Goal: Information Seeking & Learning: Learn about a topic

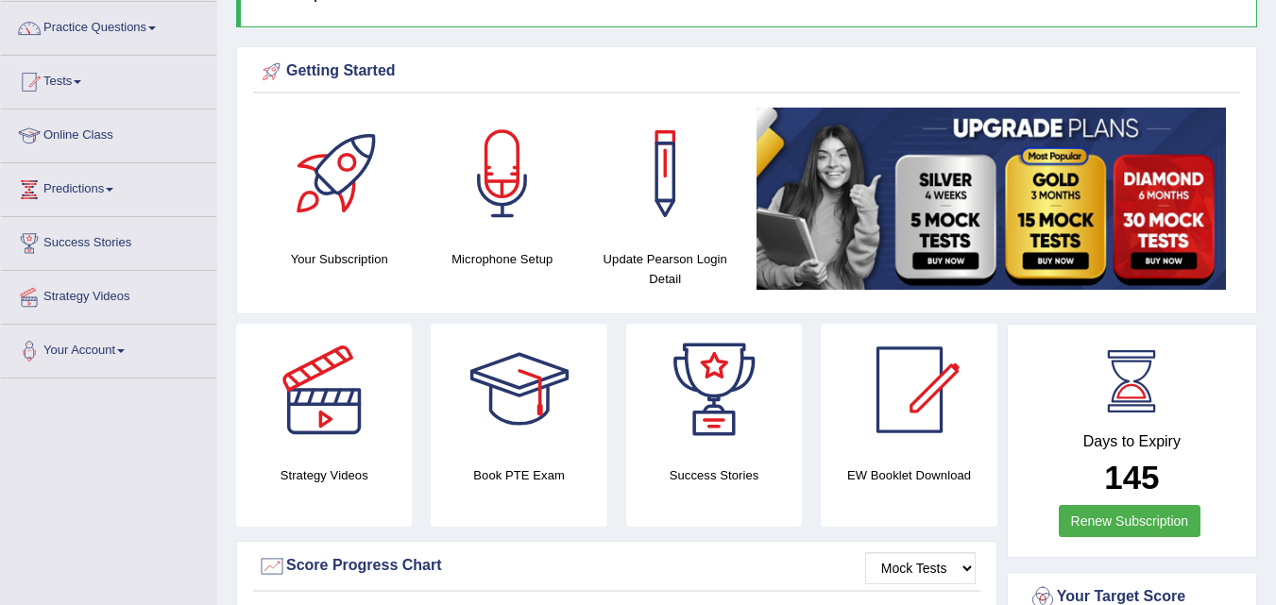
scroll to position [140, 0]
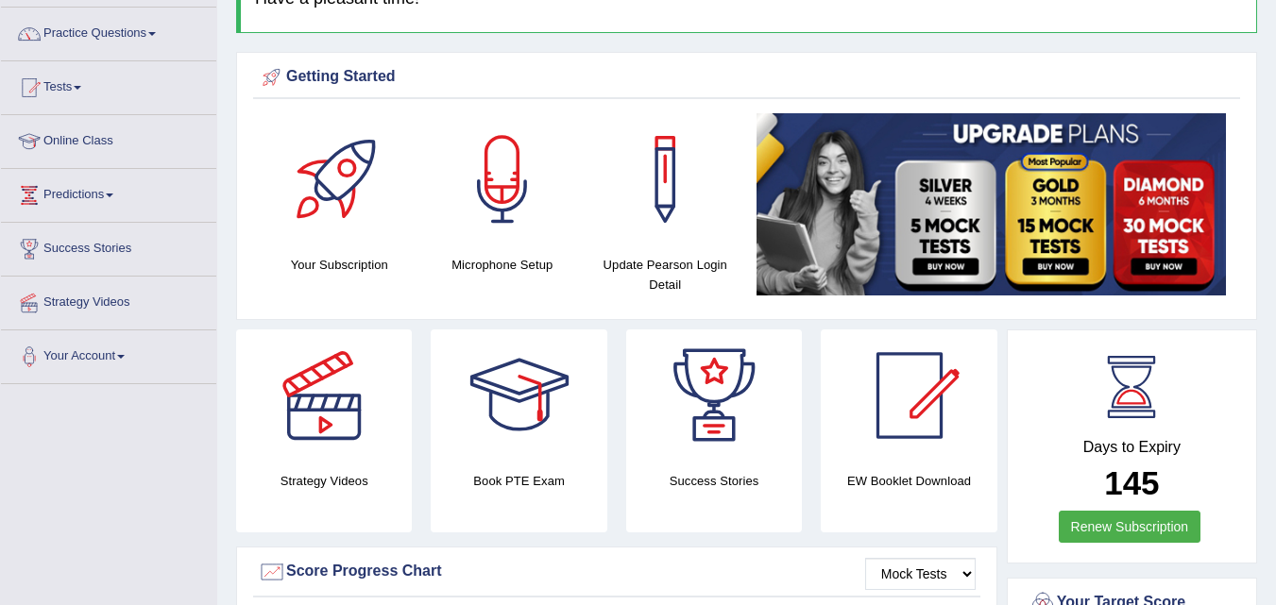
click at [111, 148] on link "Online Class" at bounding box center [108, 138] width 215 height 47
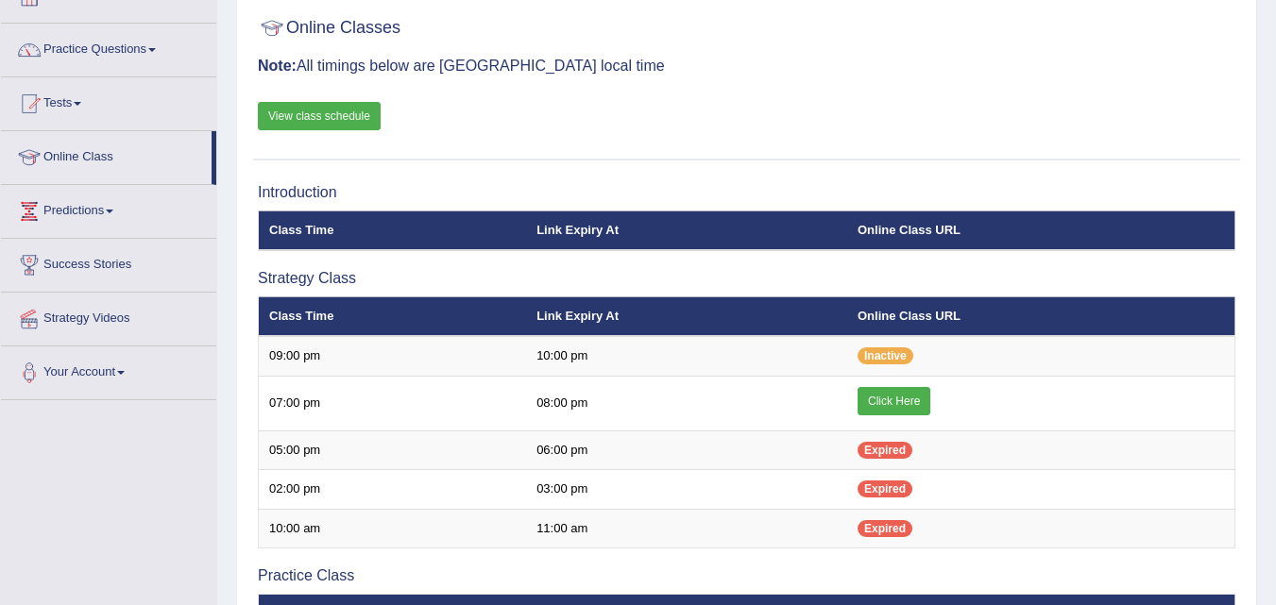
scroll to position [110, 0]
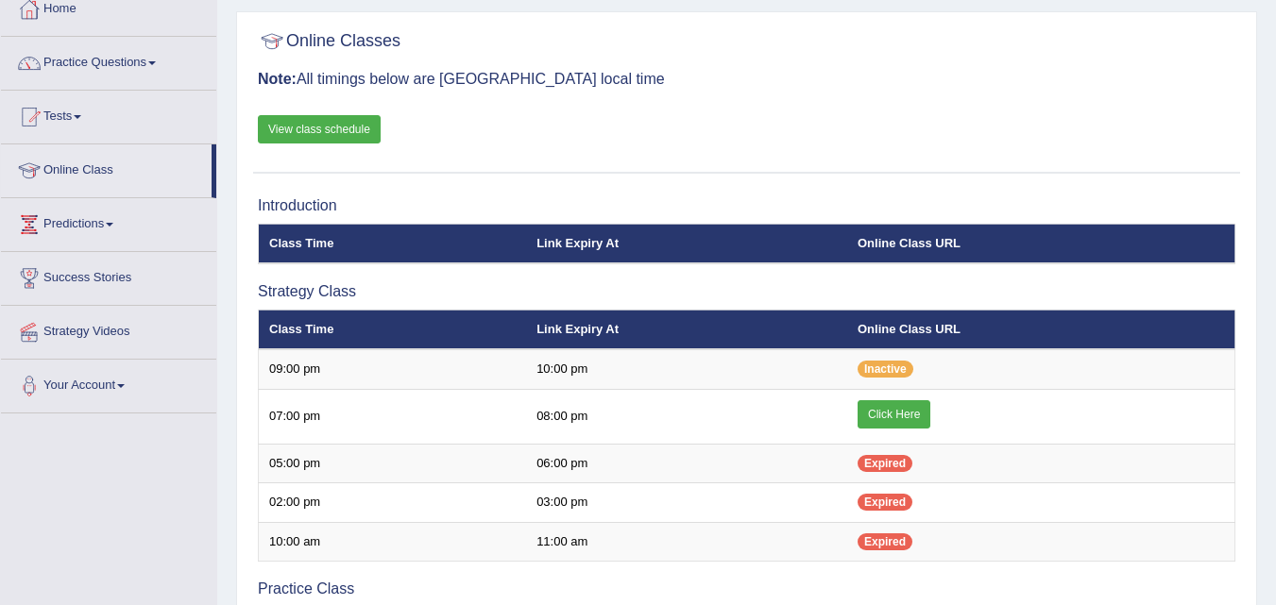
click at [331, 144] on div "Online Classes Note: All timings below are Melbourne local time View class sche…" at bounding box center [746, 98] width 987 height 152
click at [325, 138] on link "View class schedule" at bounding box center [319, 129] width 123 height 28
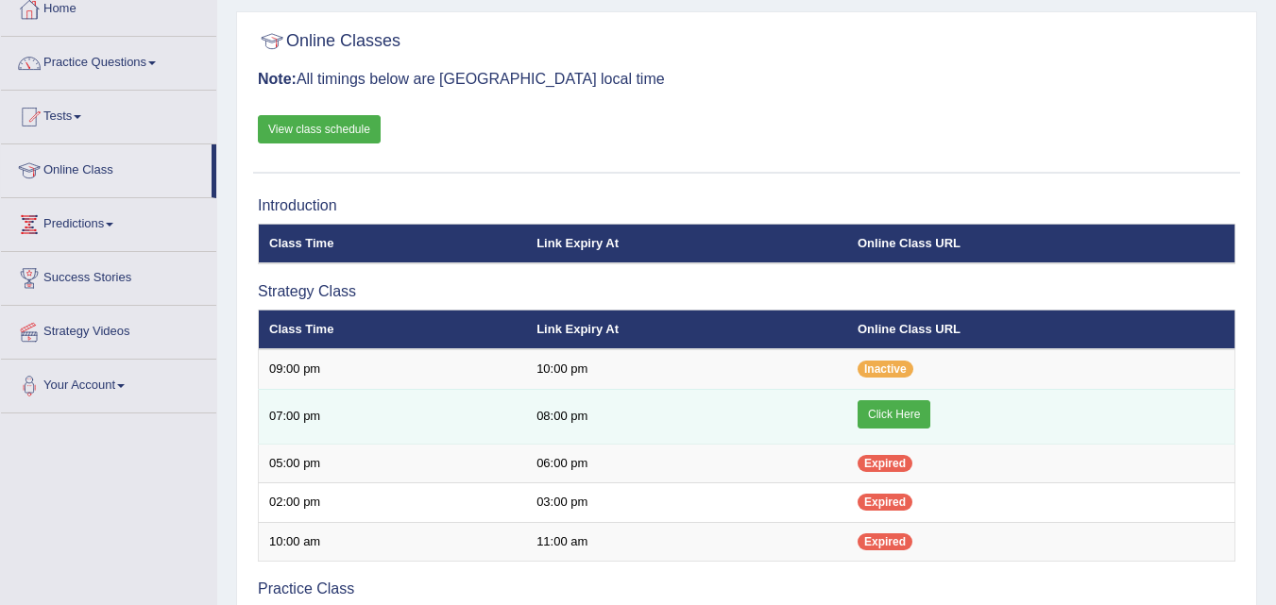
click at [872, 400] on link "Click Here" at bounding box center [893, 414] width 73 height 28
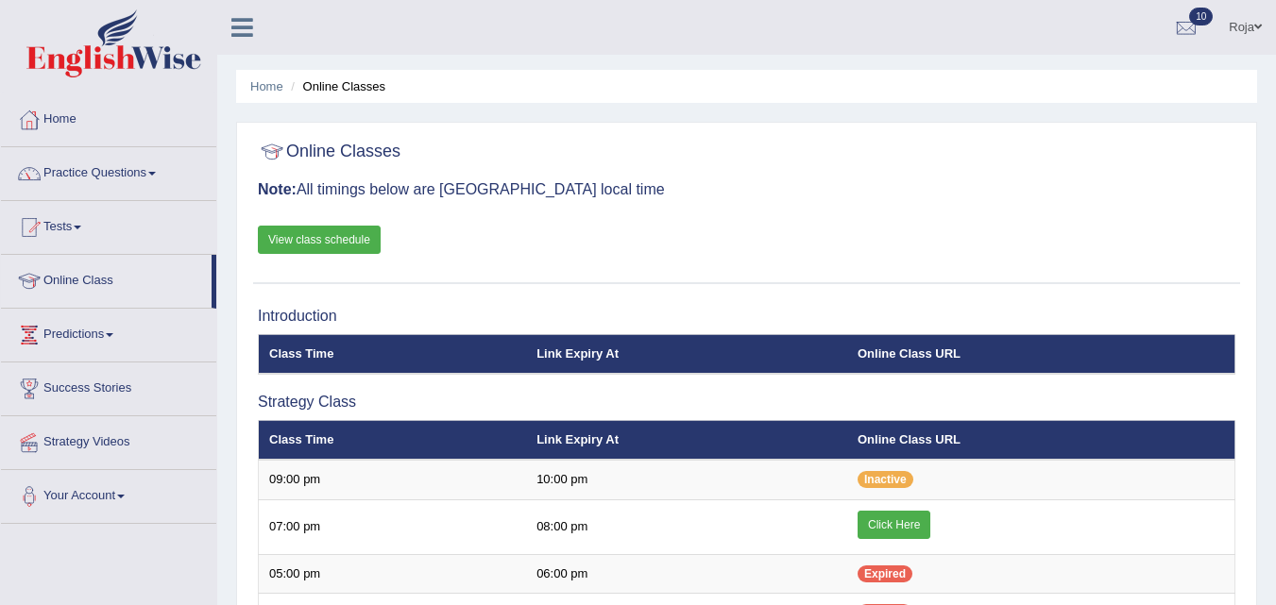
scroll to position [110, 0]
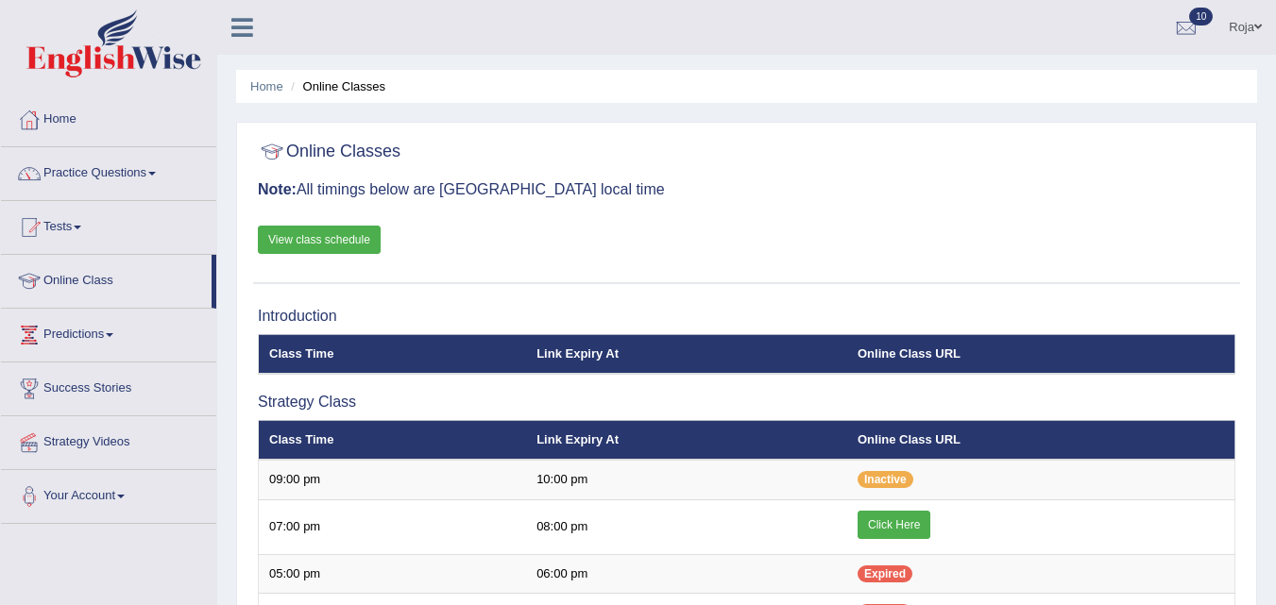
scroll to position [110, 0]
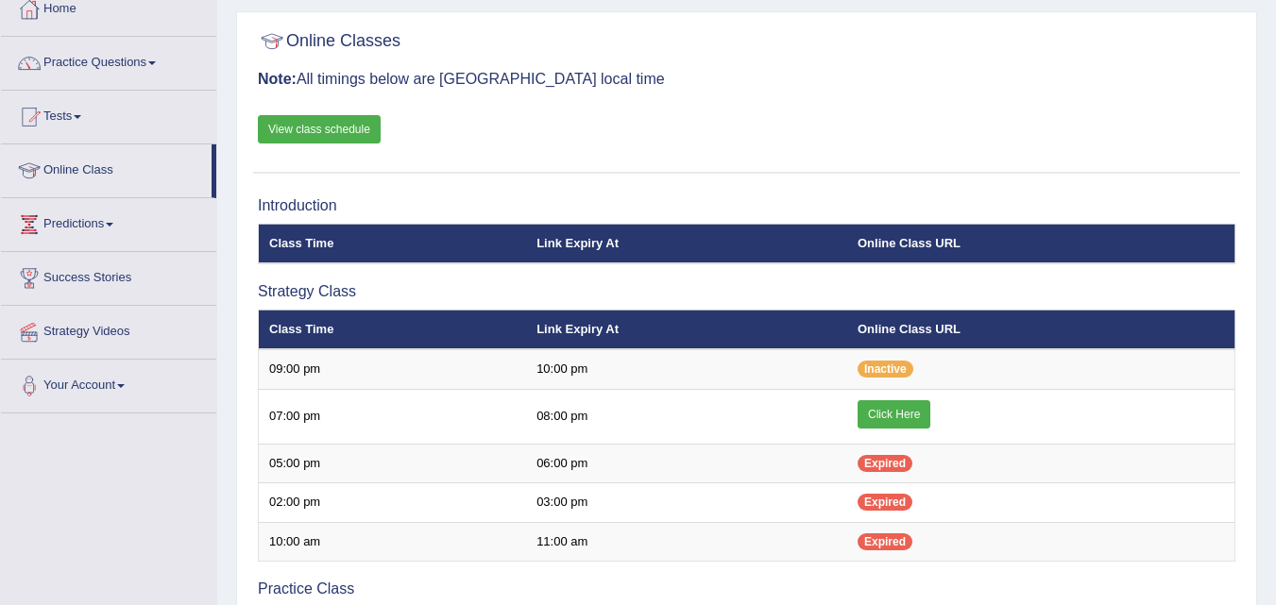
scroll to position [110, 0]
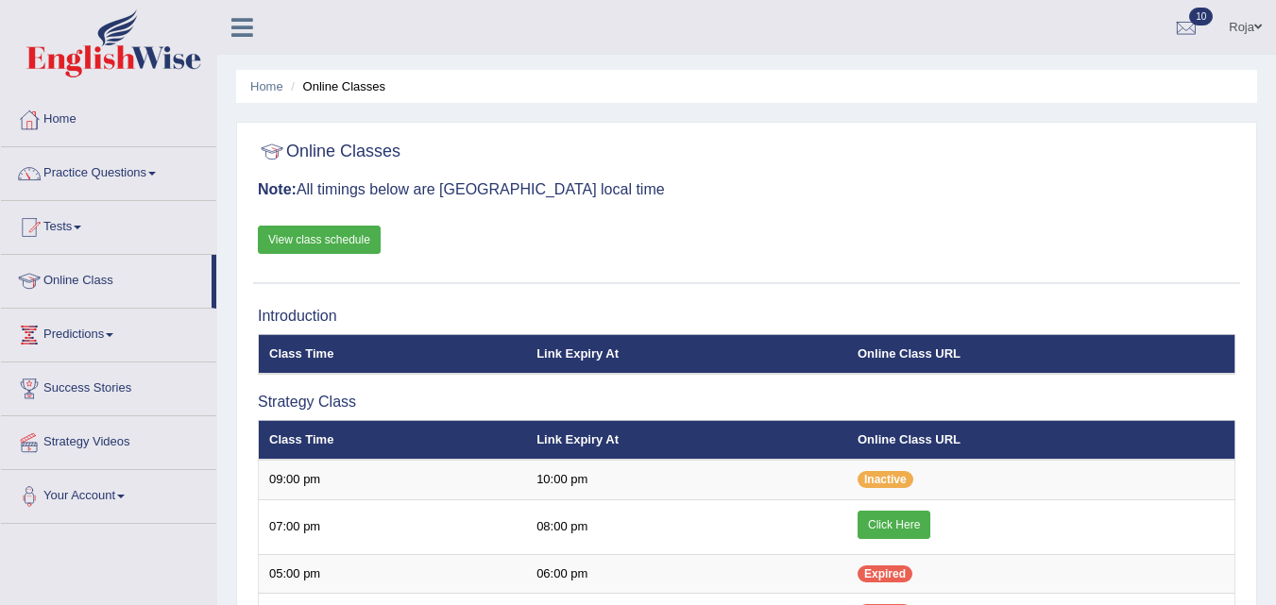
scroll to position [110, 0]
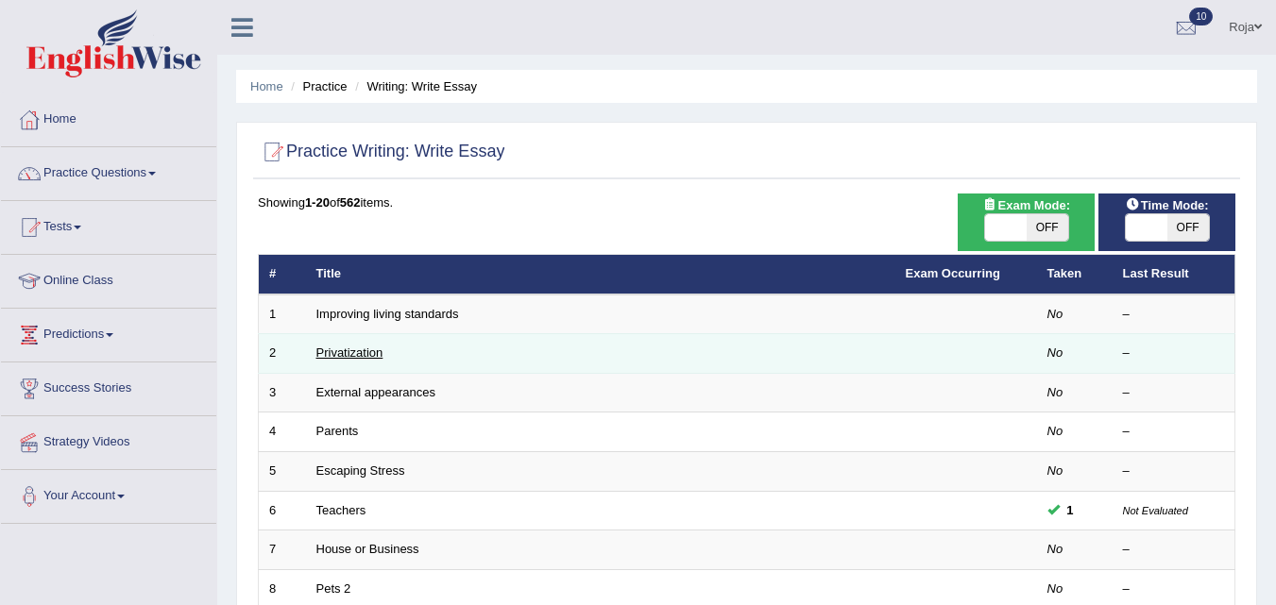
click at [361, 348] on link "Privatization" at bounding box center [349, 353] width 67 height 14
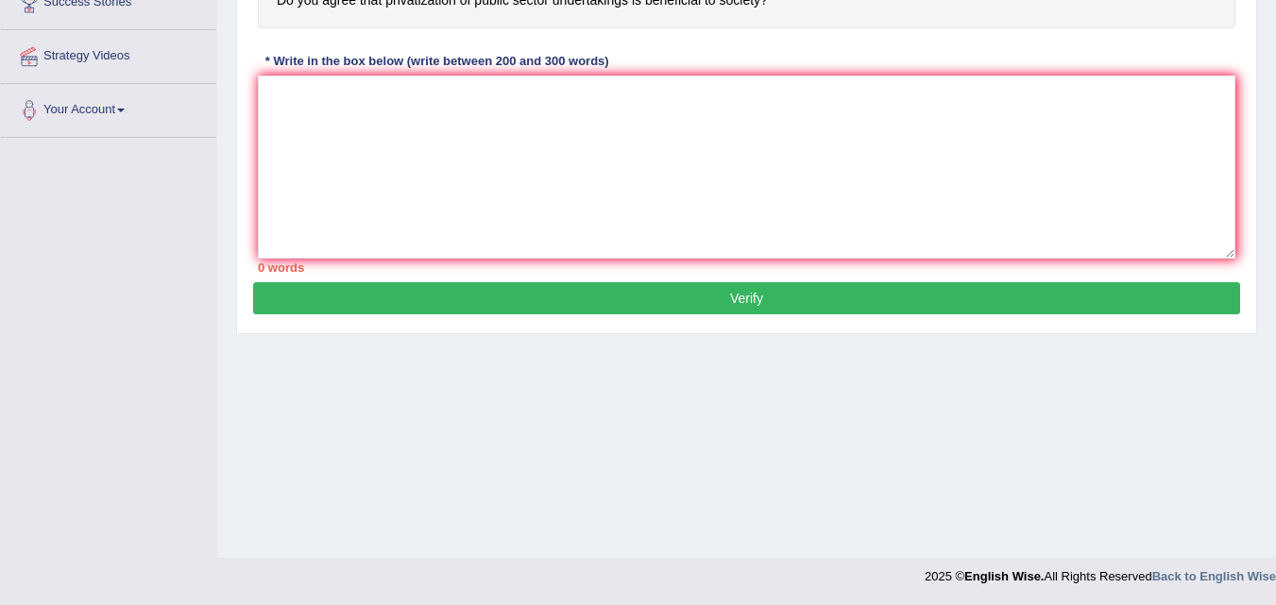
drag, startPoint x: 1289, startPoint y: 366, endPoint x: 1289, endPoint y: 522, distance: 155.8
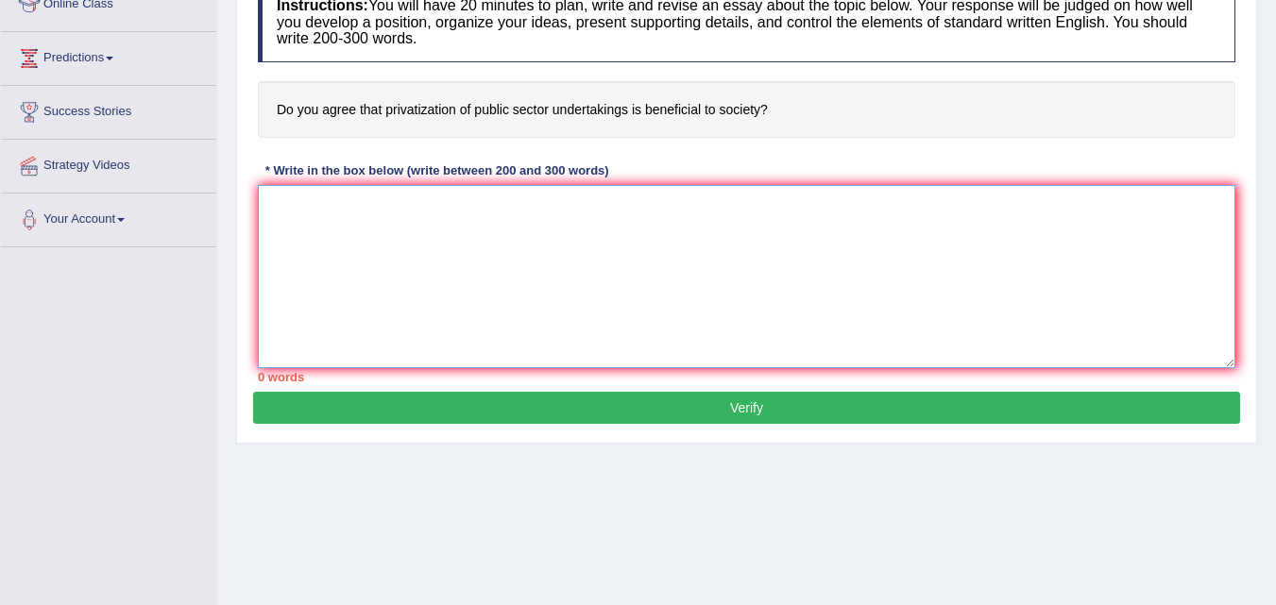
paste textarea "The increasing influence of essay on our lives has ignited numerous discussions…"
click at [721, 290] on textarea at bounding box center [746, 276] width 977 height 183
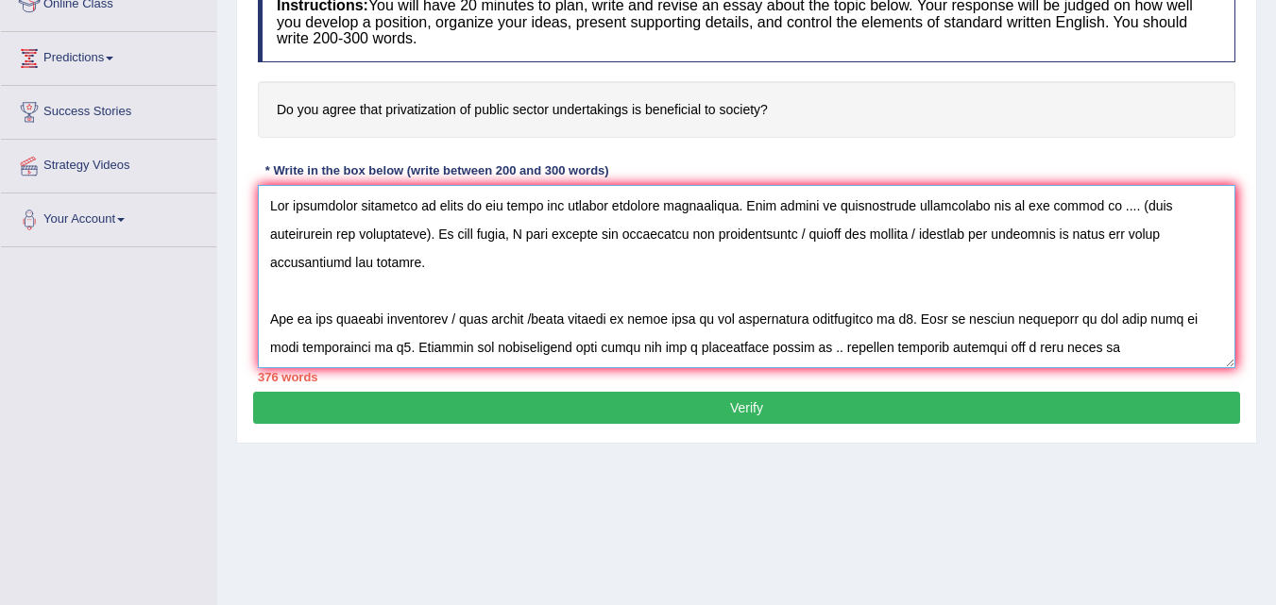
scroll to position [781, 0]
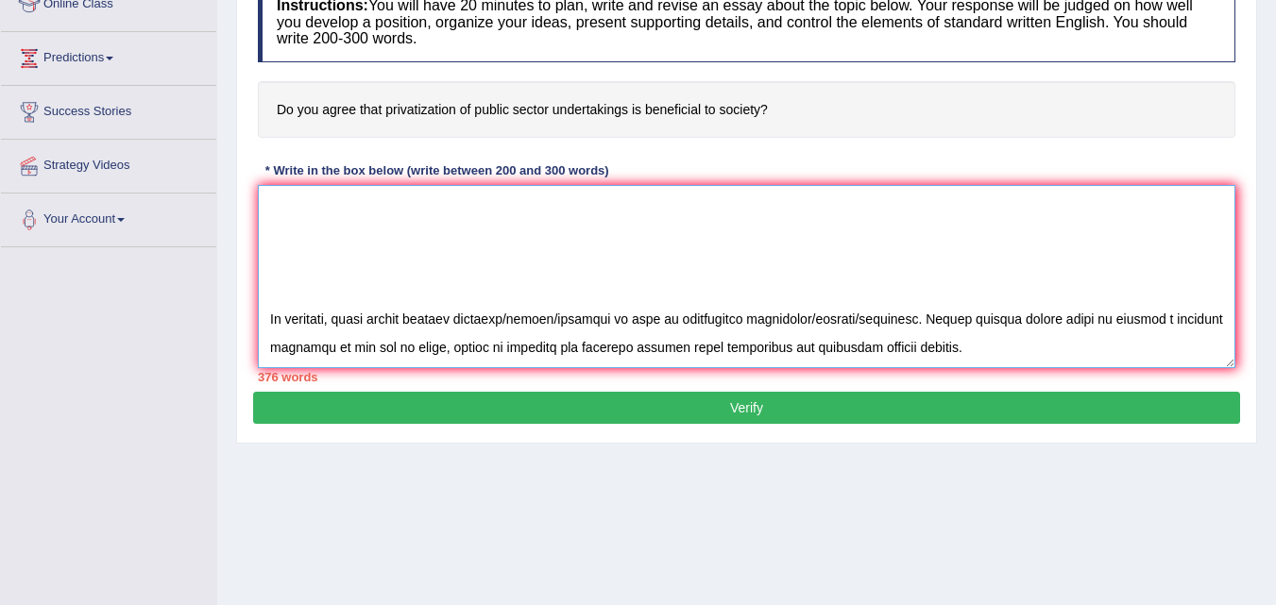
click at [331, 279] on textarea at bounding box center [746, 276] width 977 height 183
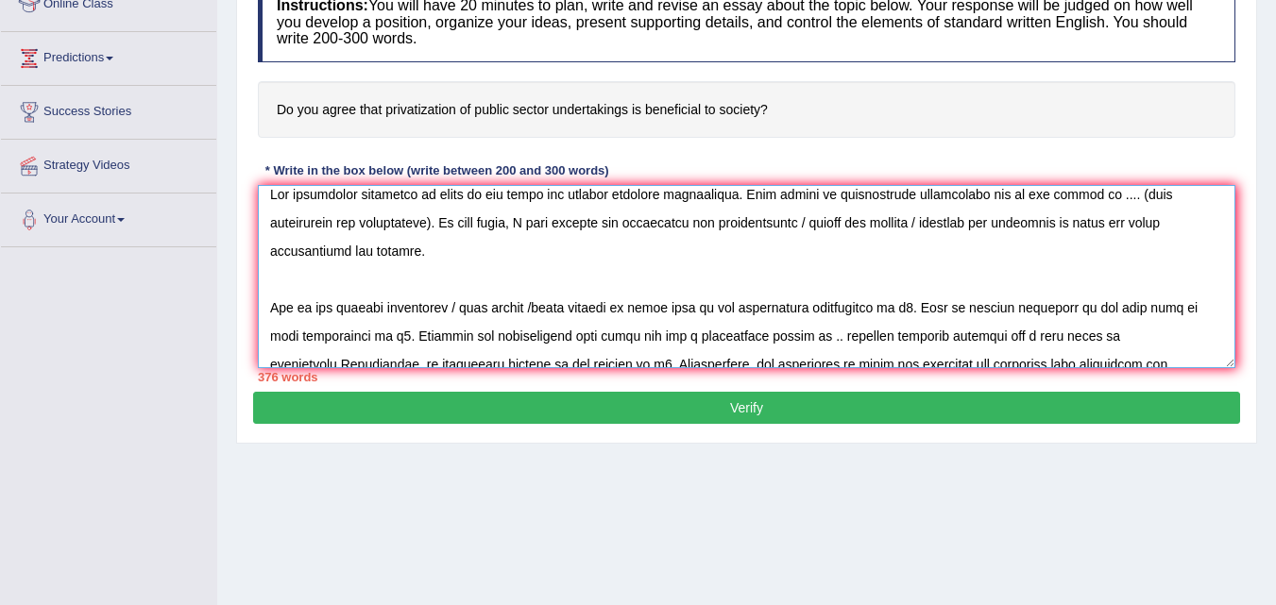
click at [449, 197] on textarea at bounding box center [746, 276] width 977 height 183
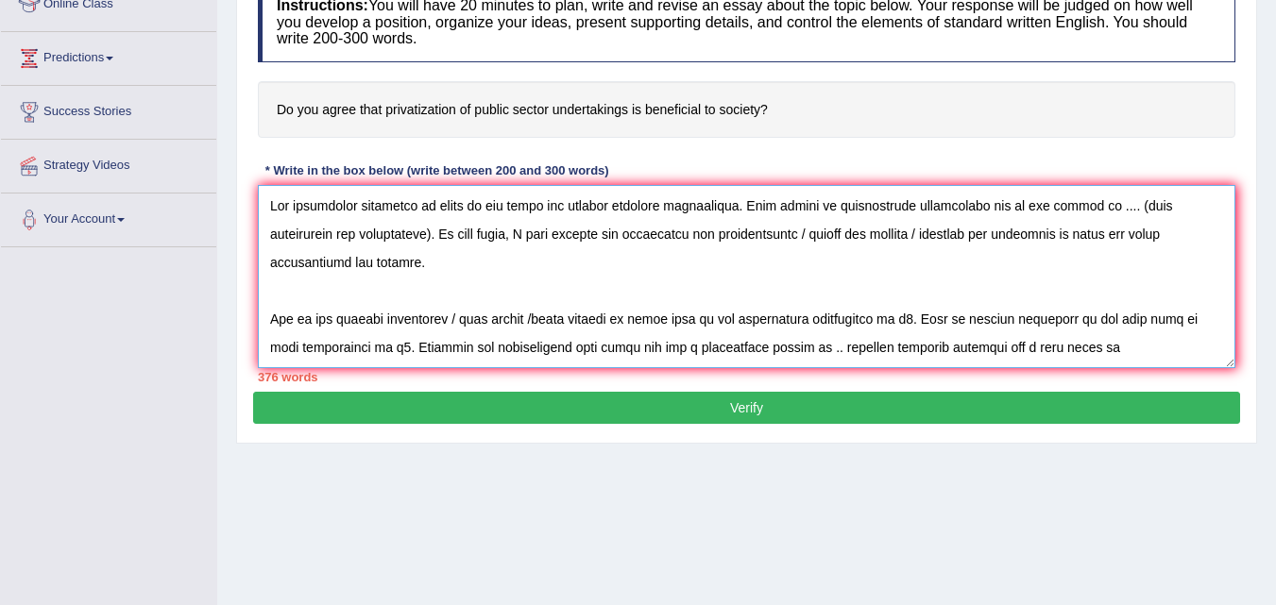
click at [449, 197] on textarea at bounding box center [746, 276] width 977 height 183
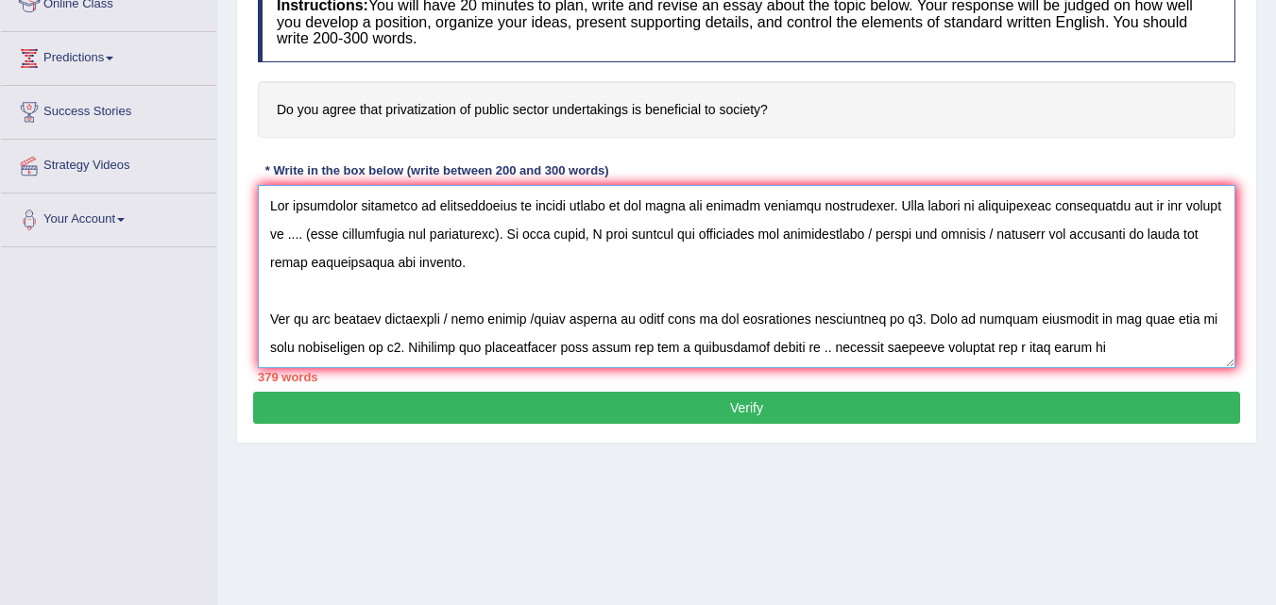
click at [294, 237] on textarea at bounding box center [746, 276] width 977 height 183
click at [469, 231] on textarea at bounding box center [746, 276] width 977 height 183
click at [843, 233] on textarea at bounding box center [746, 276] width 977 height 183
click at [840, 233] on textarea at bounding box center [746, 276] width 977 height 183
click at [1111, 235] on textarea at bounding box center [746, 276] width 977 height 183
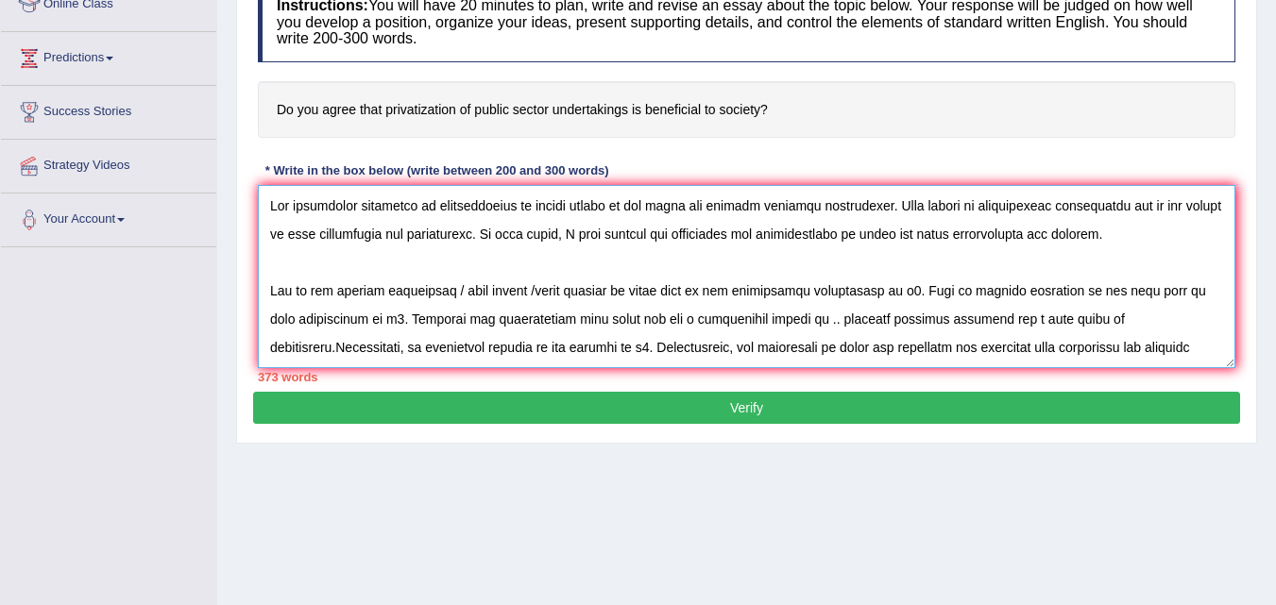
drag, startPoint x: 429, startPoint y: 208, endPoint x: 597, endPoint y: 208, distance: 168.1
click at [597, 208] on textarea at bounding box center [746, 276] width 977 height 183
click at [865, 234] on textarea at bounding box center [746, 276] width 977 height 183
paste textarea "privatization of public sector"
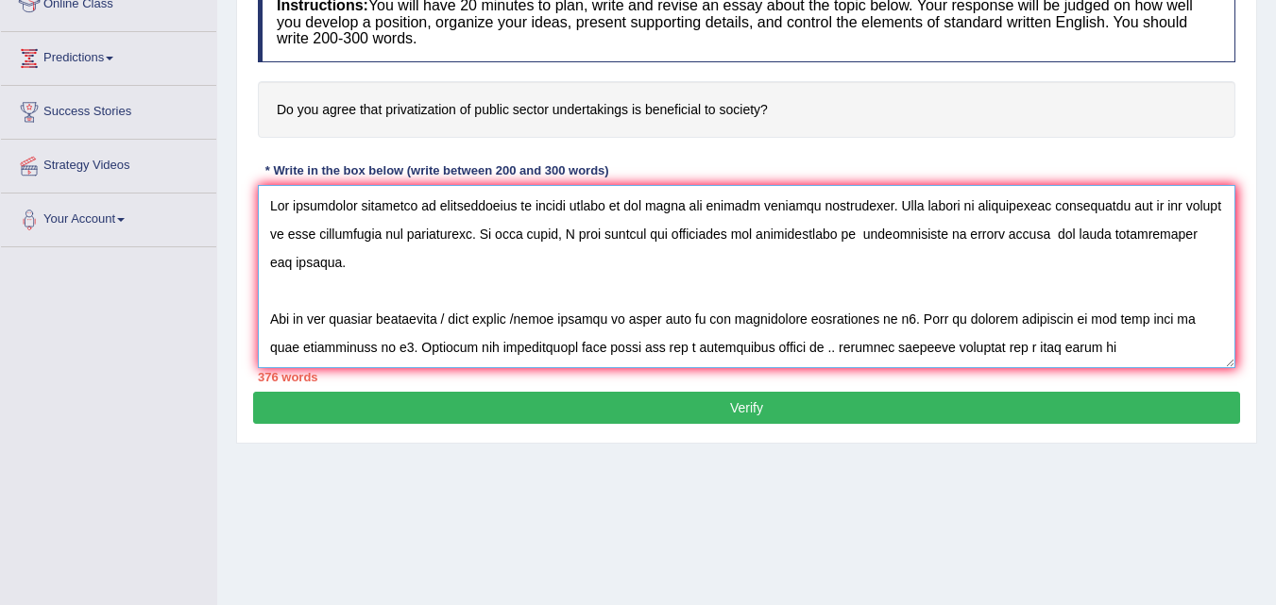
click at [861, 233] on textarea at bounding box center [746, 276] width 977 height 183
click at [1028, 231] on textarea at bounding box center [746, 276] width 977 height 183
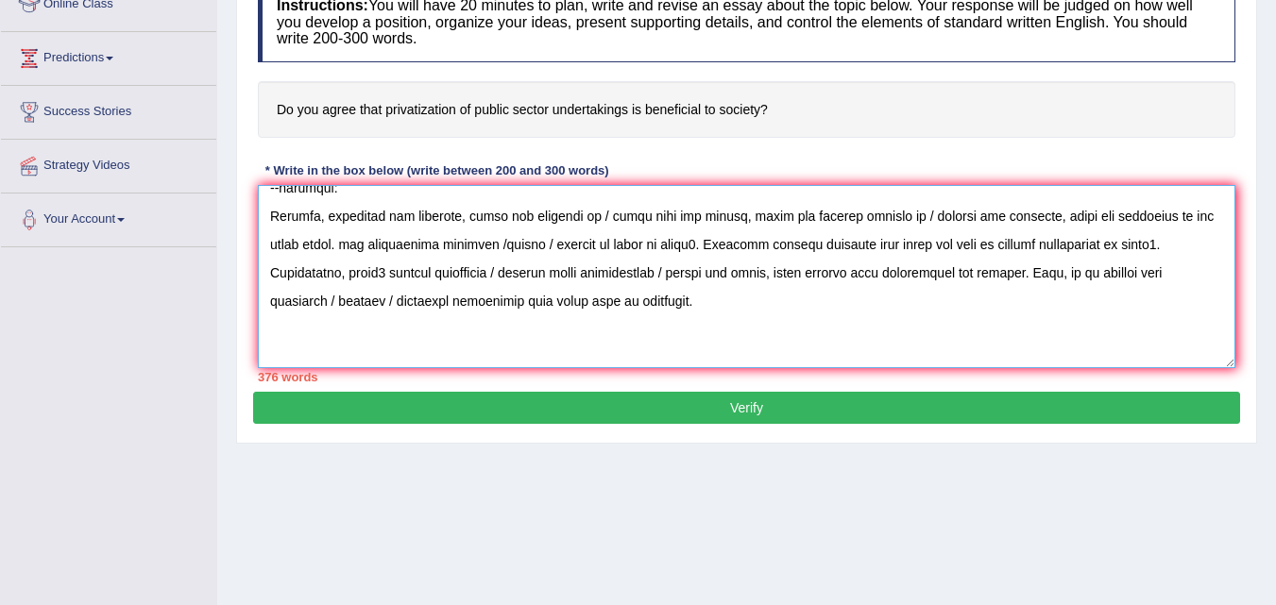
scroll to position [793, 0]
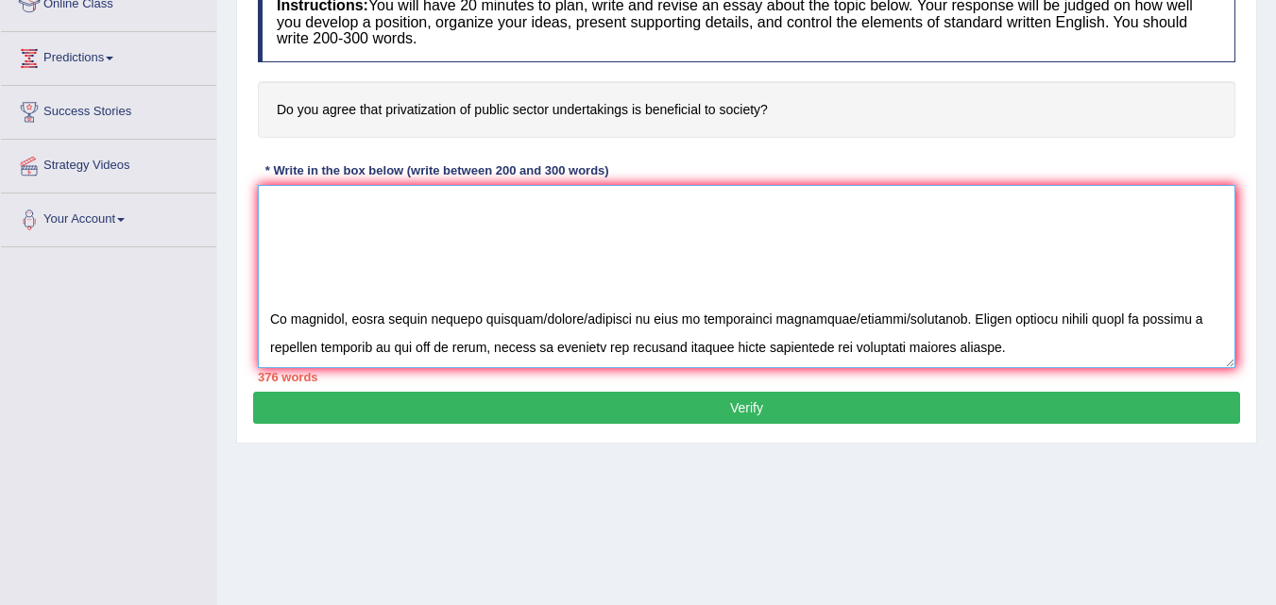
click at [363, 287] on textarea at bounding box center [746, 276] width 977 height 183
paste textarea "privatization of public sector"
drag, startPoint x: 653, startPoint y: 293, endPoint x: 755, endPoint y: 293, distance: 102.9
click at [755, 293] on textarea at bounding box center [746, 276] width 977 height 183
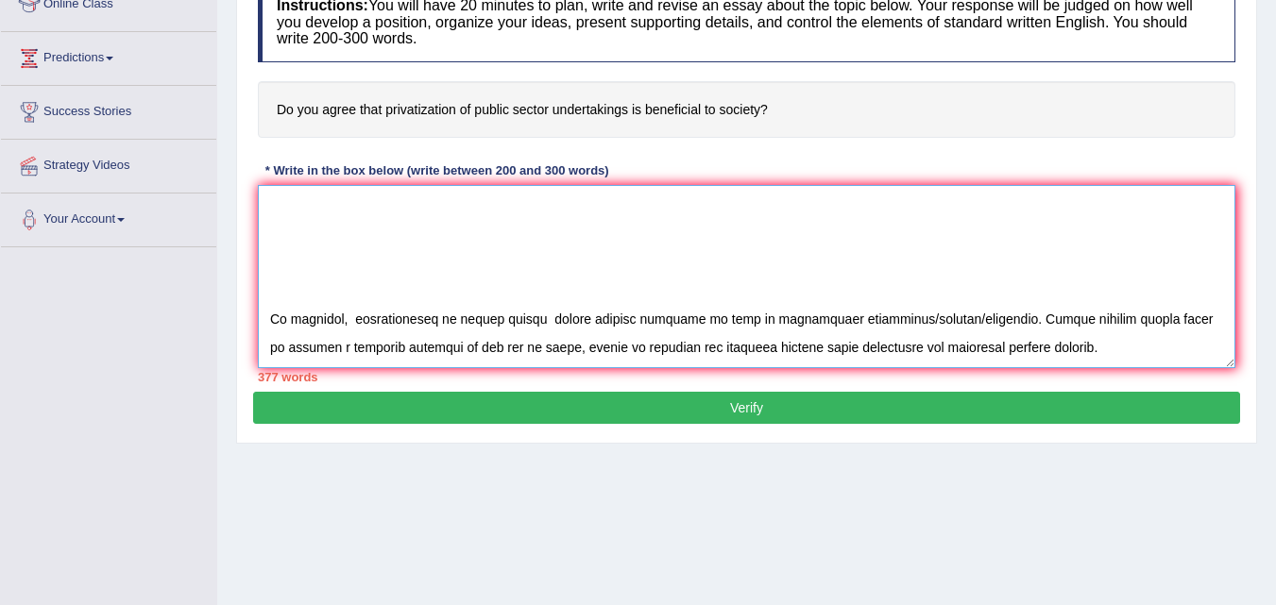
drag, startPoint x: 845, startPoint y: 290, endPoint x: 939, endPoint y: 297, distance: 93.8
click at [939, 297] on textarea at bounding box center [746, 276] width 977 height 183
click at [353, 321] on textarea at bounding box center [746, 276] width 977 height 183
paste textarea "privatization of public sector"
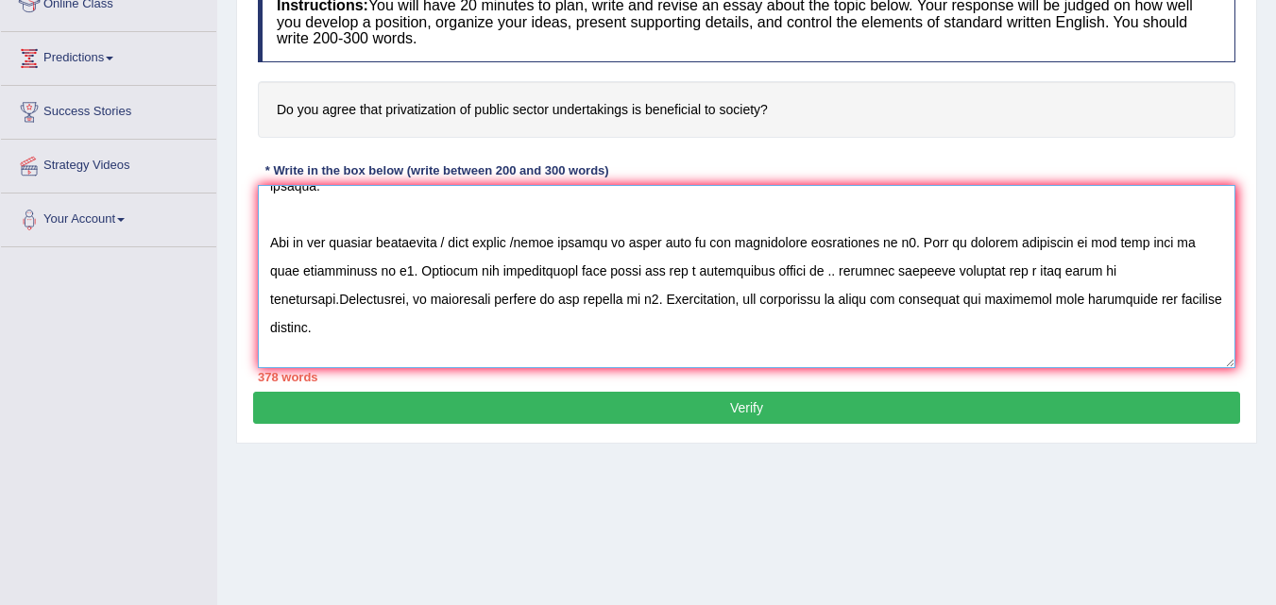
scroll to position [82, 0]
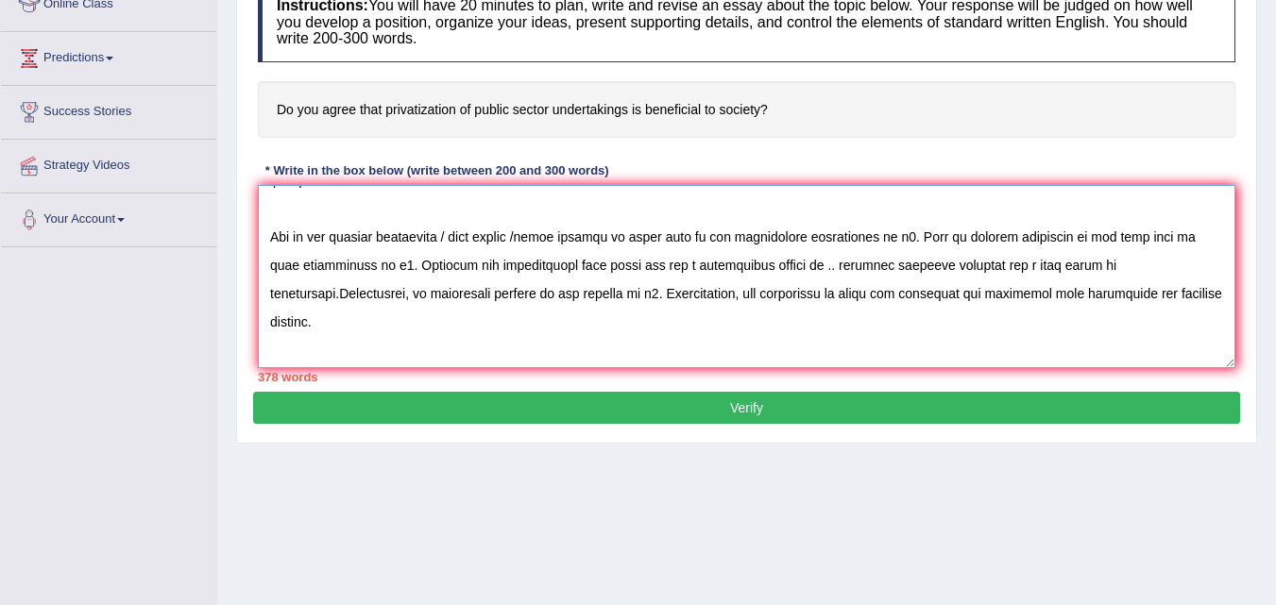
drag, startPoint x: 345, startPoint y: 322, endPoint x: 247, endPoint y: 242, distance: 126.1
click at [247, 242] on div "Practice Writing: Write Essay 2 Privatization Instructions: You will have 20 mi…" at bounding box center [746, 163] width 1021 height 562
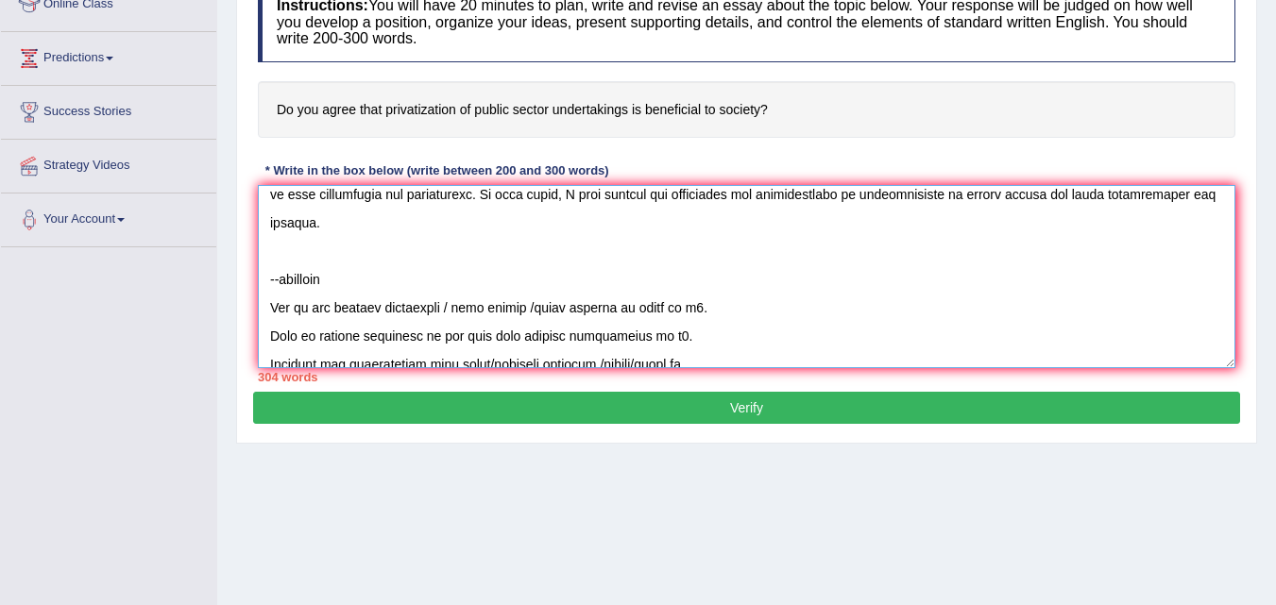
scroll to position [11, 0]
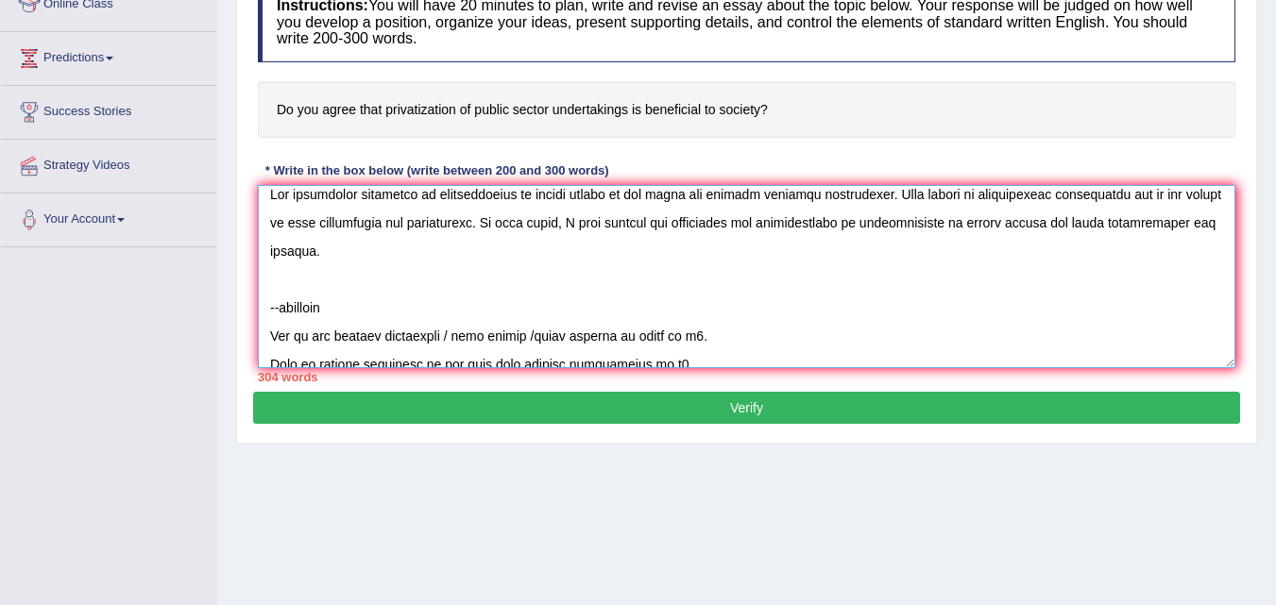
drag, startPoint x: 348, startPoint y: 315, endPoint x: 244, endPoint y: 297, distance: 105.6
click at [244, 297] on div "Practice Writing: Write Essay 2 Privatization Instructions: You will have 20 mi…" at bounding box center [746, 163] width 1021 height 562
click at [333, 297] on textarea at bounding box center [746, 276] width 977 height 183
drag, startPoint x: 336, startPoint y: 298, endPoint x: 254, endPoint y: 292, distance: 82.4
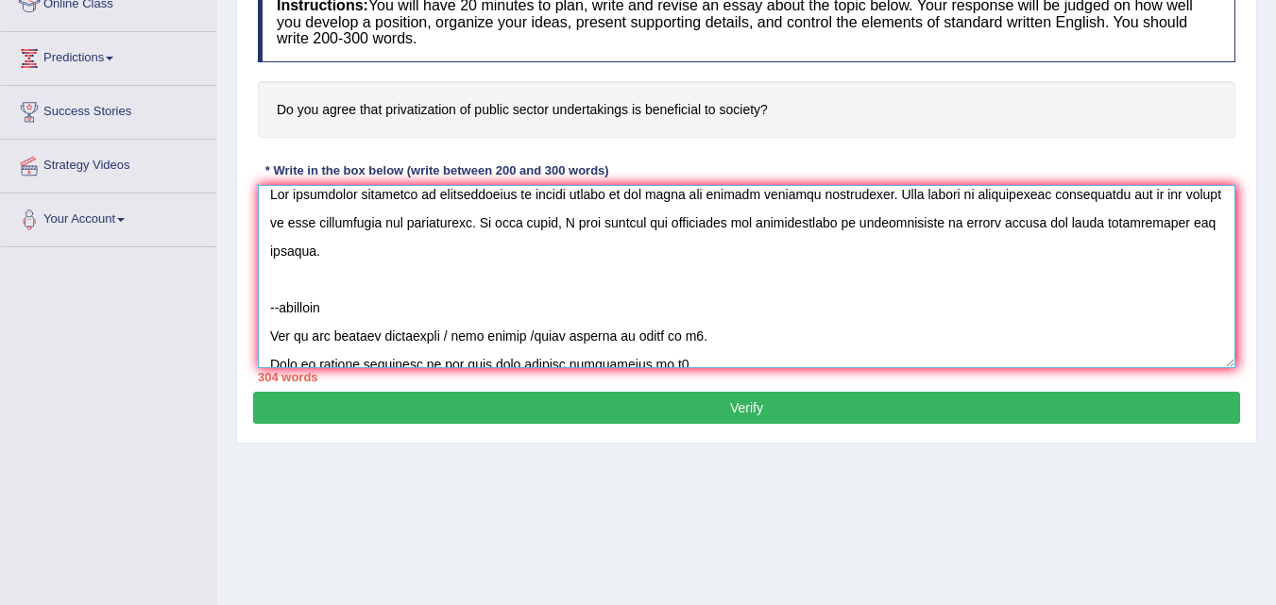
click at [254, 292] on div "Instructions: You will have 20 minutes to plan, write and revise an essay about…" at bounding box center [746, 182] width 987 height 419
drag, startPoint x: 451, startPoint y: 307, endPoint x: 628, endPoint y: 308, distance: 176.6
click at [628, 308] on textarea at bounding box center [746, 276] width 977 height 183
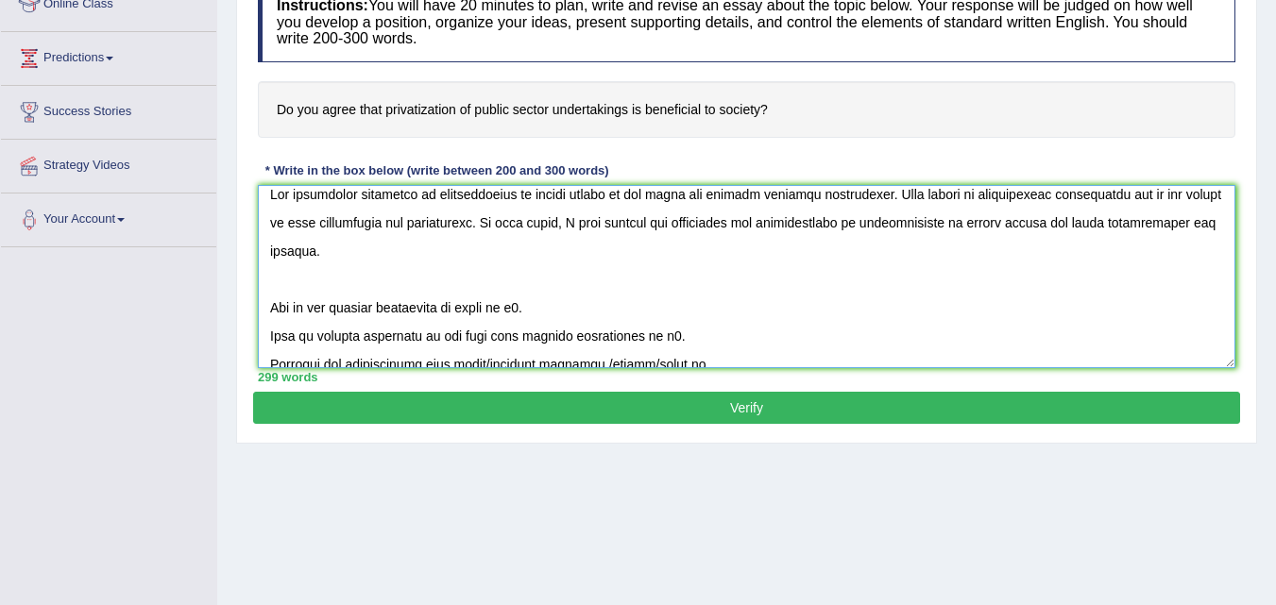
click at [628, 308] on textarea at bounding box center [746, 276] width 977 height 183
click at [476, 314] on textarea at bounding box center [746, 276] width 977 height 183
paste textarea "privatization of public sector"
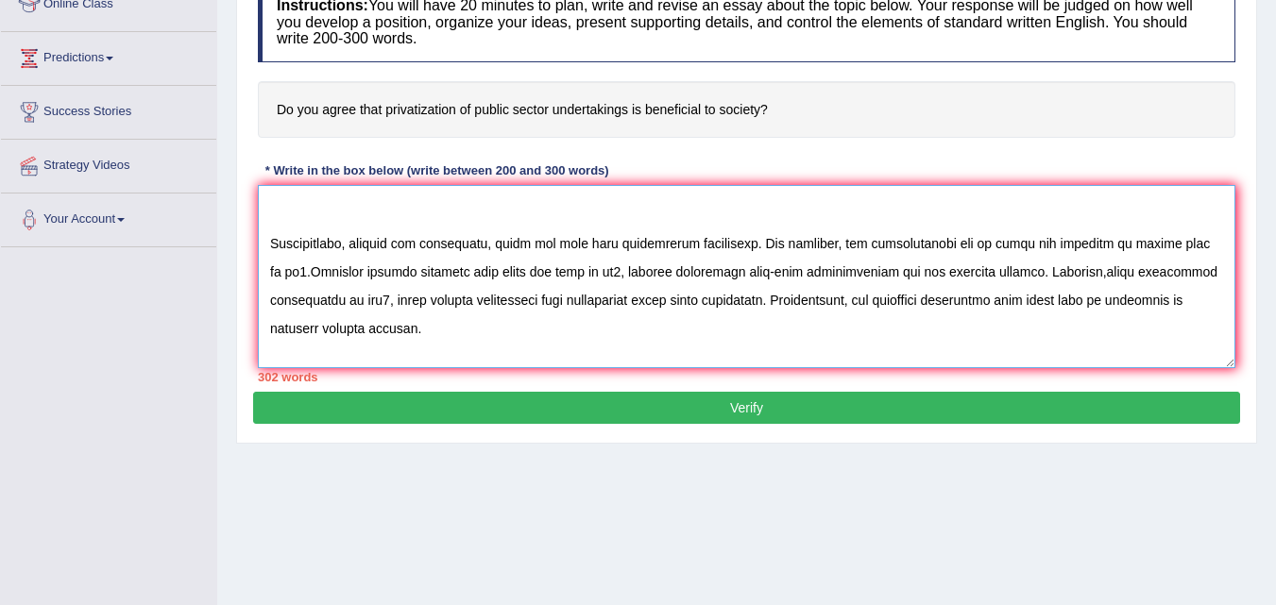
scroll to position [276, 0]
drag, startPoint x: 540, startPoint y: 340, endPoint x: 249, endPoint y: 242, distance: 307.0
click at [249, 242] on div "Practice Writing: Write Essay 2 Privatization Instructions: You will have 20 mi…" at bounding box center [746, 163] width 1021 height 562
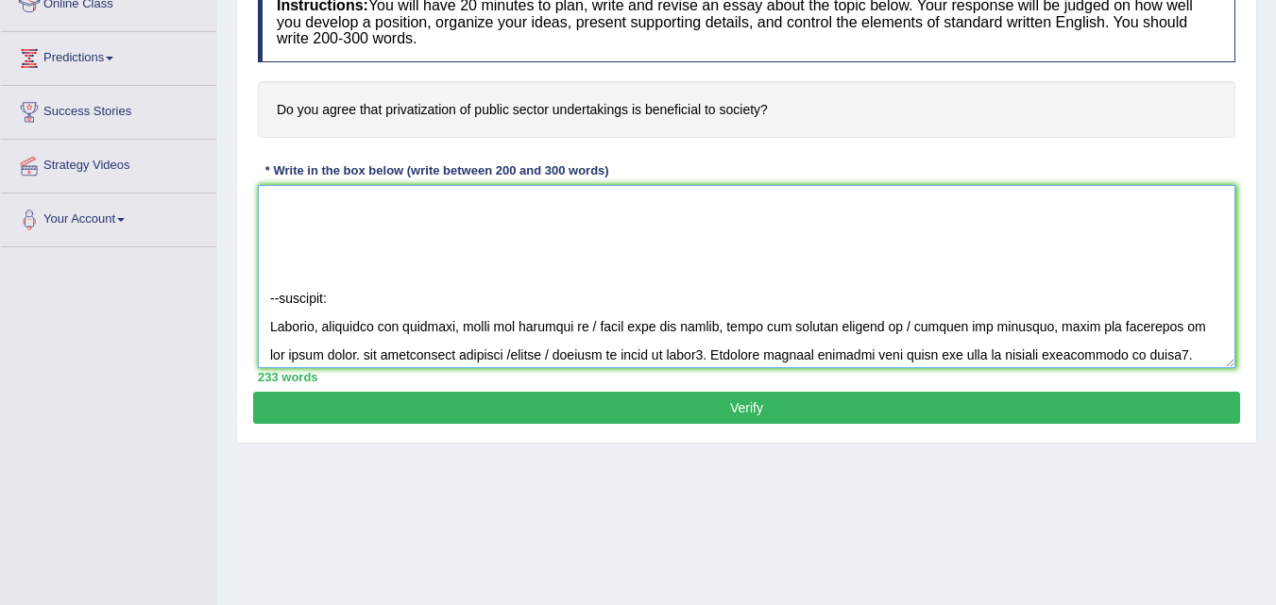
drag, startPoint x: 329, startPoint y: 292, endPoint x: 235, endPoint y: 233, distance: 110.3
click at [235, 233] on div "Home Practice Writing: Write Essay Privatization « Prev Next » Report Question …" at bounding box center [746, 195] width 1059 height 944
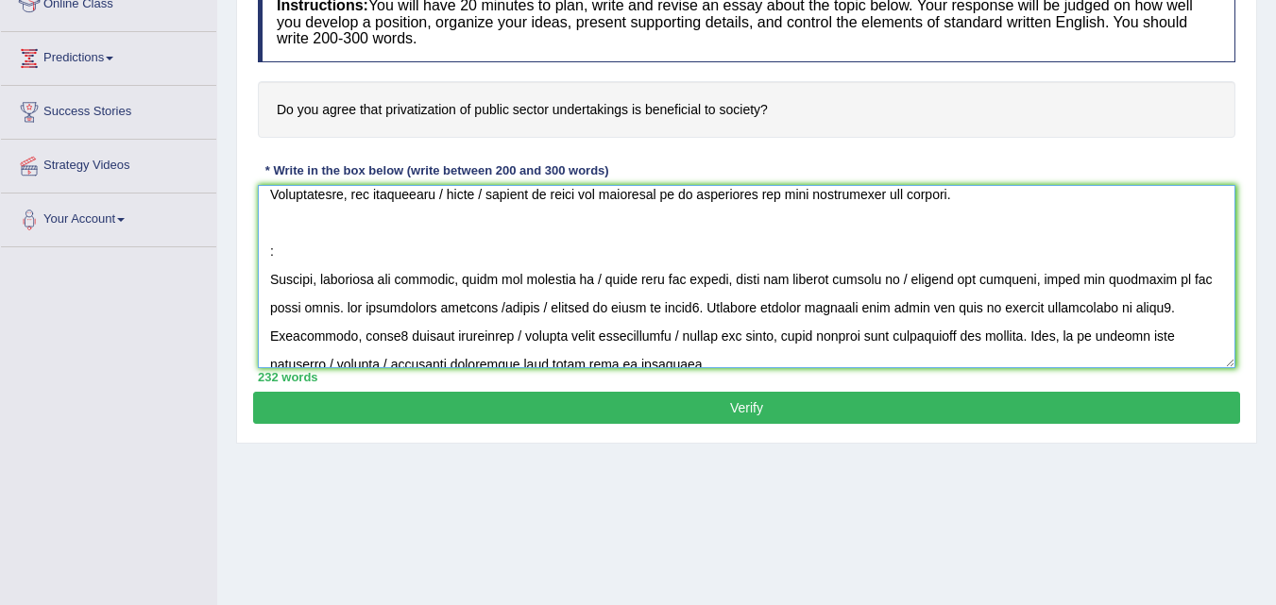
scroll to position [210, 0]
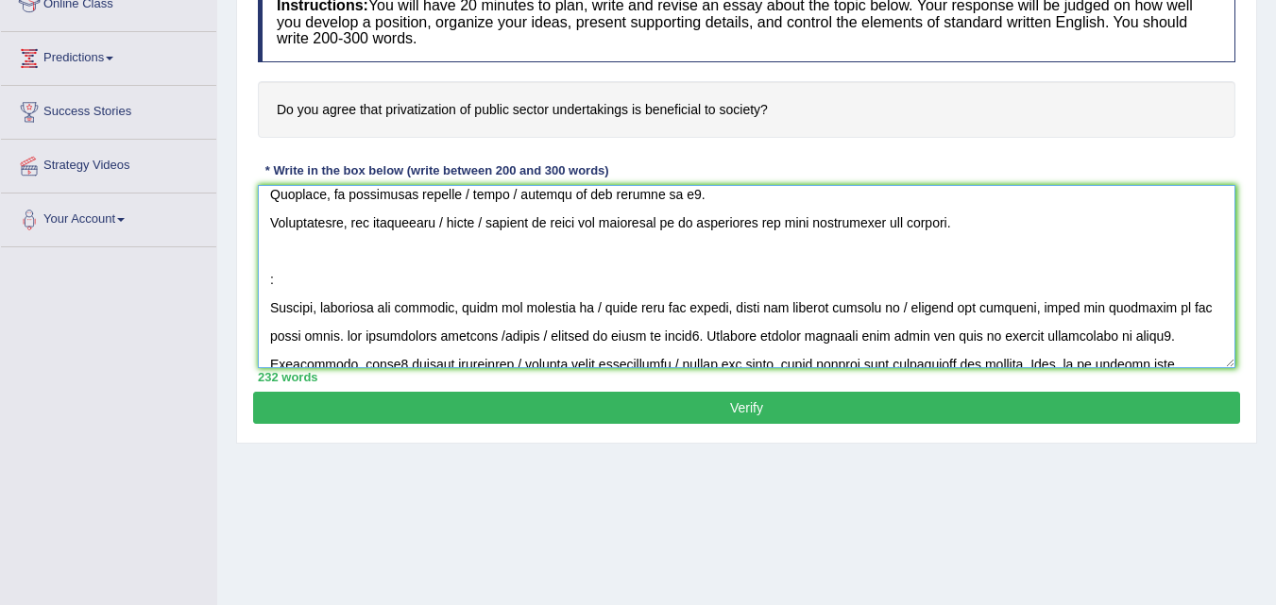
click at [317, 275] on textarea at bounding box center [746, 276] width 977 height 183
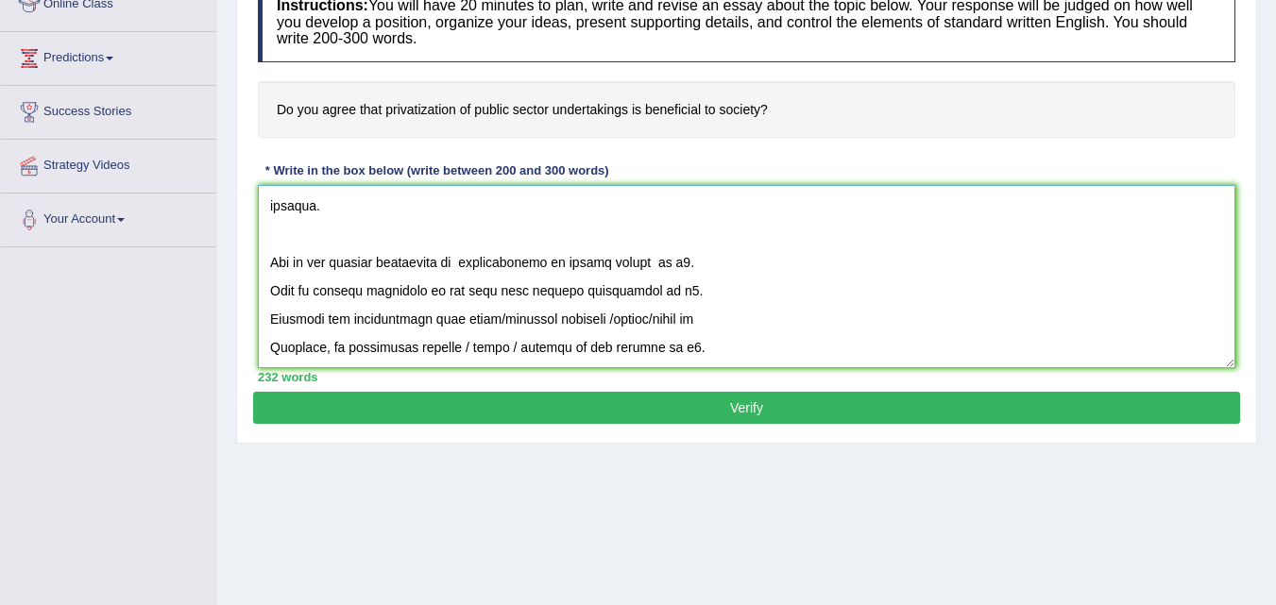
scroll to position [87, 0]
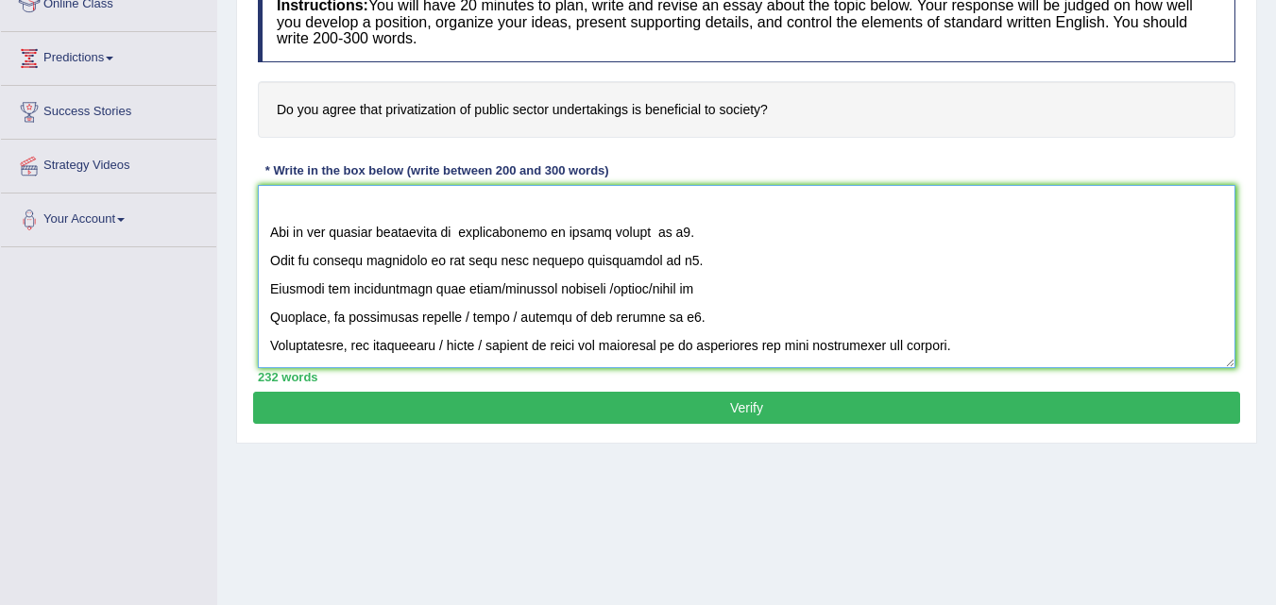
drag, startPoint x: 467, startPoint y: 291, endPoint x: 561, endPoint y: 296, distance: 94.6
click at [561, 296] on textarea at bounding box center [746, 276] width 977 height 183
paste textarea "privatization of public sector"
drag, startPoint x: 695, startPoint y: 291, endPoint x: 776, endPoint y: 286, distance: 81.4
click at [776, 286] on textarea at bounding box center [746, 276] width 977 height 183
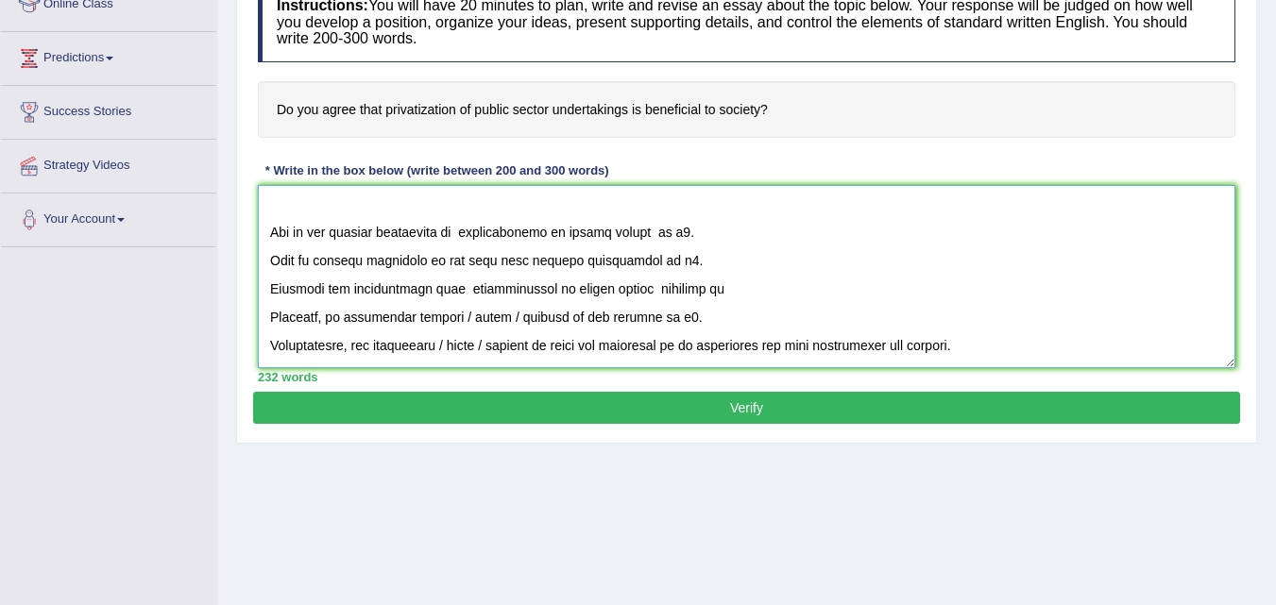
drag, startPoint x: 455, startPoint y: 314, endPoint x: 552, endPoint y: 320, distance: 97.4
click at [552, 320] on textarea at bounding box center [746, 276] width 977 height 183
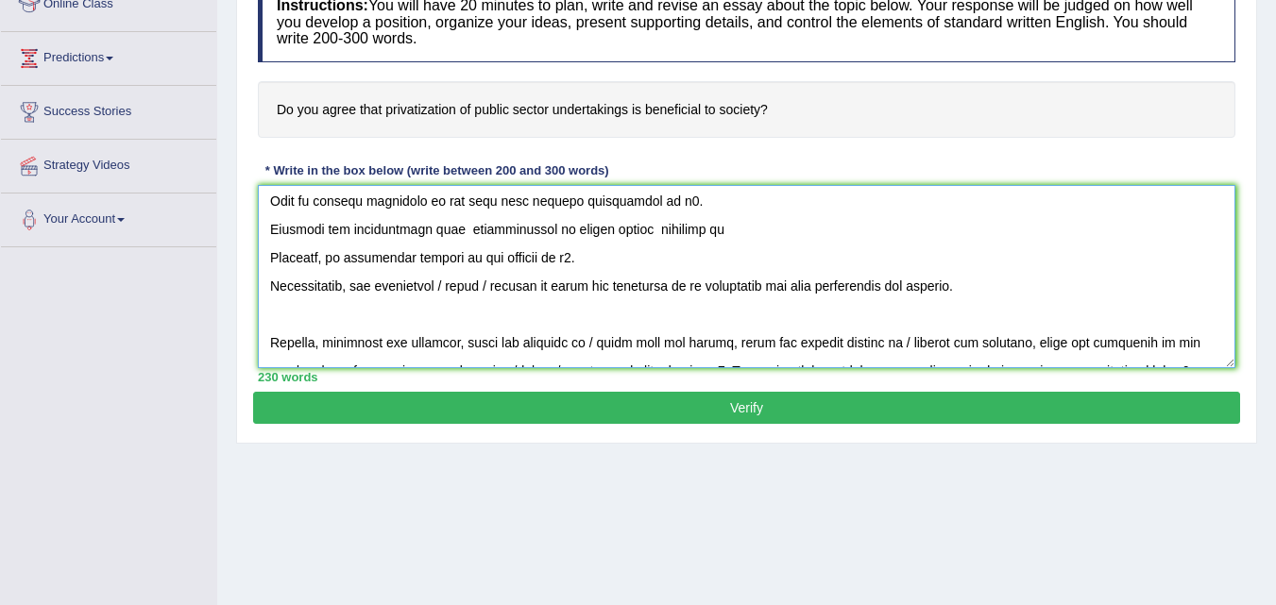
scroll to position [155, 0]
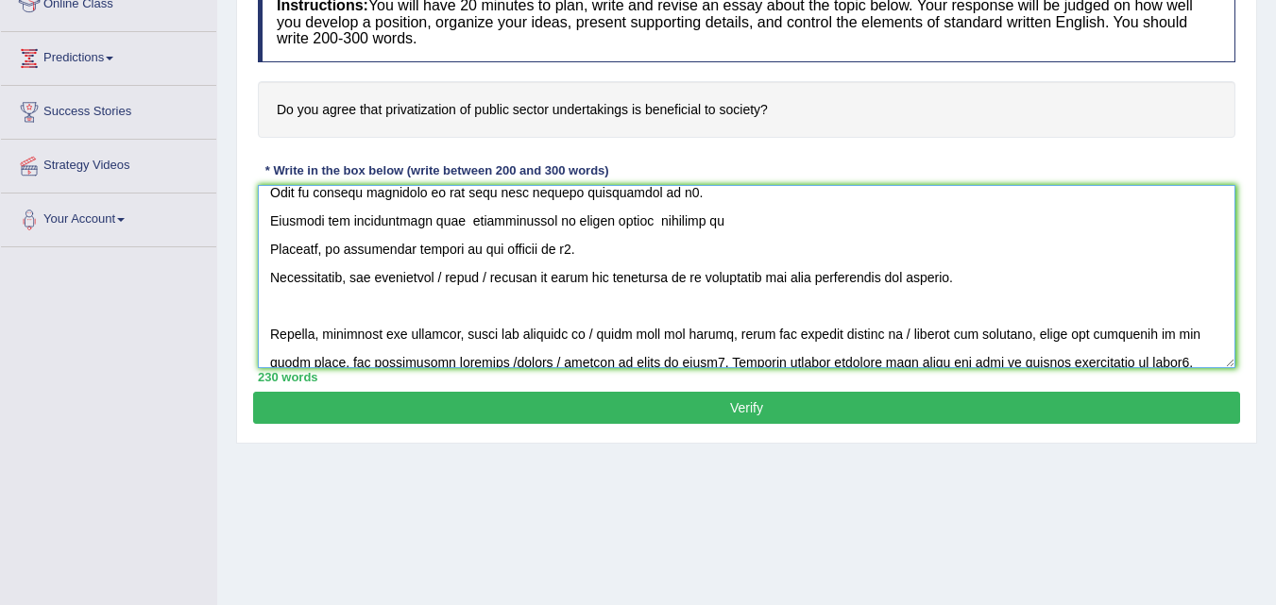
drag, startPoint x: 448, startPoint y: 347, endPoint x: 551, endPoint y: 289, distance: 118.0
click at [551, 289] on textarea at bounding box center [746, 276] width 977 height 183
click at [482, 274] on textarea at bounding box center [746, 276] width 977 height 183
paste textarea "privatization of public sector"
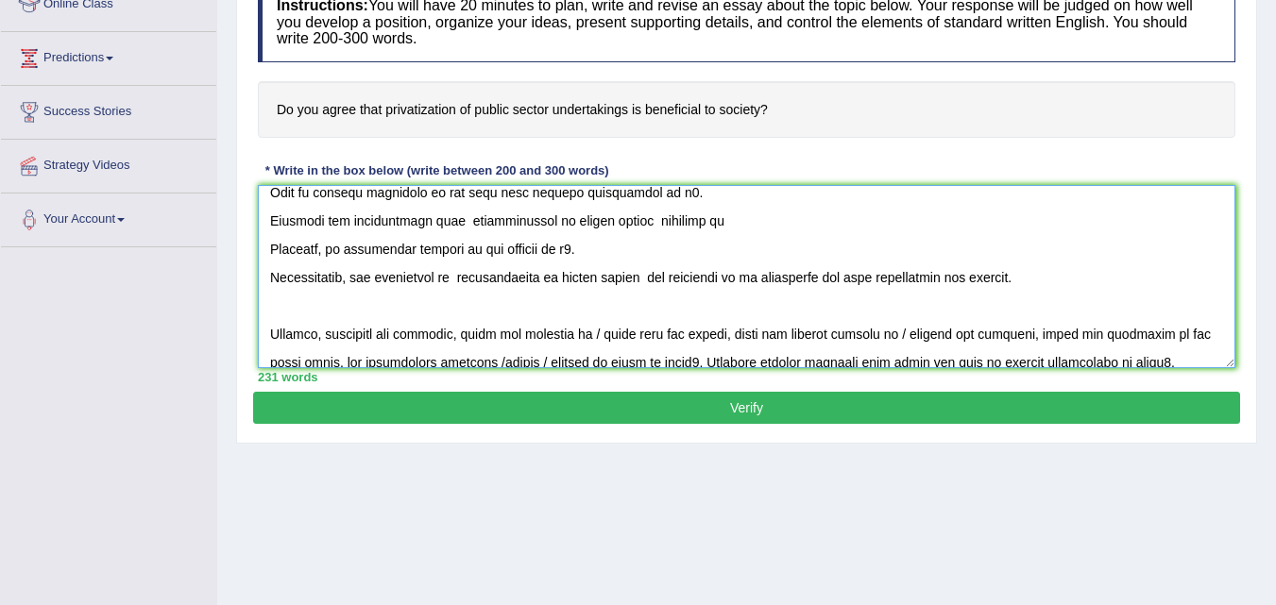
click at [643, 282] on textarea at bounding box center [746, 276] width 977 height 183
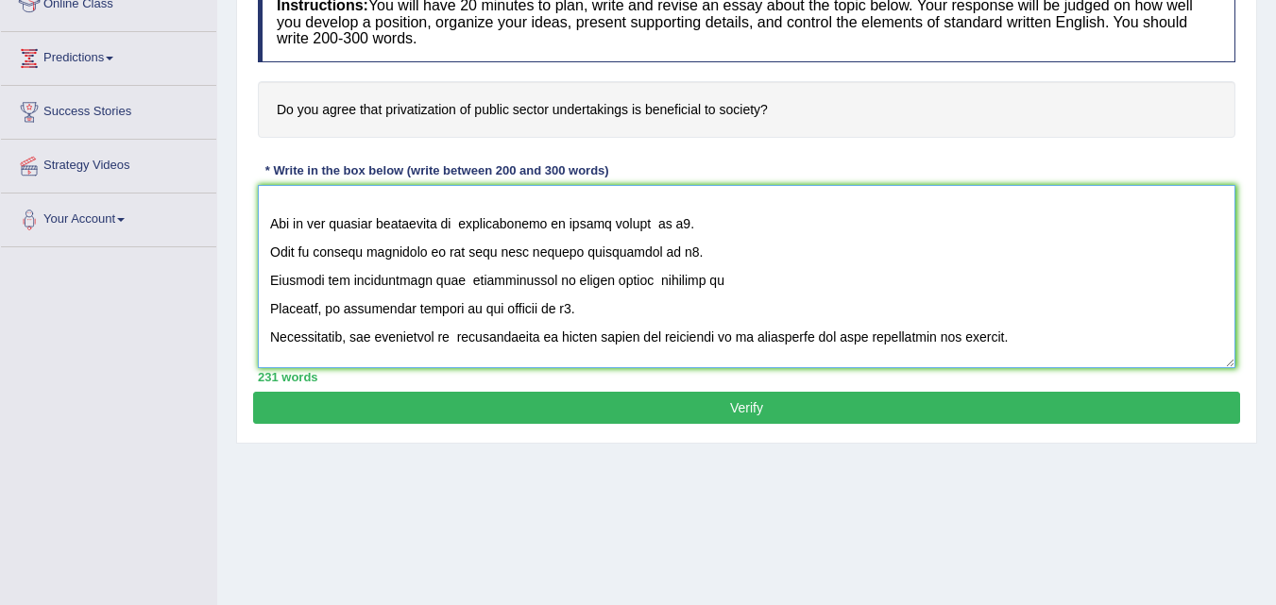
scroll to position [110, 0]
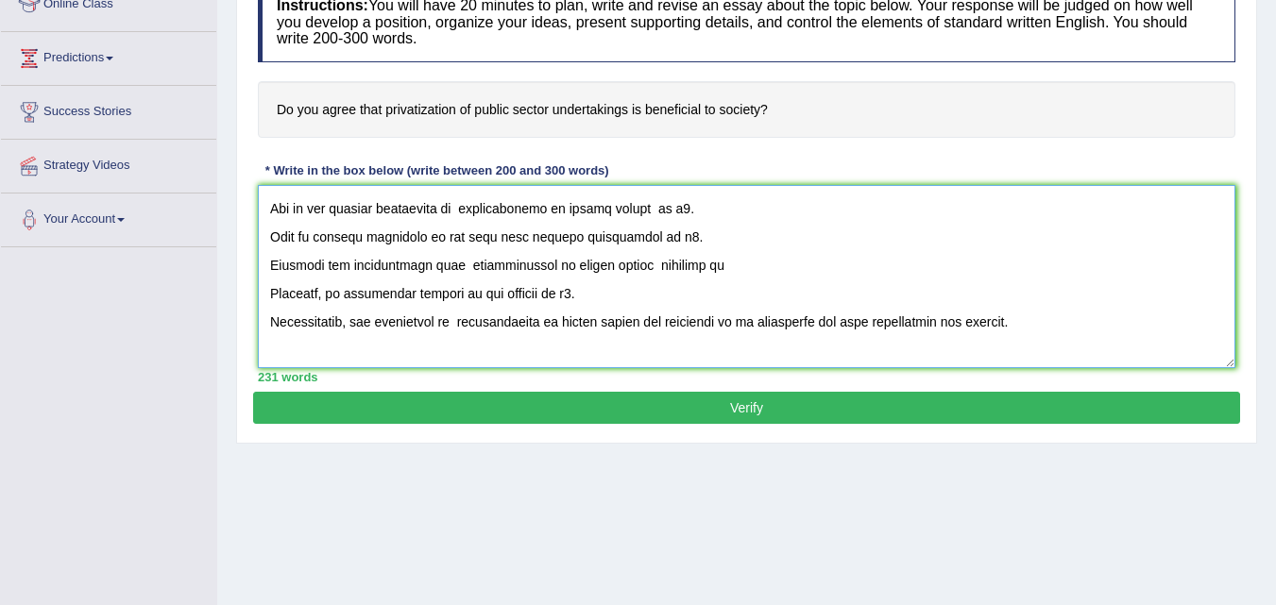
click at [665, 211] on textarea at bounding box center [746, 276] width 977 height 183
drag, startPoint x: 622, startPoint y: 242, endPoint x: 647, endPoint y: 243, distance: 24.6
click at [647, 243] on textarea at bounding box center [746, 276] width 977 height 183
drag, startPoint x: 508, startPoint y: 241, endPoint x: 648, endPoint y: 232, distance: 140.0
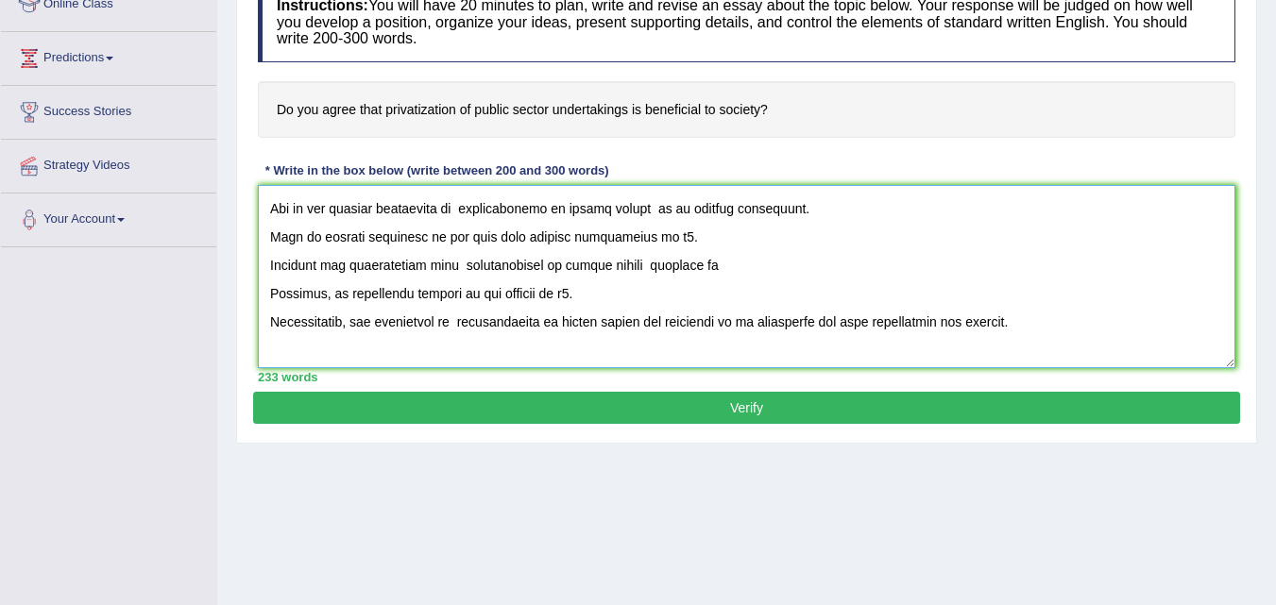
click at [648, 232] on textarea at bounding box center [746, 276] width 977 height 183
click at [788, 213] on textarea at bounding box center [746, 276] width 977 height 183
drag, startPoint x: 606, startPoint y: 240, endPoint x: 720, endPoint y: 243, distance: 113.4
click at [720, 243] on textarea at bounding box center [746, 276] width 977 height 183
click at [748, 265] on textarea at bounding box center [746, 276] width 977 height 183
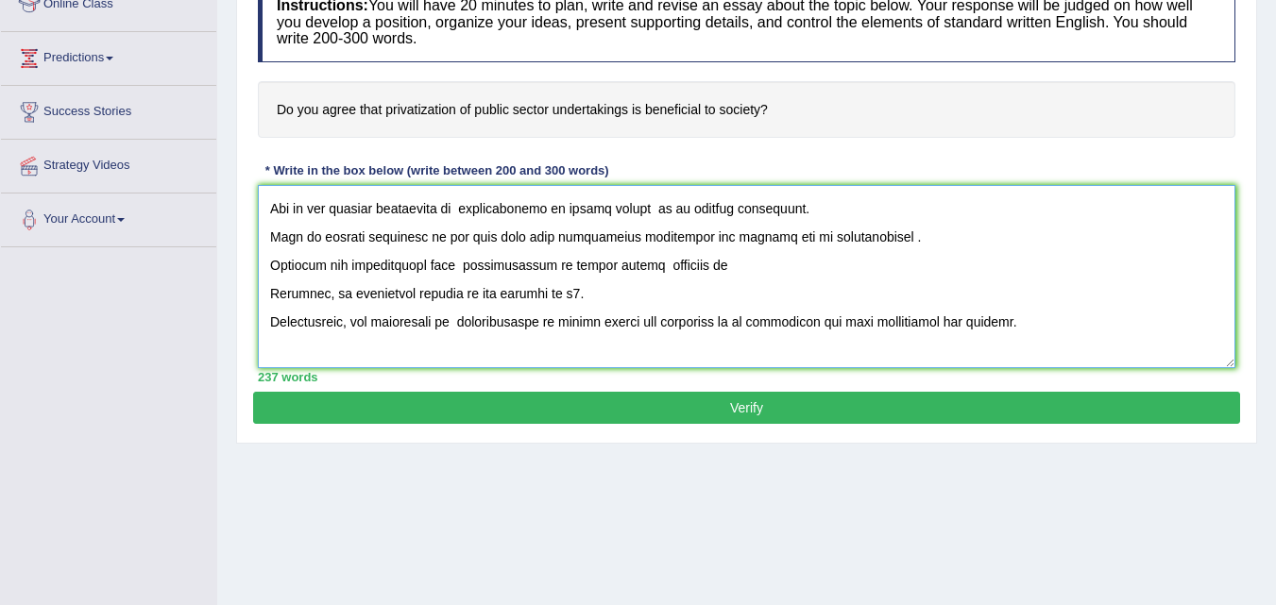
click at [641, 270] on textarea at bounding box center [746, 276] width 977 height 183
click at [717, 272] on textarea at bounding box center [746, 276] width 977 height 183
click at [808, 270] on textarea at bounding box center [746, 276] width 977 height 183
click at [643, 217] on textarea at bounding box center [746, 276] width 977 height 183
click at [785, 211] on textarea at bounding box center [746, 276] width 977 height 183
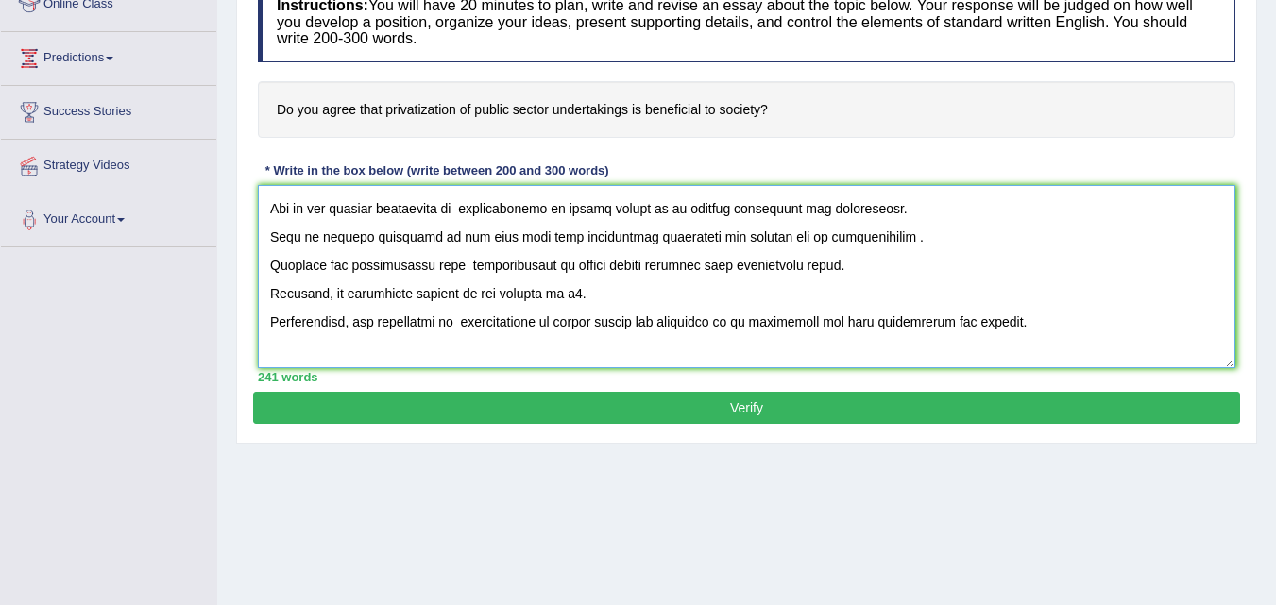
click at [517, 240] on textarea at bounding box center [746, 276] width 977 height 183
click at [821, 270] on textarea at bounding box center [746, 276] width 977 height 183
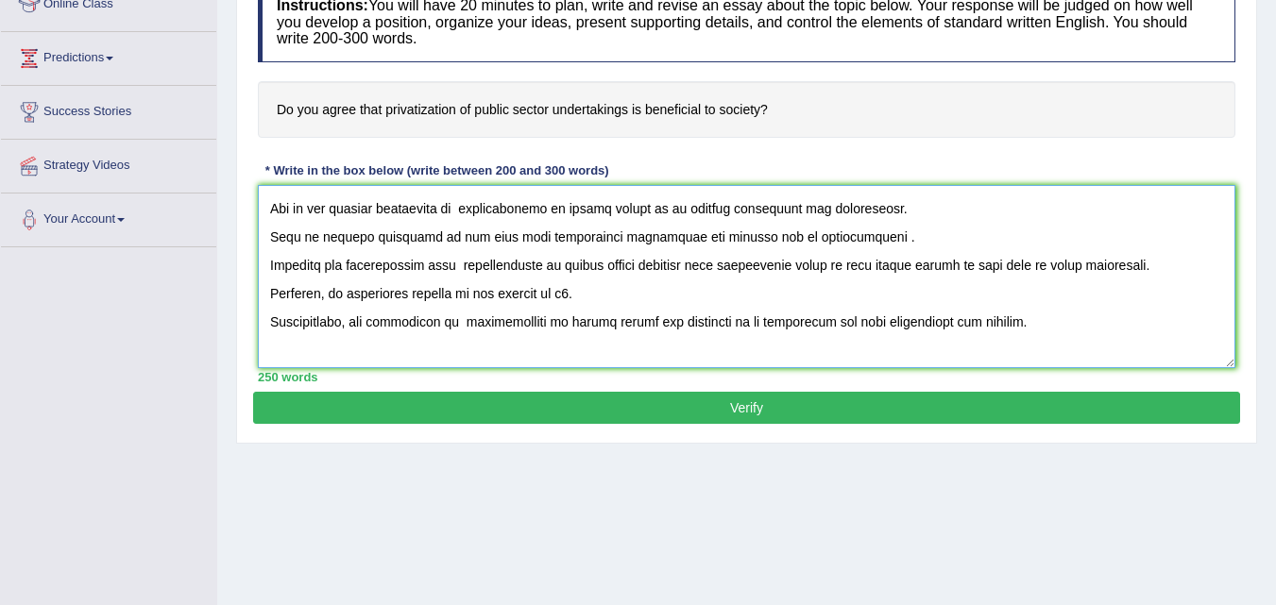
click at [536, 298] on textarea at bounding box center [746, 276] width 977 height 183
click at [454, 297] on textarea at bounding box center [746, 276] width 977 height 183
click at [724, 292] on textarea at bounding box center [746, 276] width 977 height 183
click at [270, 237] on textarea at bounding box center [746, 276] width 977 height 183
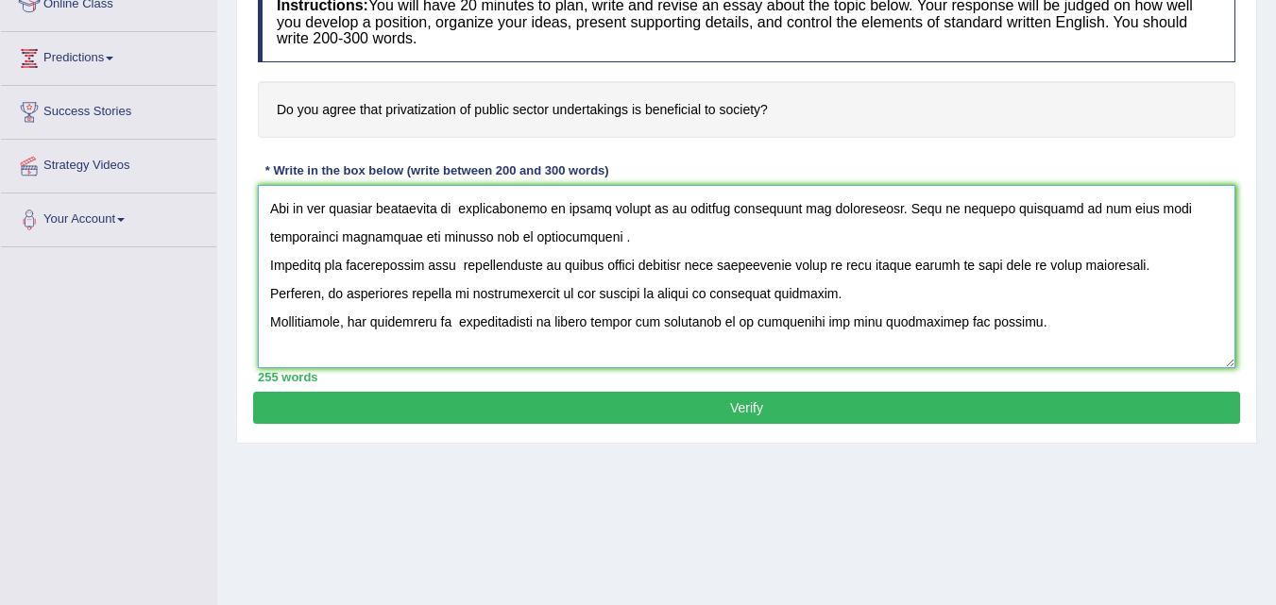
scroll to position [82, 0]
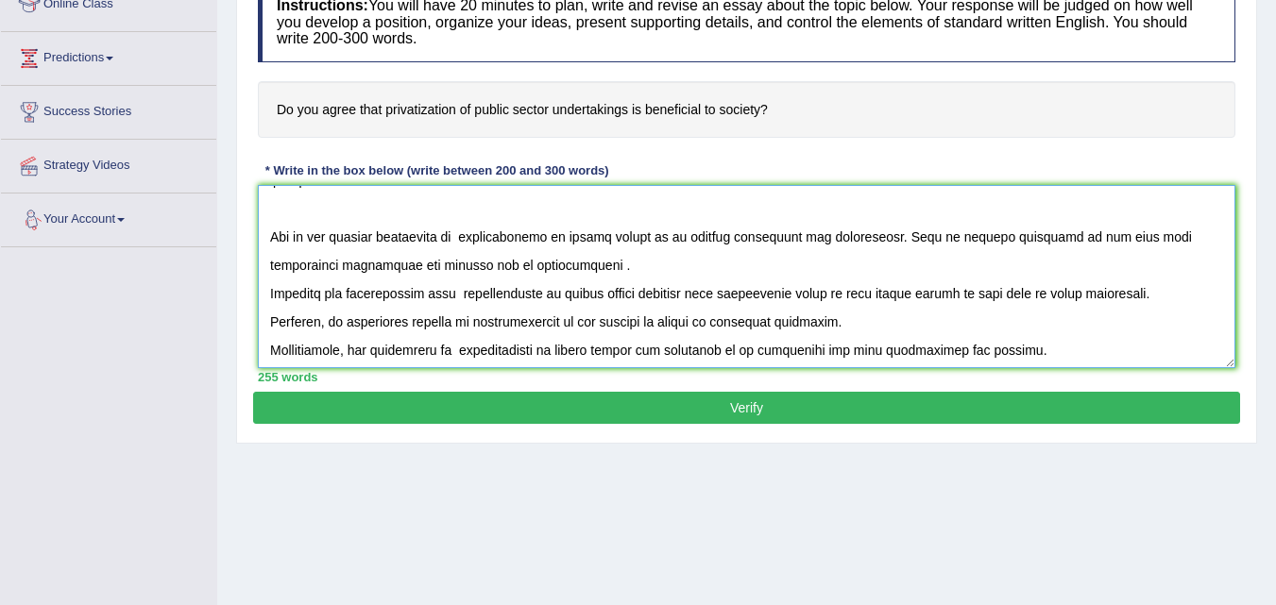
click at [272, 294] on textarea at bounding box center [746, 276] width 977 height 183
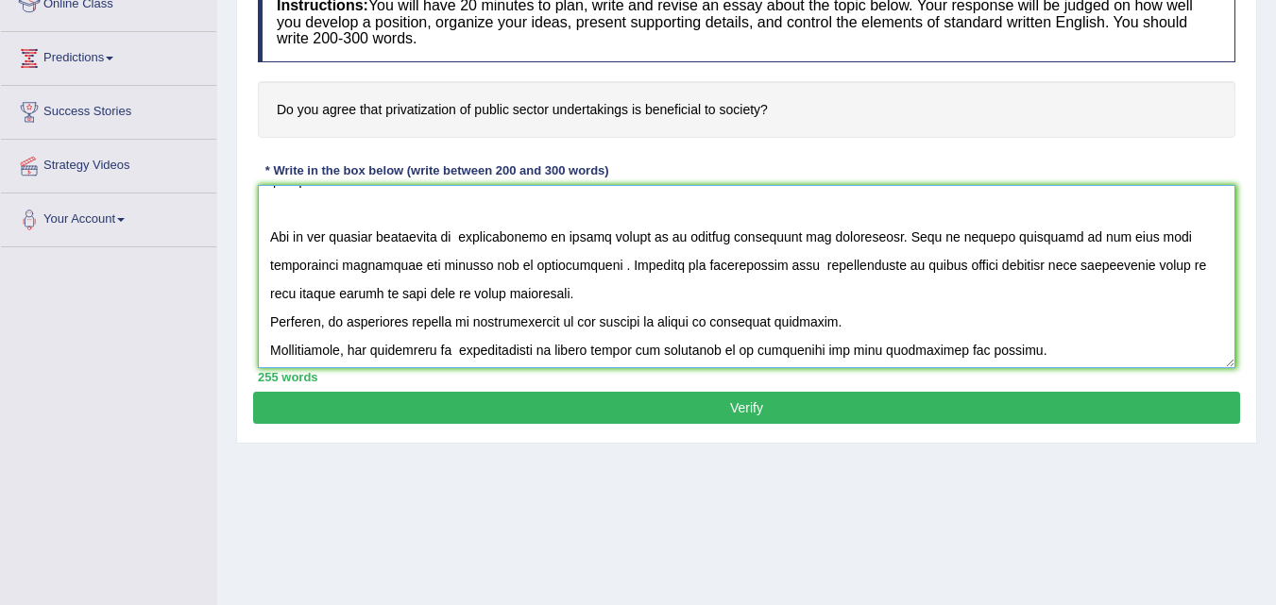
click at [529, 266] on textarea at bounding box center [746, 276] width 977 height 183
click at [267, 315] on textarea at bounding box center [746, 276] width 977 height 183
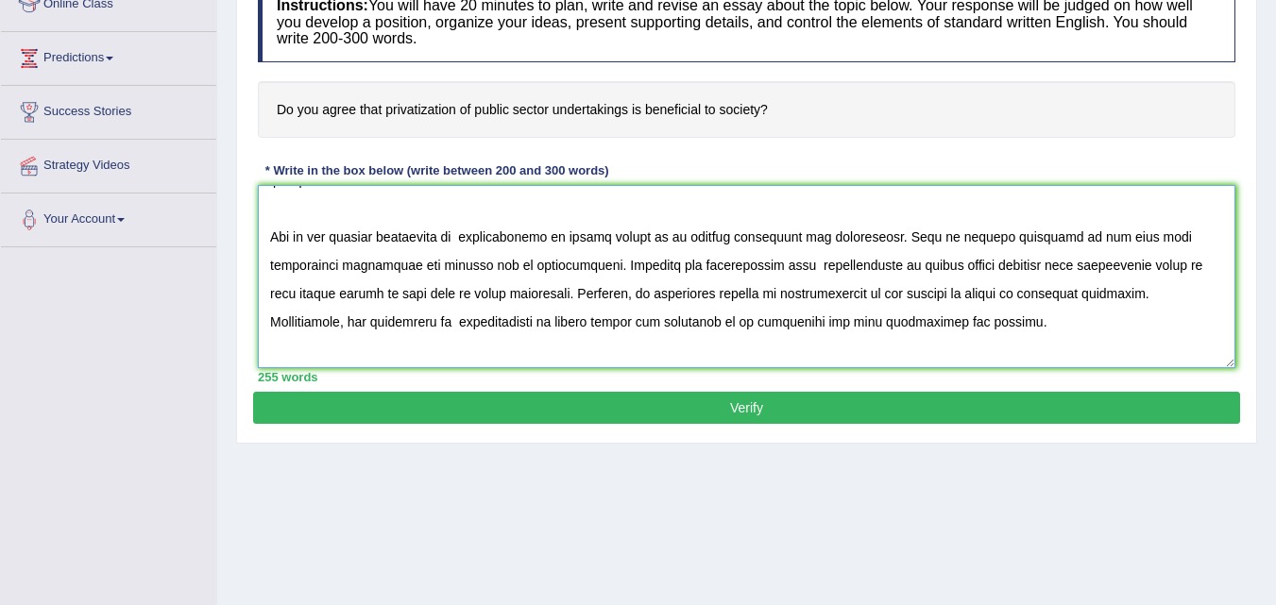
click at [847, 314] on textarea at bounding box center [746, 276] width 977 height 183
click at [1234, 345] on textarea at bounding box center [746, 276] width 977 height 183
click at [1229, 345] on textarea at bounding box center [746, 276] width 977 height 183
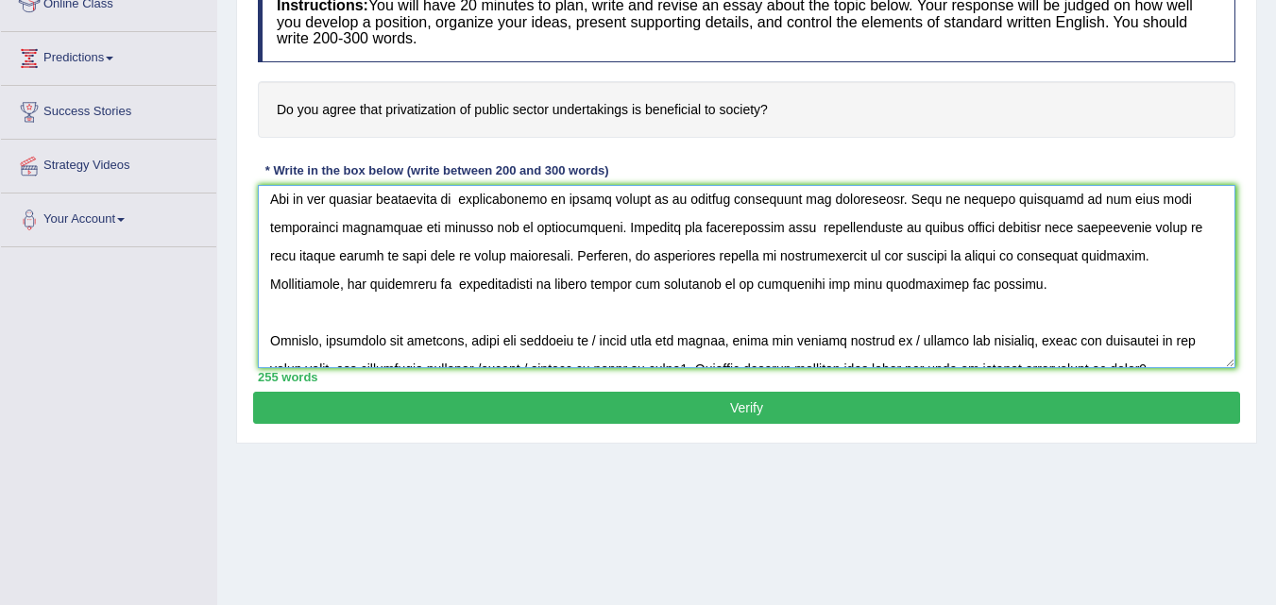
click at [1128, 297] on textarea at bounding box center [746, 276] width 977 height 183
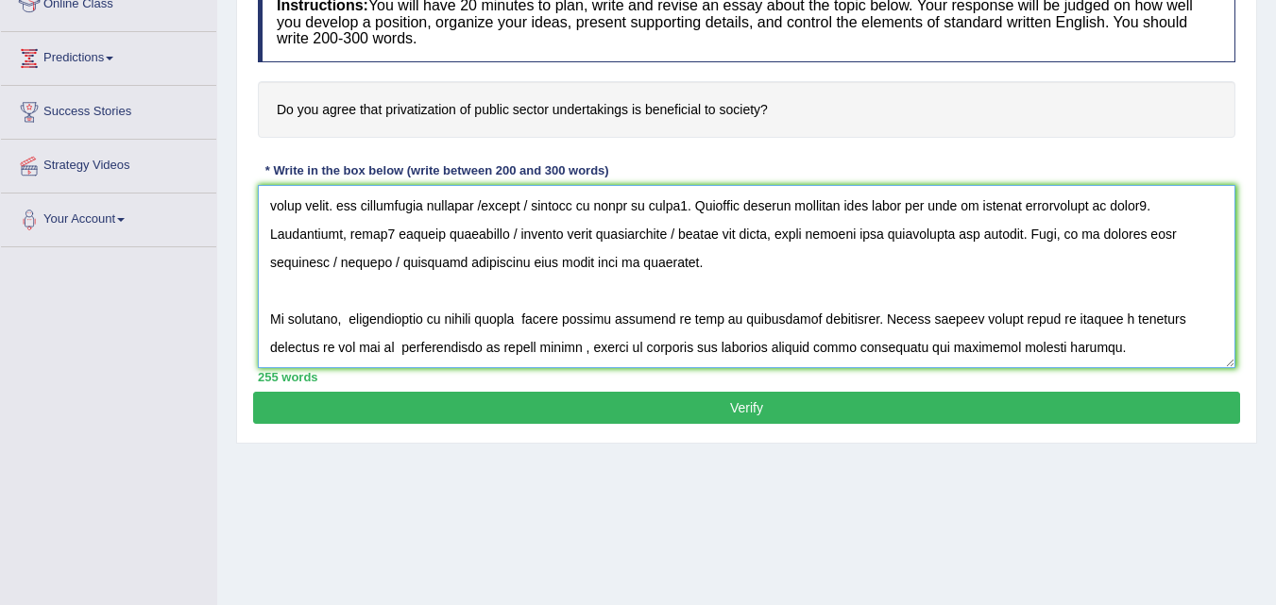
scroll to position [312, 0]
click at [1031, 363] on textarea at bounding box center [746, 276] width 977 height 183
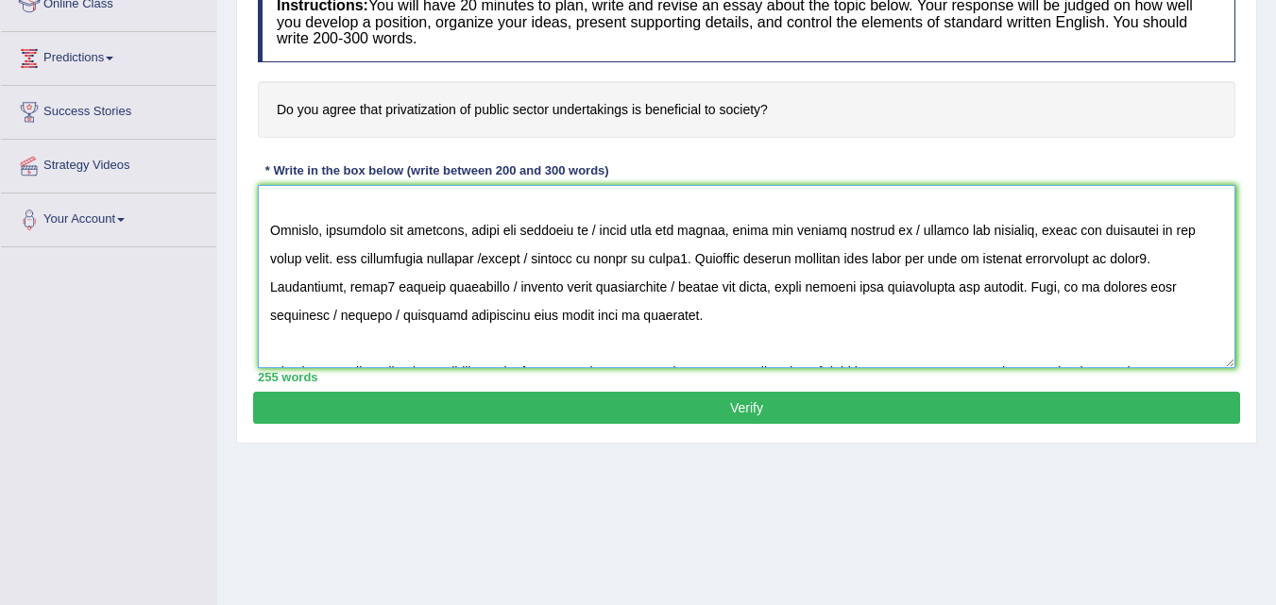
scroll to position [225, 0]
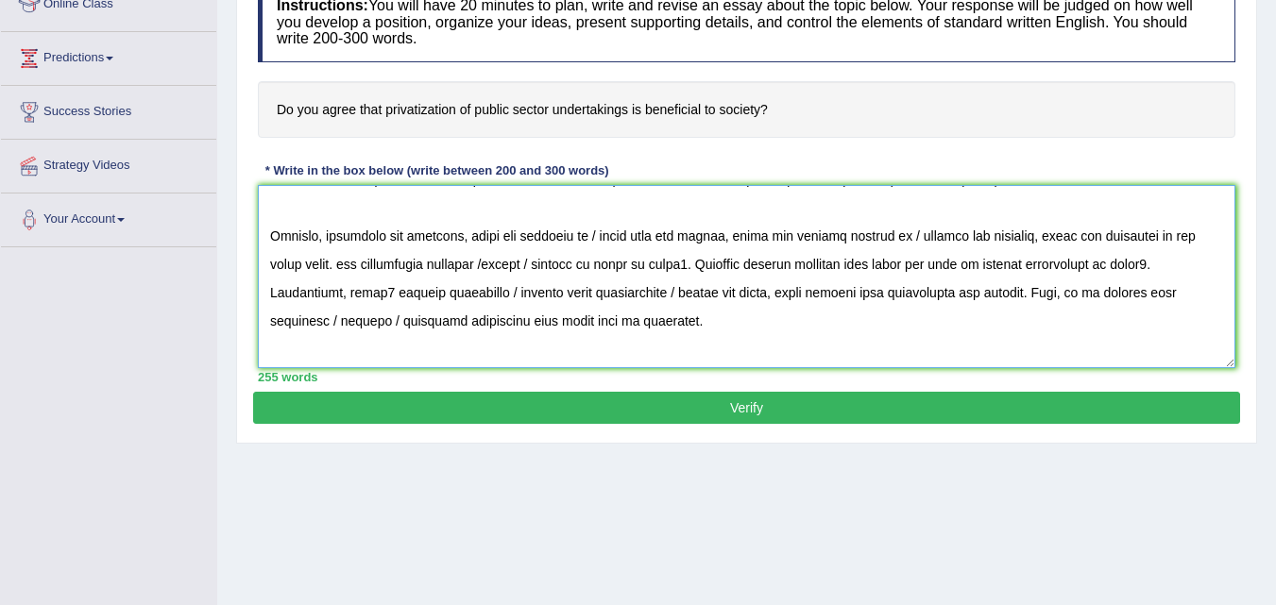
click at [529, 236] on textarea at bounding box center [746, 276] width 977 height 183
drag, startPoint x: 602, startPoint y: 240, endPoint x: 1164, endPoint y: 246, distance: 561.9
click at [1164, 246] on textarea at bounding box center [746, 276] width 977 height 183
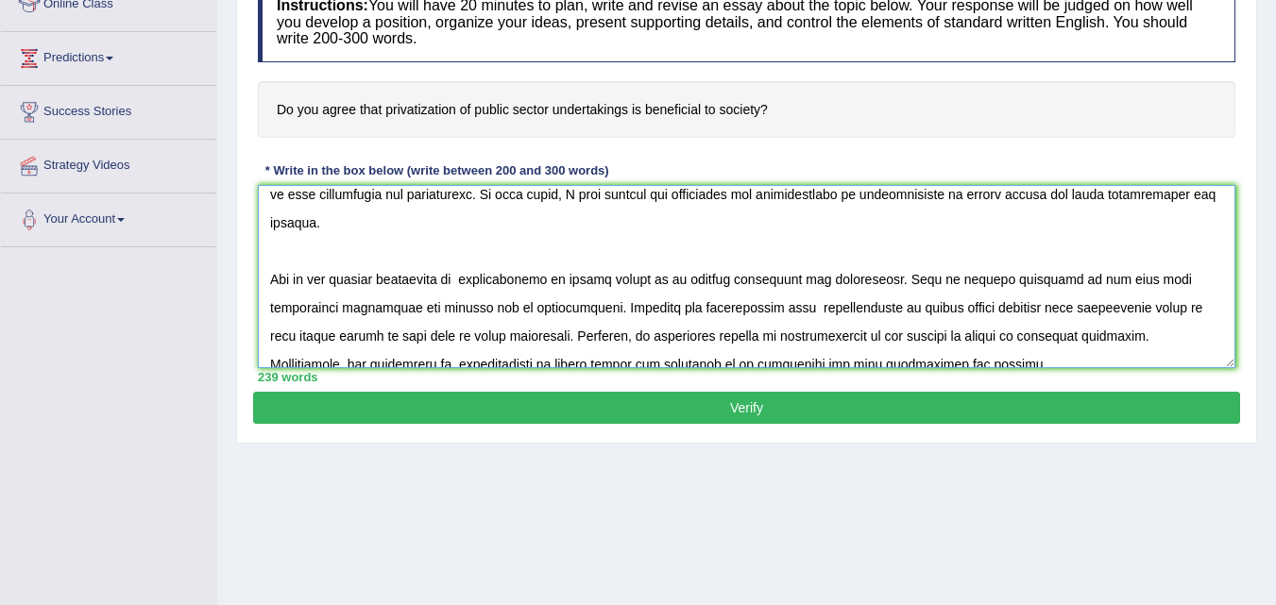
scroll to position [0, 0]
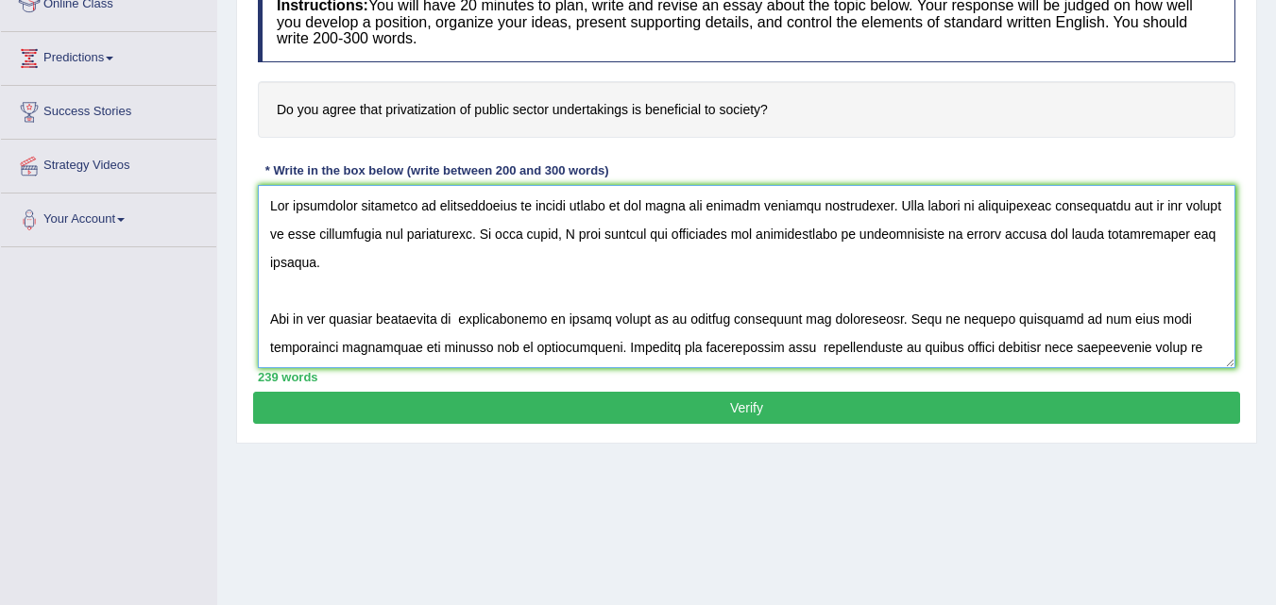
drag, startPoint x: 470, startPoint y: 196, endPoint x: 555, endPoint y: 192, distance: 85.1
click at [555, 192] on textarea at bounding box center [746, 276] width 977 height 183
click at [482, 312] on textarea at bounding box center [746, 276] width 977 height 183
drag, startPoint x: 474, startPoint y: 321, endPoint x: 546, endPoint y: 324, distance: 71.8
click at [546, 324] on textarea at bounding box center [746, 276] width 977 height 183
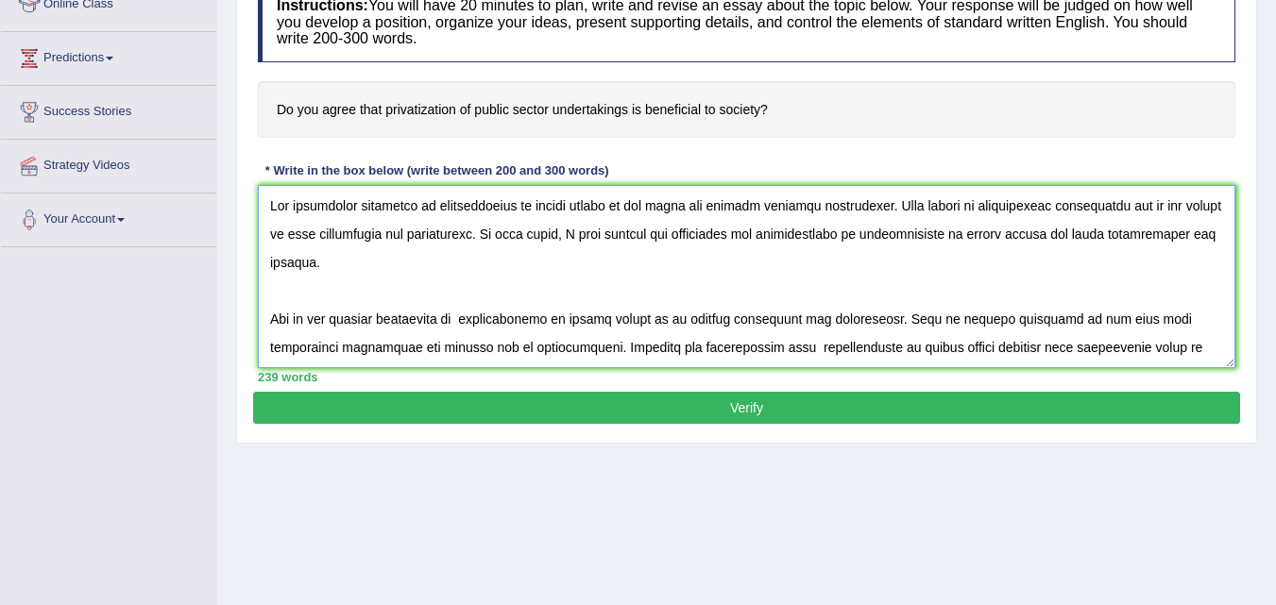
click at [546, 324] on textarea at bounding box center [746, 276] width 977 height 183
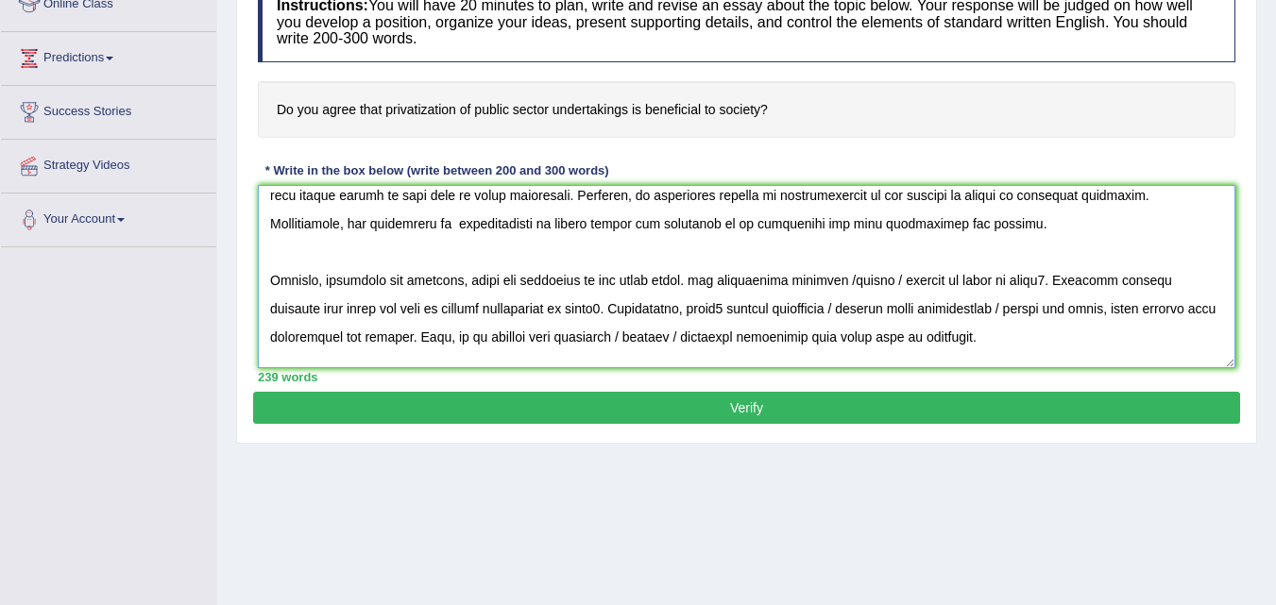
scroll to position [205, 0]
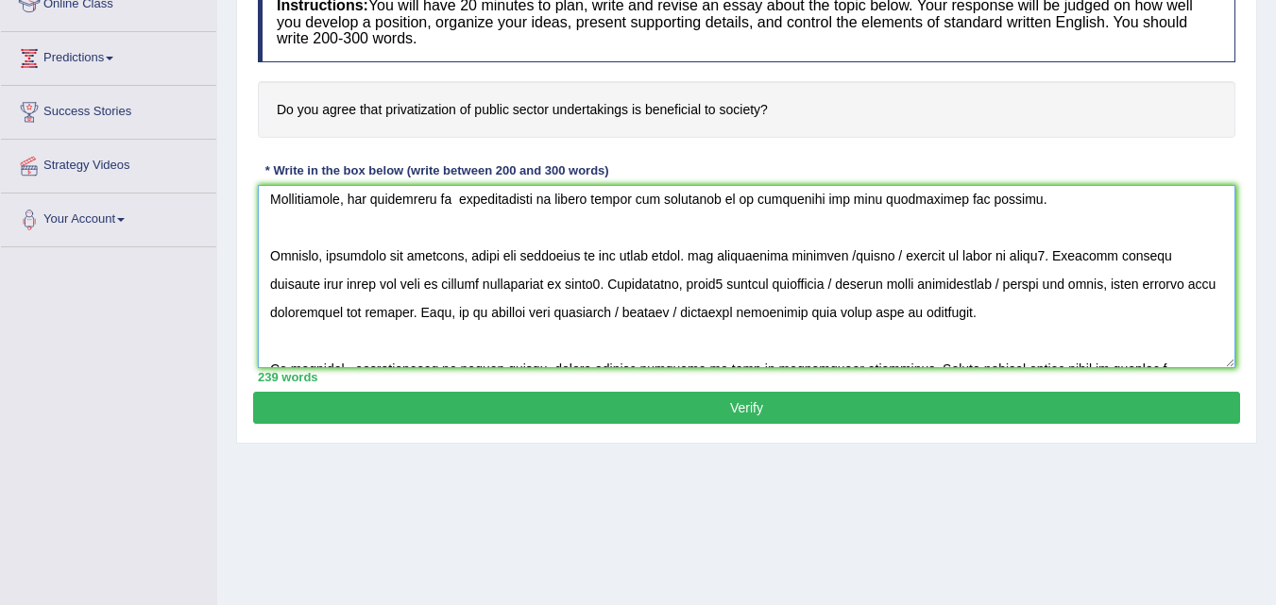
click at [640, 258] on textarea at bounding box center [746, 276] width 977 height 183
click at [614, 257] on textarea at bounding box center [746, 276] width 977 height 183
drag, startPoint x: 625, startPoint y: 259, endPoint x: 692, endPoint y: 261, distance: 67.1
click at [692, 261] on textarea at bounding box center [746, 276] width 977 height 183
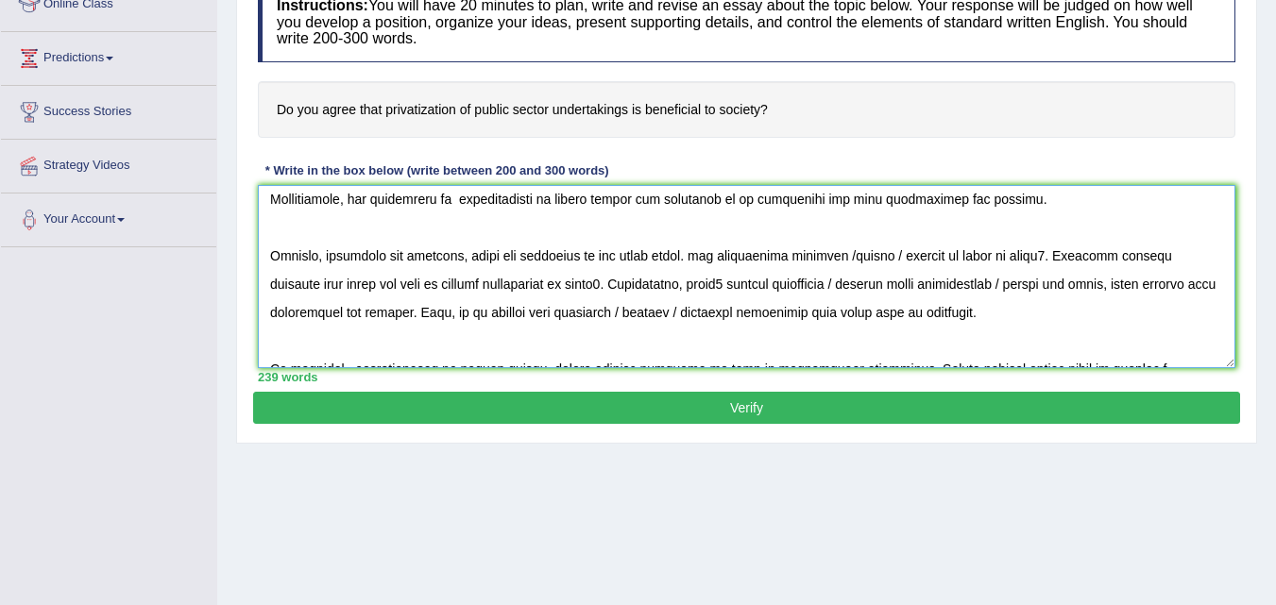
paste textarea "privatization"
drag, startPoint x: 853, startPoint y: 257, endPoint x: 938, endPoint y: 261, distance: 85.1
click at [938, 261] on textarea at bounding box center [746, 276] width 977 height 183
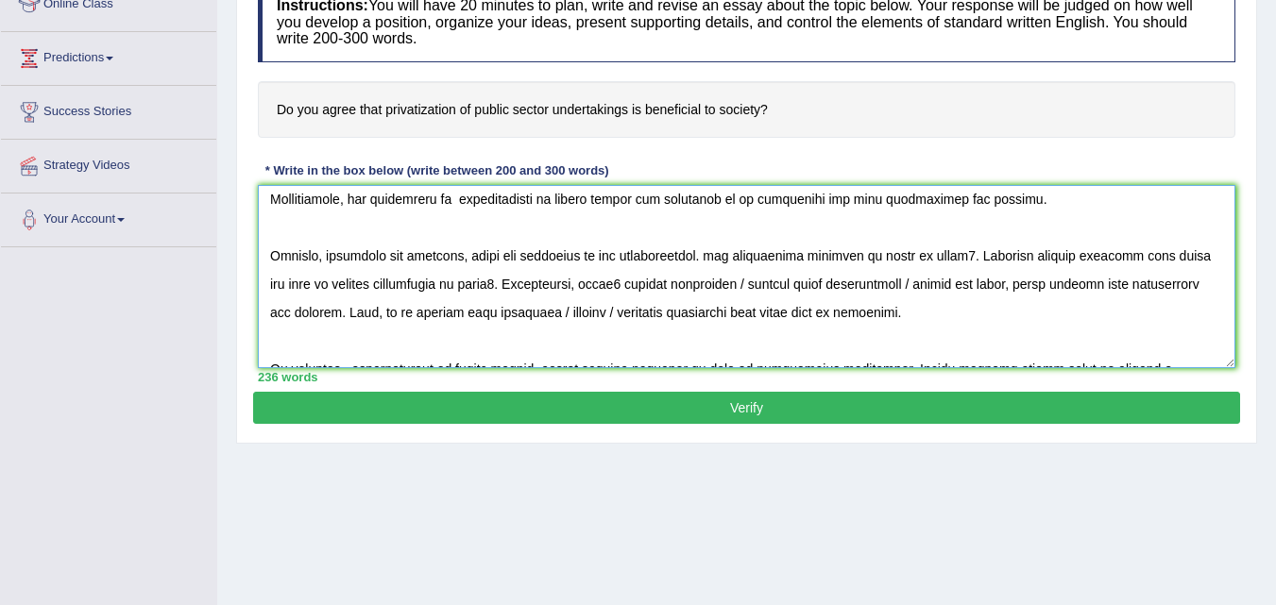
click at [914, 254] on textarea at bounding box center [746, 276] width 977 height 183
click at [1158, 258] on textarea at bounding box center [746, 276] width 977 height 183
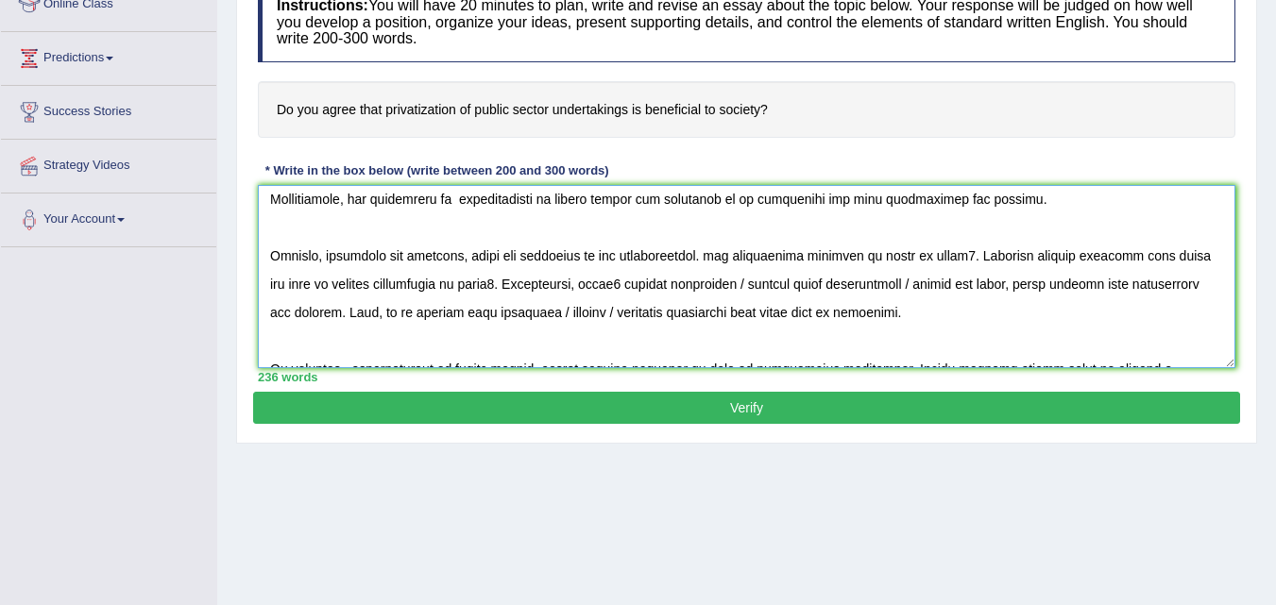
paste textarea "privatization"
drag, startPoint x: 820, startPoint y: 286, endPoint x: 1103, endPoint y: 285, distance: 283.3
click at [1103, 285] on textarea at bounding box center [746, 276] width 977 height 183
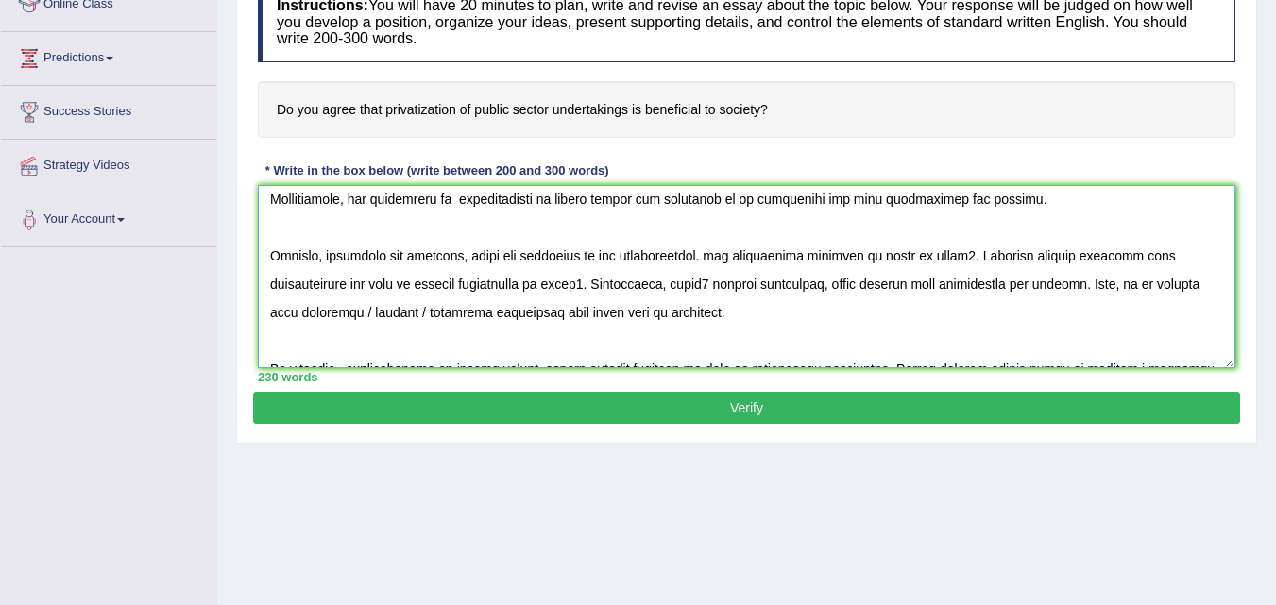
drag, startPoint x: 335, startPoint y: 314, endPoint x: 447, endPoint y: 310, distance: 111.5
click at [447, 310] on textarea at bounding box center [746, 276] width 977 height 183
click at [444, 317] on textarea at bounding box center [746, 276] width 977 height 183
paste textarea "privatization"
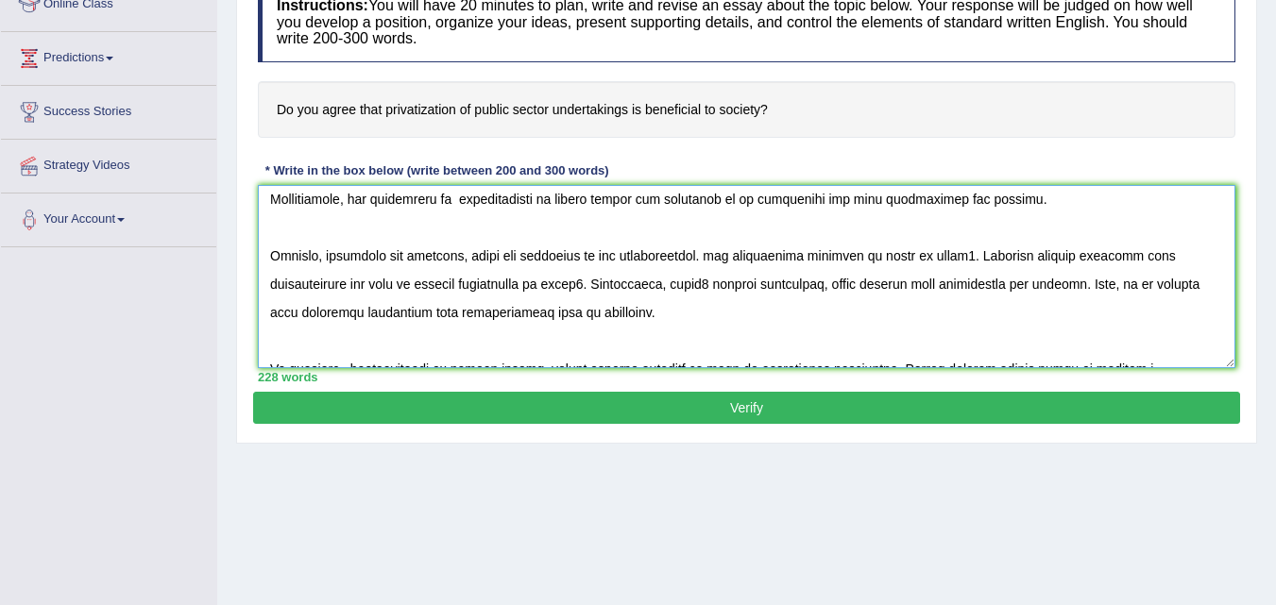
click at [888, 259] on textarea at bounding box center [746, 276] width 977 height 183
paste textarea "privatization"
click at [970, 262] on textarea at bounding box center [746, 276] width 977 height 183
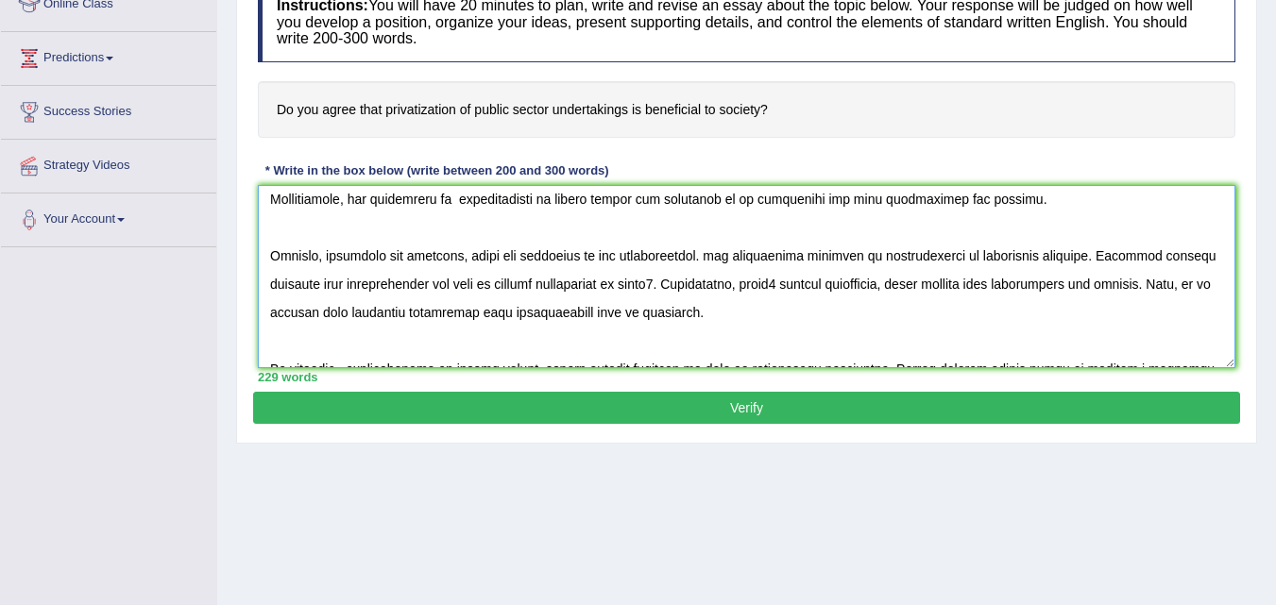
drag, startPoint x: 492, startPoint y: 287, endPoint x: 655, endPoint y: 287, distance: 163.4
click at [655, 287] on textarea at bounding box center [746, 276] width 977 height 183
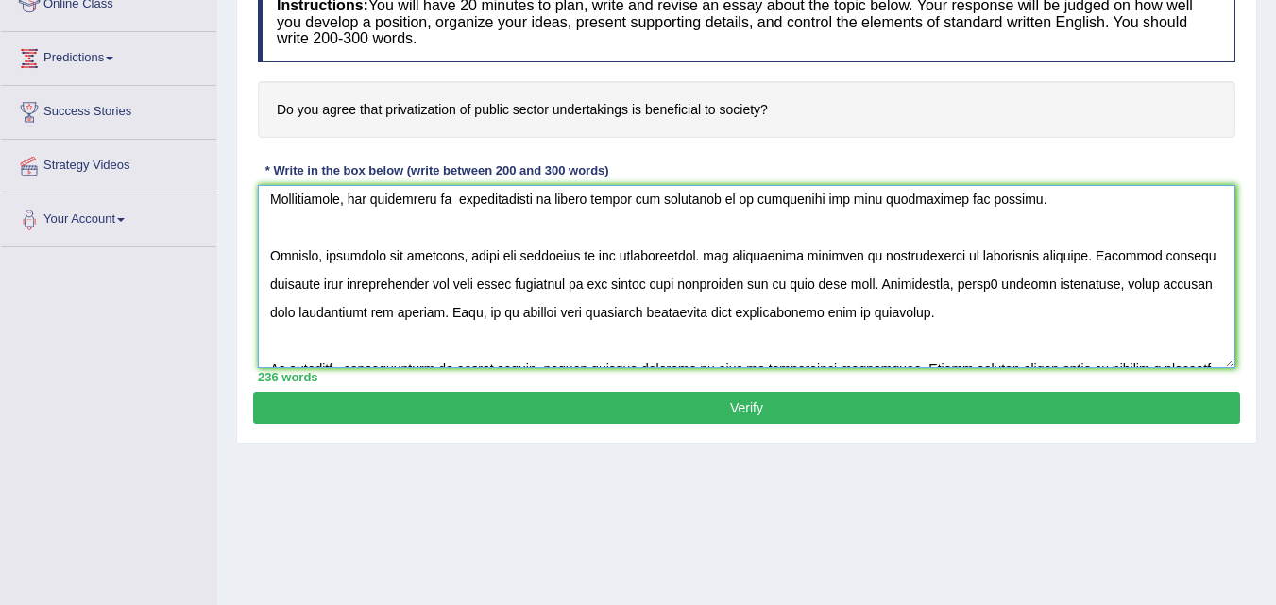
click at [704, 261] on textarea at bounding box center [746, 276] width 977 height 183
click at [612, 293] on textarea at bounding box center [746, 276] width 977 height 183
click at [998, 288] on textarea at bounding box center [746, 276] width 977 height 183
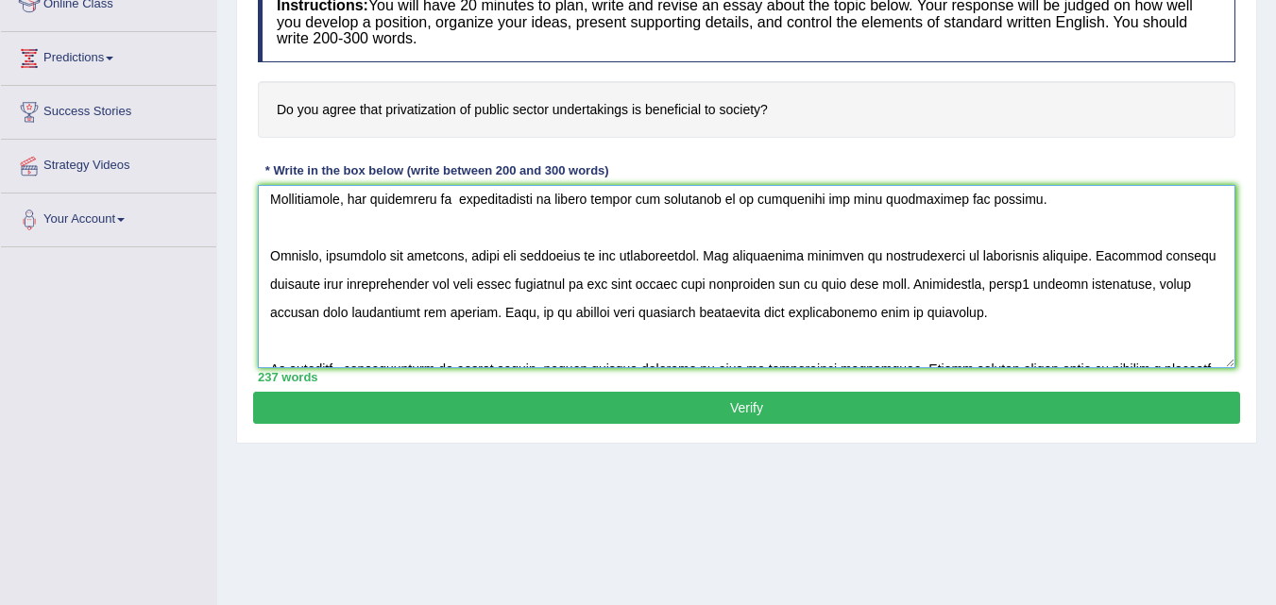
click at [998, 288] on textarea at bounding box center [746, 276] width 977 height 183
click at [1082, 260] on textarea at bounding box center [746, 276] width 977 height 183
click at [939, 285] on textarea at bounding box center [746, 276] width 977 height 183
click at [1055, 280] on textarea at bounding box center [746, 276] width 977 height 183
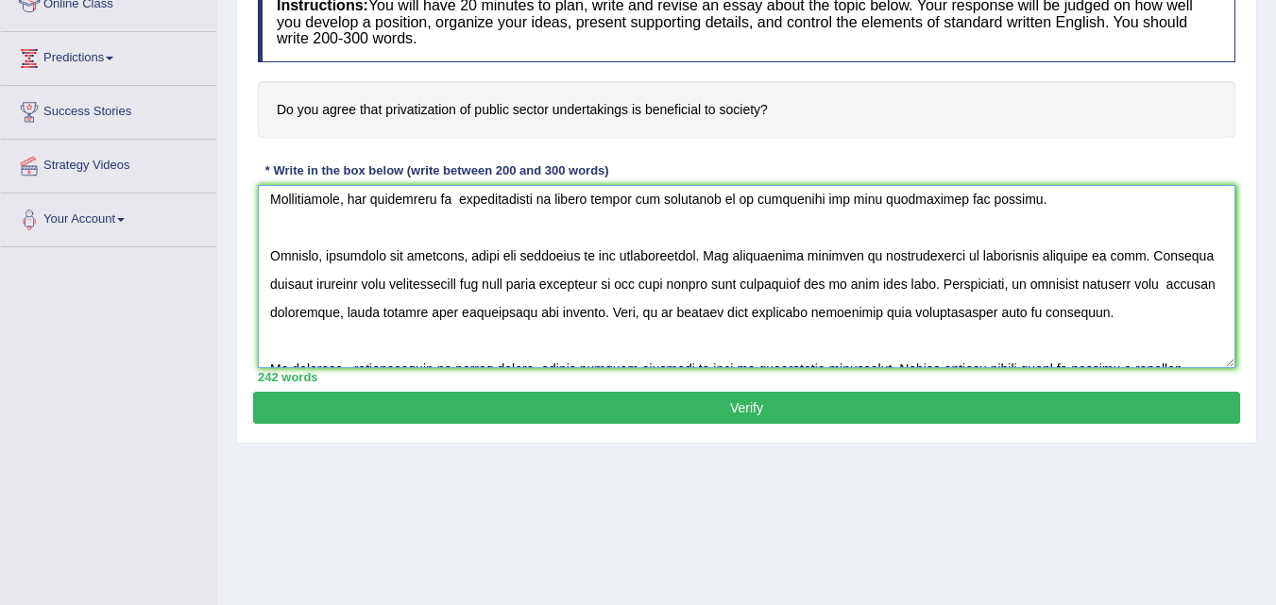
click at [1027, 290] on textarea at bounding box center [746, 276] width 977 height 183
click at [1034, 290] on textarea at bounding box center [746, 276] width 977 height 183
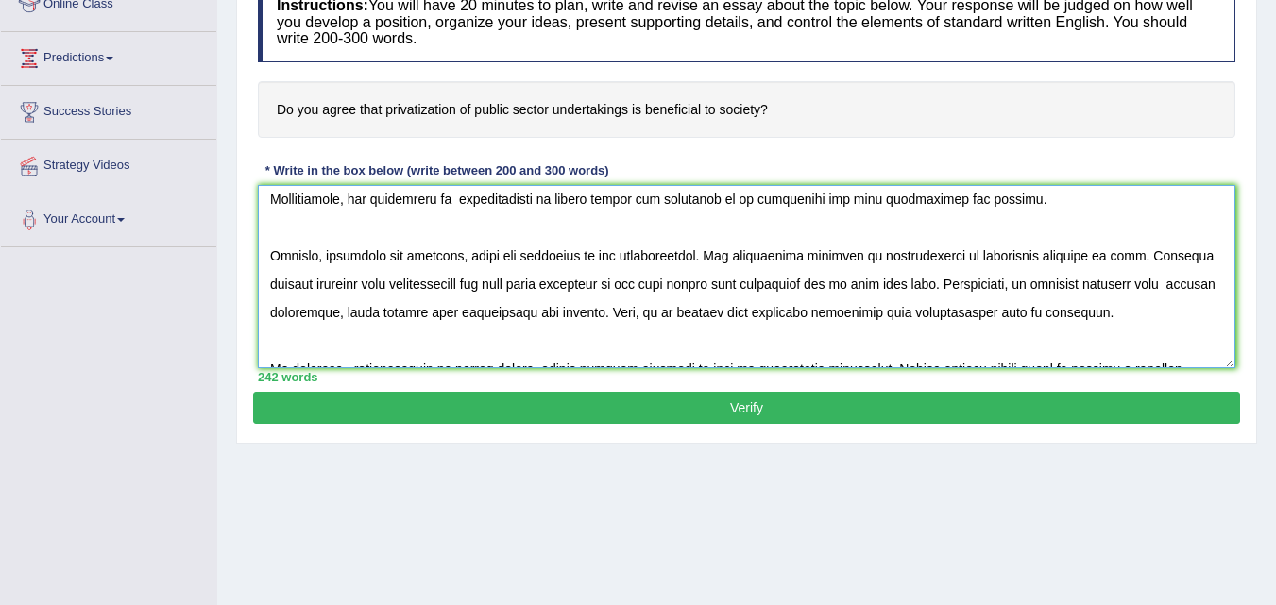
click at [1034, 290] on textarea at bounding box center [746, 276] width 977 height 183
click at [1029, 290] on textarea at bounding box center [746, 276] width 977 height 183
click at [291, 315] on textarea at bounding box center [746, 276] width 977 height 183
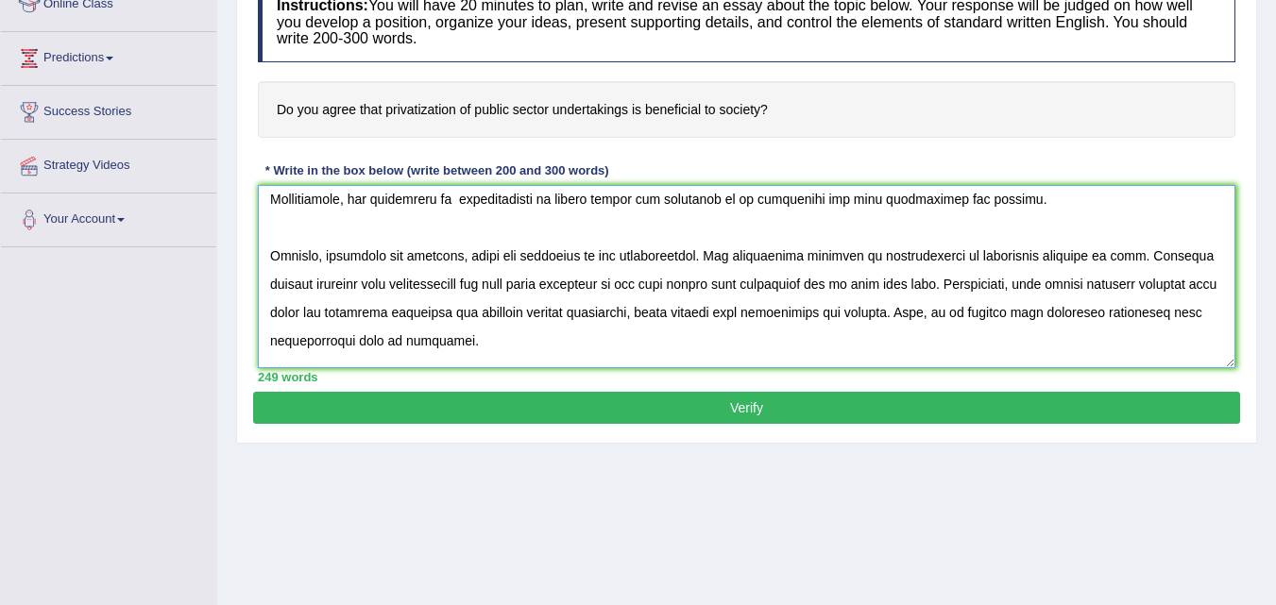
click at [1034, 282] on textarea at bounding box center [746, 276] width 977 height 183
click at [326, 315] on textarea at bounding box center [746, 276] width 977 height 183
drag, startPoint x: 351, startPoint y: 322, endPoint x: 342, endPoint y: 321, distance: 9.5
click at [342, 321] on textarea at bounding box center [746, 276] width 977 height 183
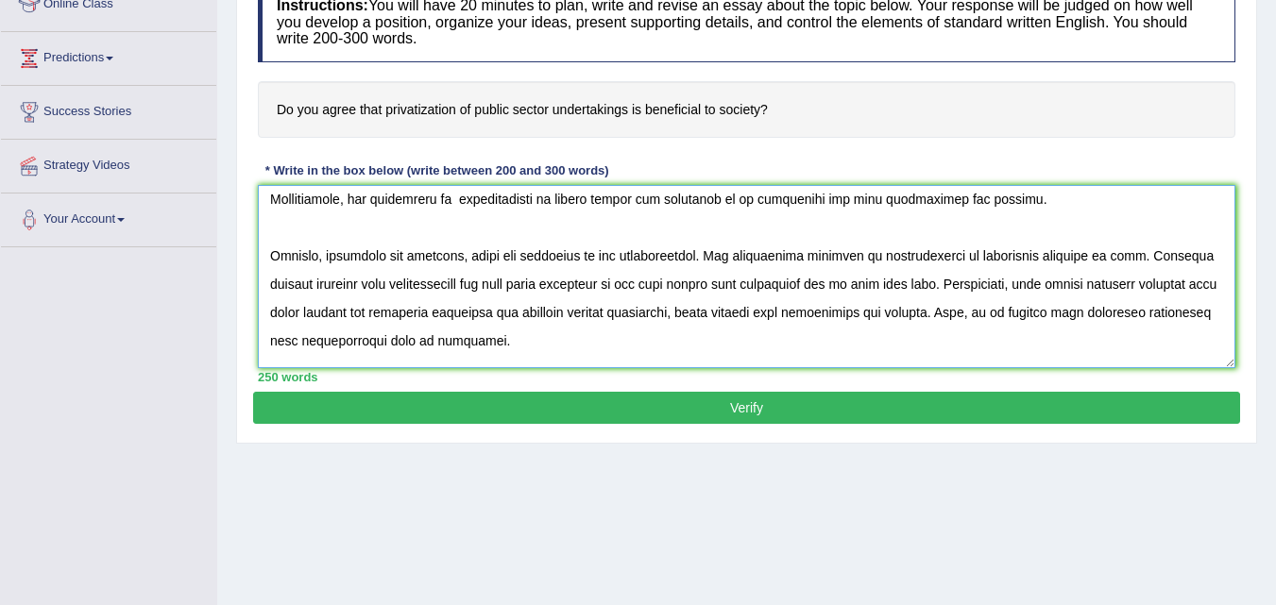
click at [359, 319] on textarea at bounding box center [746, 276] width 977 height 183
click at [352, 321] on textarea at bounding box center [746, 276] width 977 height 183
drag, startPoint x: 588, startPoint y: 317, endPoint x: 701, endPoint y: 307, distance: 112.9
click at [701, 307] on textarea at bounding box center [746, 276] width 977 height 183
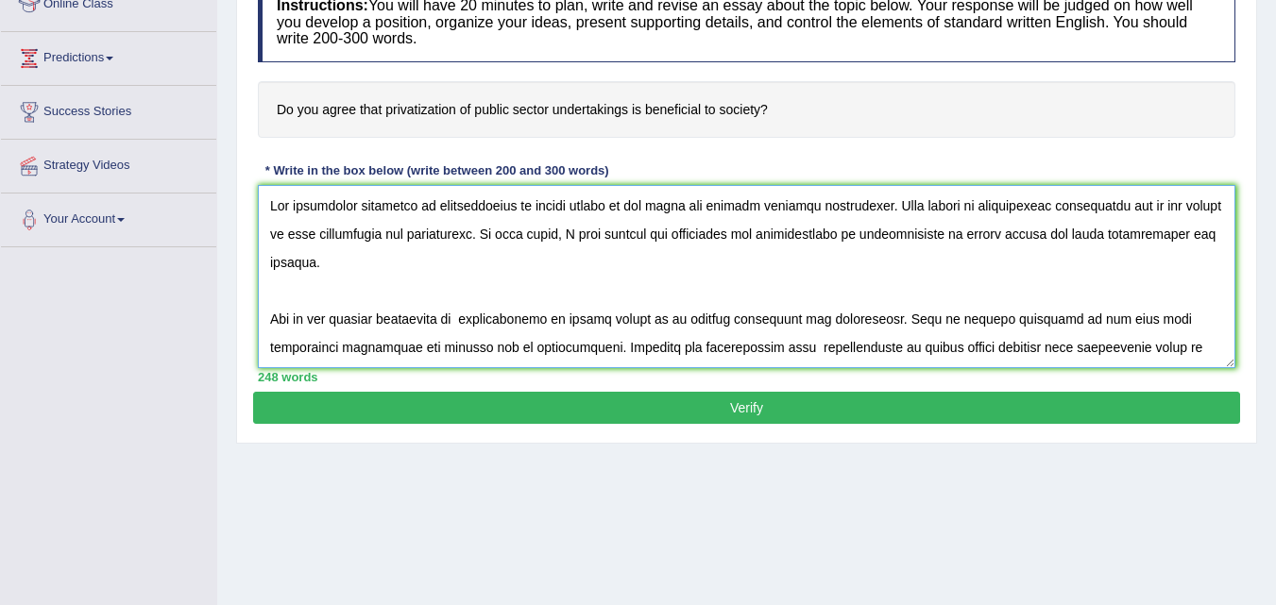
scroll to position [283, 0]
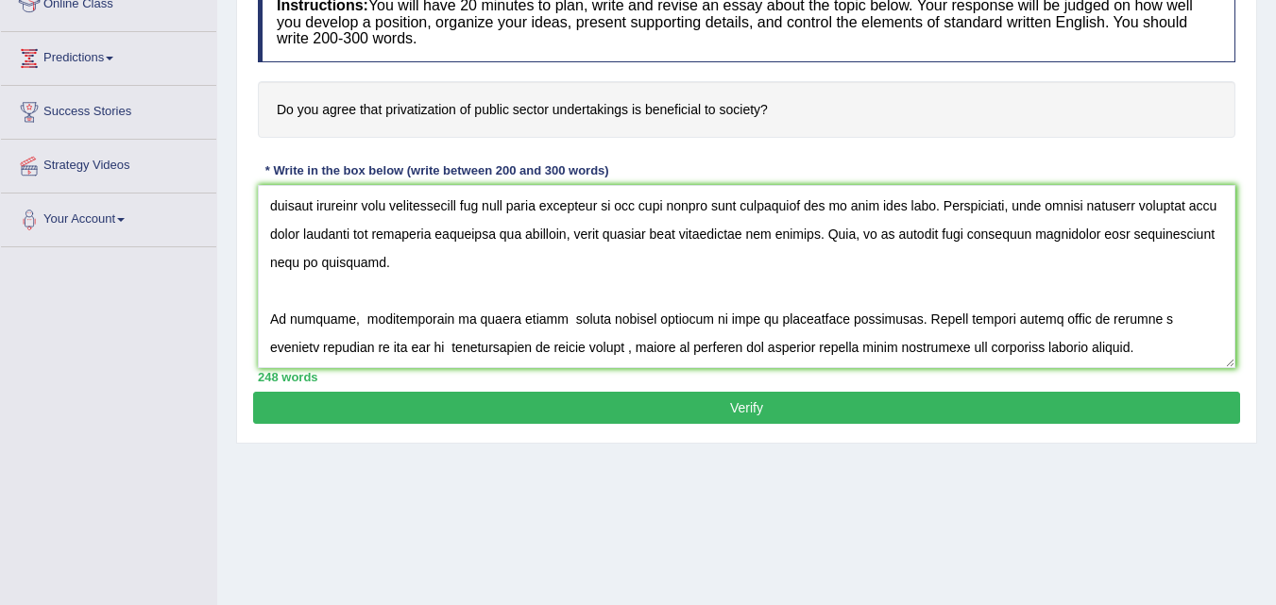
click at [1232, 324] on div "Instructions: You will have 20 minutes to plan, write and revise an essay about…" at bounding box center [746, 182] width 987 height 419
click at [350, 324] on textarea at bounding box center [746, 276] width 977 height 183
click at [501, 348] on textarea at bounding box center [746, 276] width 977 height 183
click at [517, 317] on textarea at bounding box center [746, 276] width 977 height 183
click at [1219, 334] on textarea at bounding box center [746, 276] width 977 height 183
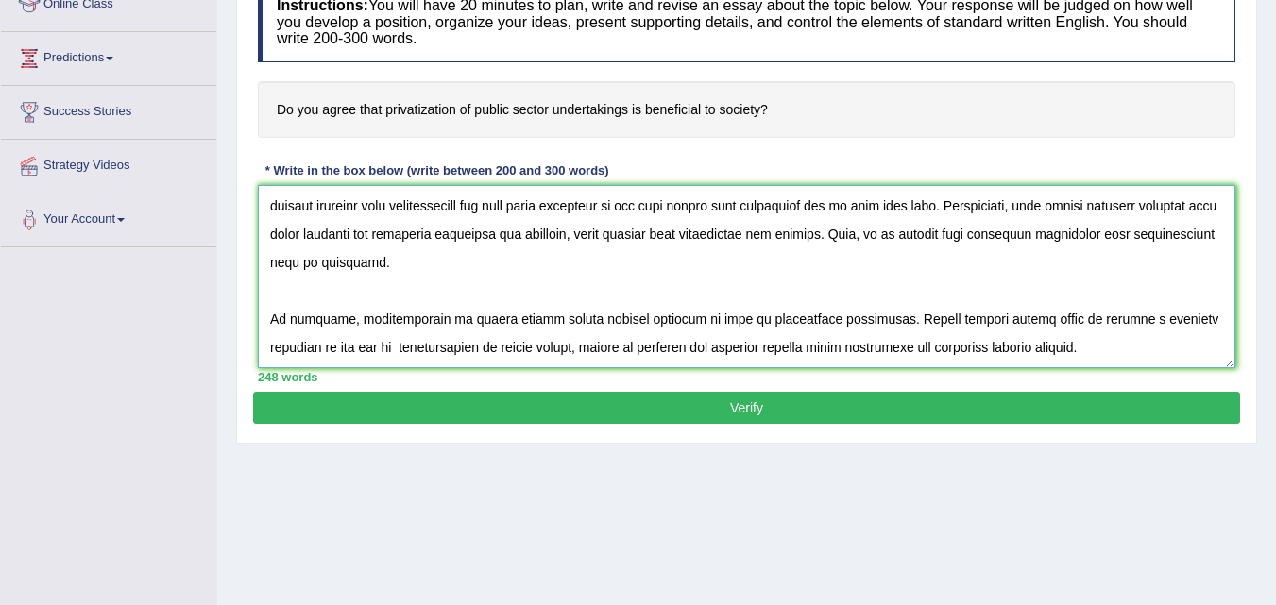
click at [1226, 328] on textarea at bounding box center [746, 276] width 977 height 183
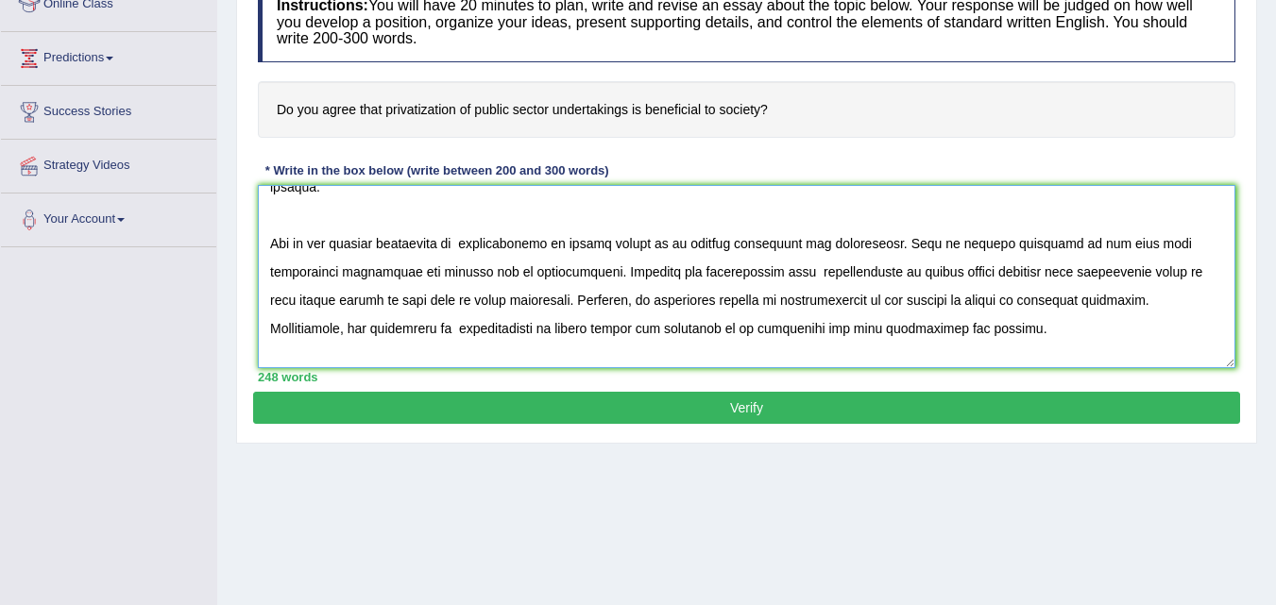
scroll to position [89, 0]
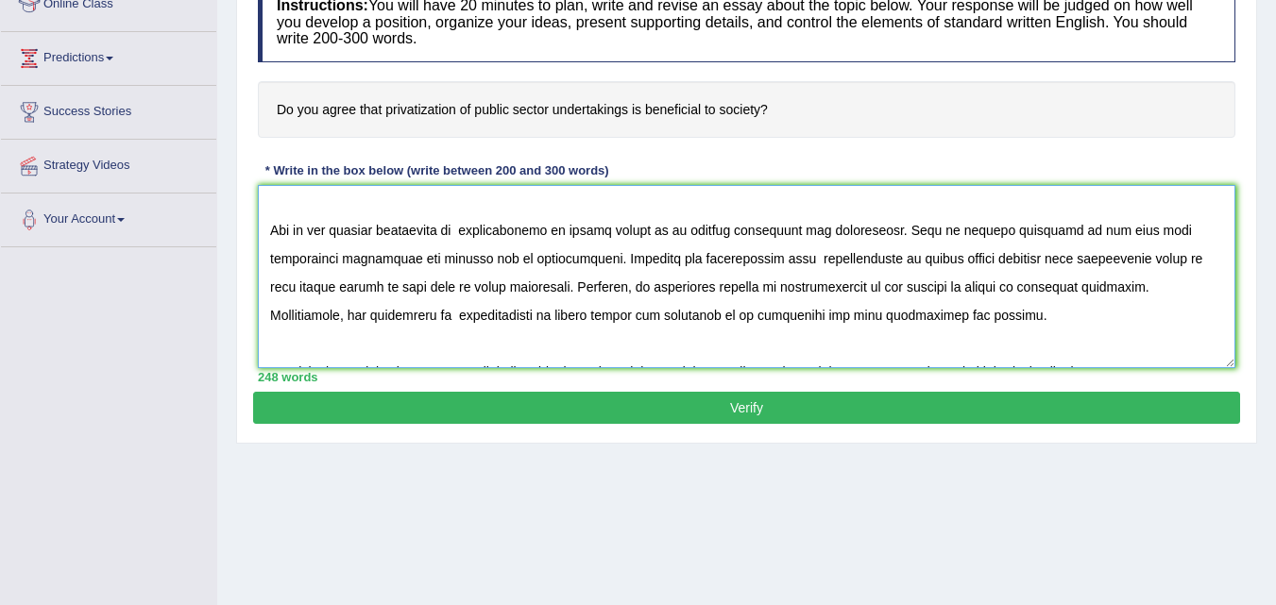
click at [274, 313] on textarea at bounding box center [746, 276] width 977 height 183
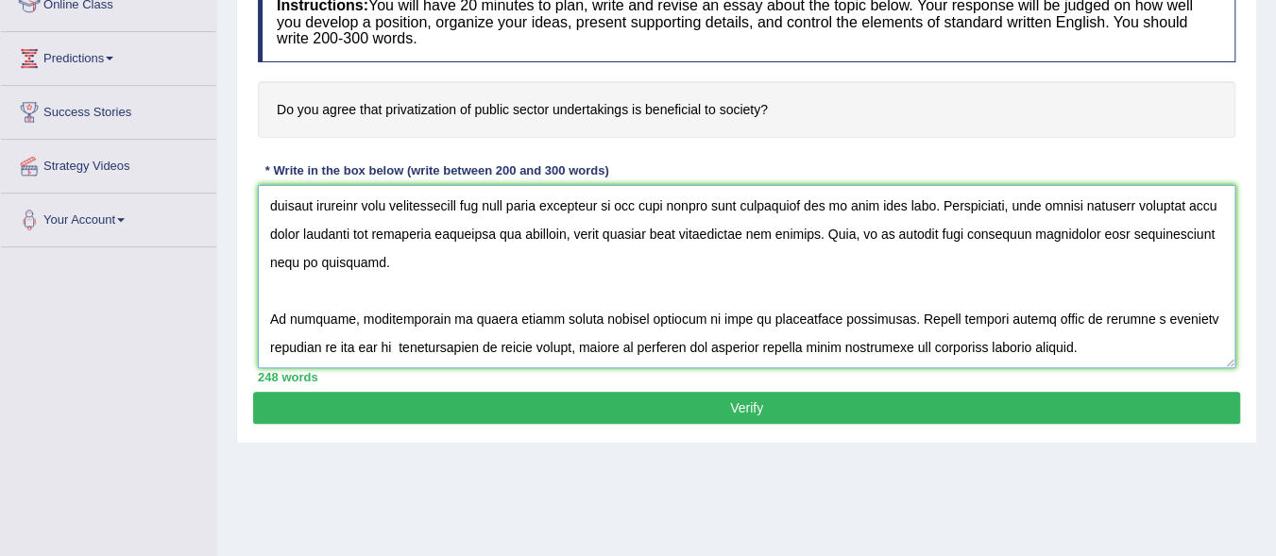
scroll to position [283, 0]
click at [467, 297] on textarea at bounding box center [746, 276] width 977 height 183
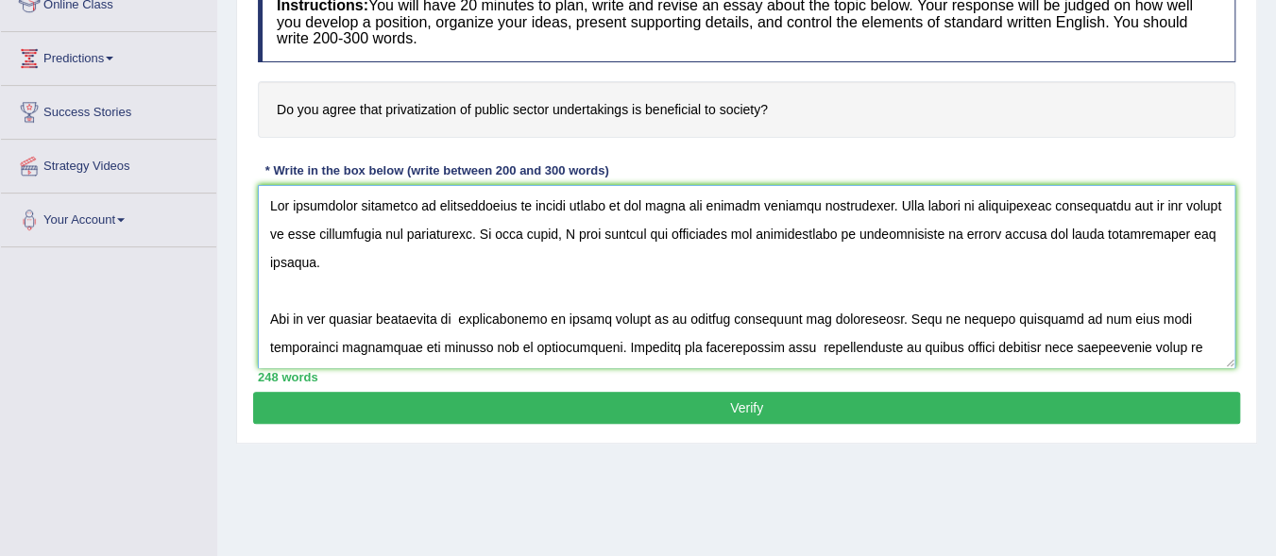
click at [687, 301] on textarea at bounding box center [746, 276] width 977 height 183
click at [473, 326] on textarea at bounding box center [746, 276] width 977 height 183
click at [379, 251] on textarea at bounding box center [746, 276] width 977 height 183
click at [333, 254] on textarea at bounding box center [746, 276] width 977 height 183
click at [327, 265] on textarea at bounding box center [746, 276] width 977 height 183
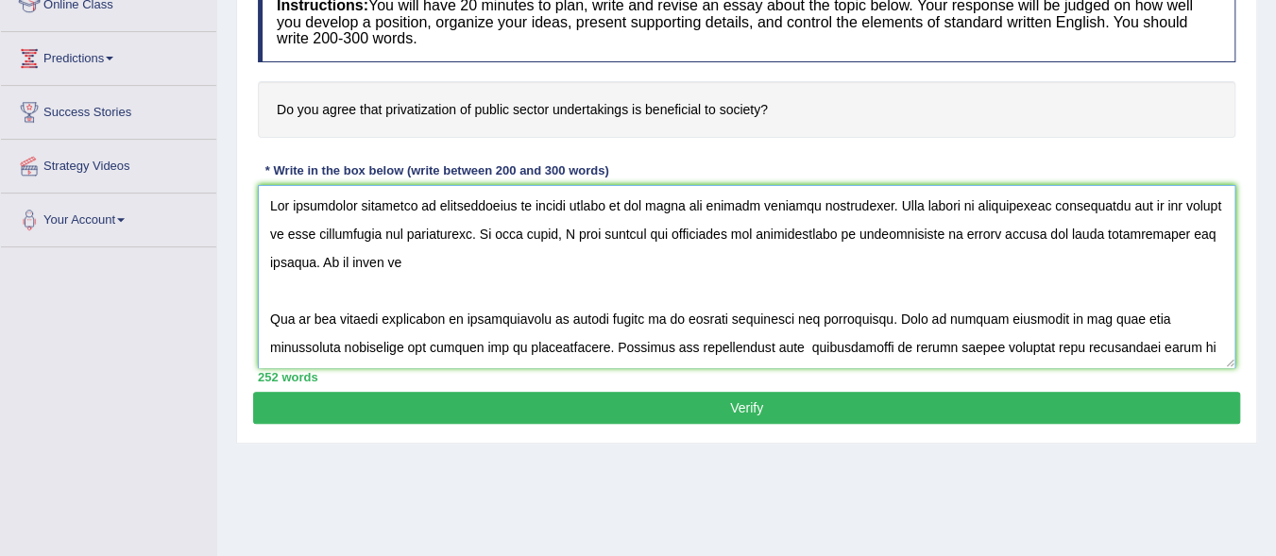
click at [451, 267] on textarea at bounding box center [746, 276] width 977 height 183
click at [509, 261] on textarea at bounding box center [746, 276] width 977 height 183
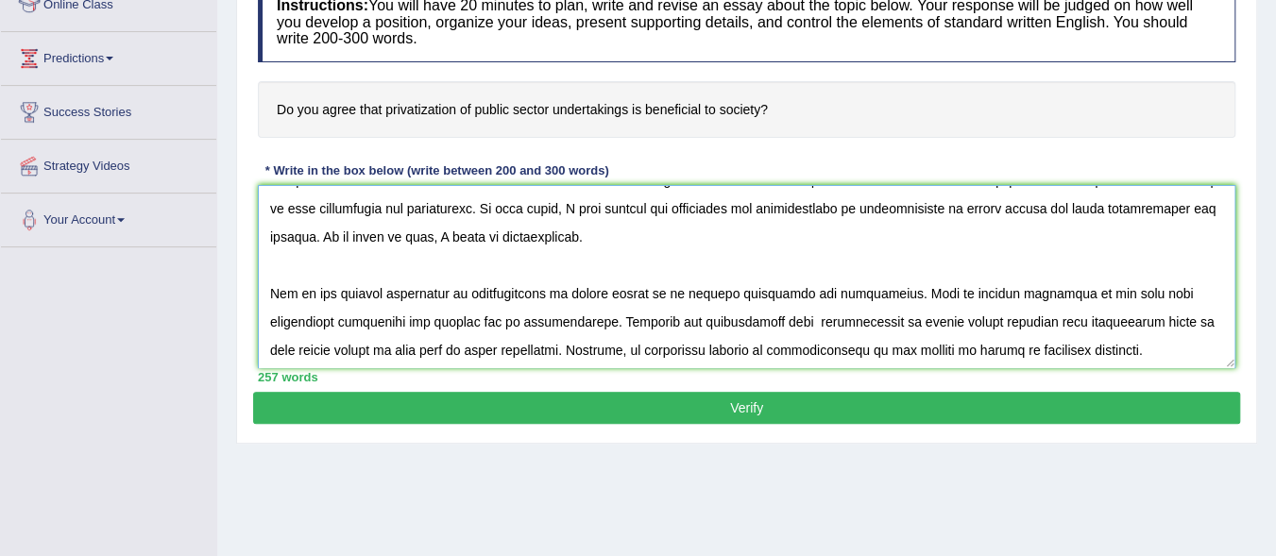
scroll to position [38, 0]
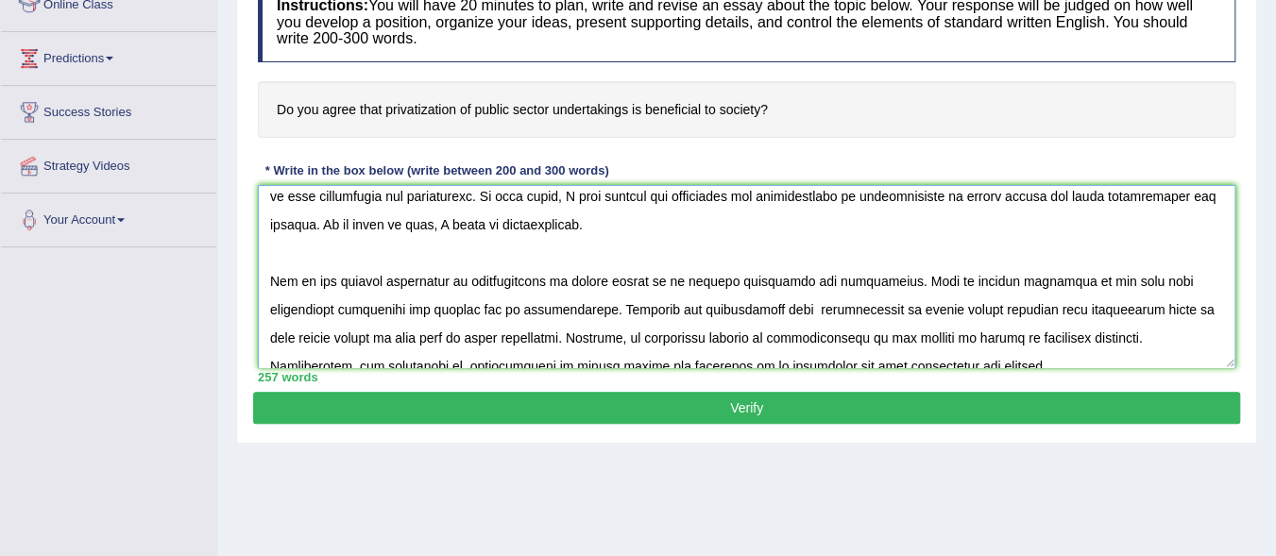
click at [594, 225] on textarea at bounding box center [746, 276] width 977 height 183
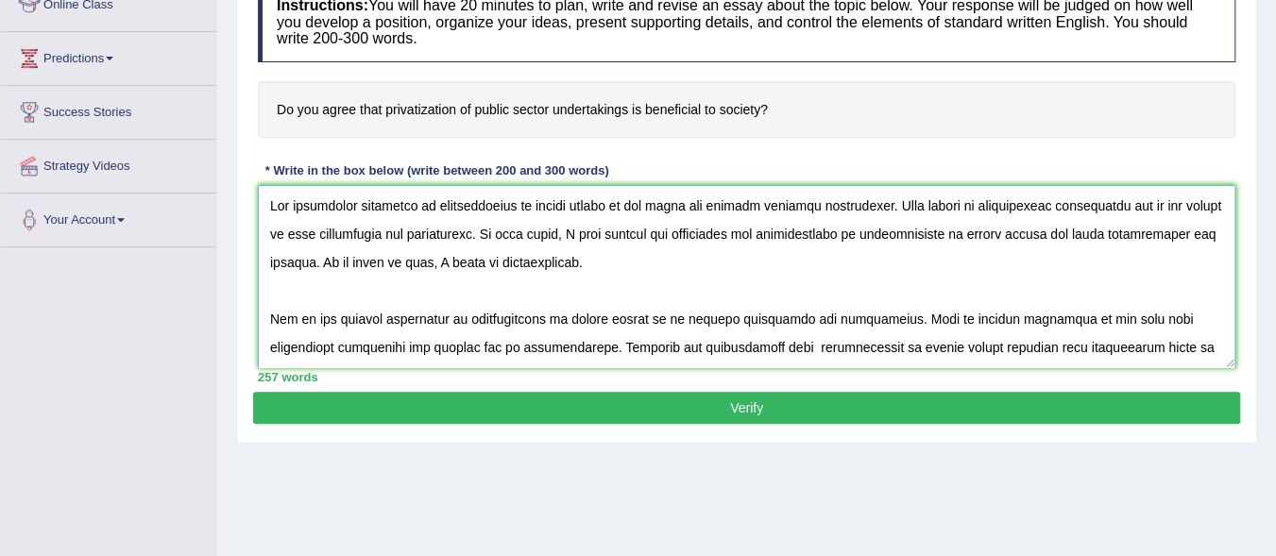
click at [621, 273] on textarea at bounding box center [746, 276] width 977 height 183
drag, startPoint x: 470, startPoint y: 107, endPoint x: 695, endPoint y: 122, distance: 225.3
click at [695, 122] on h4 "Do you agree that privatization of public sector undertakings is beneficial to …" at bounding box center [746, 110] width 977 height 58
click at [613, 268] on textarea at bounding box center [746, 276] width 977 height 183
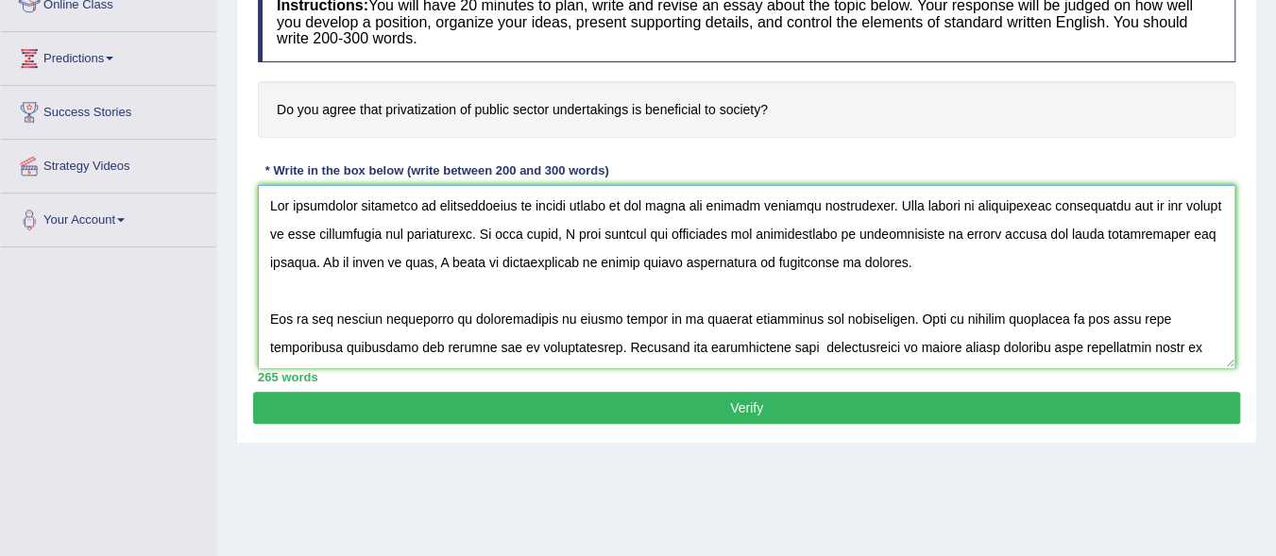
click at [729, 265] on textarea at bounding box center [746, 276] width 977 height 183
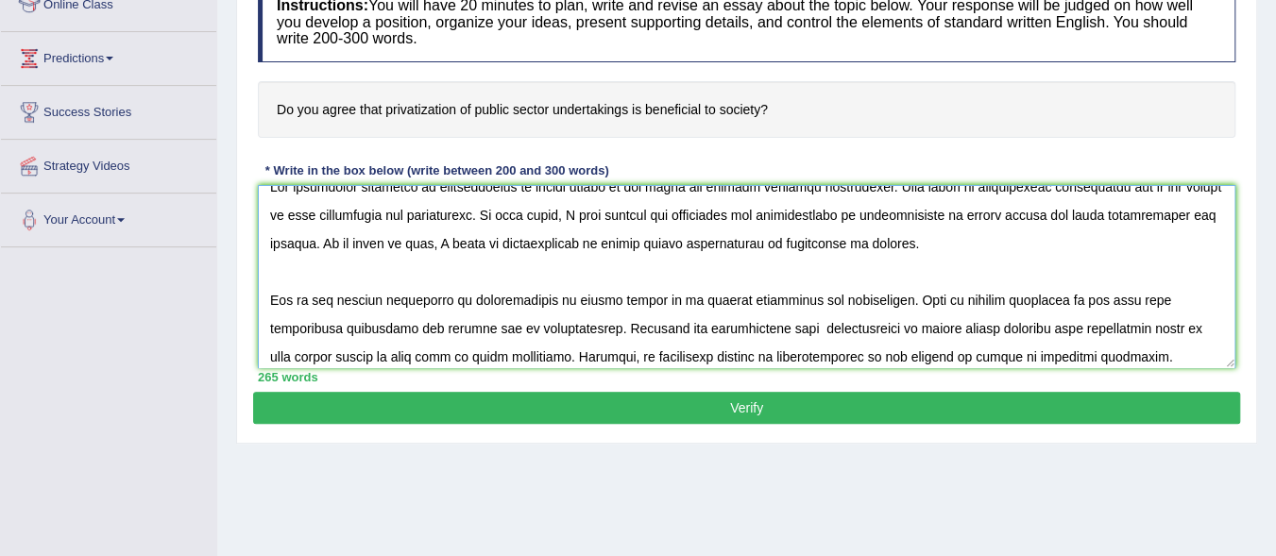
scroll to position [38, 0]
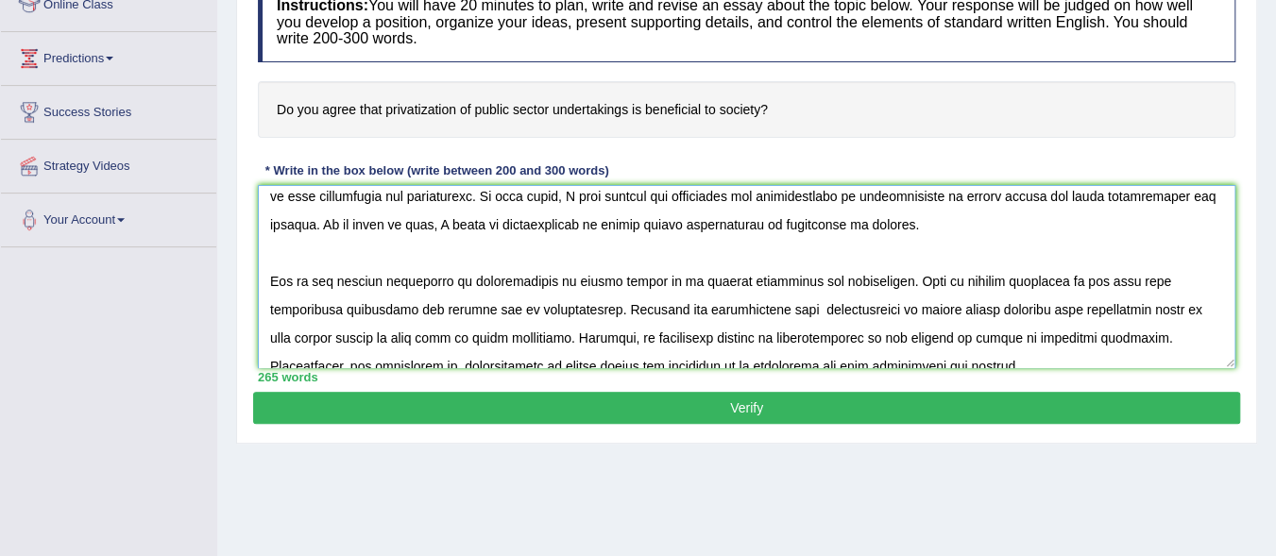
click at [811, 263] on textarea at bounding box center [746, 276] width 977 height 183
click at [883, 281] on textarea at bounding box center [746, 276] width 977 height 183
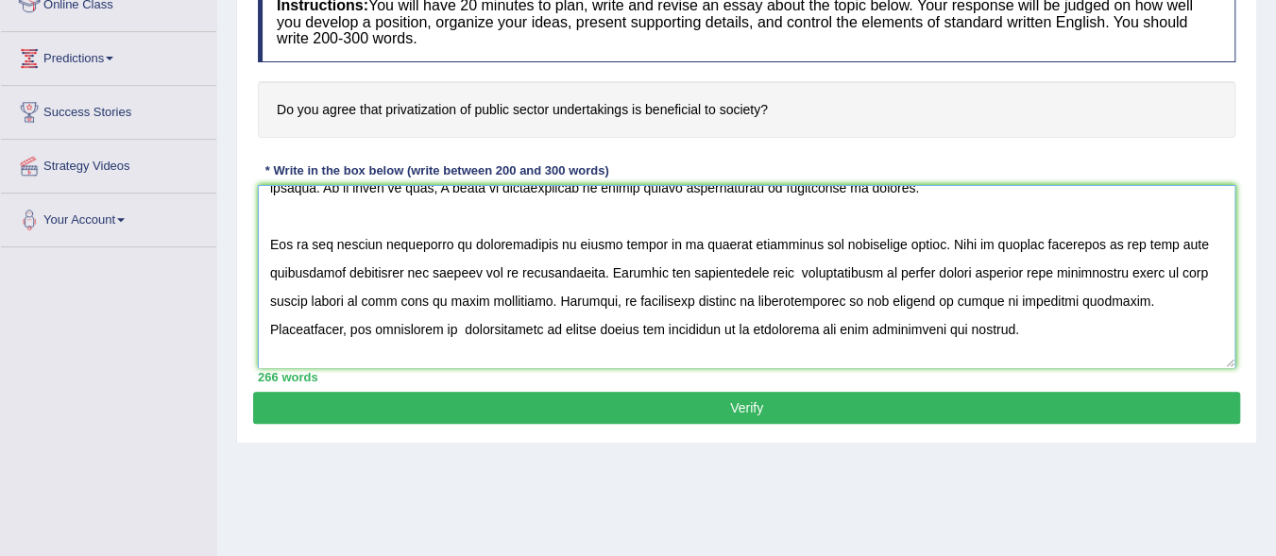
scroll to position [76, 0]
click at [811, 271] on textarea at bounding box center [746, 276] width 977 height 183
click at [446, 269] on textarea at bounding box center [746, 276] width 977 height 183
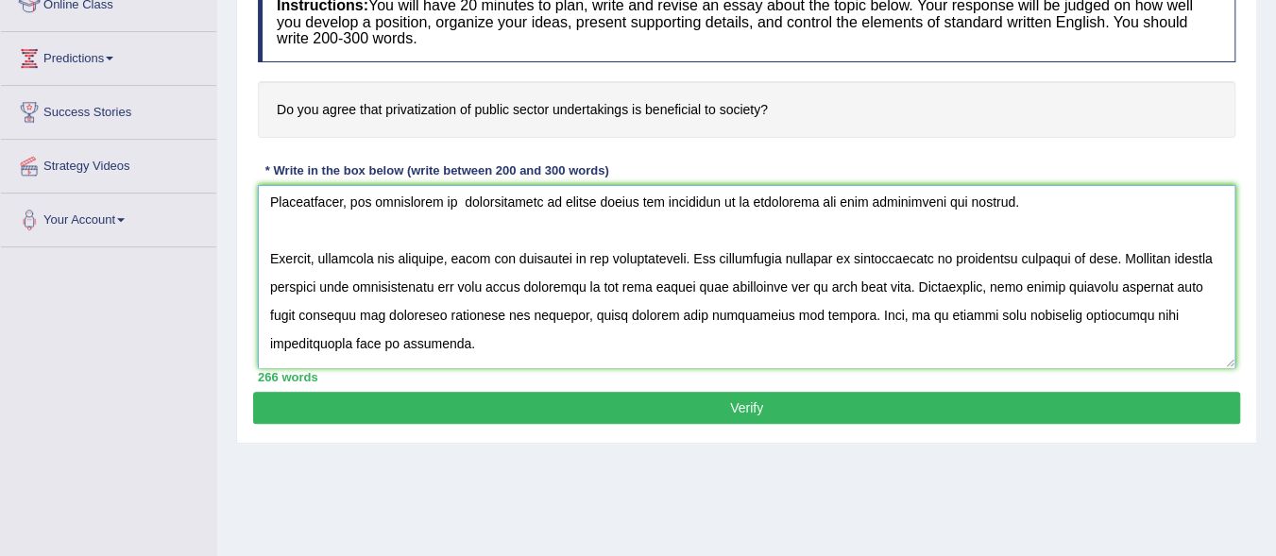
scroll to position [193, 0]
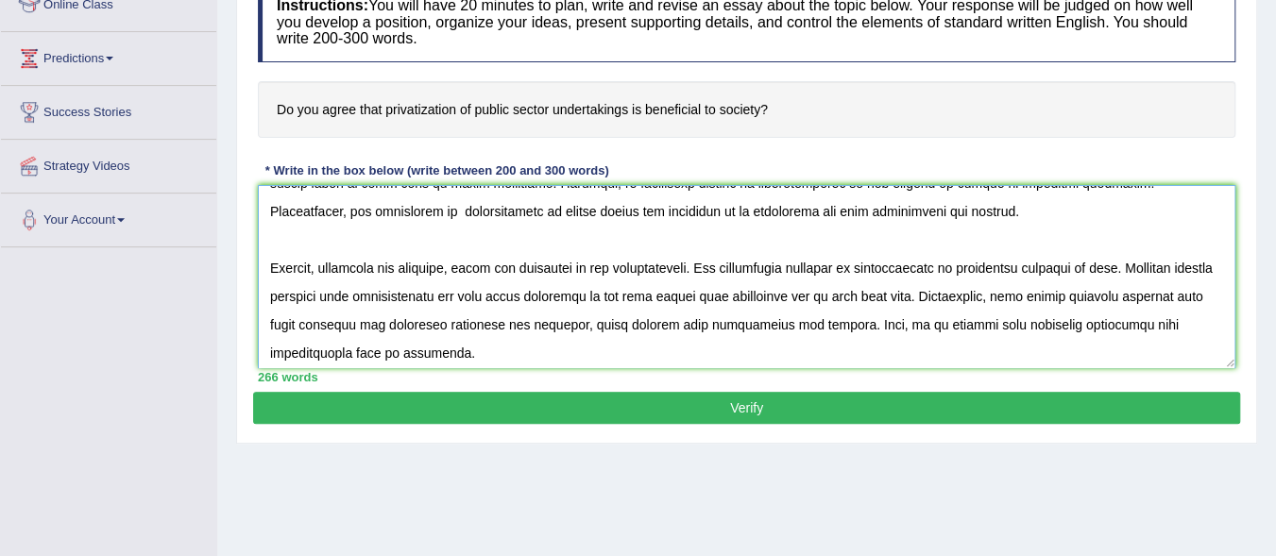
click at [433, 265] on textarea at bounding box center [746, 276] width 977 height 183
click at [910, 281] on textarea at bounding box center [746, 276] width 977 height 183
click at [1090, 293] on textarea at bounding box center [746, 276] width 977 height 183
click at [286, 323] on textarea at bounding box center [746, 276] width 977 height 183
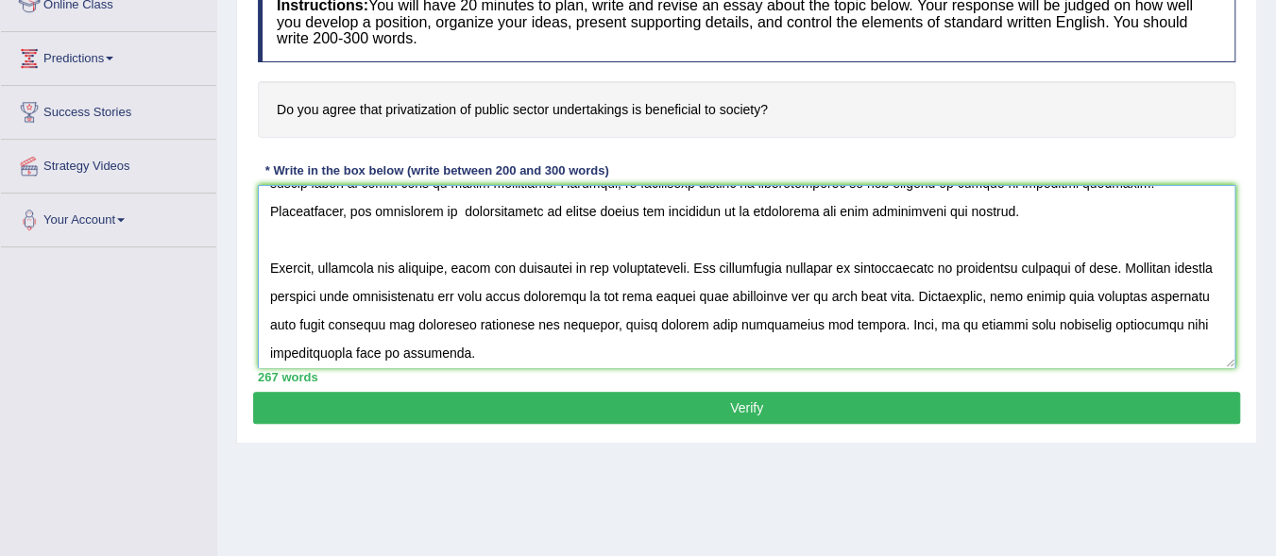
click at [1176, 297] on textarea at bounding box center [746, 276] width 977 height 183
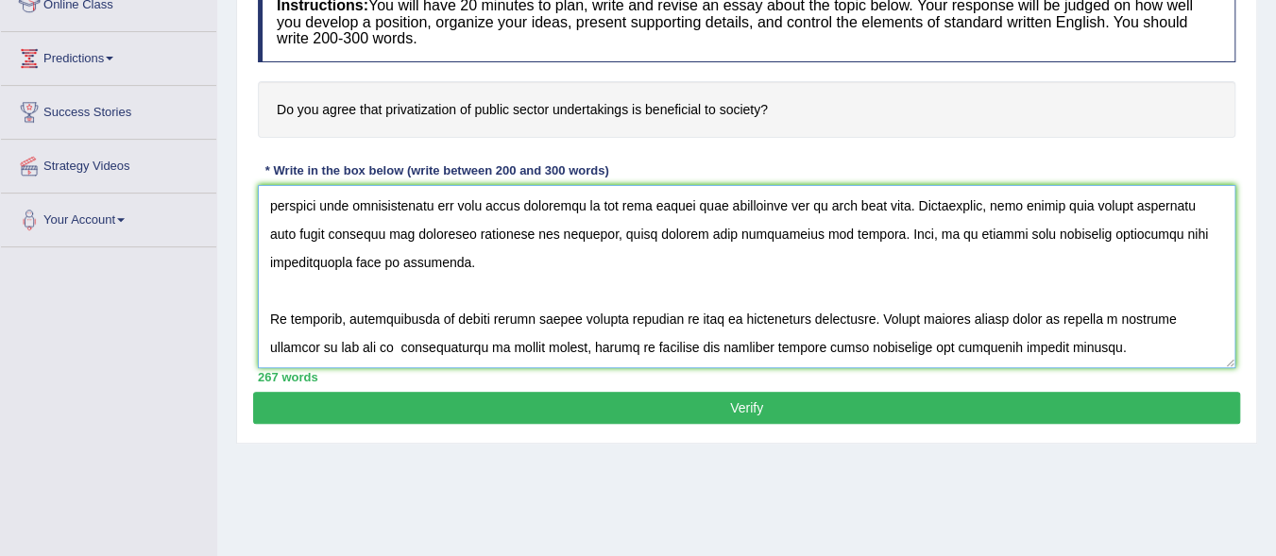
type textarea "The increasing influence of privatization of public sector on our lives has ign…"
click at [773, 410] on button "Verify" at bounding box center [746, 408] width 987 height 32
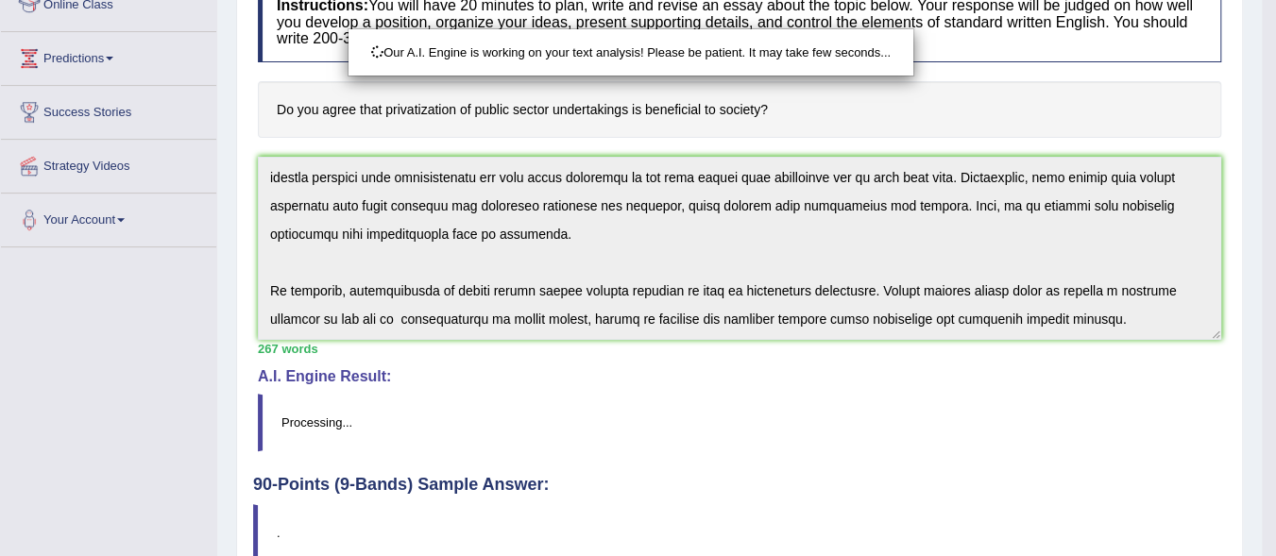
scroll to position [434, 0]
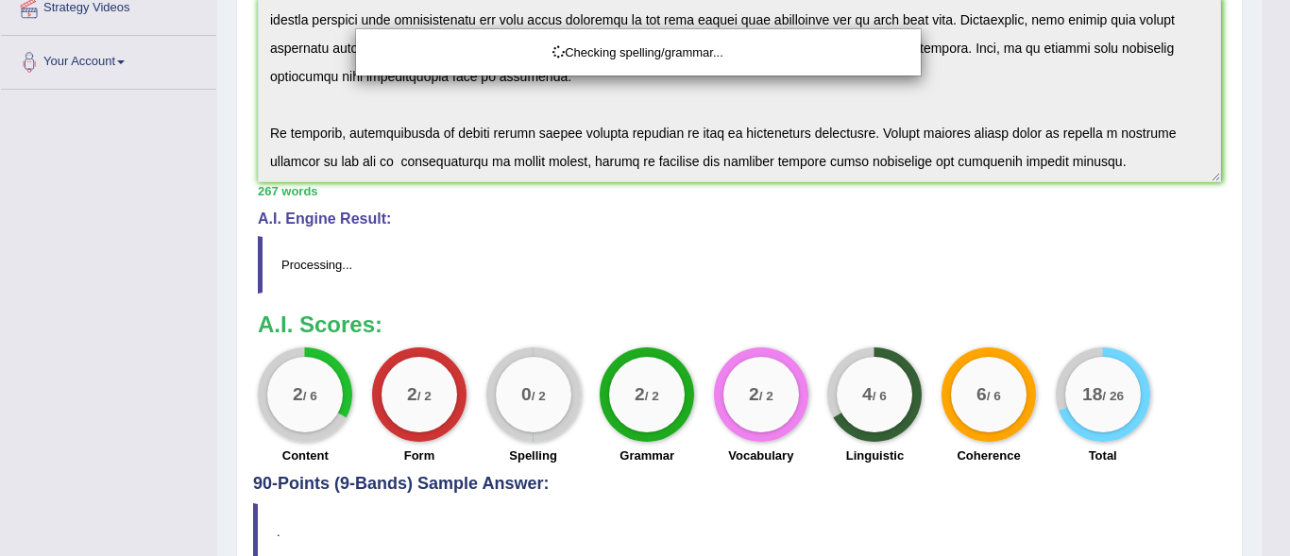
drag, startPoint x: 1289, startPoint y: 303, endPoint x: 1289, endPoint y: 449, distance: 145.4
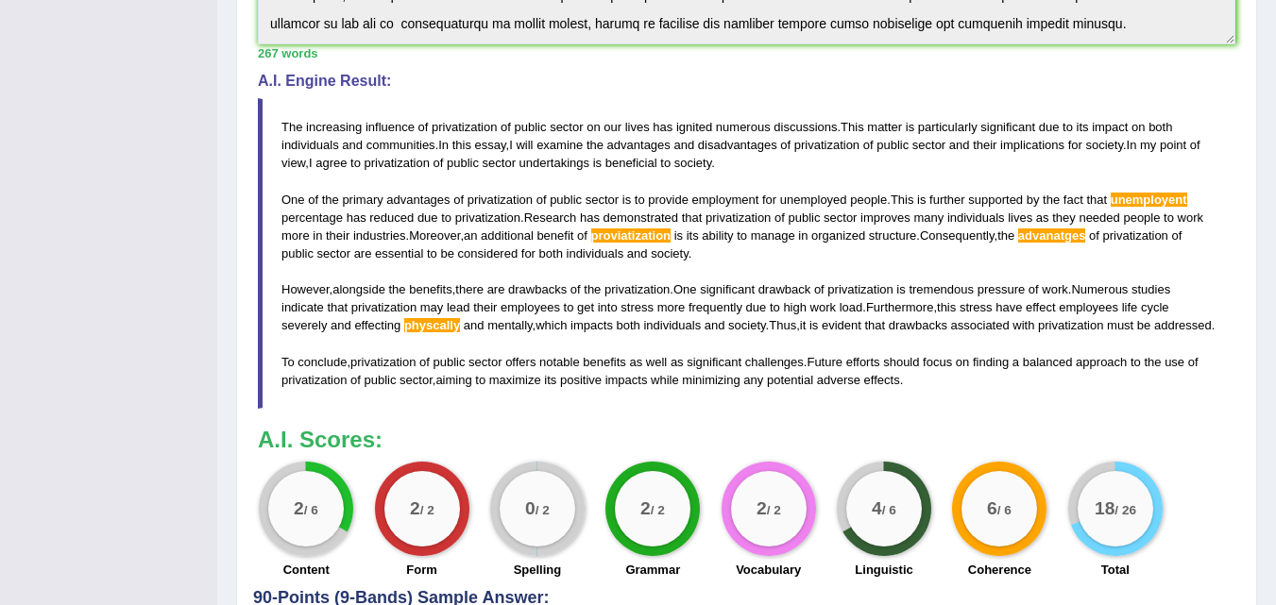
scroll to position [570, 0]
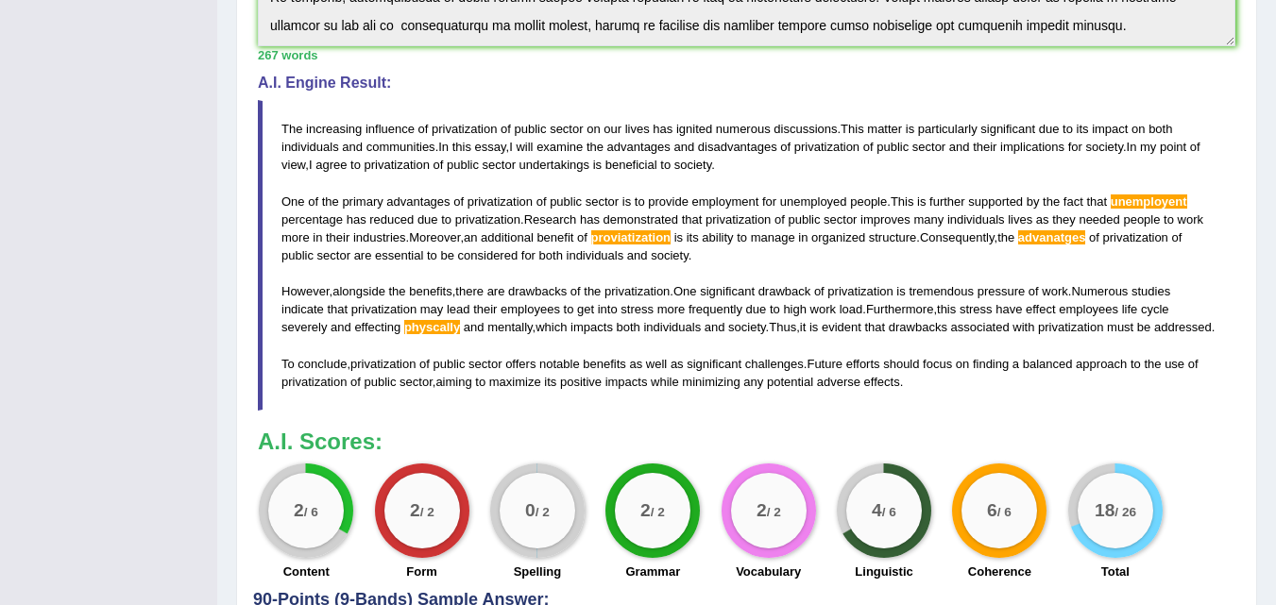
drag, startPoint x: 284, startPoint y: 129, endPoint x: 461, endPoint y: 372, distance: 300.1
click at [461, 372] on blockquote "The increasing influence of privatization of public sector on our lives has ign…" at bounding box center [746, 255] width 977 height 311
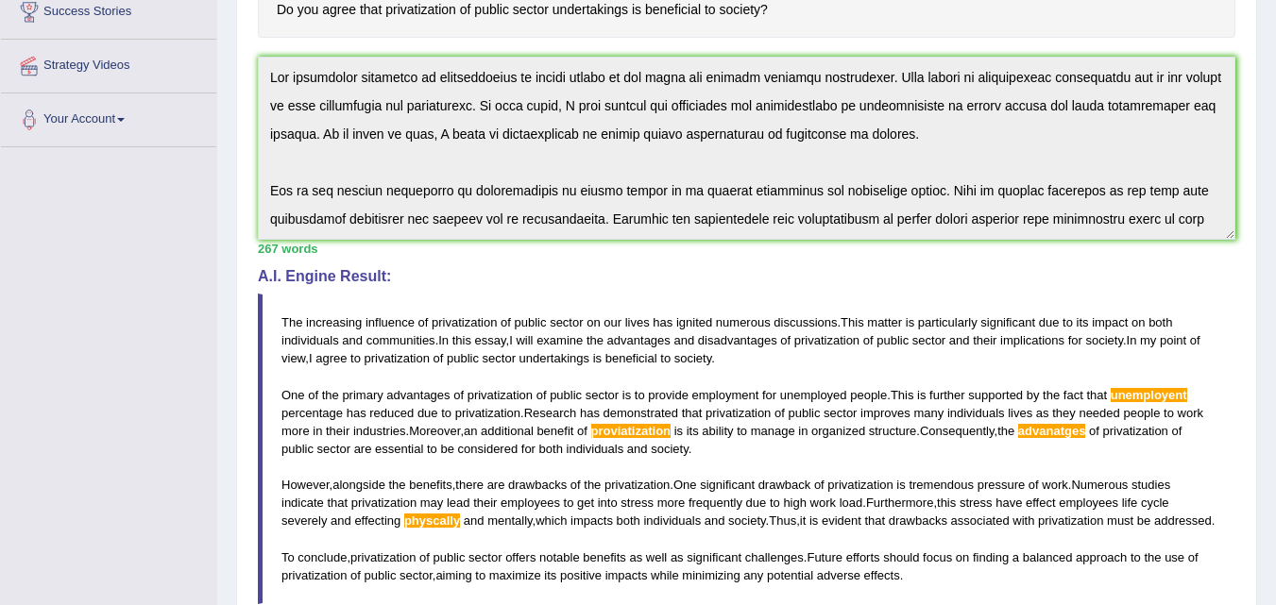
scroll to position [283, 0]
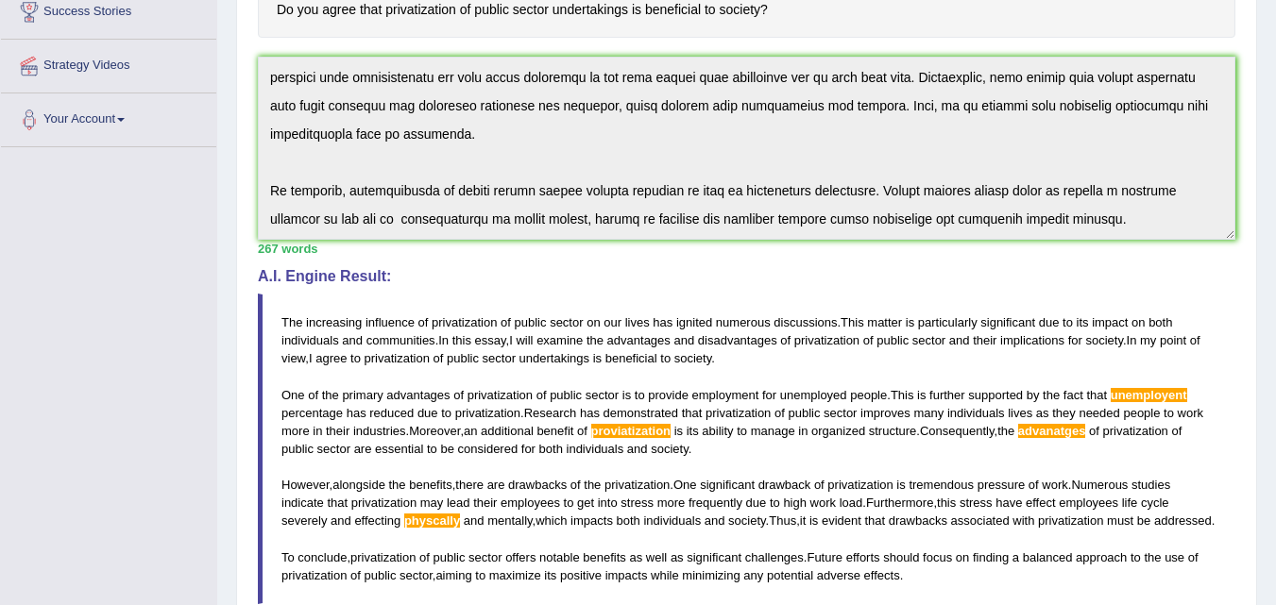
click at [1045, 268] on div "Instructions: You will have 20 minutes to plan, write and revise an essay about…" at bounding box center [746, 329] width 987 height 912
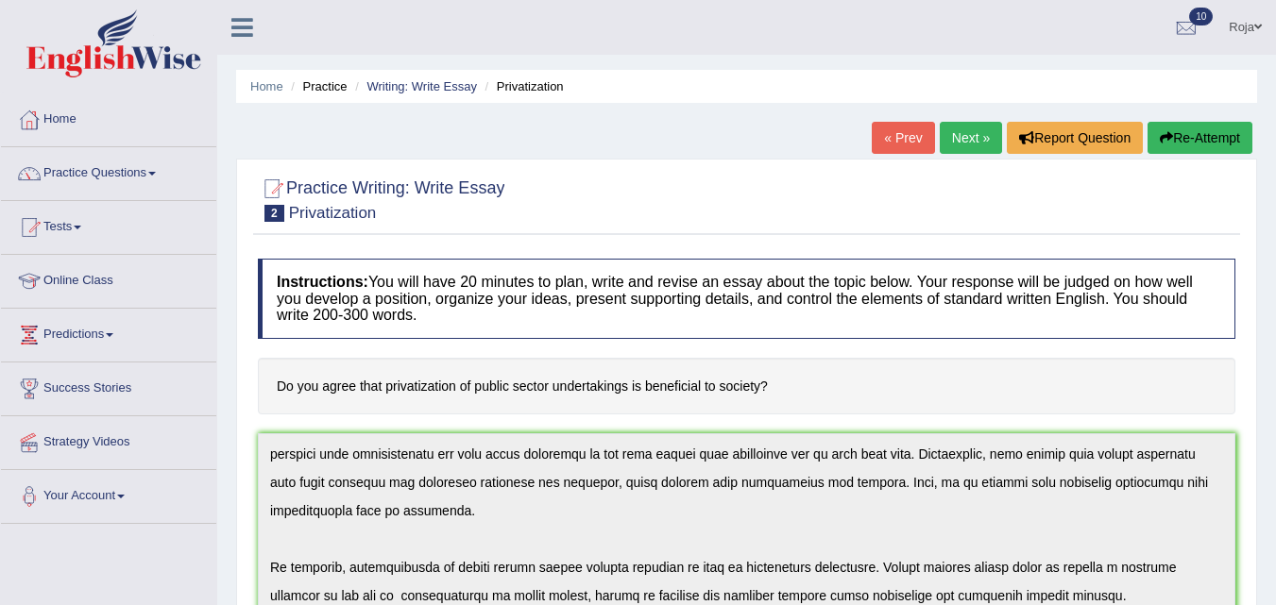
click at [1207, 139] on button "Re-Attempt" at bounding box center [1199, 138] width 105 height 32
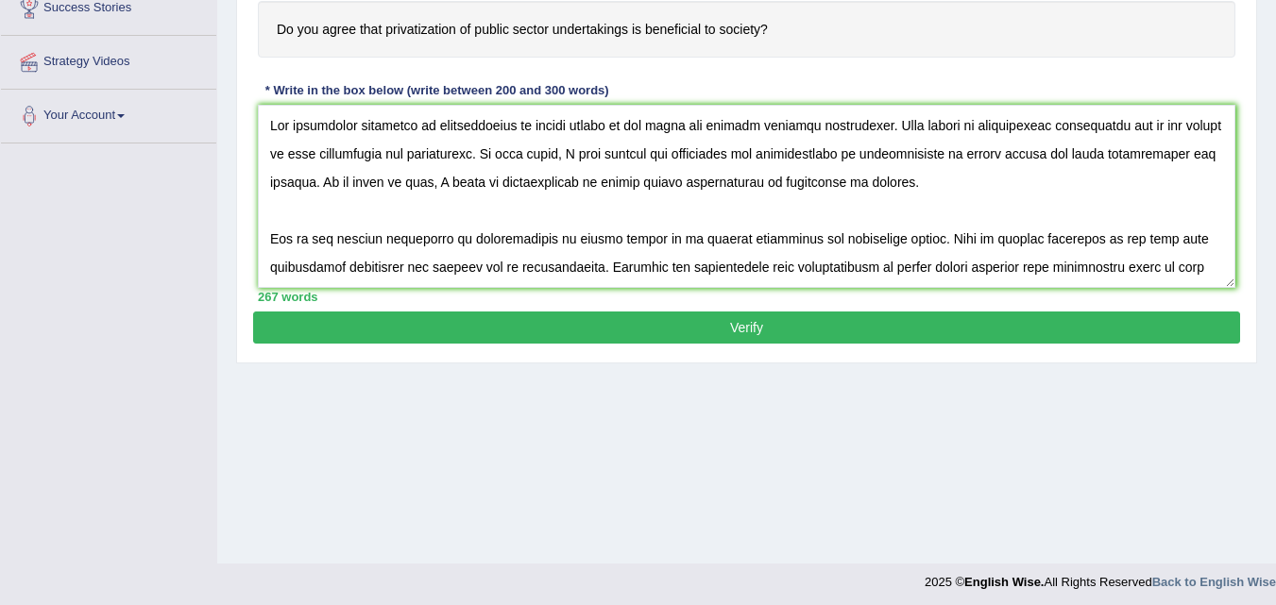
scroll to position [271, 0]
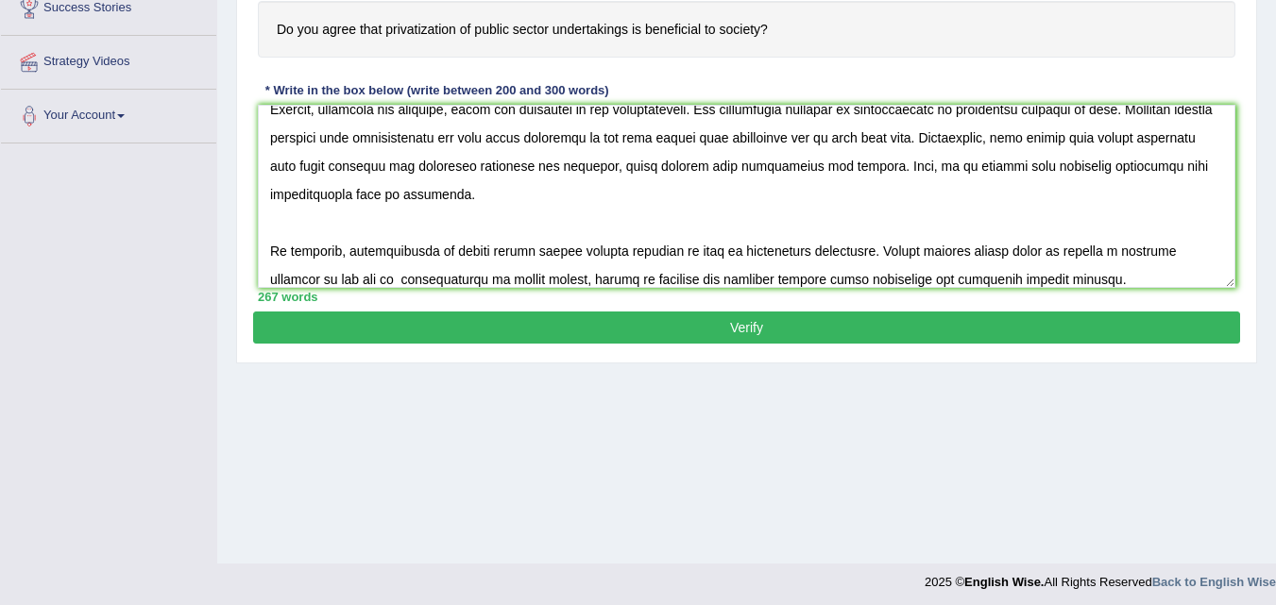
click at [687, 198] on textarea at bounding box center [746, 196] width 977 height 183
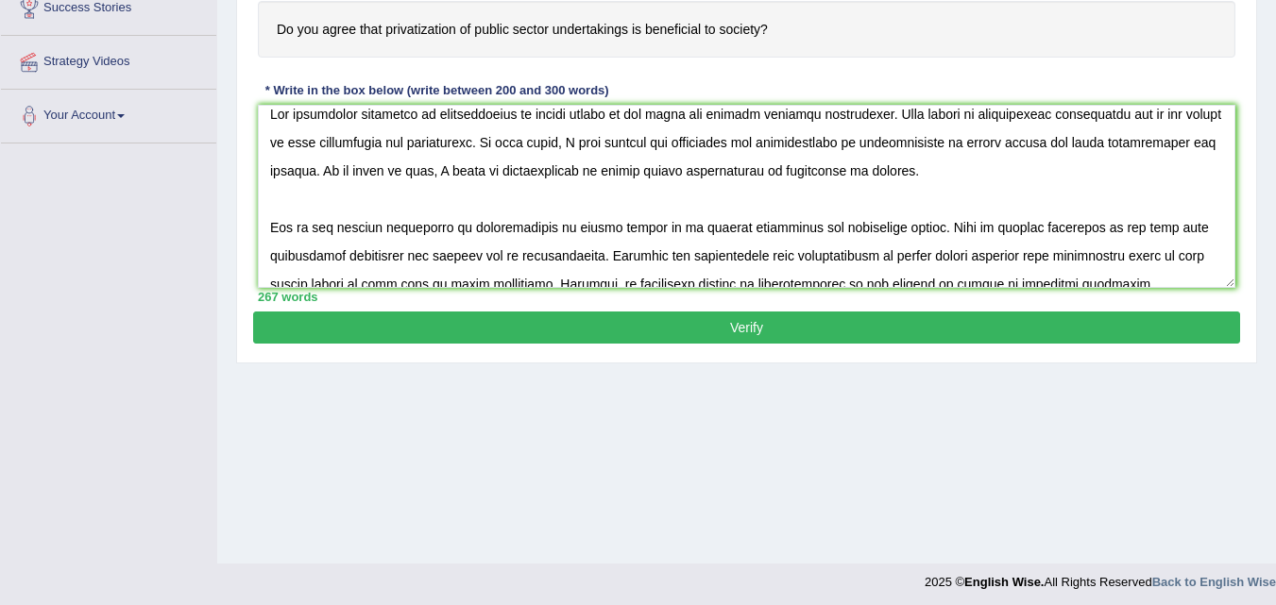
click at [327, 260] on textarea at bounding box center [746, 196] width 977 height 183
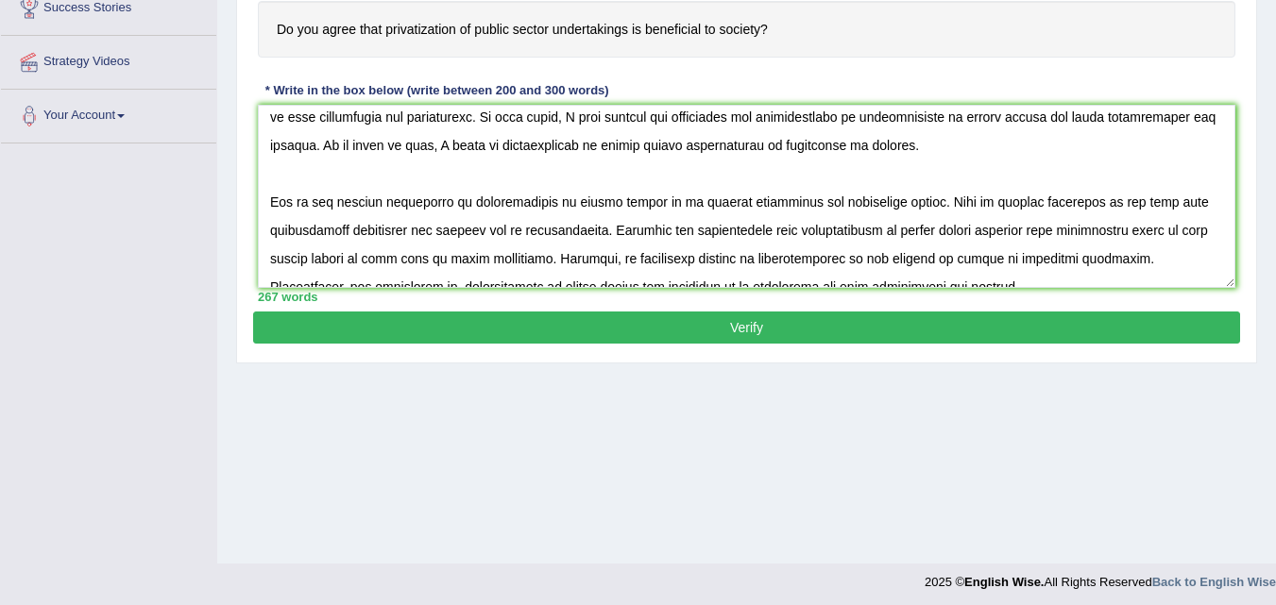
scroll to position [49, 0]
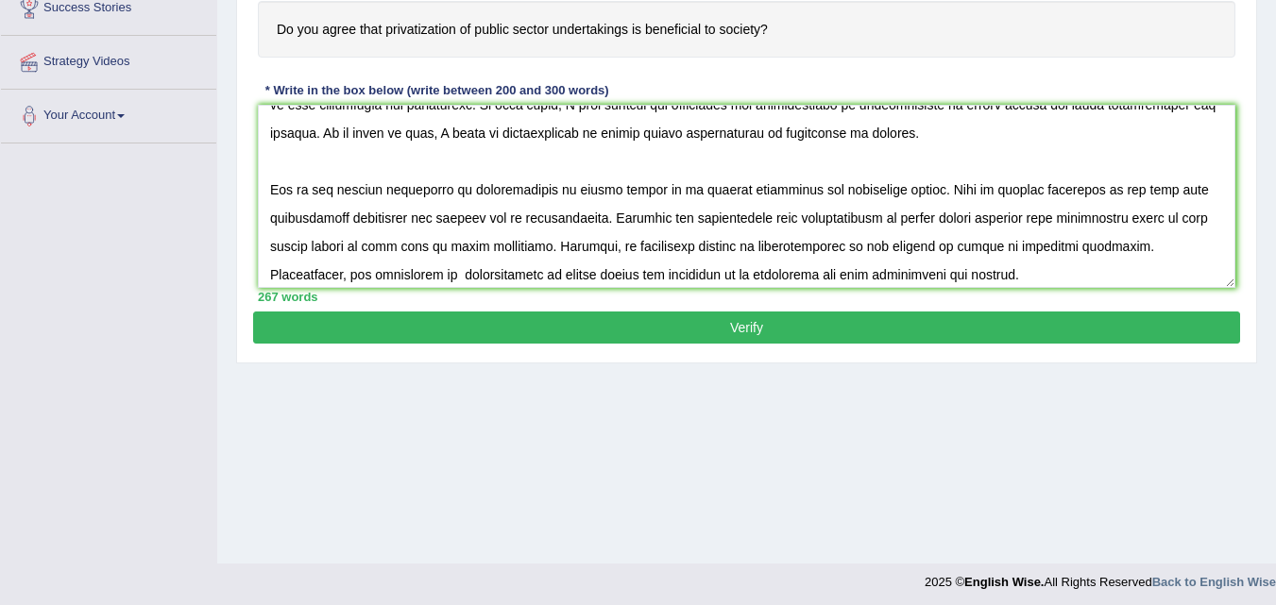
click at [791, 254] on textarea at bounding box center [746, 196] width 977 height 183
click at [337, 275] on textarea at bounding box center [746, 196] width 977 height 183
click at [383, 283] on textarea at bounding box center [746, 196] width 977 height 183
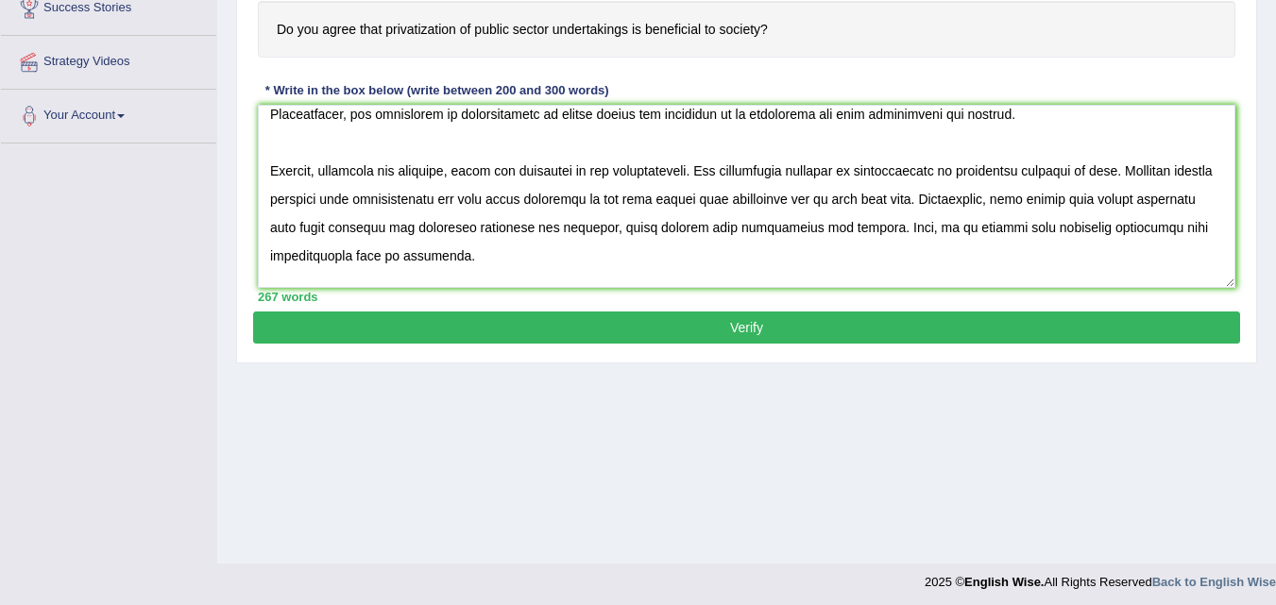
scroll to position [238, 0]
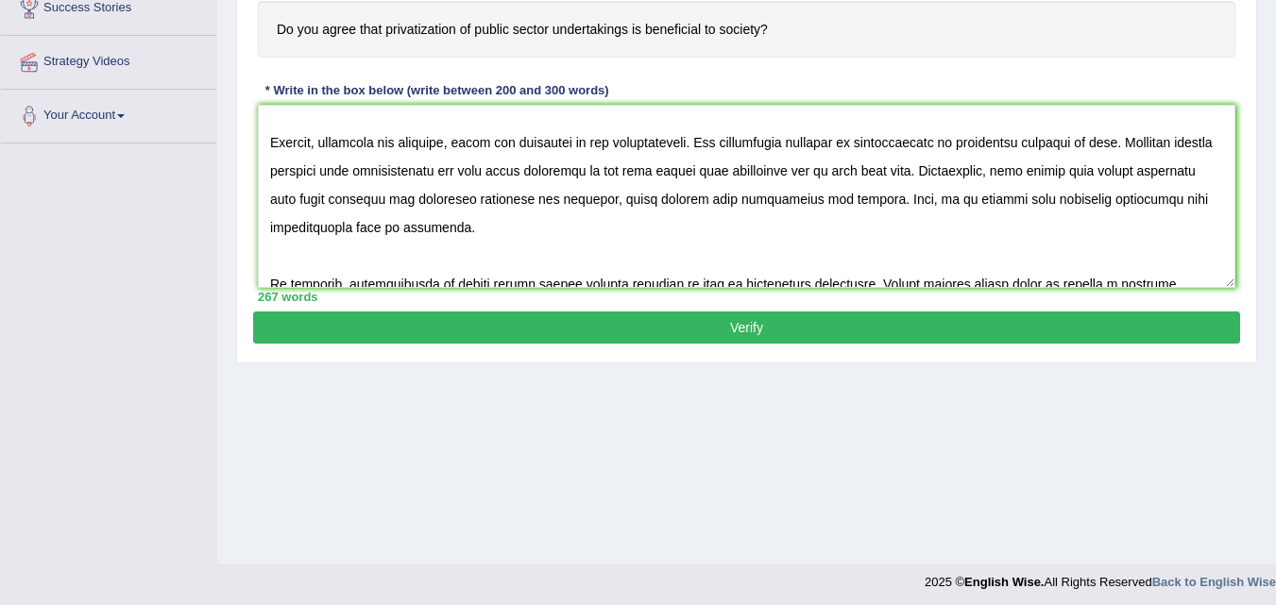
click at [554, 208] on textarea at bounding box center [746, 196] width 977 height 183
type textarea "The increasing influence of privatization of public sector on our lives has ign…"
click at [653, 326] on button "Verify" at bounding box center [746, 328] width 987 height 32
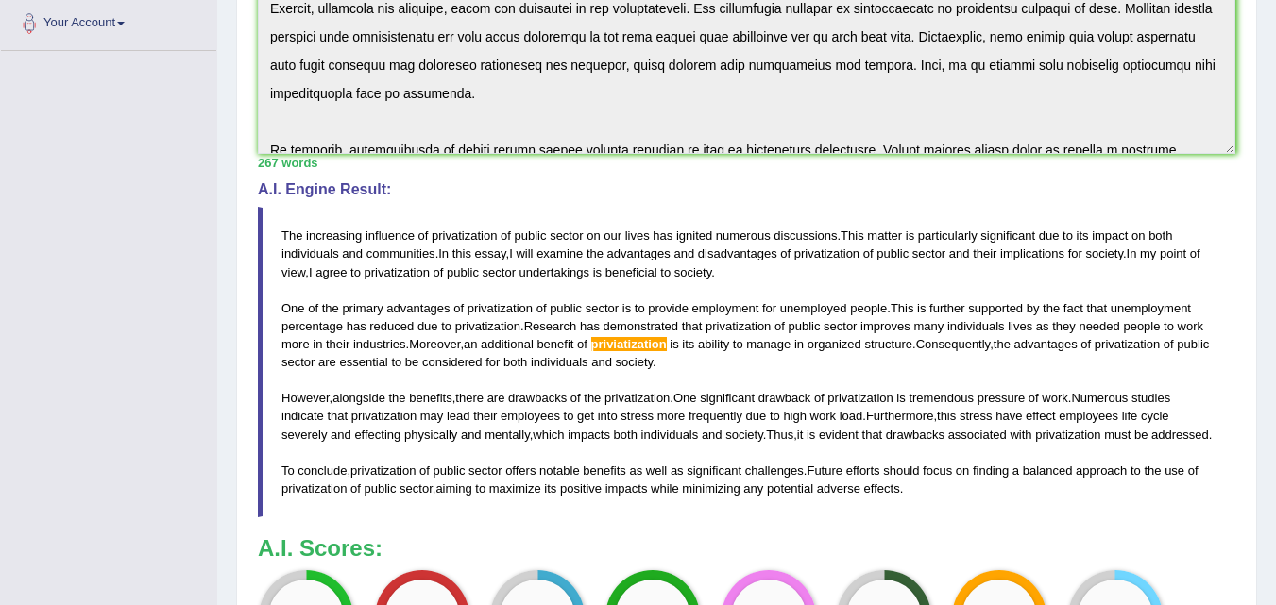
scroll to position [475, 0]
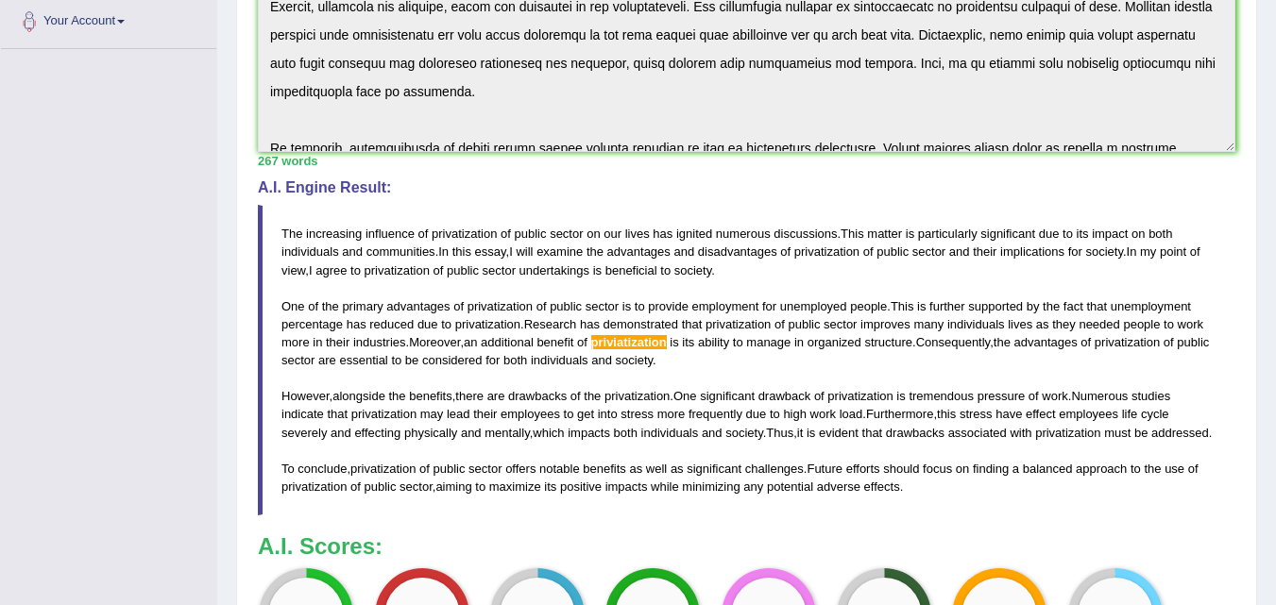
drag, startPoint x: 1271, startPoint y: 324, endPoint x: 1278, endPoint y: 250, distance: 74.0
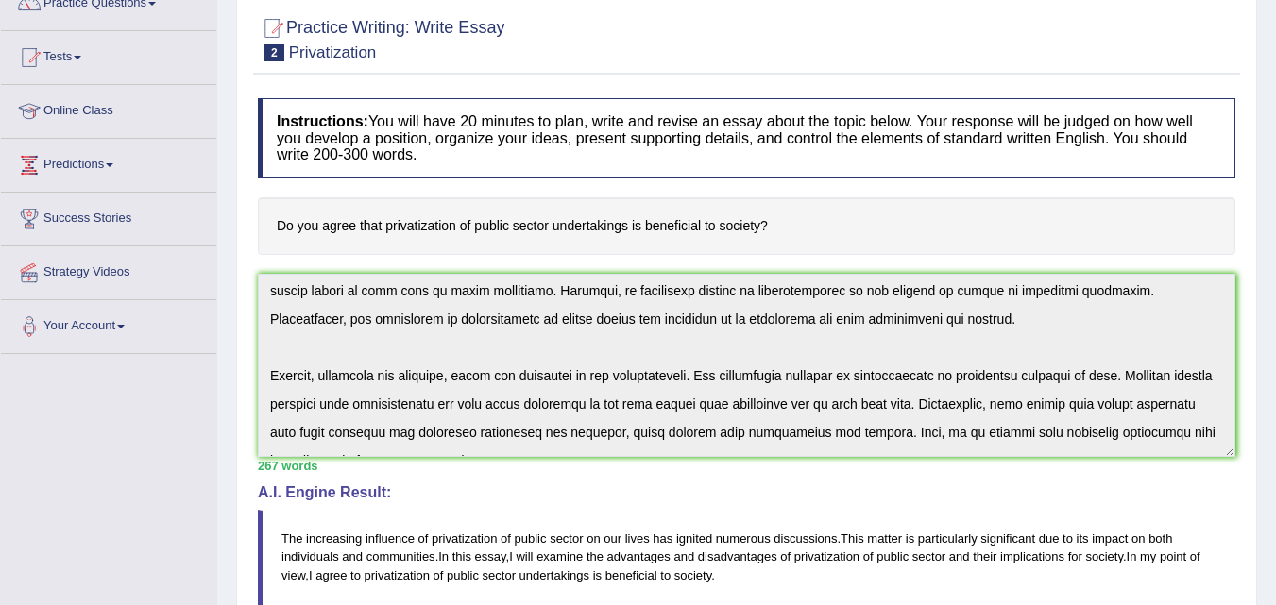
scroll to position [283, 0]
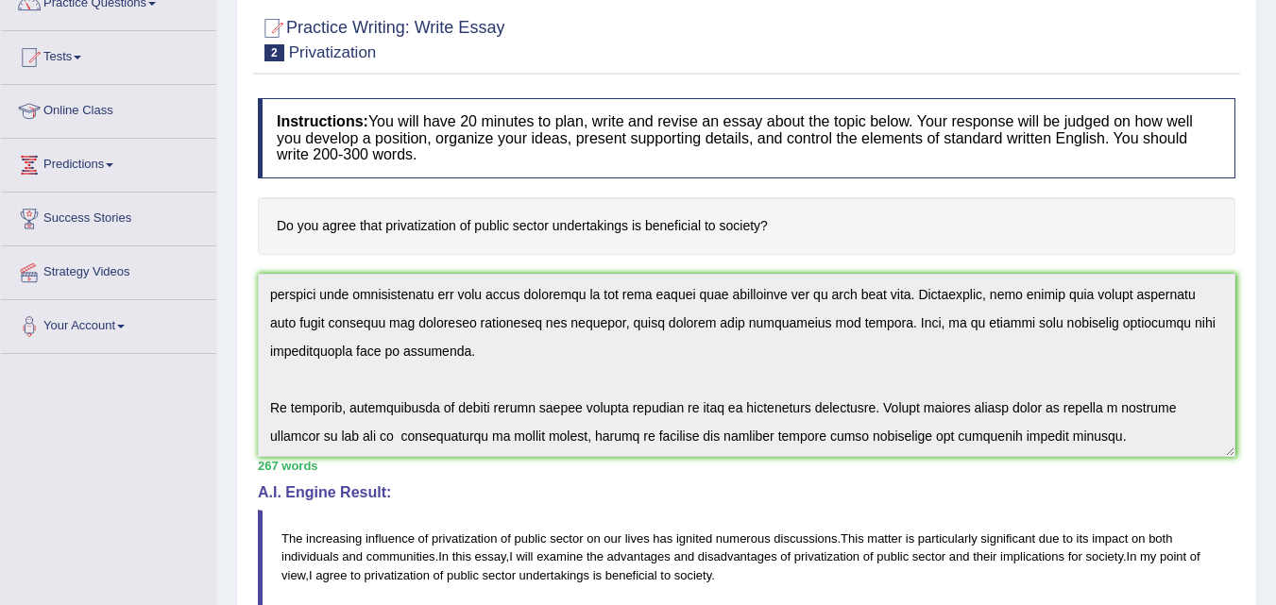
drag, startPoint x: 1274, startPoint y: 280, endPoint x: 1284, endPoint y: 161, distance: 118.5
click at [1275, 161] on html "Toggle navigation Home Practice Questions Speaking Practice Read Aloud Repeat S…" at bounding box center [638, 132] width 1276 height 605
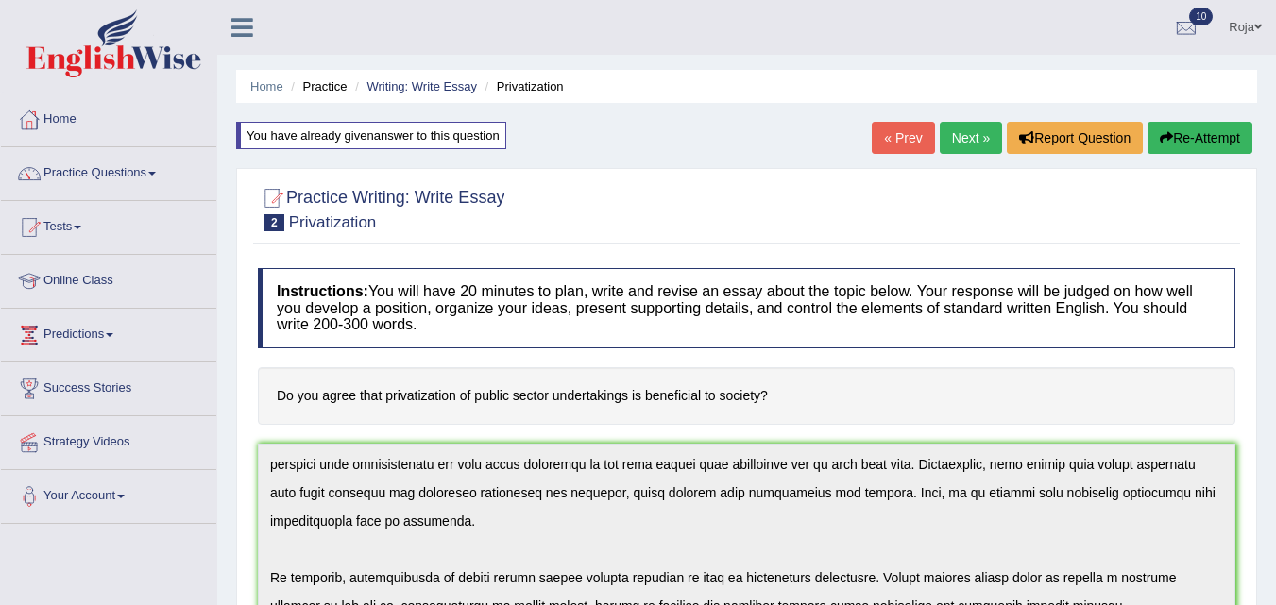
click at [1184, 147] on button "Re-Attempt" at bounding box center [1199, 138] width 105 height 32
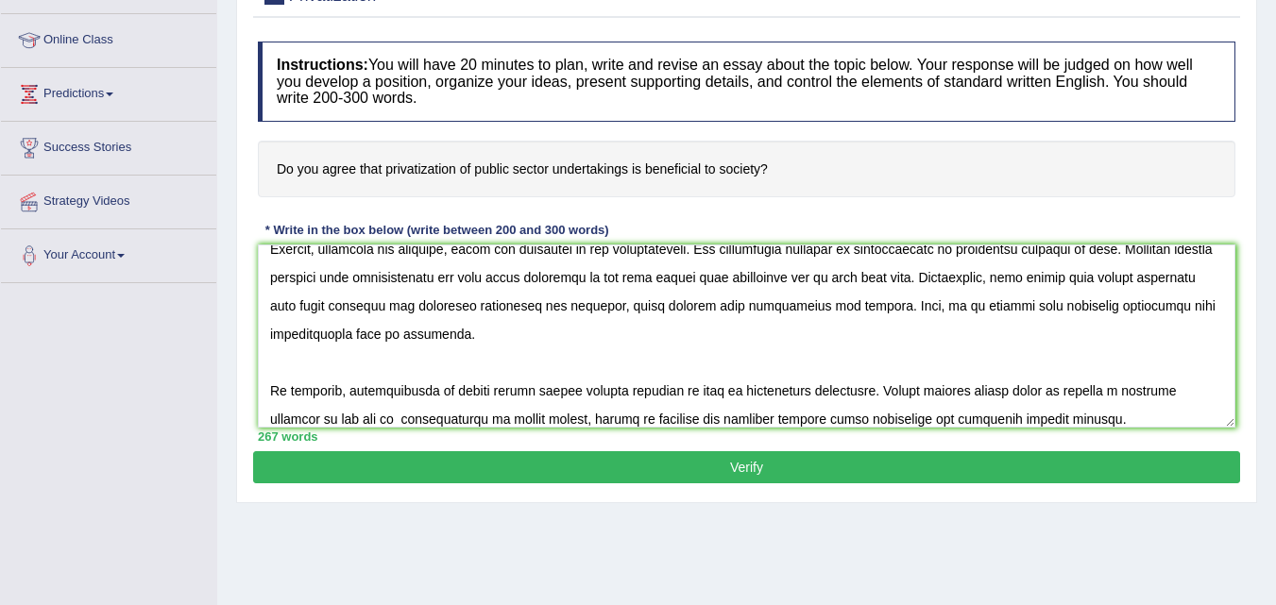
scroll to position [246, 0]
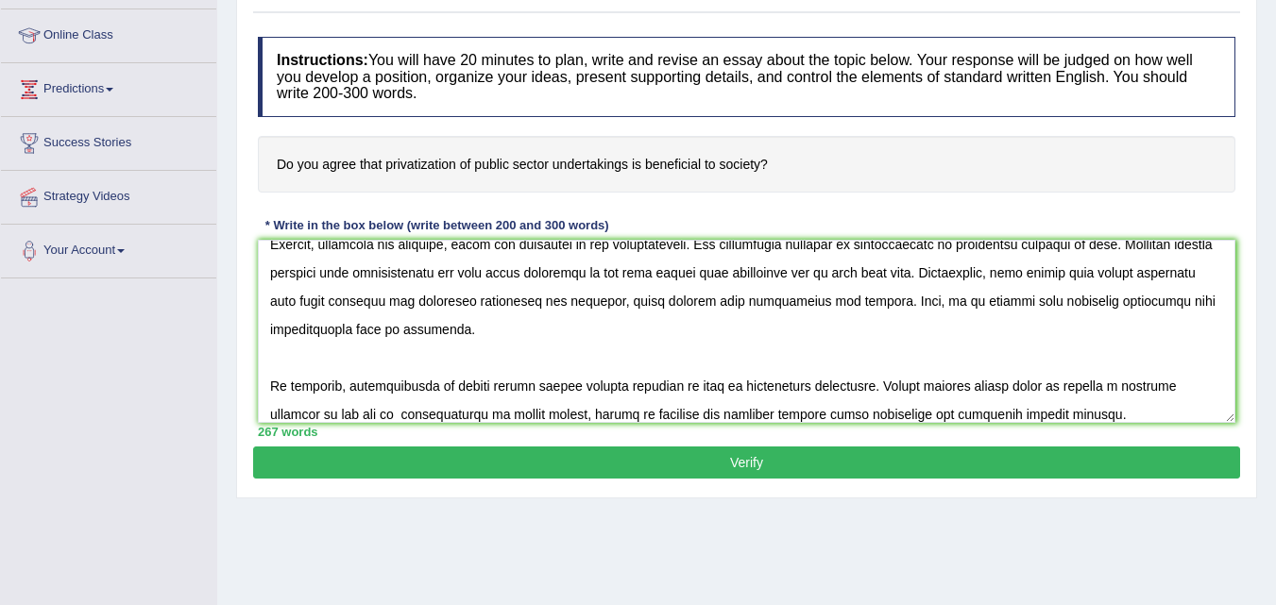
click at [710, 352] on textarea at bounding box center [746, 331] width 977 height 183
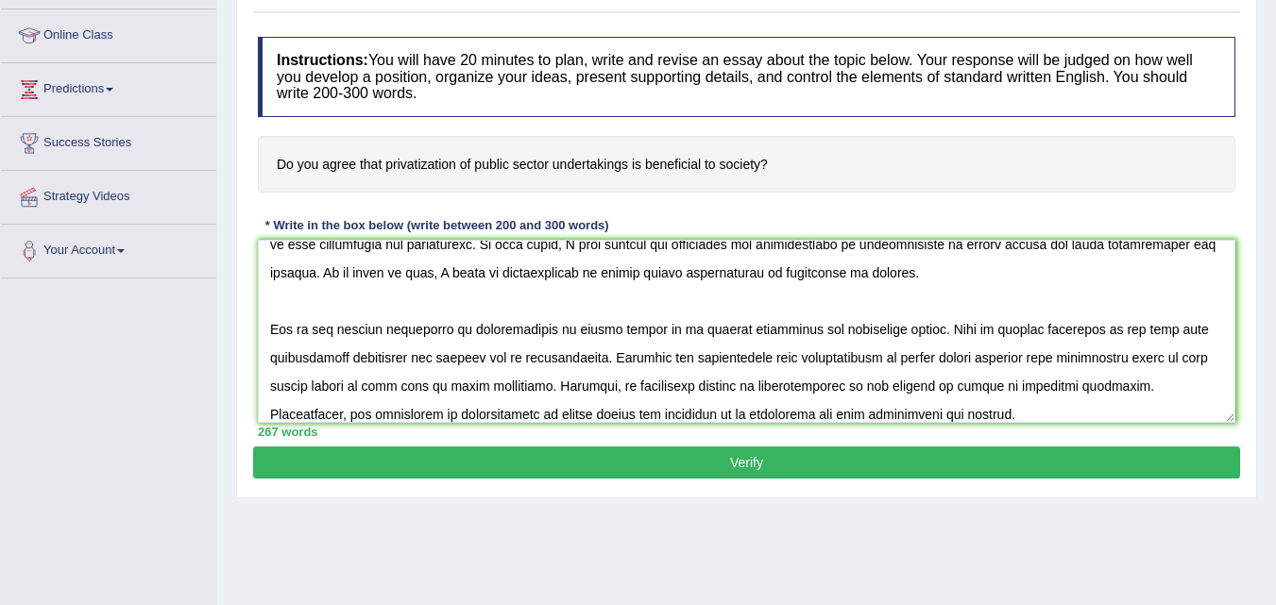
scroll to position [73, 0]
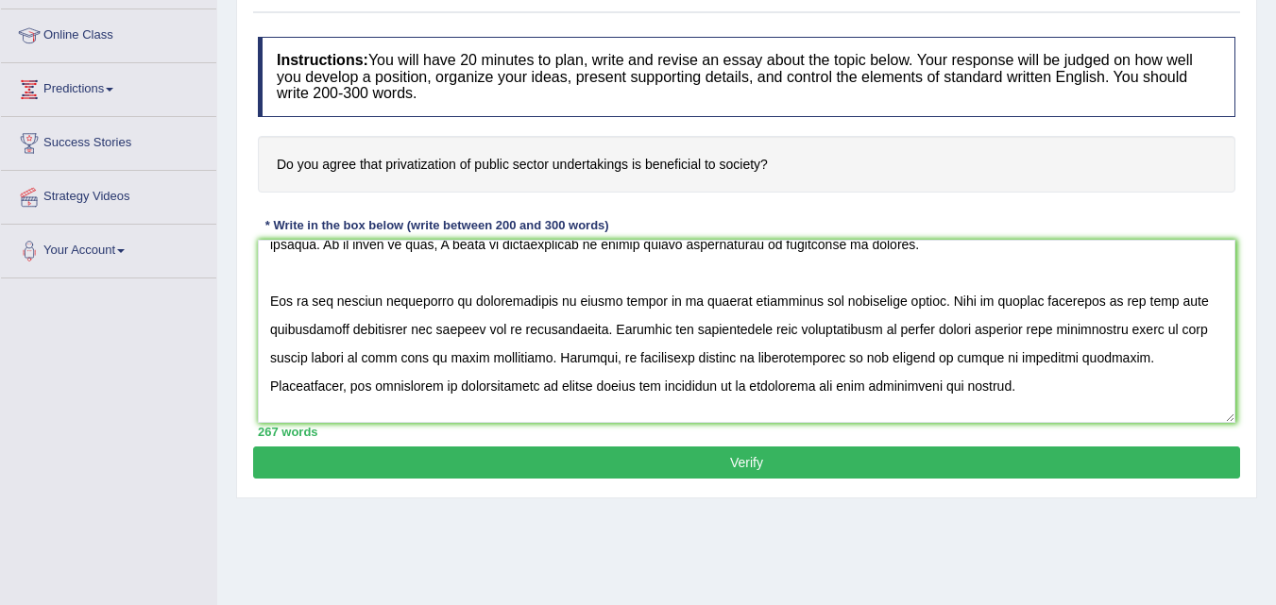
click at [803, 358] on textarea at bounding box center [746, 331] width 977 height 183
type textarea "The increasing influence of privatization of public sector on our lives has ign…"
click at [736, 455] on button "Verify" at bounding box center [746, 463] width 987 height 32
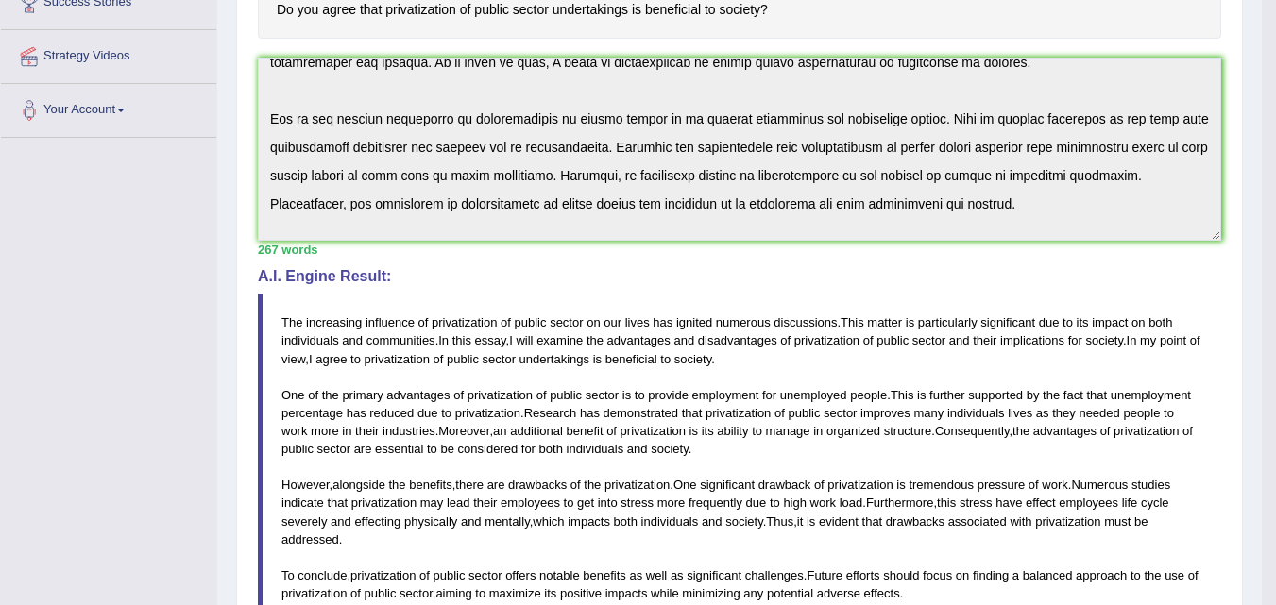
scroll to position [490, 0]
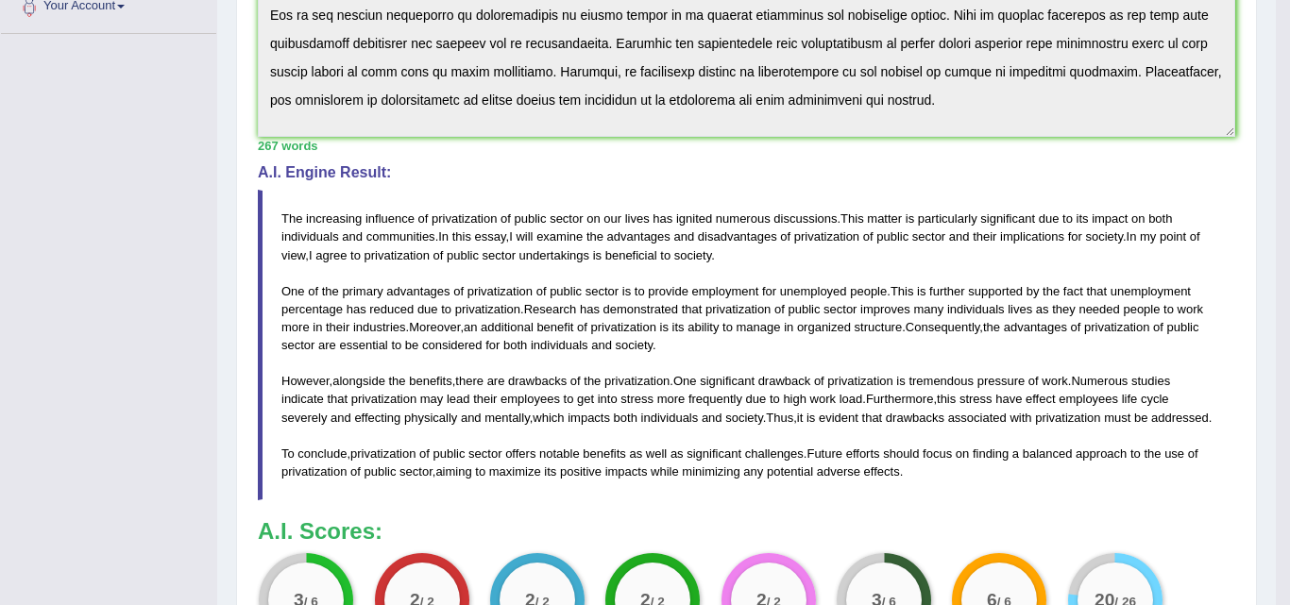
drag, startPoint x: 1289, startPoint y: 302, endPoint x: 1289, endPoint y: 477, distance: 174.7
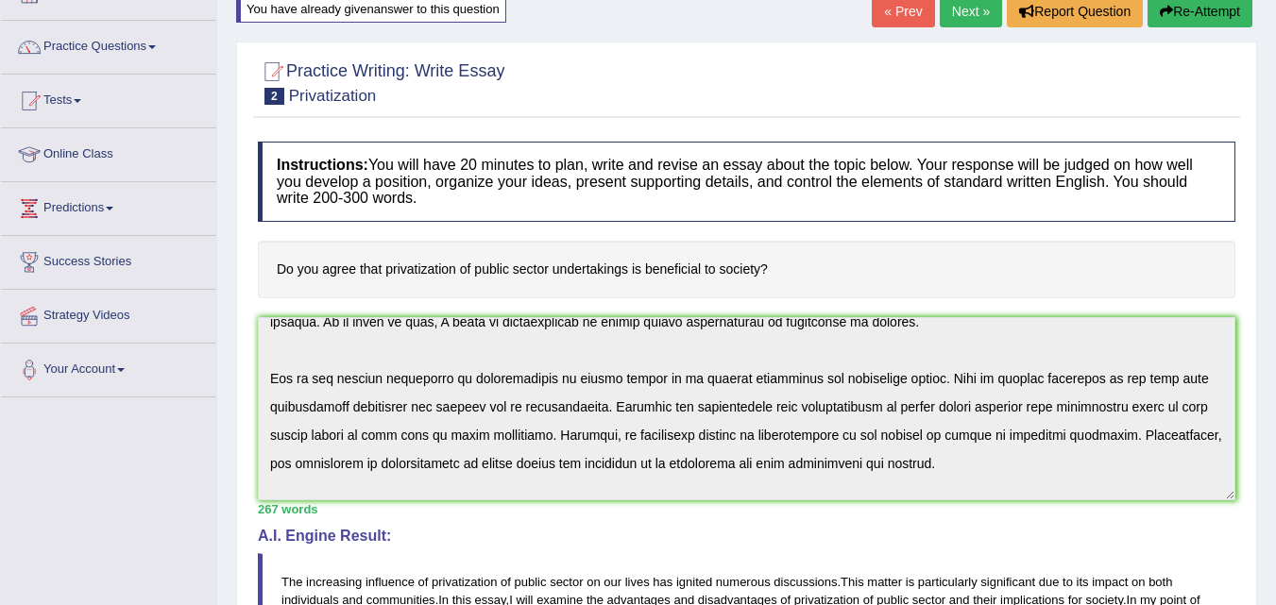
scroll to position [0, 0]
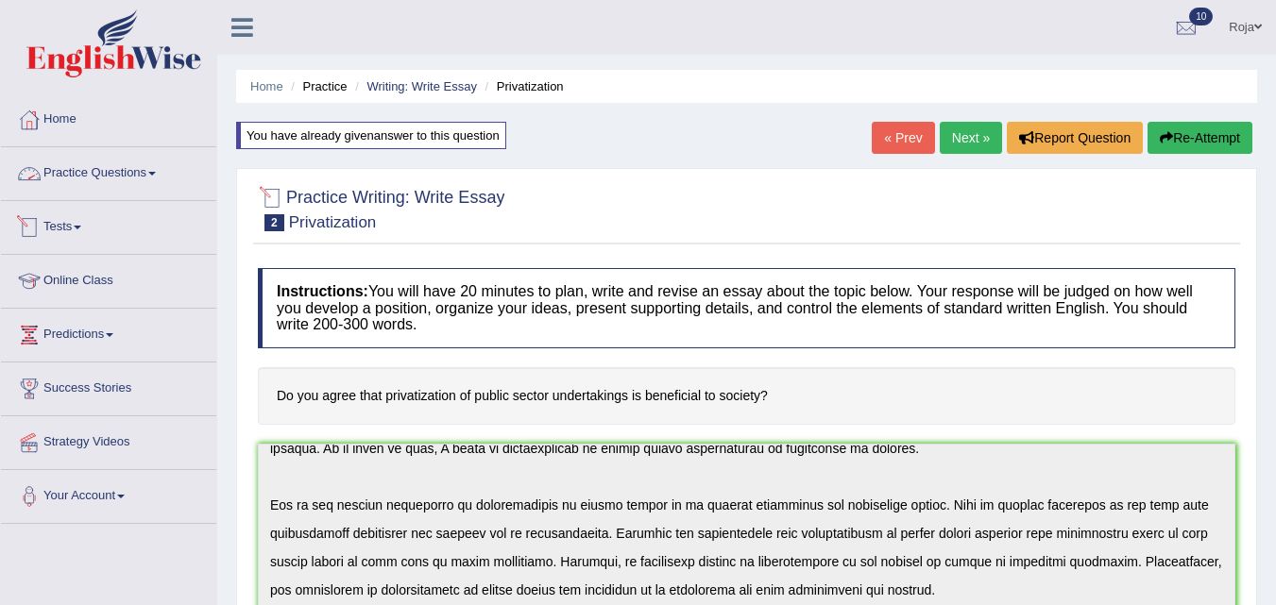
click at [122, 162] on link "Practice Questions" at bounding box center [108, 170] width 215 height 47
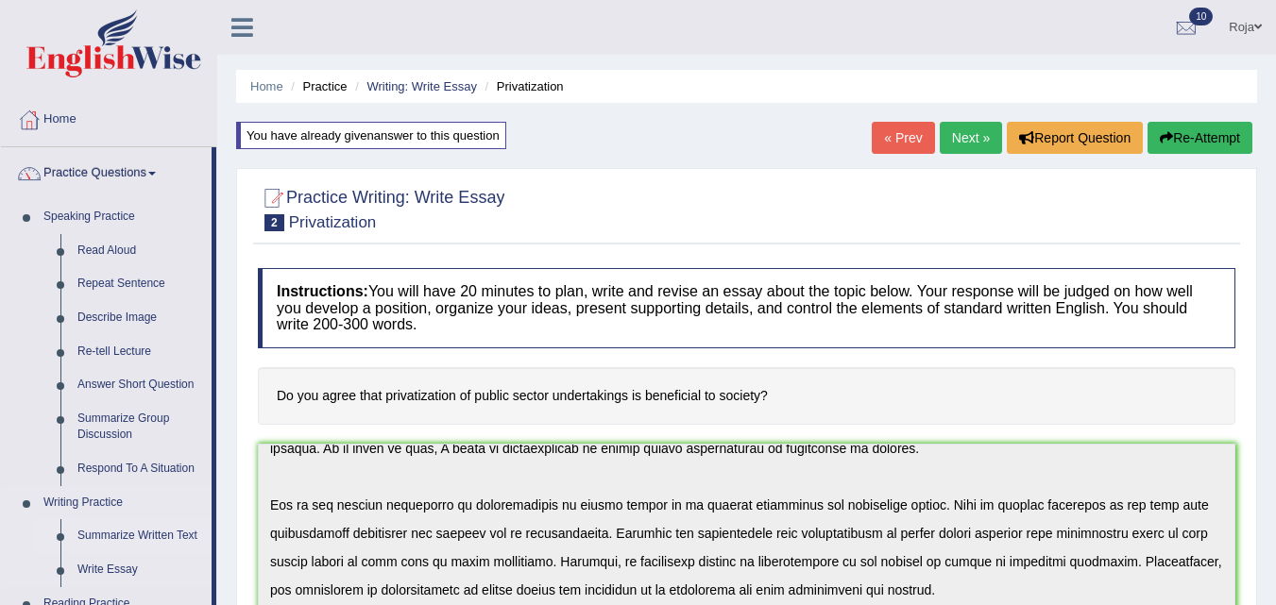
click at [132, 533] on link "Summarize Written Text" at bounding box center [140, 536] width 143 height 34
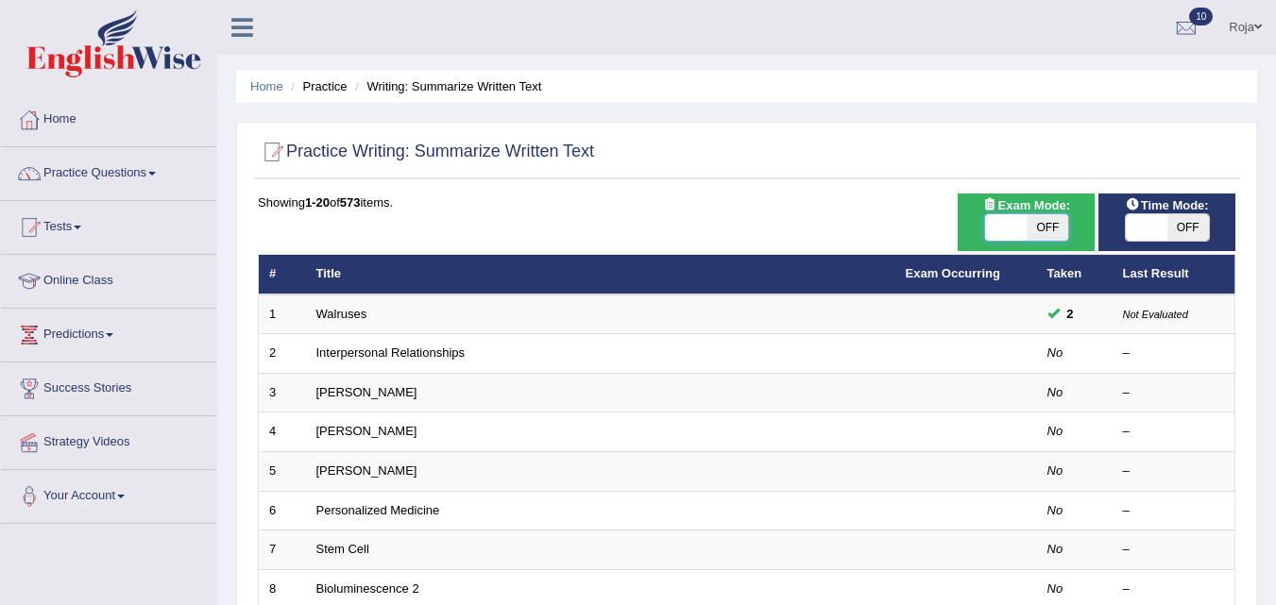
click at [997, 218] on span at bounding box center [1006, 227] width 42 height 26
checkbox input "true"
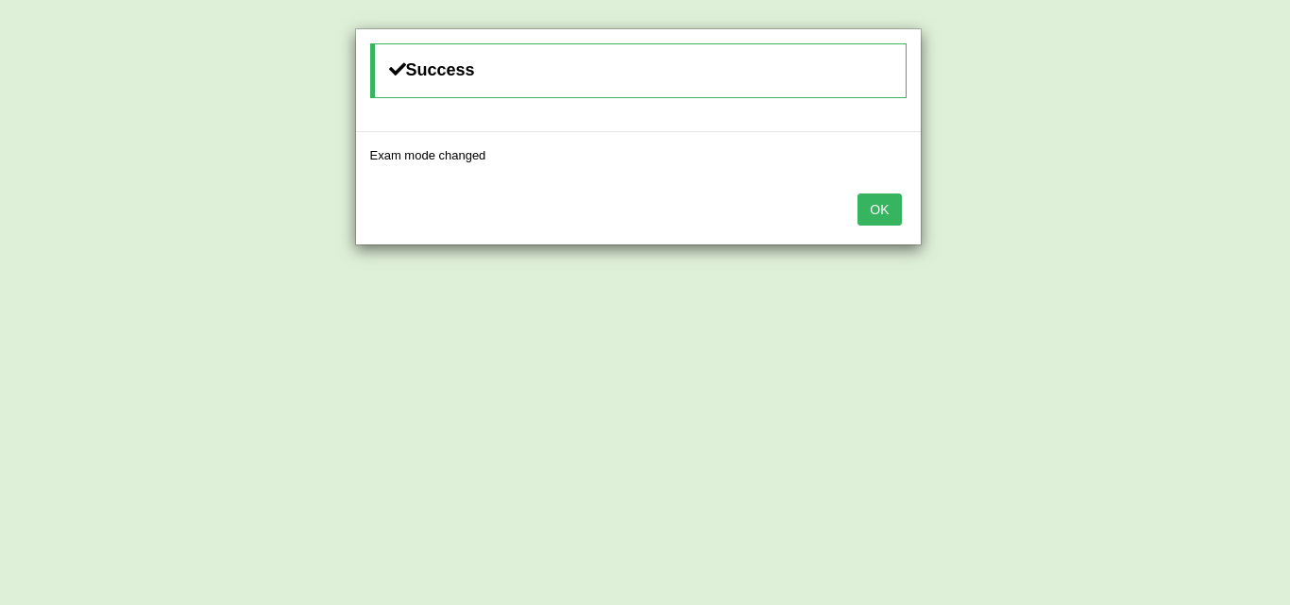
click at [883, 220] on button "OK" at bounding box center [878, 210] width 43 height 32
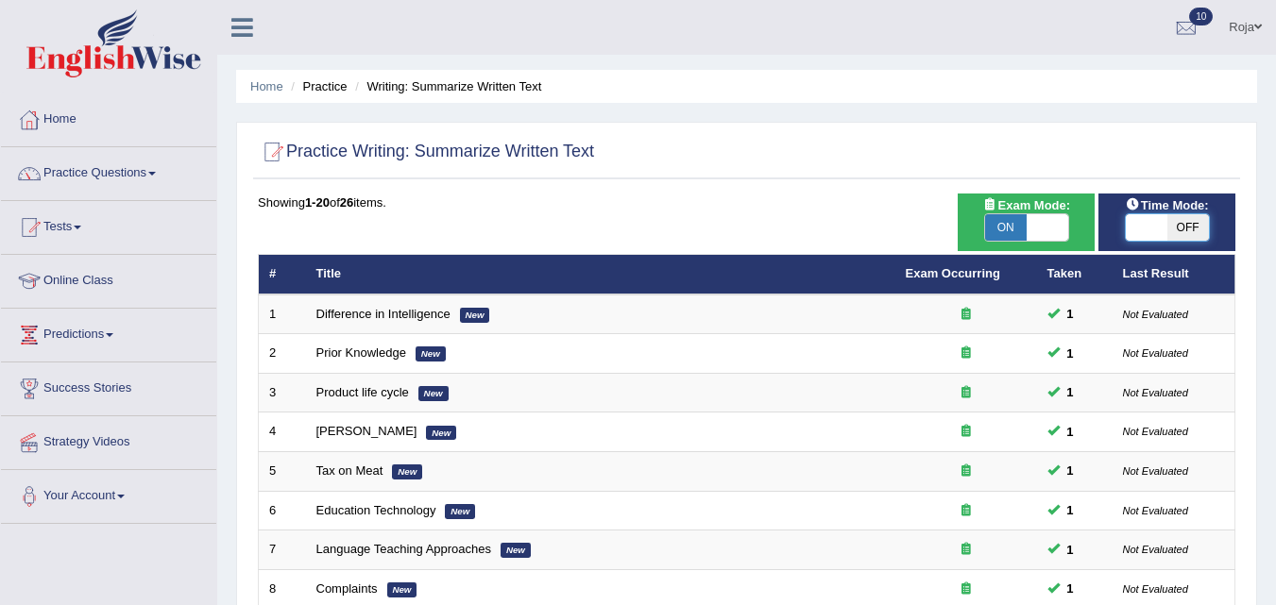
click at [1131, 229] on span at bounding box center [1147, 227] width 42 height 26
checkbox input "true"
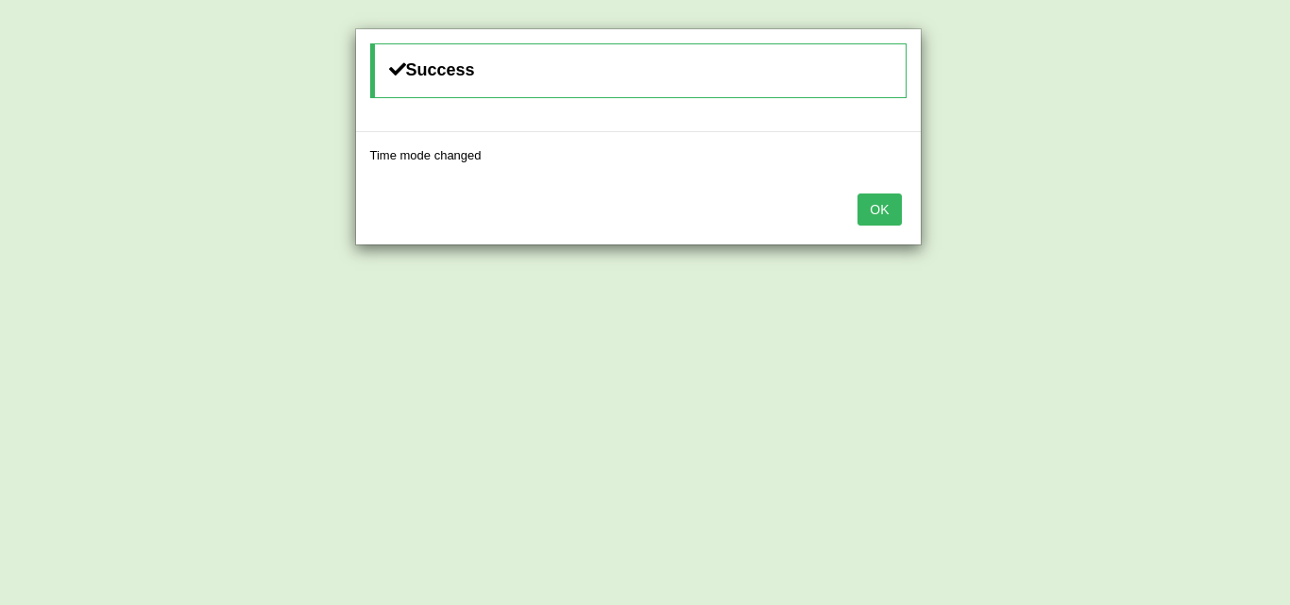
click at [874, 197] on button "OK" at bounding box center [878, 210] width 43 height 32
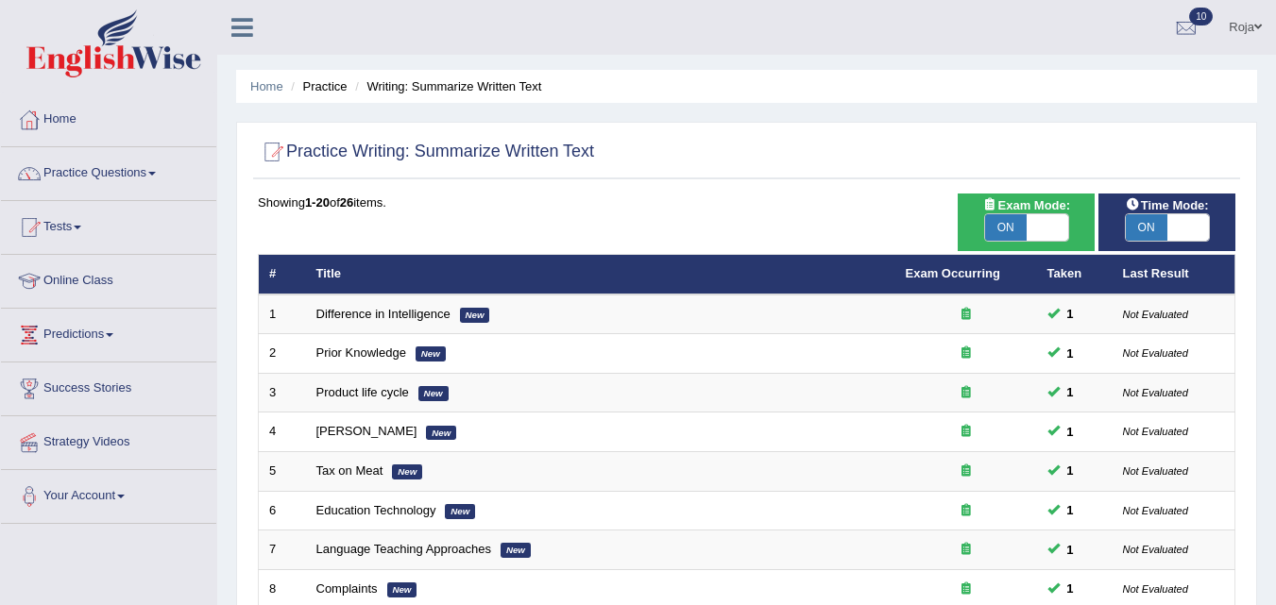
scroll to position [645, 0]
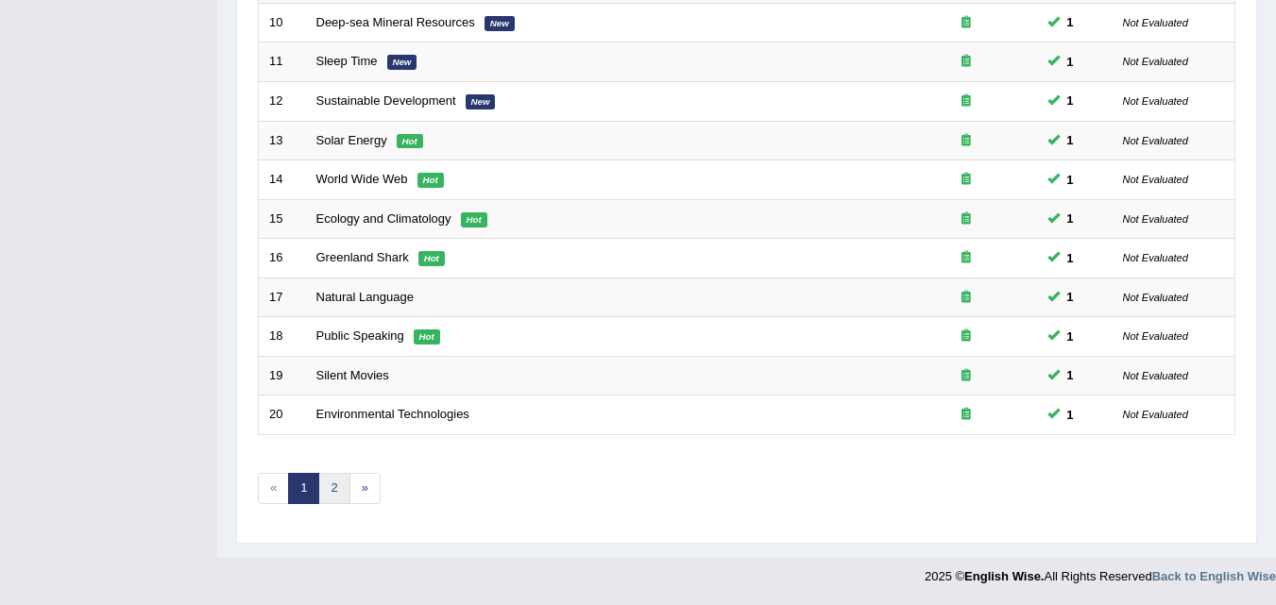
click at [326, 486] on link "2" at bounding box center [333, 488] width 31 height 31
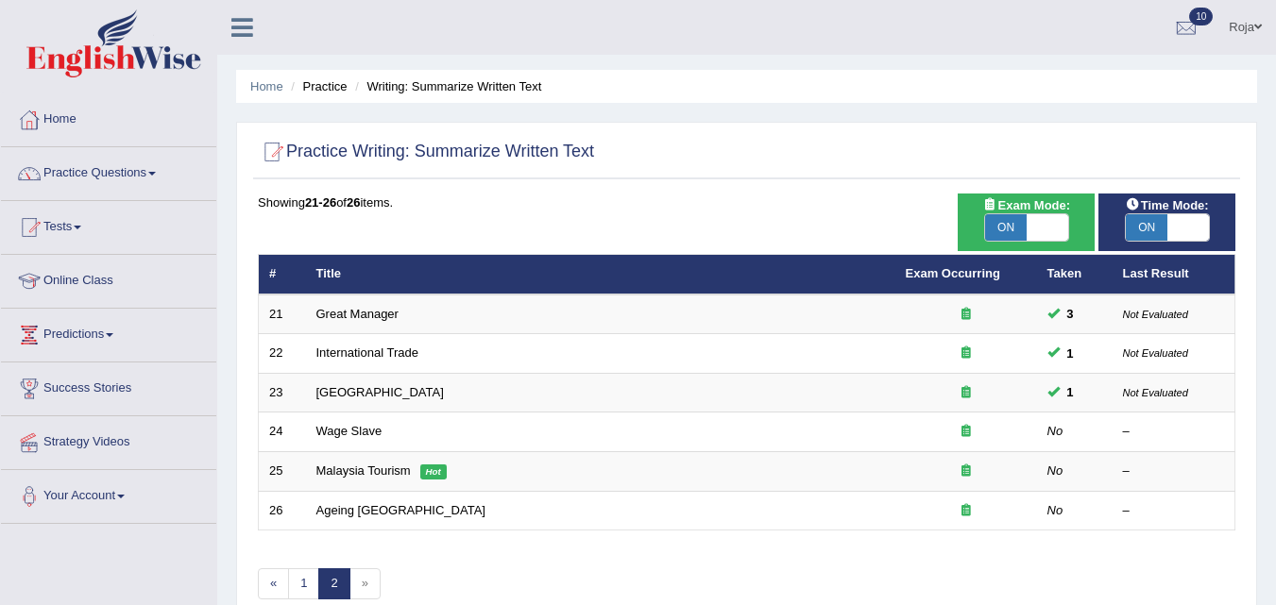
click at [373, 579] on span "»" at bounding box center [364, 583] width 31 height 31
click at [365, 588] on span "»" at bounding box center [364, 583] width 31 height 31
click at [1055, 218] on span at bounding box center [1047, 227] width 42 height 26
checkbox input "false"
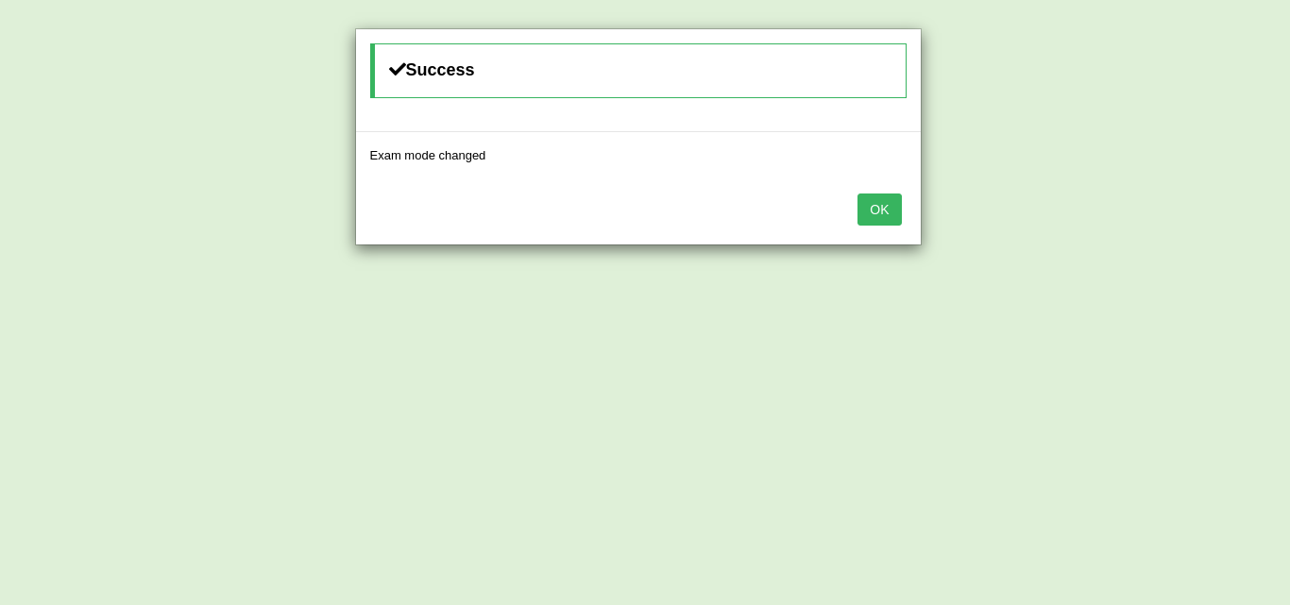
click at [863, 200] on button "OK" at bounding box center [878, 210] width 43 height 32
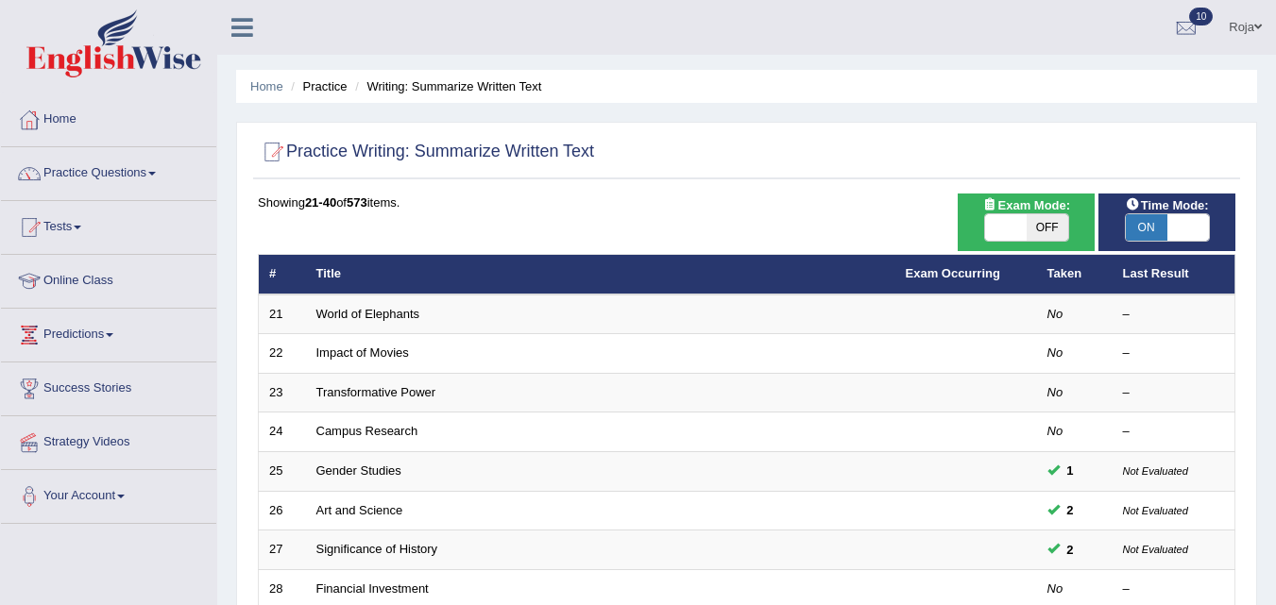
scroll to position [645, 0]
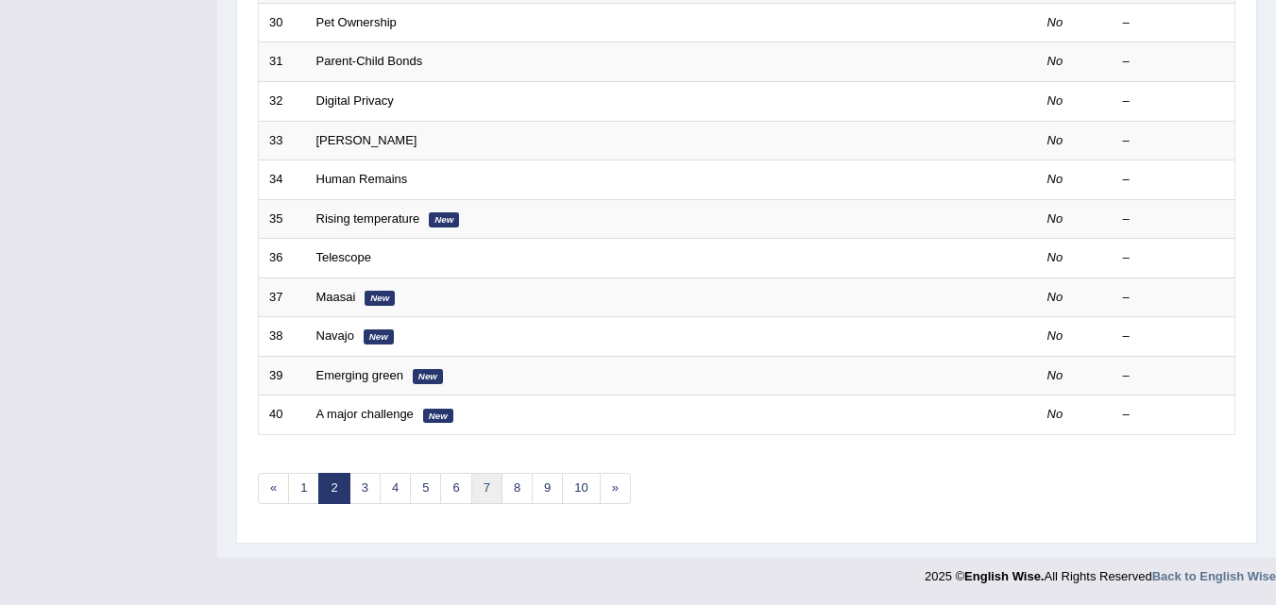
click at [485, 487] on link "7" at bounding box center [486, 488] width 31 height 31
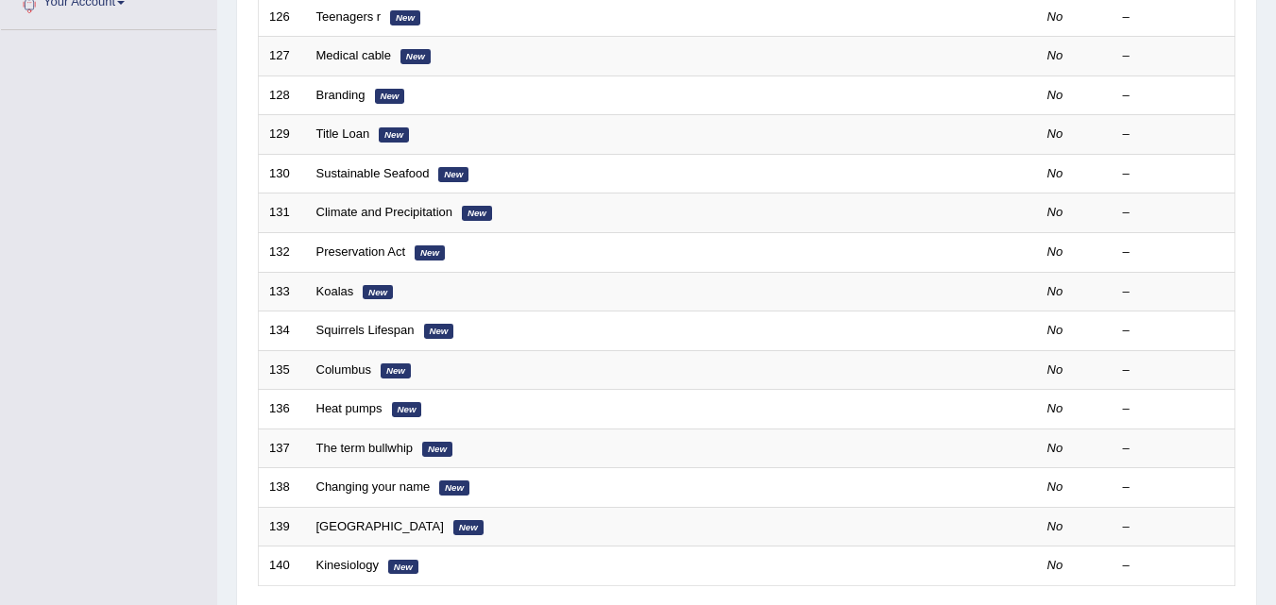
scroll to position [645, 0]
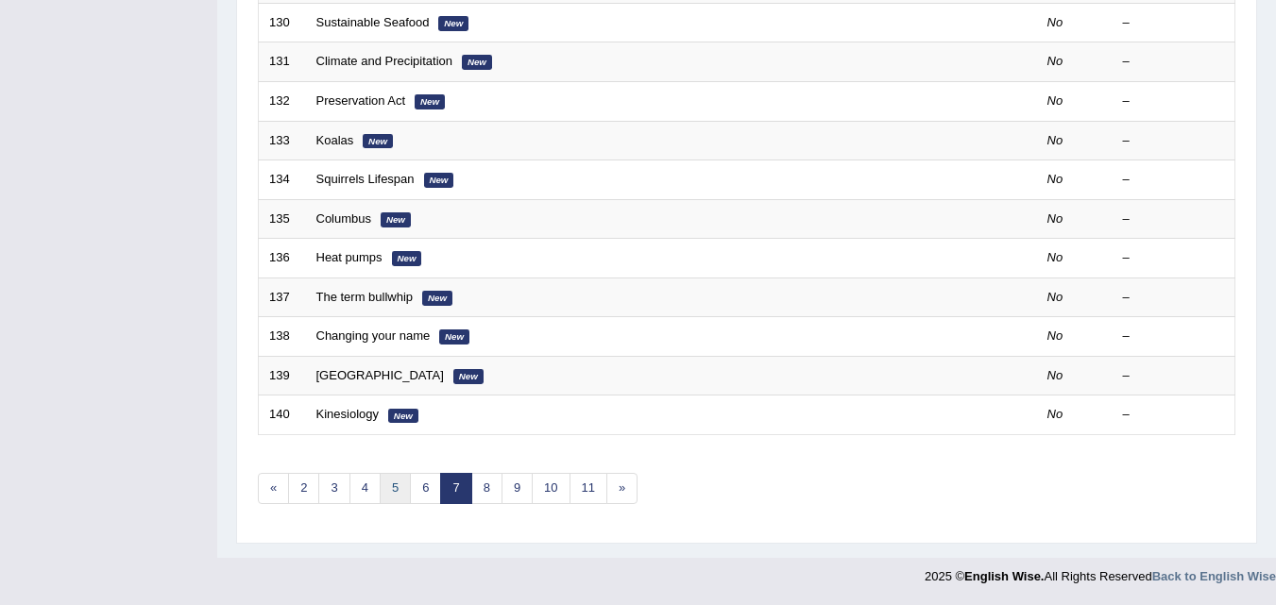
click at [380, 483] on link "5" at bounding box center [395, 488] width 31 height 31
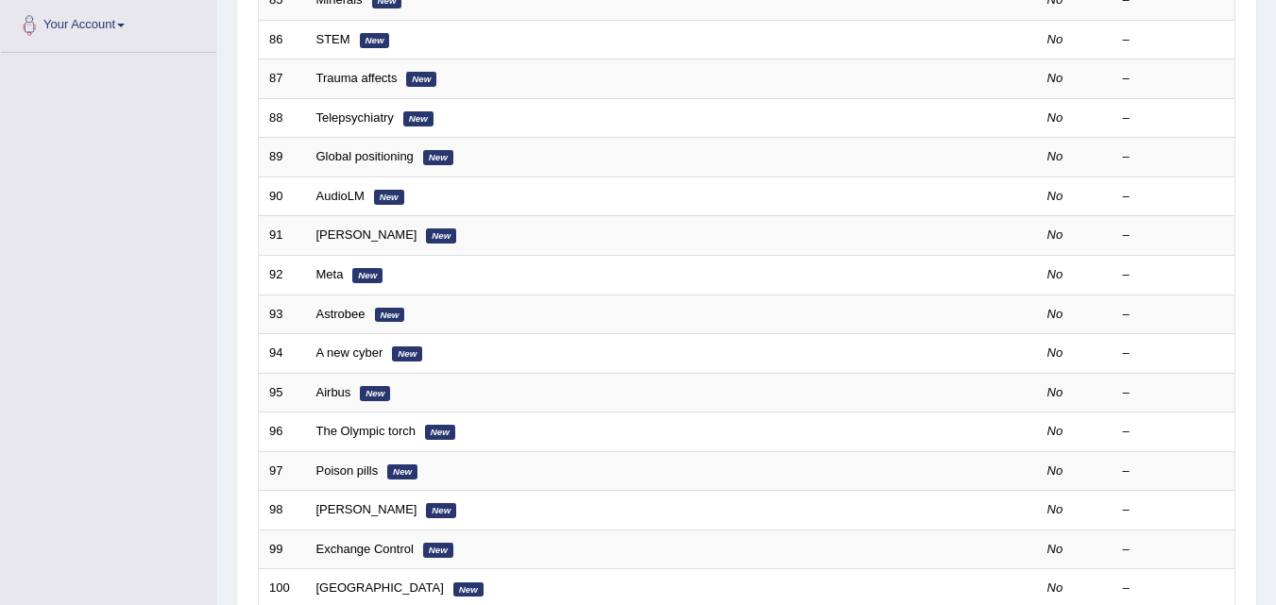
scroll to position [645, 0]
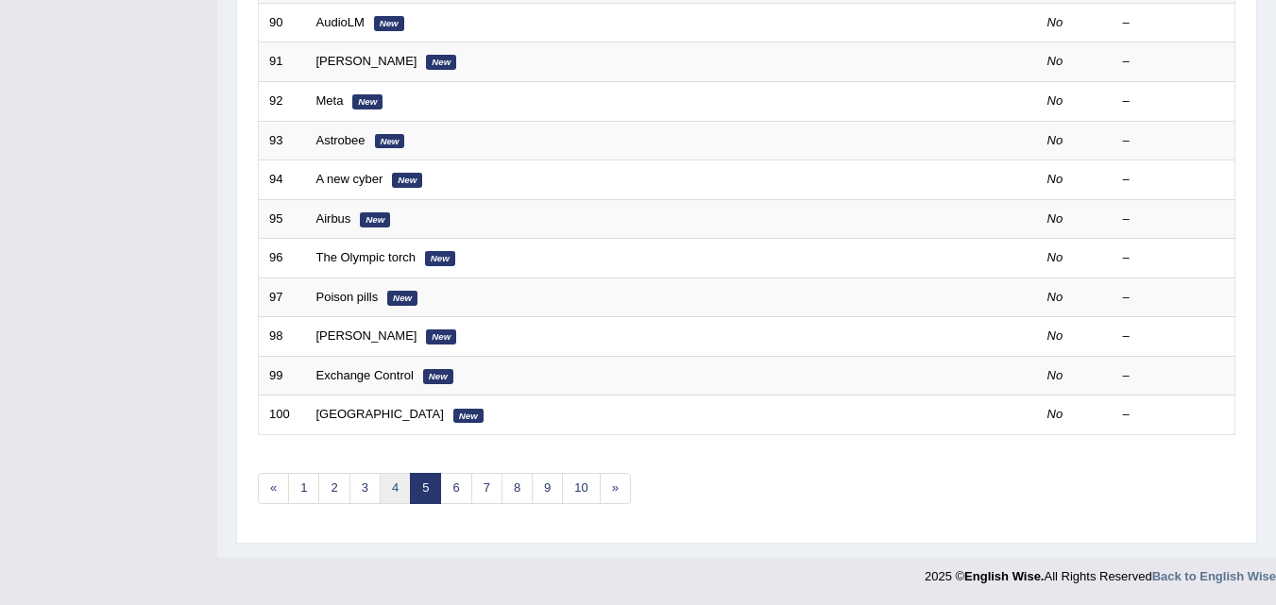
click at [389, 488] on link "4" at bounding box center [395, 488] width 31 height 31
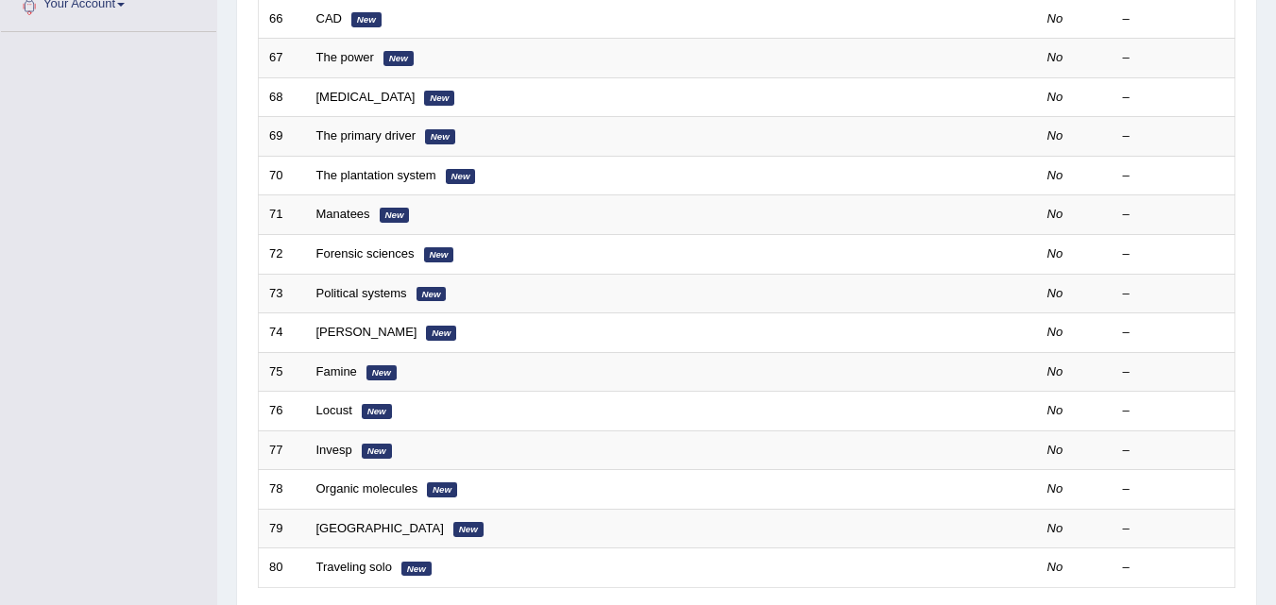
scroll to position [494, 0]
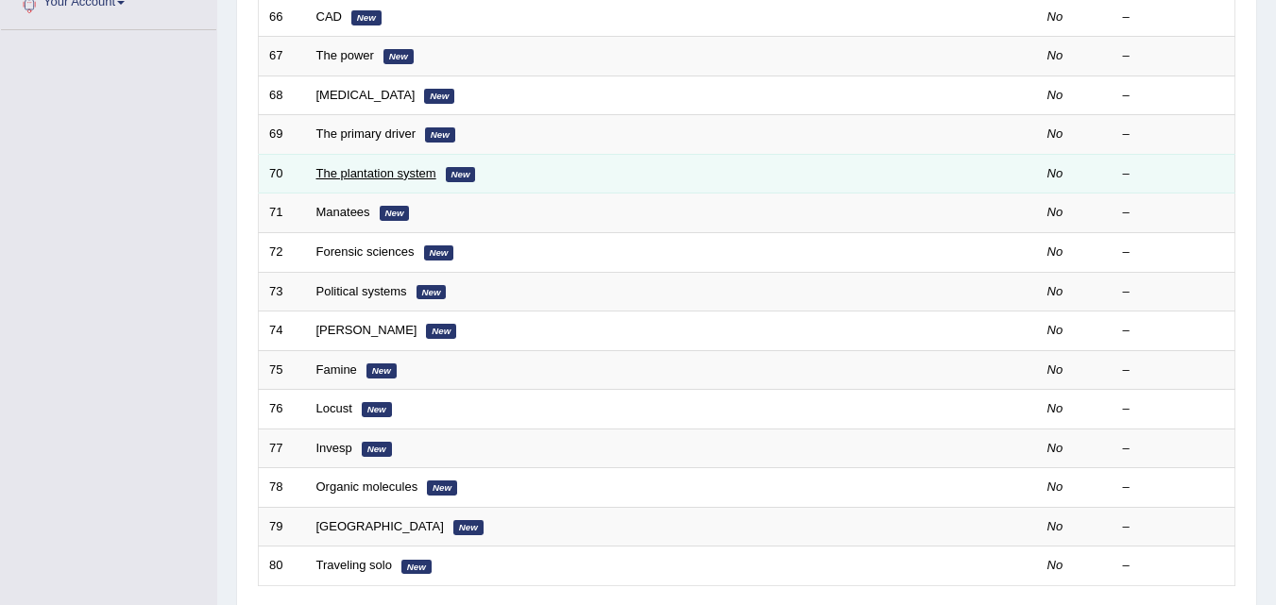
click at [416, 172] on link "The plantation system" at bounding box center [376, 173] width 120 height 14
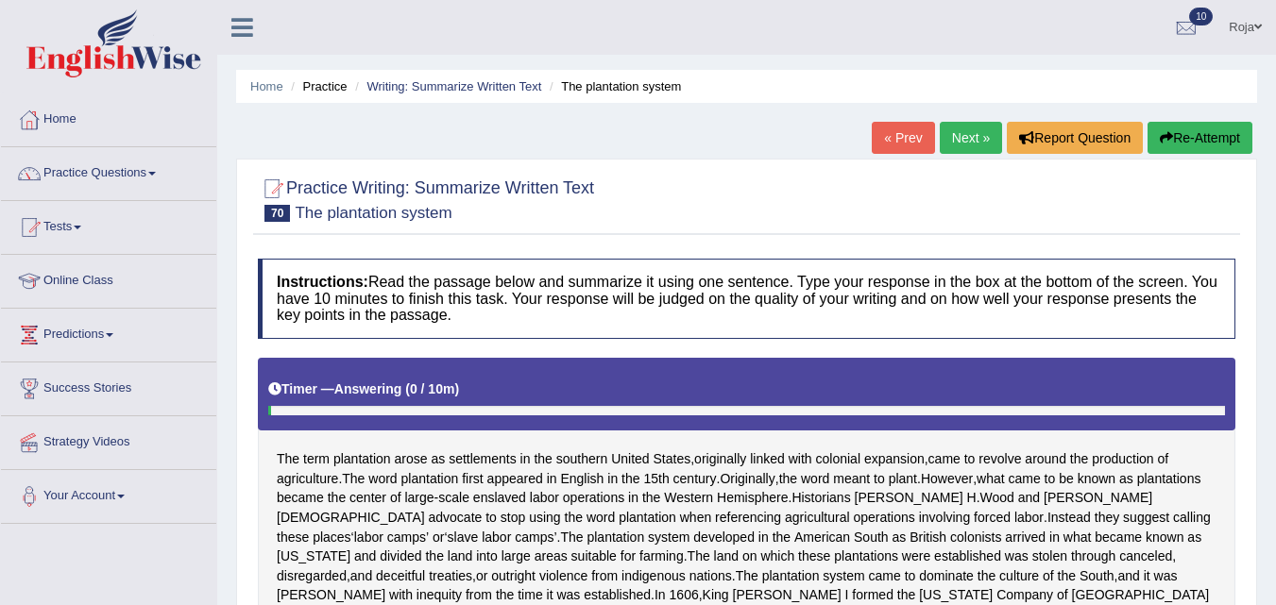
drag, startPoint x: 1275, startPoint y: 208, endPoint x: 1284, endPoint y: 260, distance: 52.8
click at [1275, 260] on html "Toggle navigation Home Practice Questions Speaking Practice Read Aloud Repeat S…" at bounding box center [638, 302] width 1276 height 605
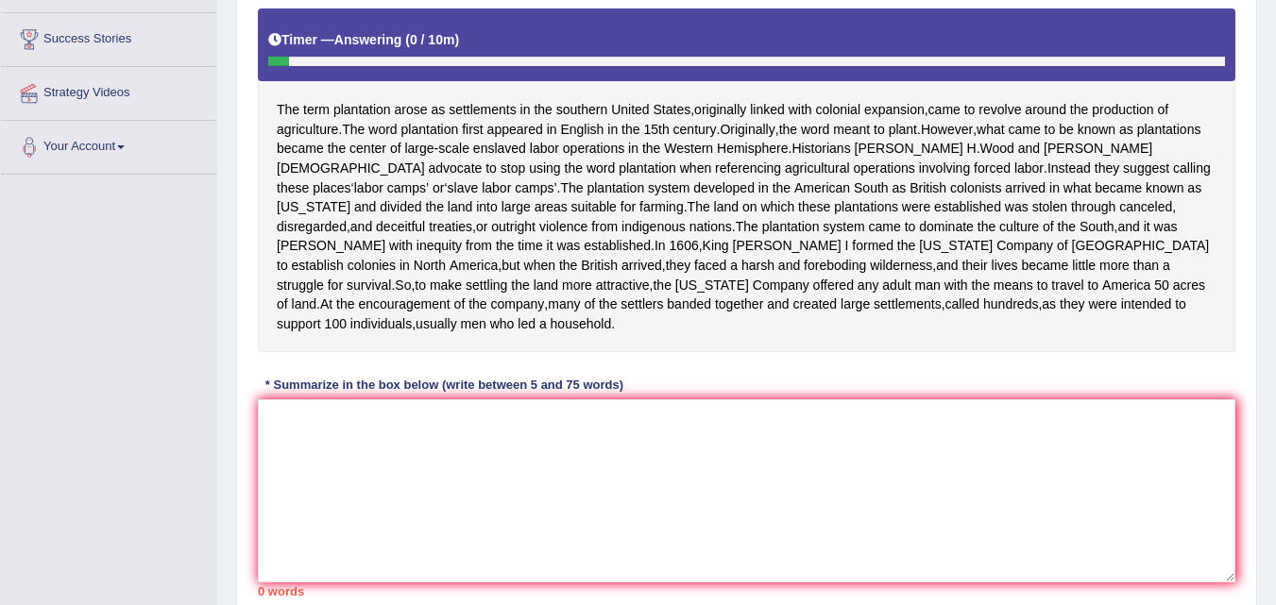
scroll to position [342, 0]
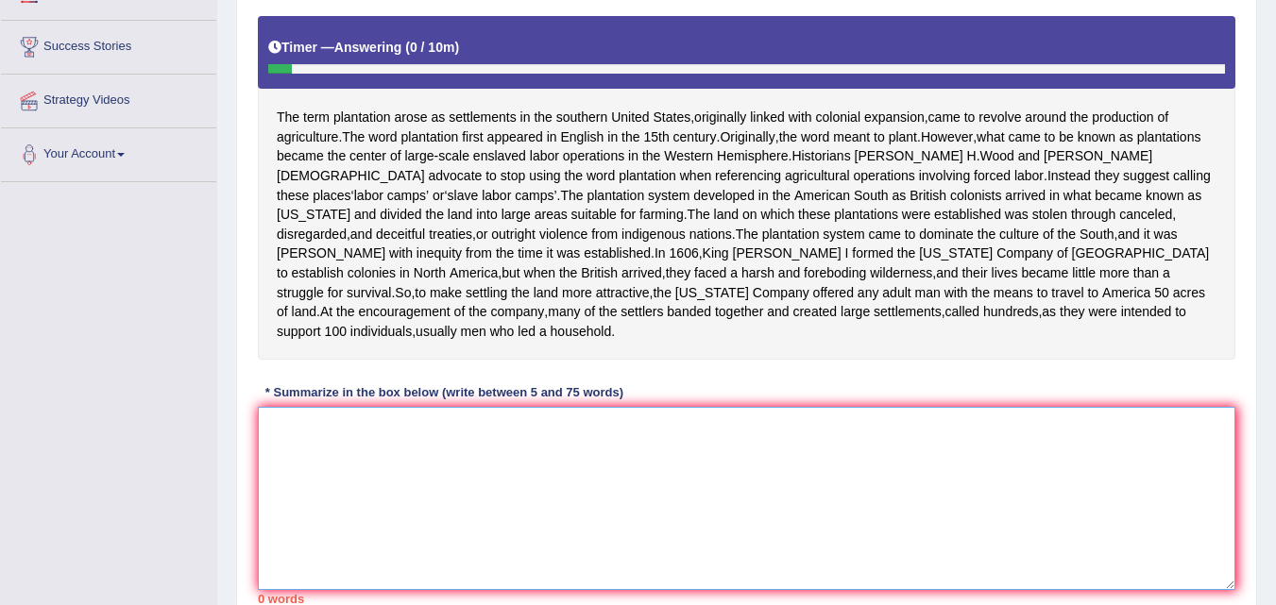
click at [597, 502] on textarea at bounding box center [746, 498] width 977 height 183
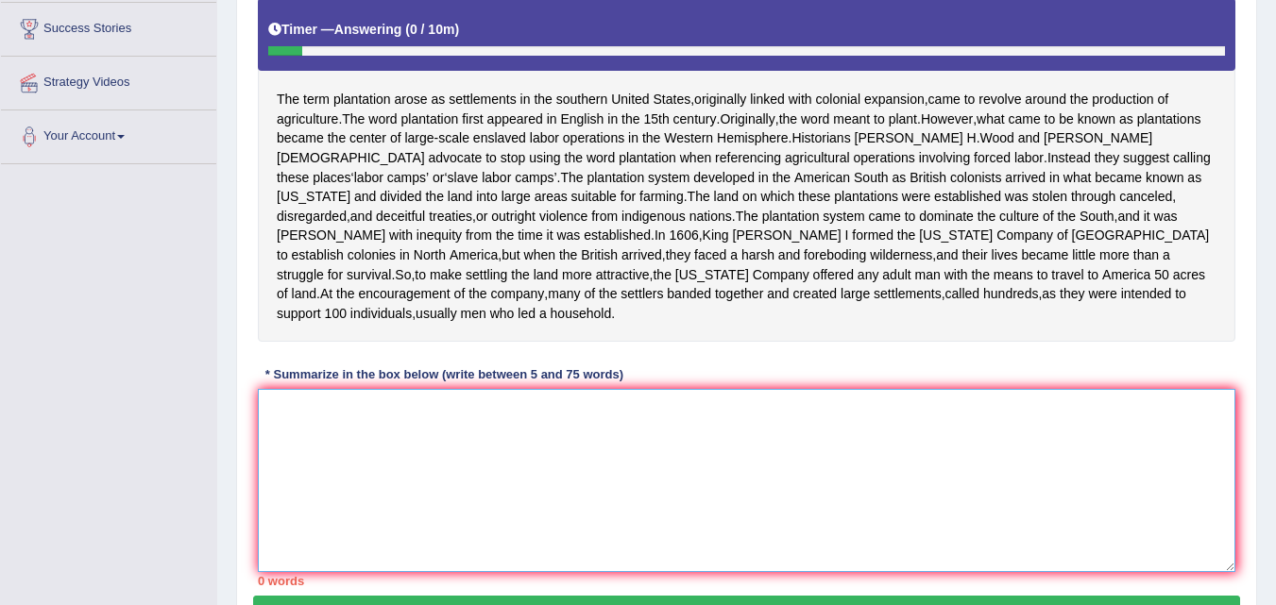
scroll to position [358, 0]
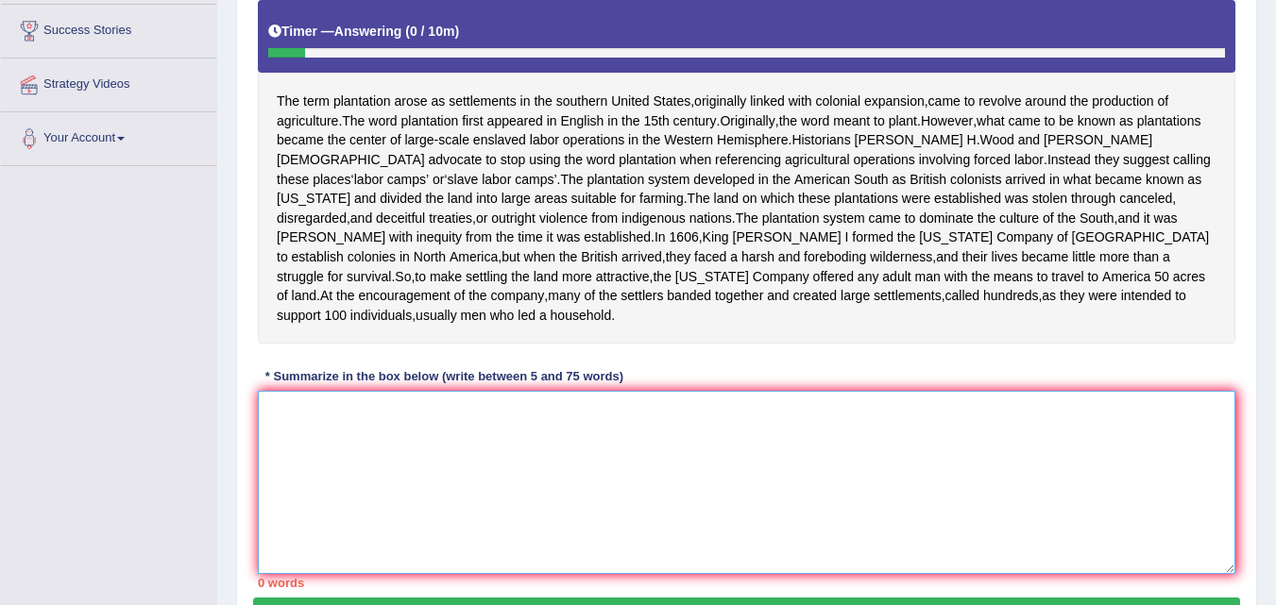
click at [609, 438] on textarea at bounding box center [746, 482] width 977 height 183
click at [466, 399] on textarea "The term planation" at bounding box center [746, 482] width 977 height 183
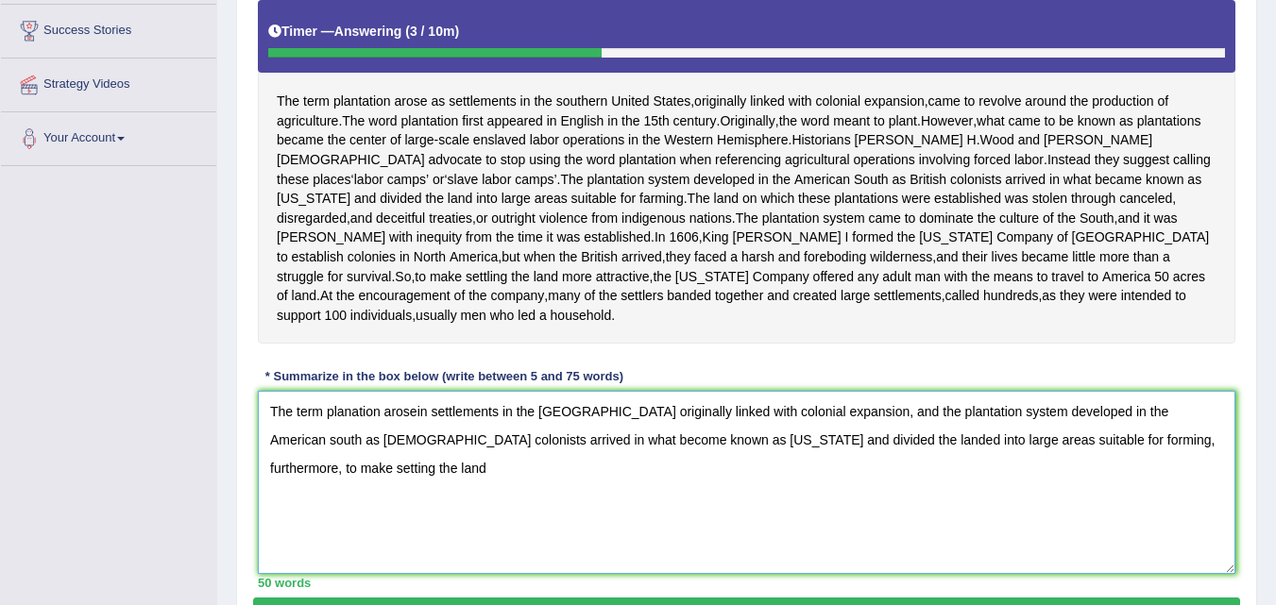
click at [291, 451] on textarea "The term planation arosein settlements in the [GEOGRAPHIC_DATA] originally link…" at bounding box center [746, 482] width 977 height 183
click at [404, 462] on textarea "The term planation arosein settlements in the [GEOGRAPHIC_DATA] originally link…" at bounding box center [746, 482] width 977 height 183
click at [513, 452] on textarea "The term planation arosein settlements in the [GEOGRAPHIC_DATA] originally link…" at bounding box center [746, 482] width 977 height 183
type textarea "The term planation arosein settlements in the [GEOGRAPHIC_DATA] originally link…"
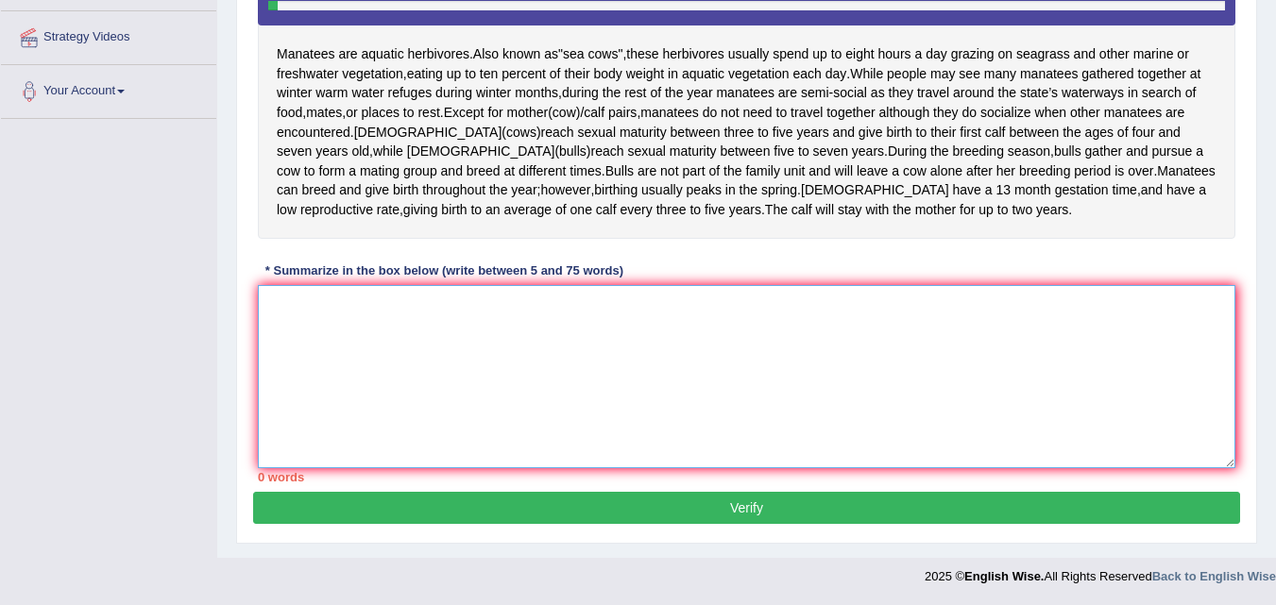
click at [702, 468] on textarea at bounding box center [746, 376] width 977 height 183
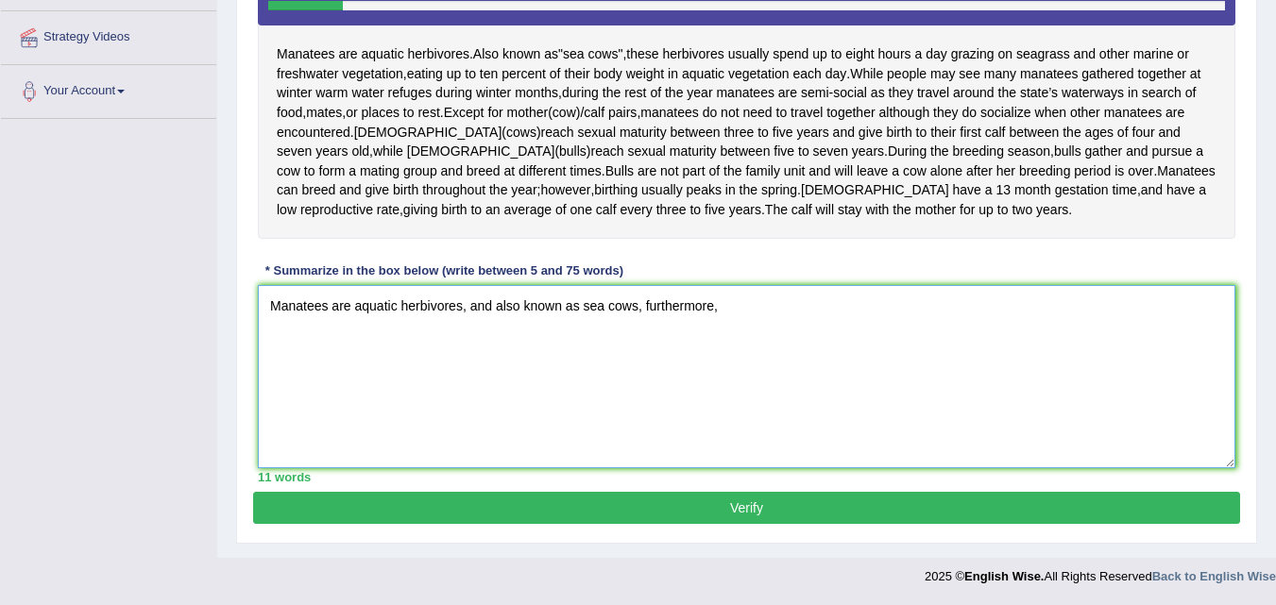
drag, startPoint x: 469, startPoint y: 362, endPoint x: 498, endPoint y: 365, distance: 28.5
click at [498, 365] on textarea "Manatees are aquatic herbivores, and also known as sea cows, furthermore," at bounding box center [746, 376] width 977 height 183
click at [690, 363] on textarea "Manatees are aquatic herbivores also known as sea cows, furthermore," at bounding box center [746, 376] width 977 height 183
drag, startPoint x: 622, startPoint y: 364, endPoint x: 683, endPoint y: 365, distance: 60.5
click at [683, 365] on textarea "Manatees are aquatic herbivores also known as sea cows, furthermore," at bounding box center [746, 376] width 977 height 183
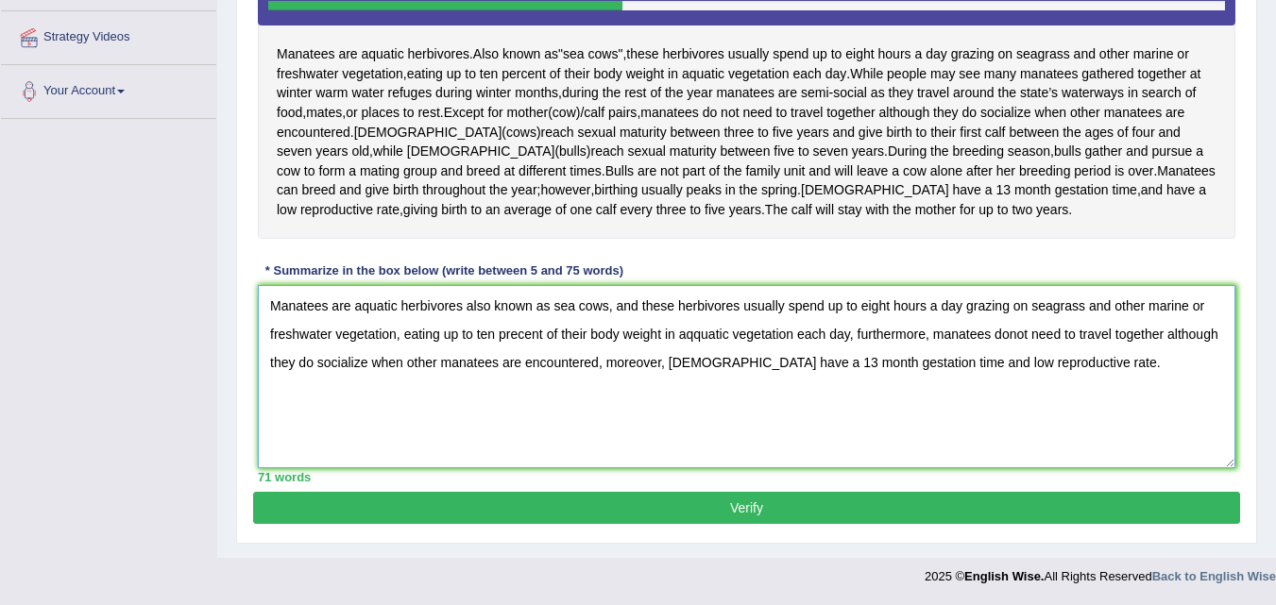
click at [1010, 393] on textarea "Manatees are aquatic herbivores also known as sea cows, and these herbivores us…" at bounding box center [746, 376] width 977 height 183
click at [692, 399] on textarea "Manatees are aquatic herbivores also known as sea cows, and these herbivores us…" at bounding box center [746, 376] width 977 height 183
drag, startPoint x: 669, startPoint y: 427, endPoint x: 1055, endPoint y: 428, distance: 386.2
click at [1055, 428] on textarea "Manatees are aquatic herbivores also known as sea cows, and these herbivores us…" at bounding box center [746, 376] width 977 height 183
click at [822, 419] on textarea "Manatees are aquatic herbivores also known as sea cows, and these herbivores us…" at bounding box center [746, 376] width 977 height 183
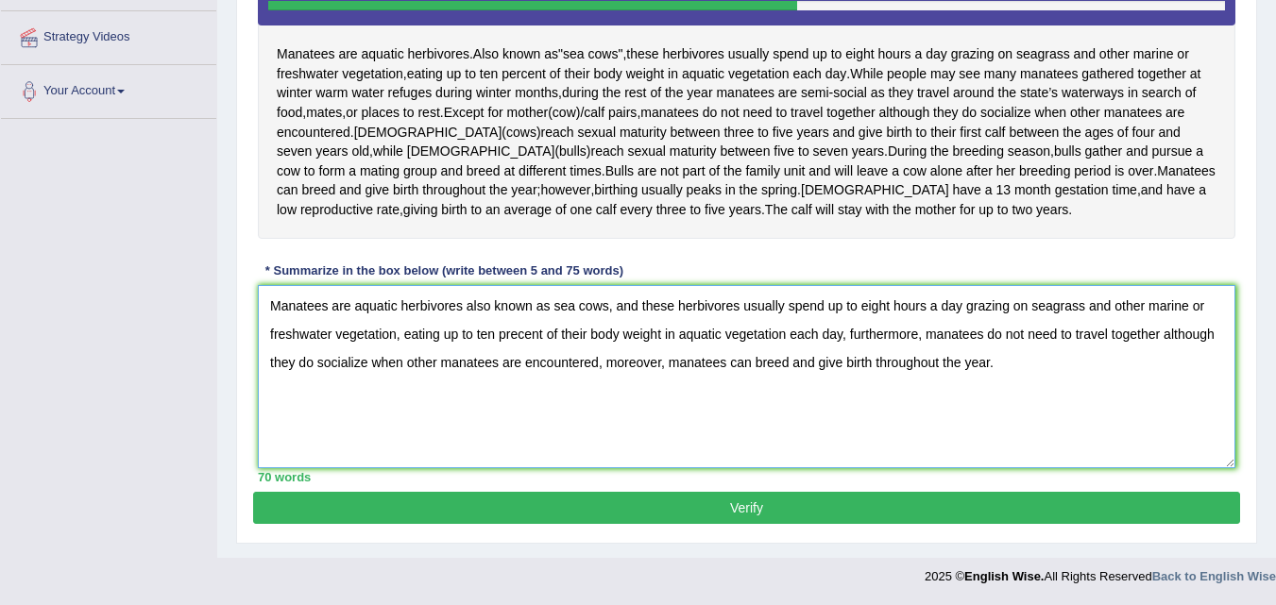
type textarea "Manatees are aquatic herbivores also known as sea cows, and these herbivores us…"
click at [789, 524] on button "Verify" at bounding box center [746, 508] width 987 height 32
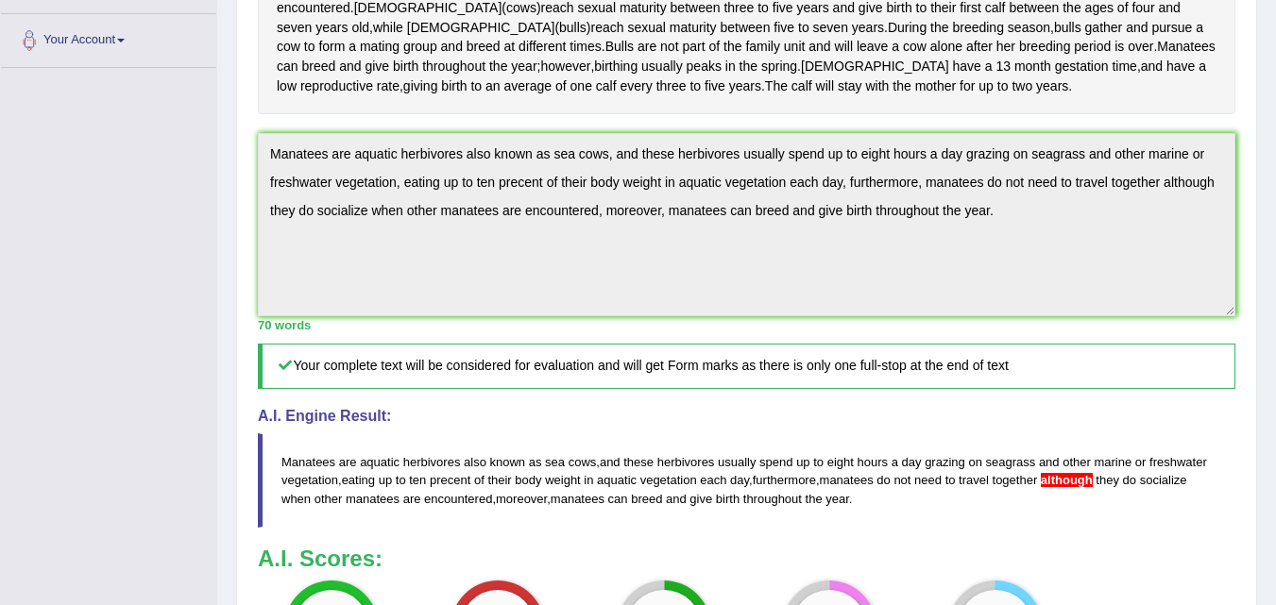
scroll to position [482, 0]
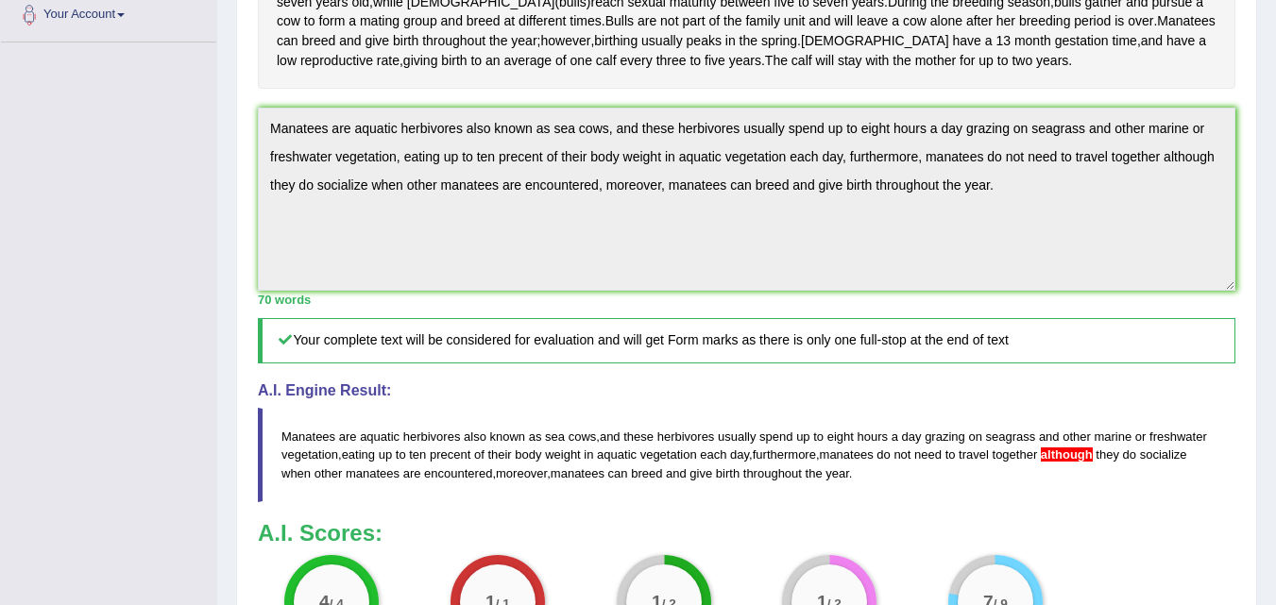
drag, startPoint x: 1288, startPoint y: 291, endPoint x: 1264, endPoint y: 592, distance: 302.2
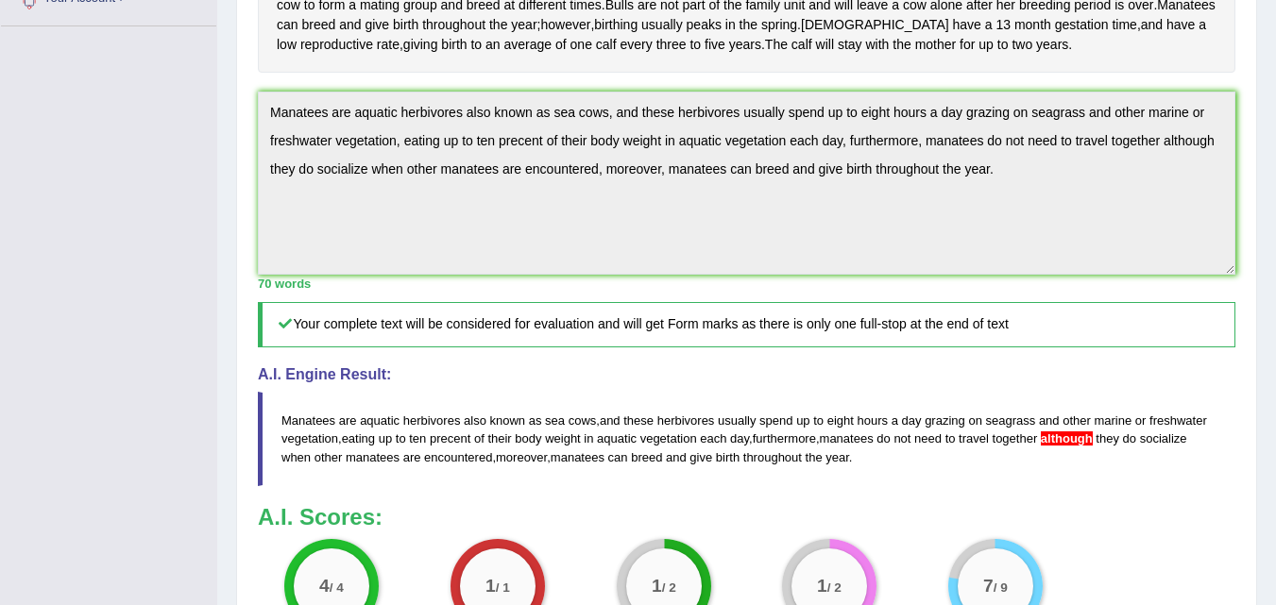
scroll to position [495, 0]
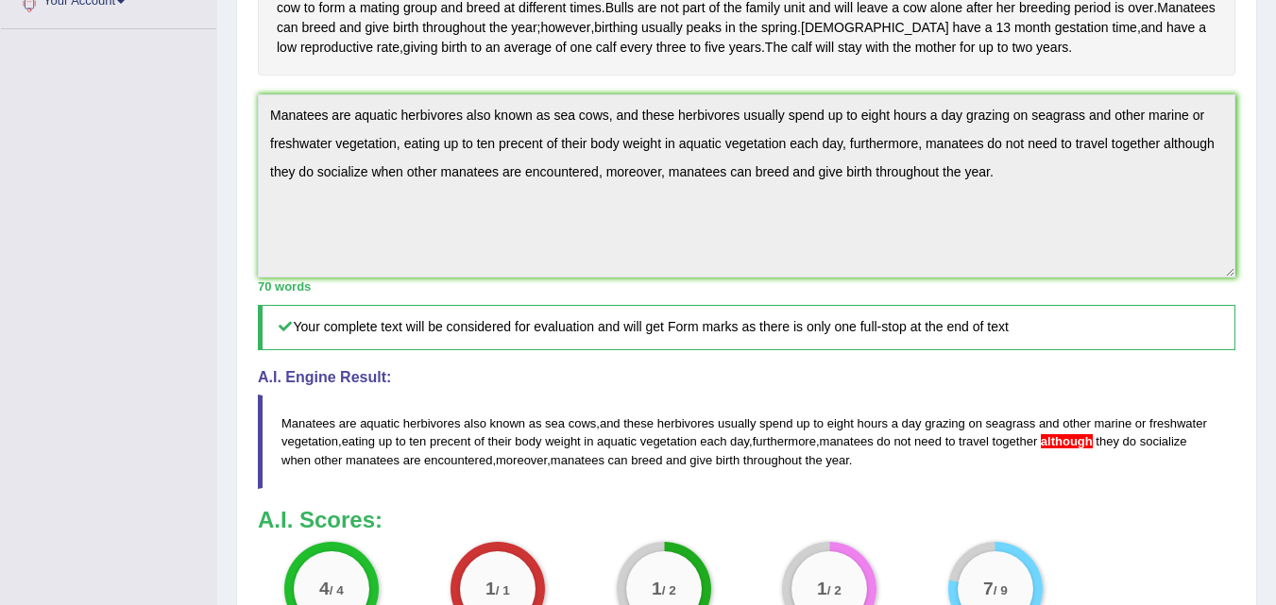
click at [251, 186] on div "Practice Writing: Summarize Written Text 71 Manatees Instructions: Read the pas…" at bounding box center [746, 224] width 1021 height 1121
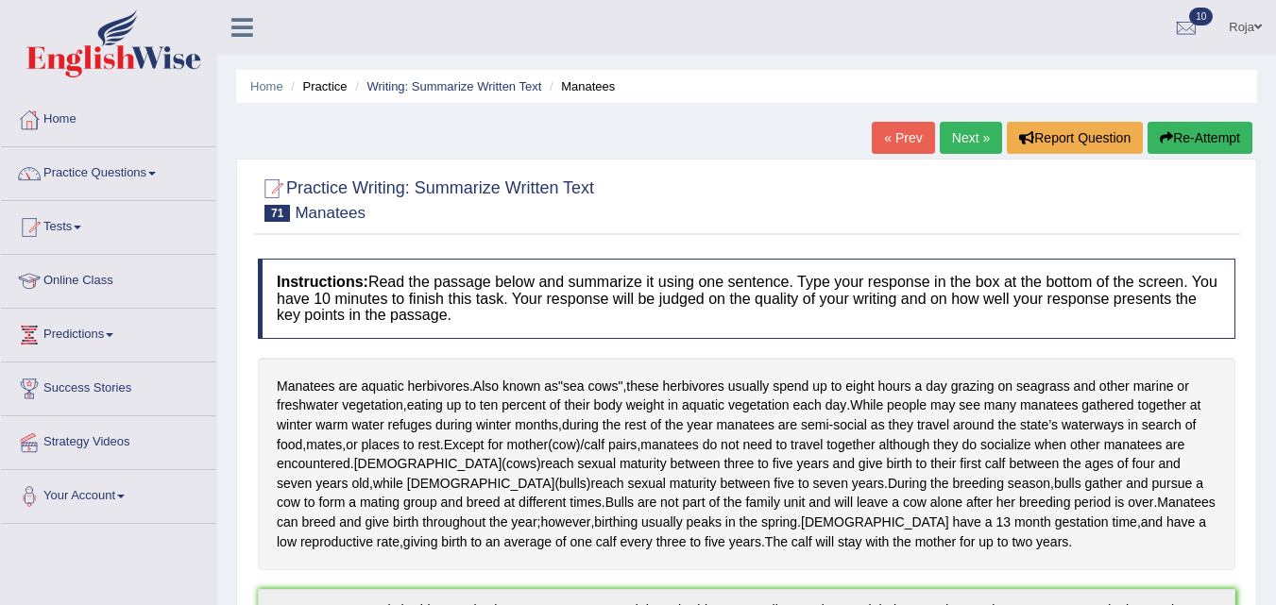
click at [1176, 154] on button "Re-Attempt" at bounding box center [1199, 138] width 105 height 32
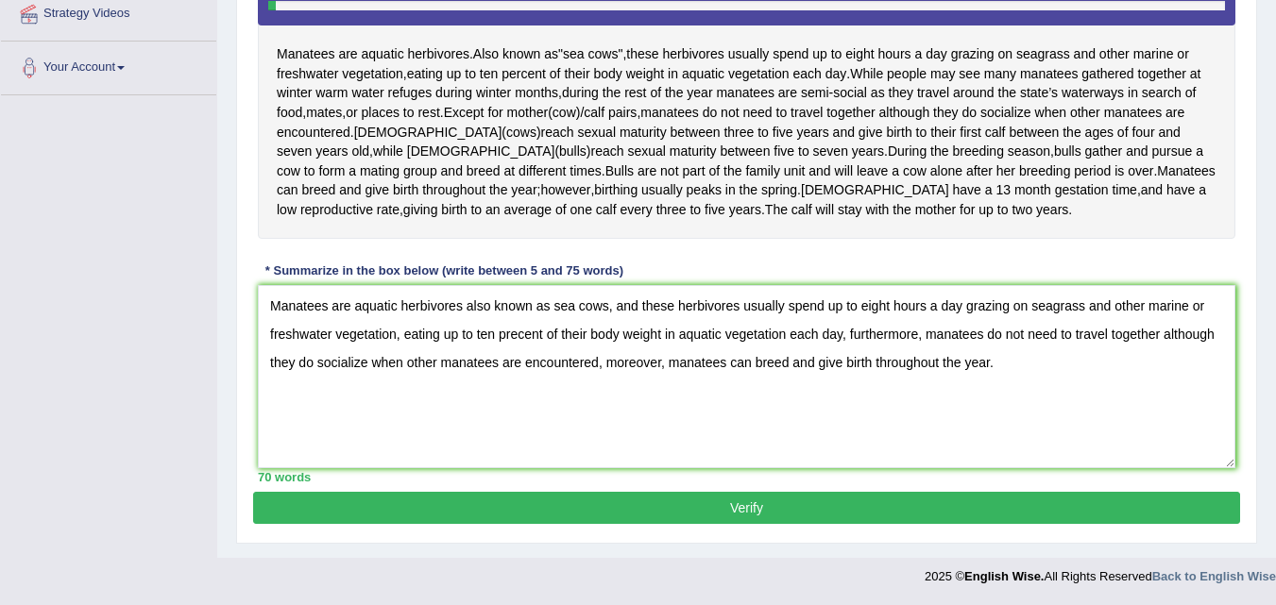
click at [921, 338] on textarea "Manatees are aquatic herbivores also known as sea cows, and these herbivores us…" at bounding box center [746, 376] width 977 height 183
click at [924, 338] on textarea "Manatees are aquatic herbivores also known as sea cows, and these herbivores us…" at bounding box center [746, 376] width 977 height 183
drag, startPoint x: 984, startPoint y: 337, endPoint x: 1027, endPoint y: 337, distance: 43.4
click at [1027, 337] on textarea "Manatees are aquatic herbivores also known as sea cows, and these herbivores us…" at bounding box center [746, 376] width 977 height 183
type textarea "Manatees are aquatic herbivores also known as sea cows, and these herbivores us…"
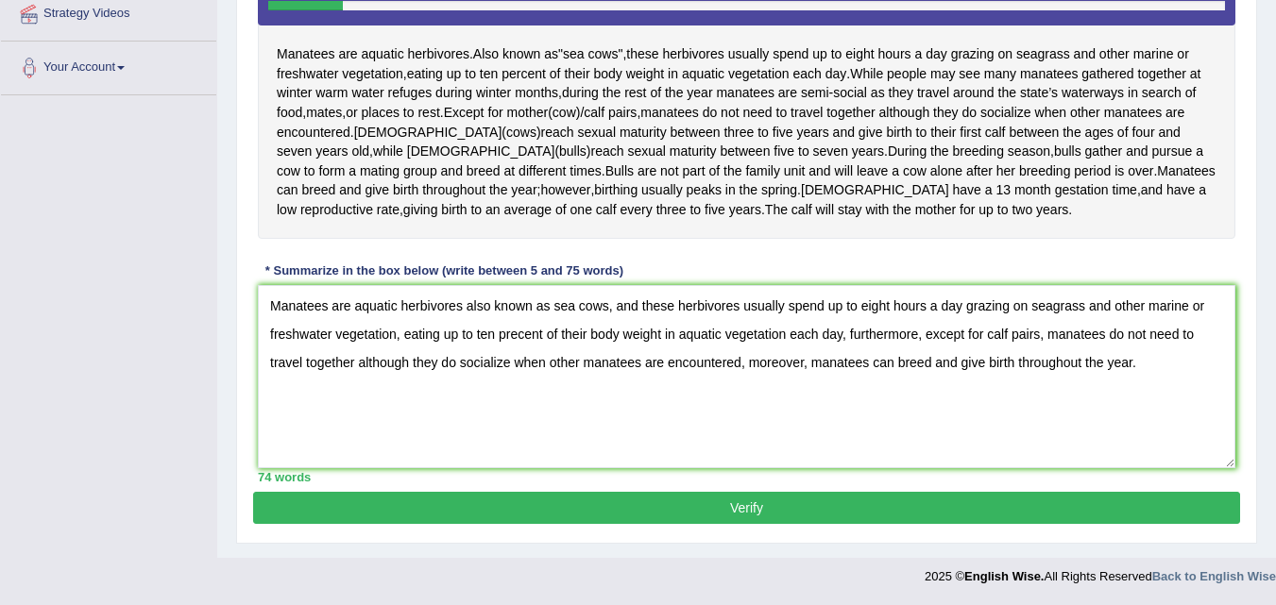
click at [968, 500] on button "Verify" at bounding box center [746, 508] width 987 height 32
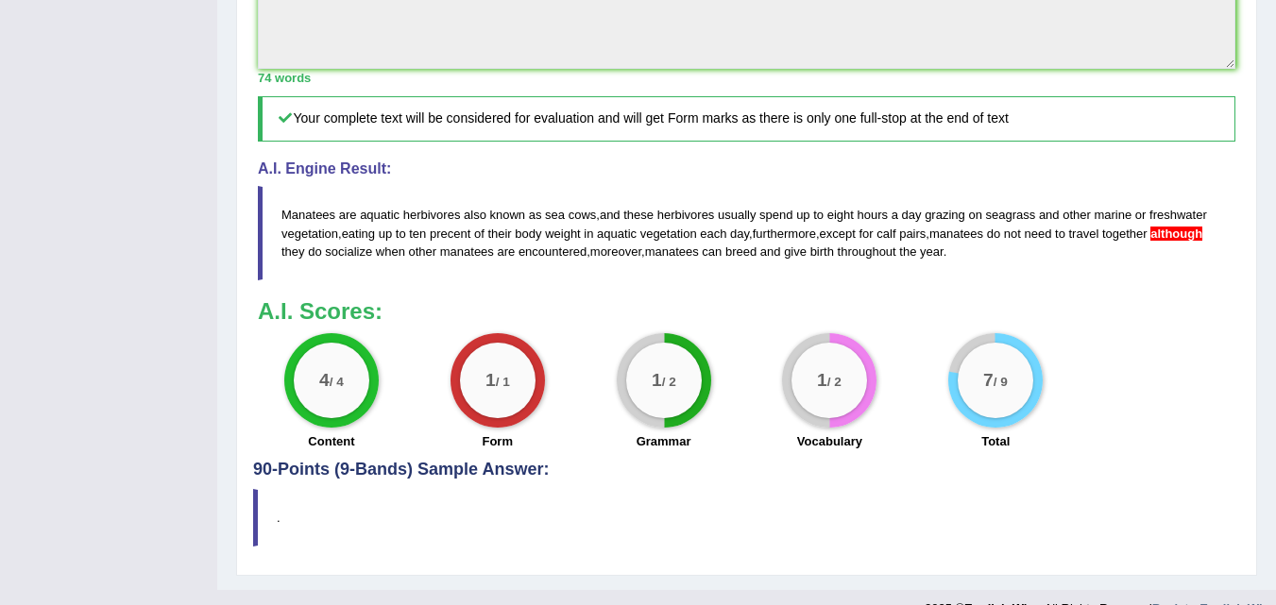
scroll to position [705, 0]
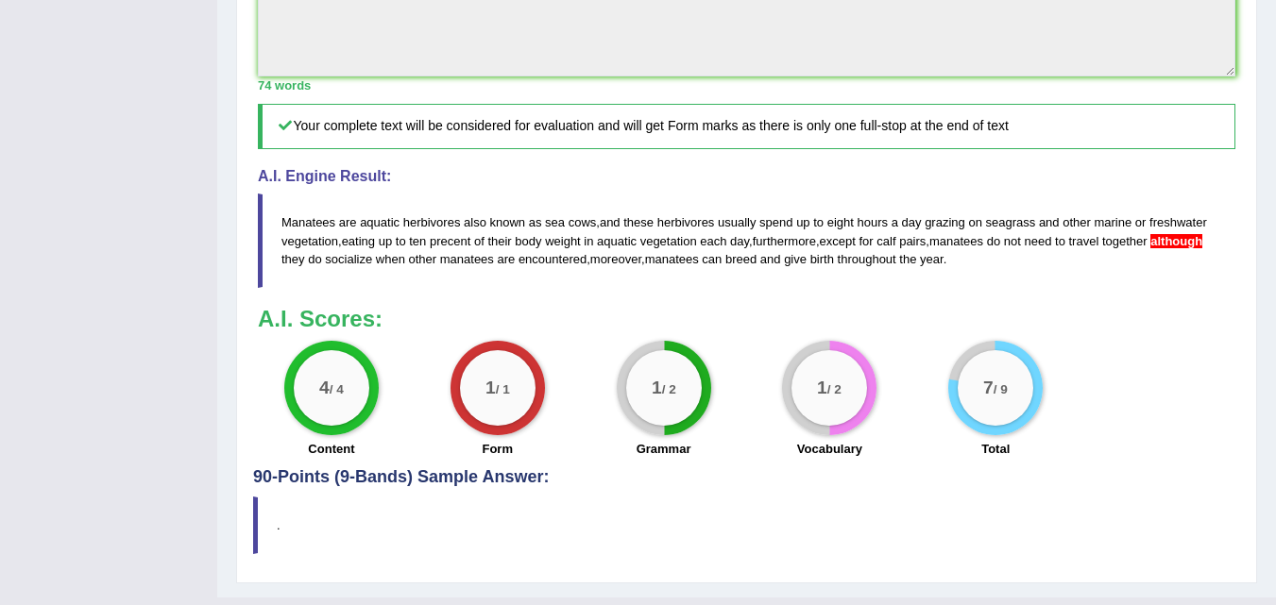
drag, startPoint x: 1283, startPoint y: 313, endPoint x: 1266, endPoint y: 557, distance: 245.2
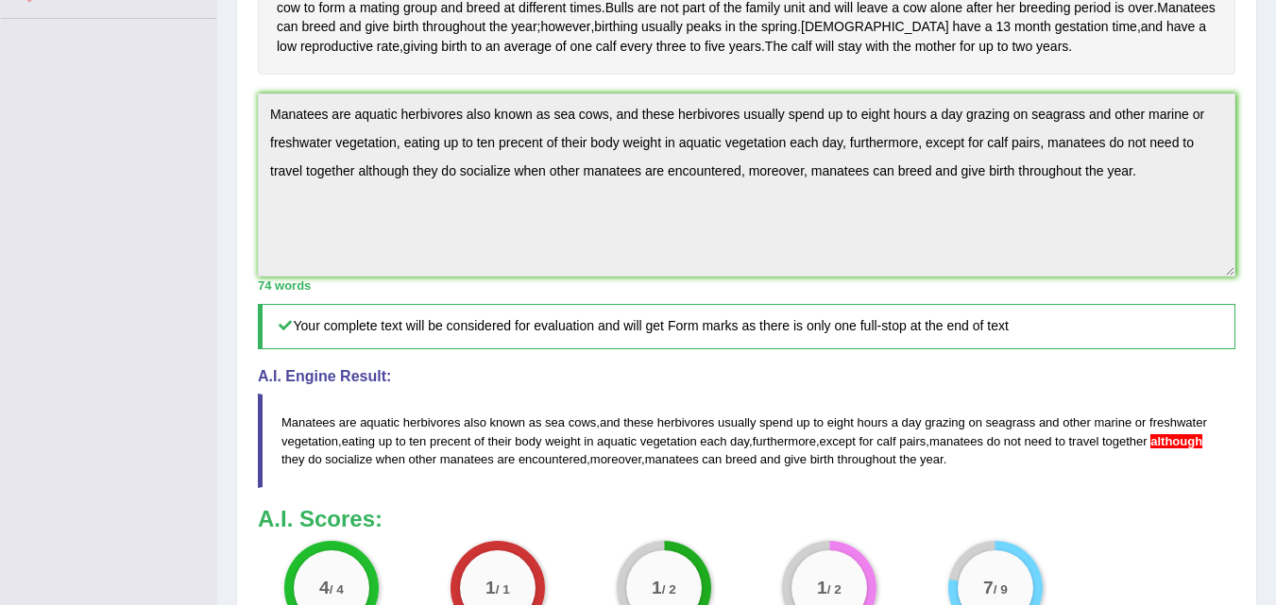
scroll to position [491, 0]
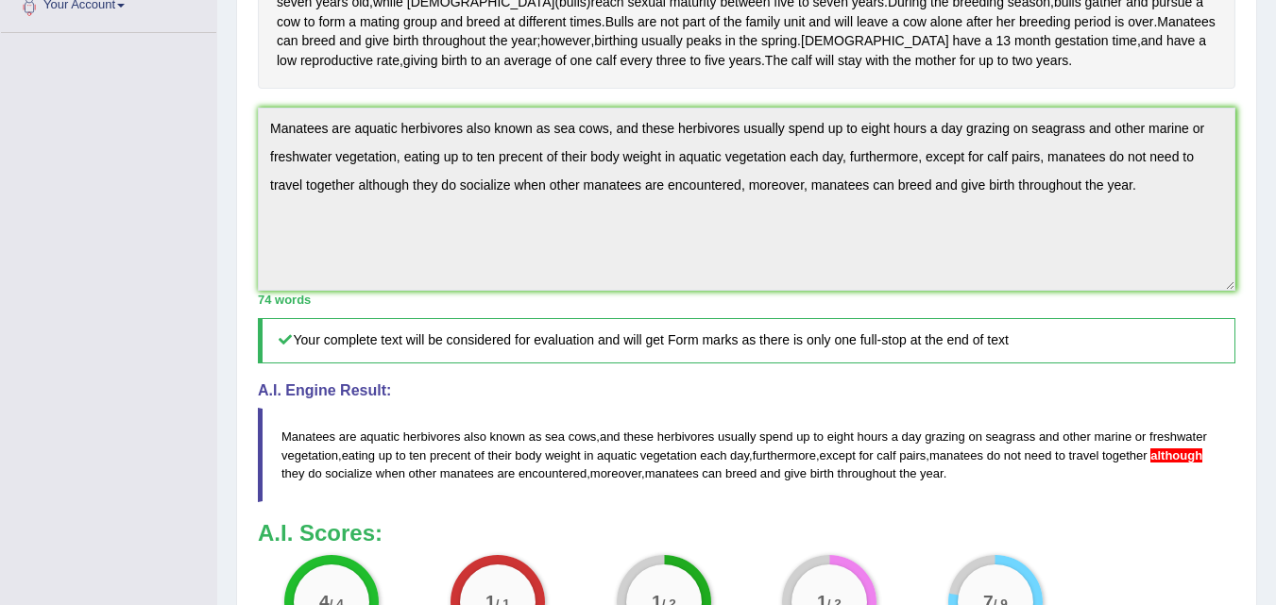
click at [251, 191] on div "Practice Writing: Summarize Written Text 71 Manatees Instructions: Read the pas…" at bounding box center [746, 237] width 1021 height 1121
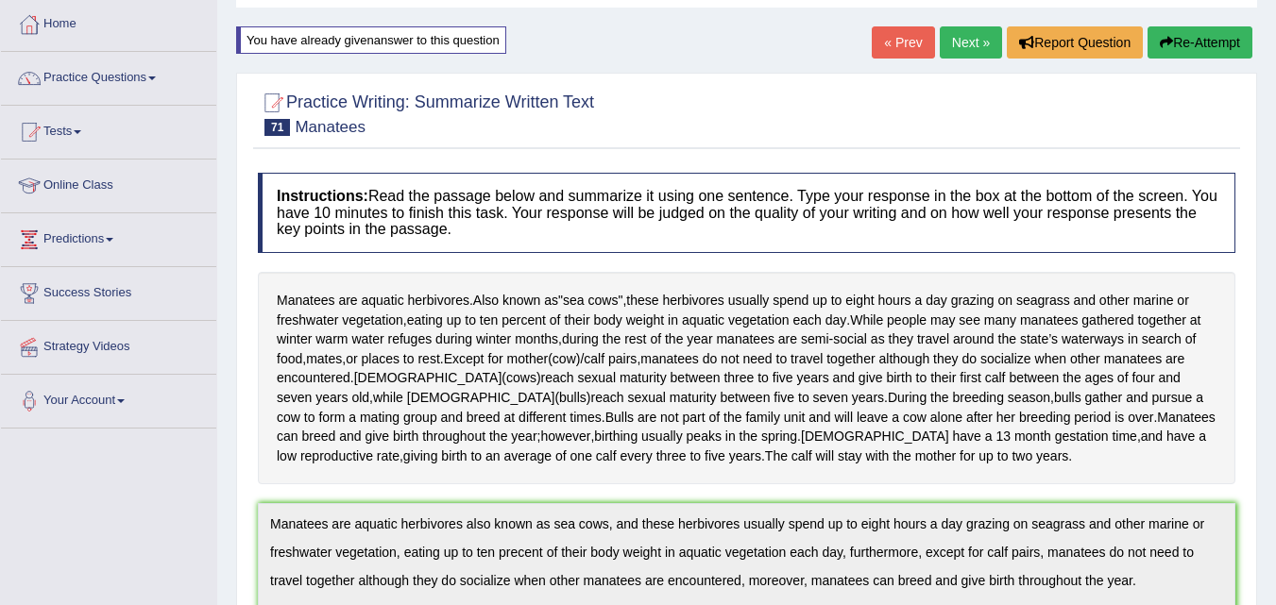
click at [1180, 41] on button "Re-Attempt" at bounding box center [1199, 42] width 105 height 32
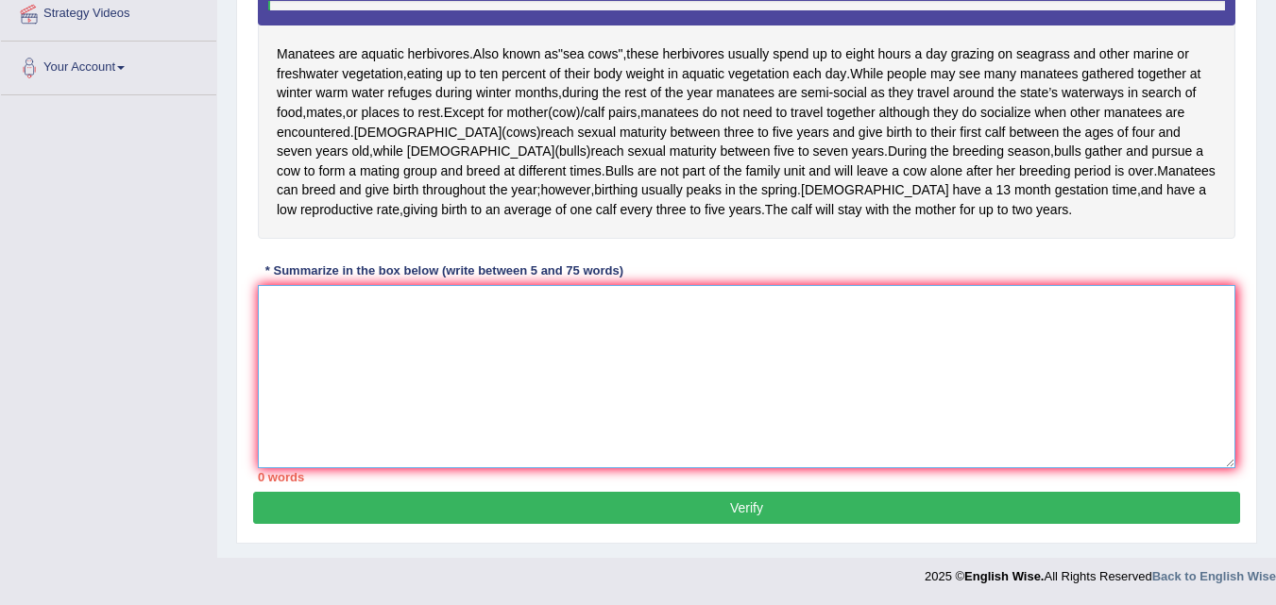
paste textarea "Manatees are aquatic herbivores also known as sea cows, and these herbivores us…"
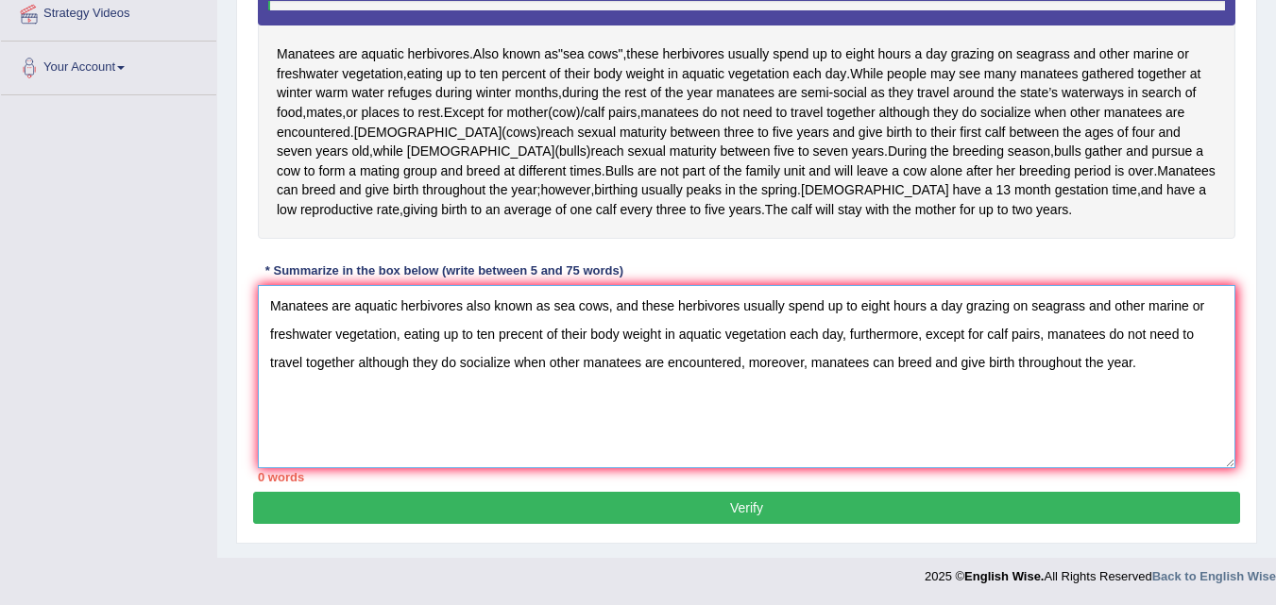
click at [998, 368] on textarea "Manatees are aquatic herbivores also known as sea cows, and these herbivores us…" at bounding box center [746, 376] width 977 height 183
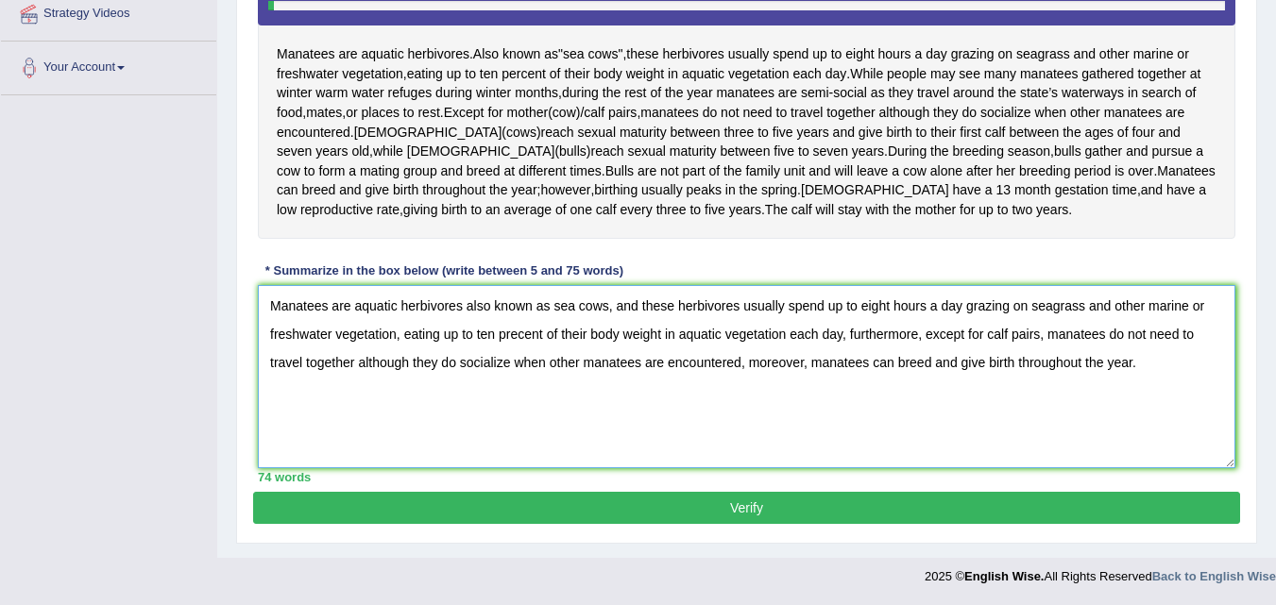
click at [369, 365] on textarea "Manatees are aquatic herbivores also known as sea cows, and these herbivores us…" at bounding box center [746, 376] width 977 height 183
type textarea "Manatees are aquatic herbivores also known as sea cows, and these herbivores us…"
click at [492, 517] on button "Verify" at bounding box center [746, 508] width 987 height 32
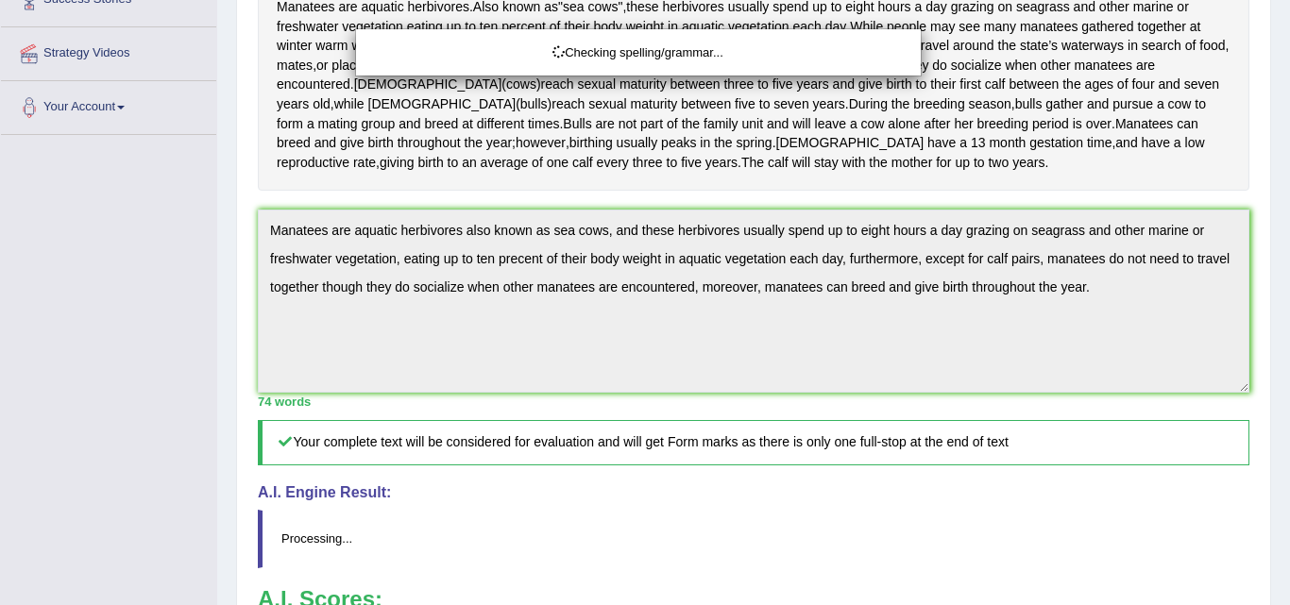
drag, startPoint x: 1268, startPoint y: 290, endPoint x: 1289, endPoint y: 294, distance: 21.1
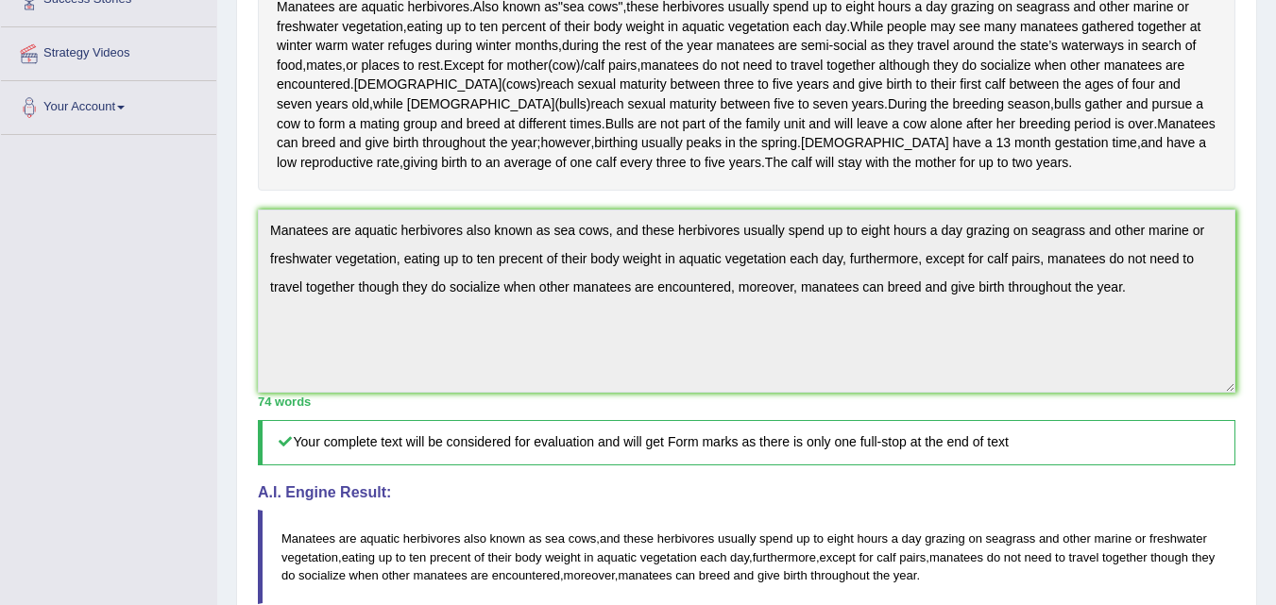
drag, startPoint x: 1289, startPoint y: 294, endPoint x: 1289, endPoint y: 383, distance: 89.7
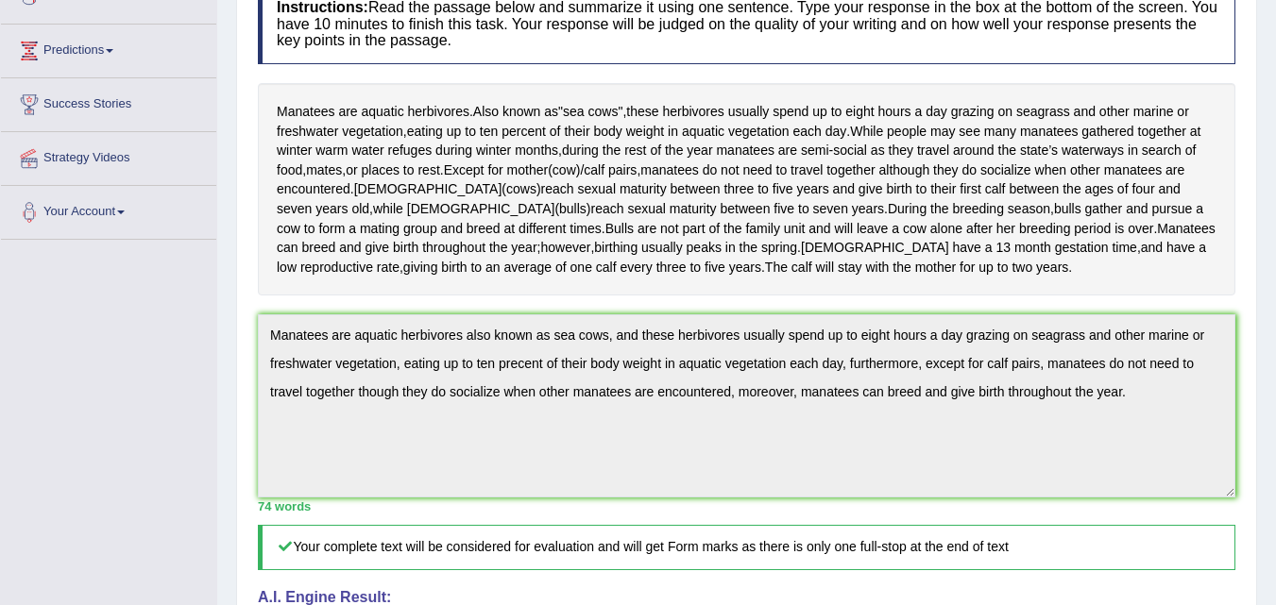
scroll to position [291, 0]
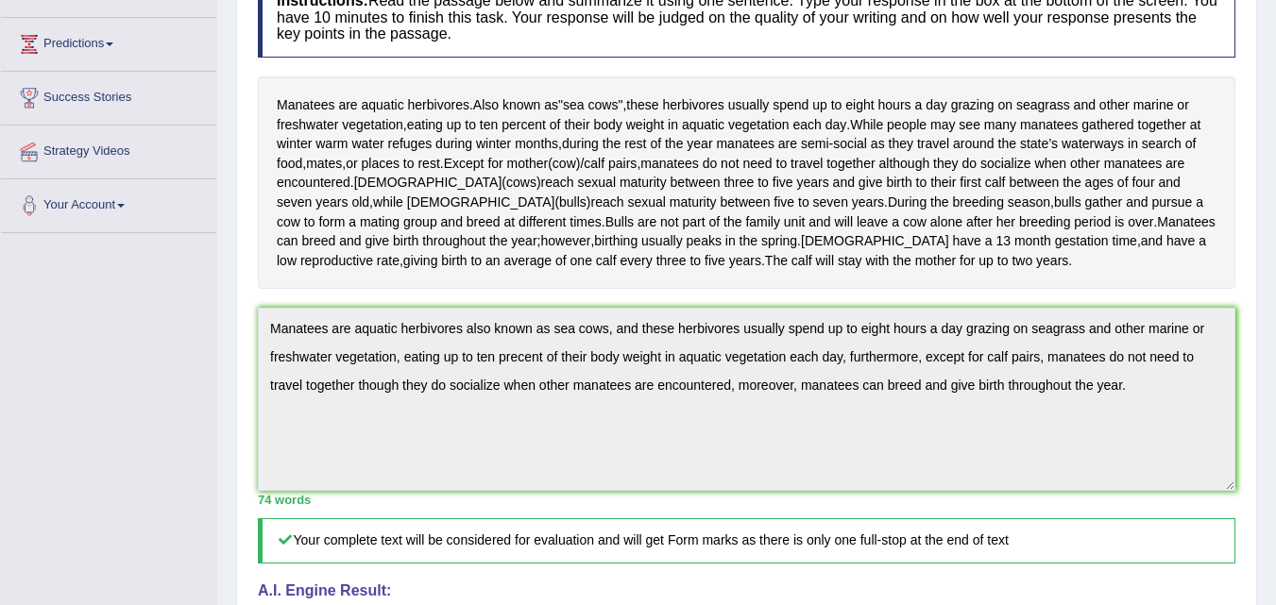
click at [211, 366] on div "Toggle navigation Home Practice Questions Speaking Practice Read Aloud Repeat S…" at bounding box center [638, 379] width 1276 height 1341
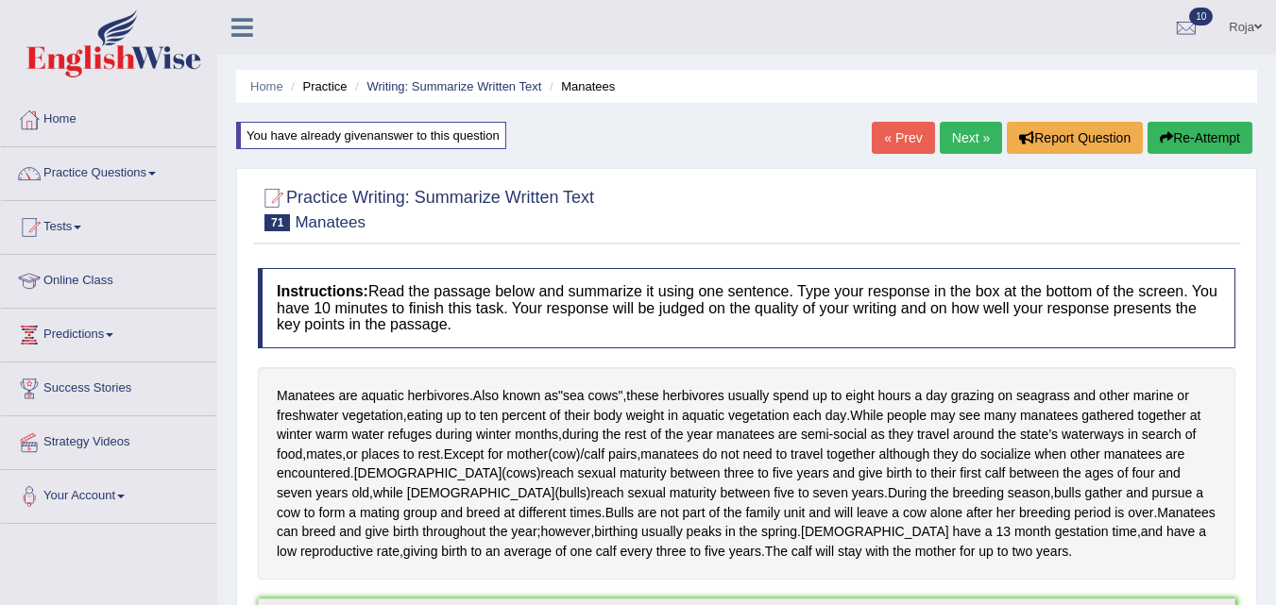
click at [1221, 142] on button "Re-Attempt" at bounding box center [1199, 138] width 105 height 32
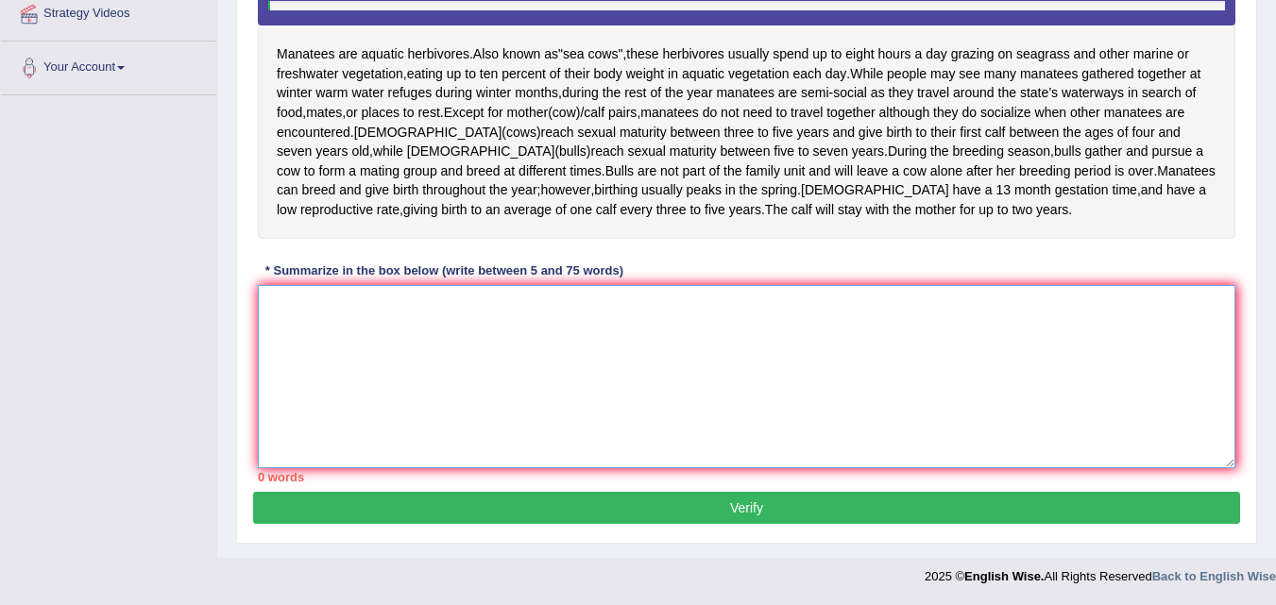
click at [979, 447] on textarea at bounding box center [746, 376] width 977 height 183
paste textarea "Manatees are aquatic herbivores also known as sea cows, and these herbivores us…"
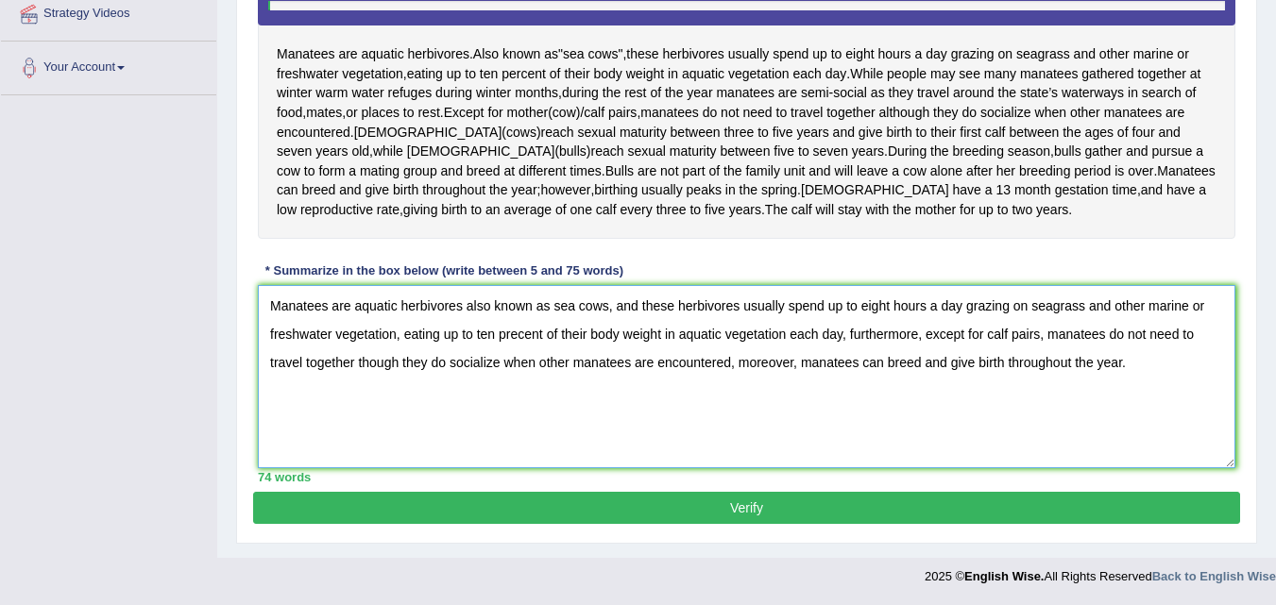
click at [979, 447] on textarea "Manatees are aquatic herbivores also known as sea cows, and these herbivores us…" at bounding box center [746, 376] width 977 height 183
click at [337, 355] on textarea "Manatees are aquatic herbivores also known as sea cows, and these herbivores us…" at bounding box center [746, 376] width 977 height 183
click at [381, 362] on textarea "Manatees are aquatic herbivores also known as sea cows, and these herbivores us…" at bounding box center [746, 376] width 977 height 183
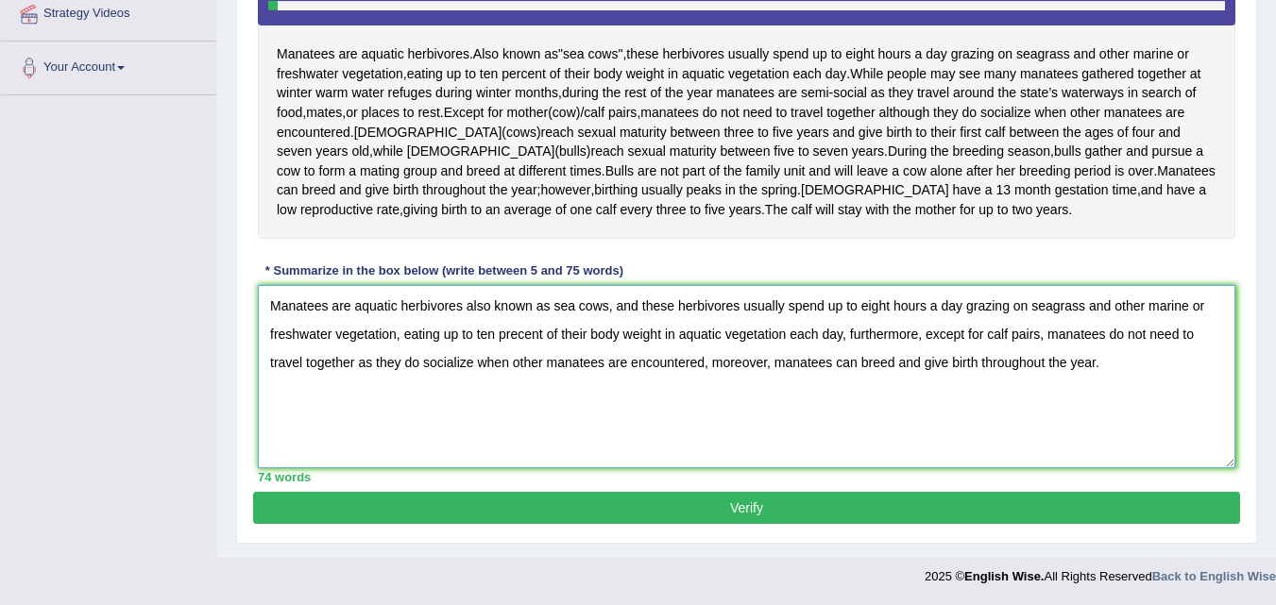
type textarea "Manatees are aquatic herbivores also known as sea cows, and these herbivores us…"
click at [499, 515] on button "Verify" at bounding box center [746, 508] width 987 height 32
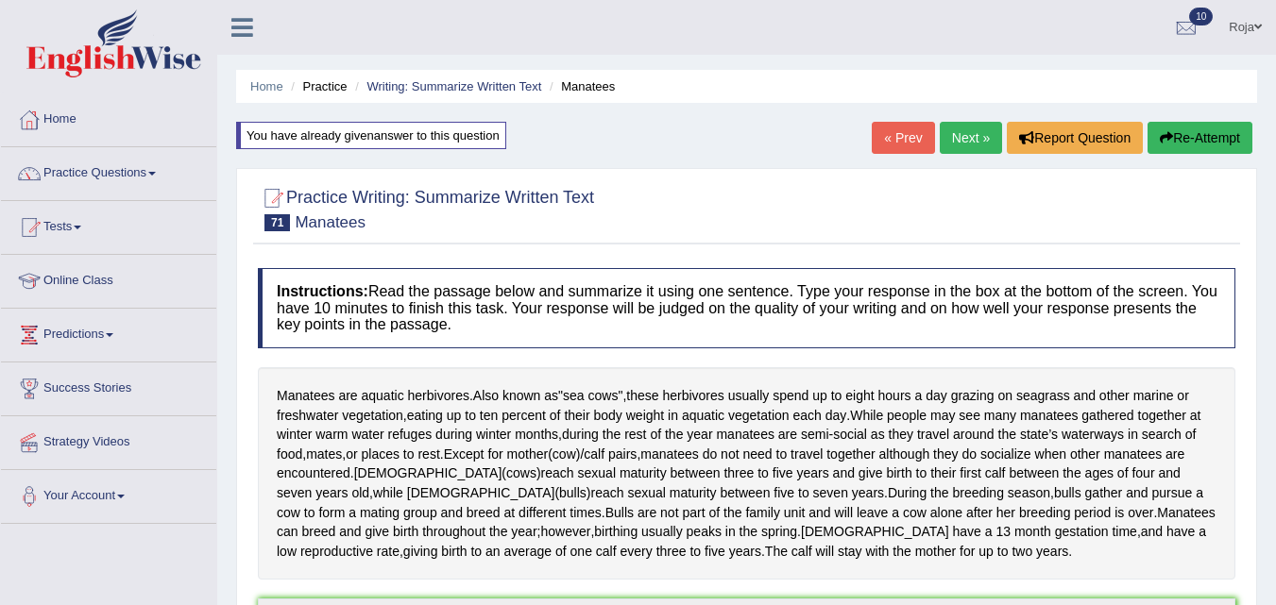
drag, startPoint x: 1289, startPoint y: 423, endPoint x: 1289, endPoint y: 315, distance: 107.7
click at [1275, 315] on html "Toggle navigation Home Practice Questions Speaking Practice Read Aloud Repeat S…" at bounding box center [638, 302] width 1276 height 605
click at [1182, 144] on button "Re-Attempt" at bounding box center [1199, 138] width 105 height 32
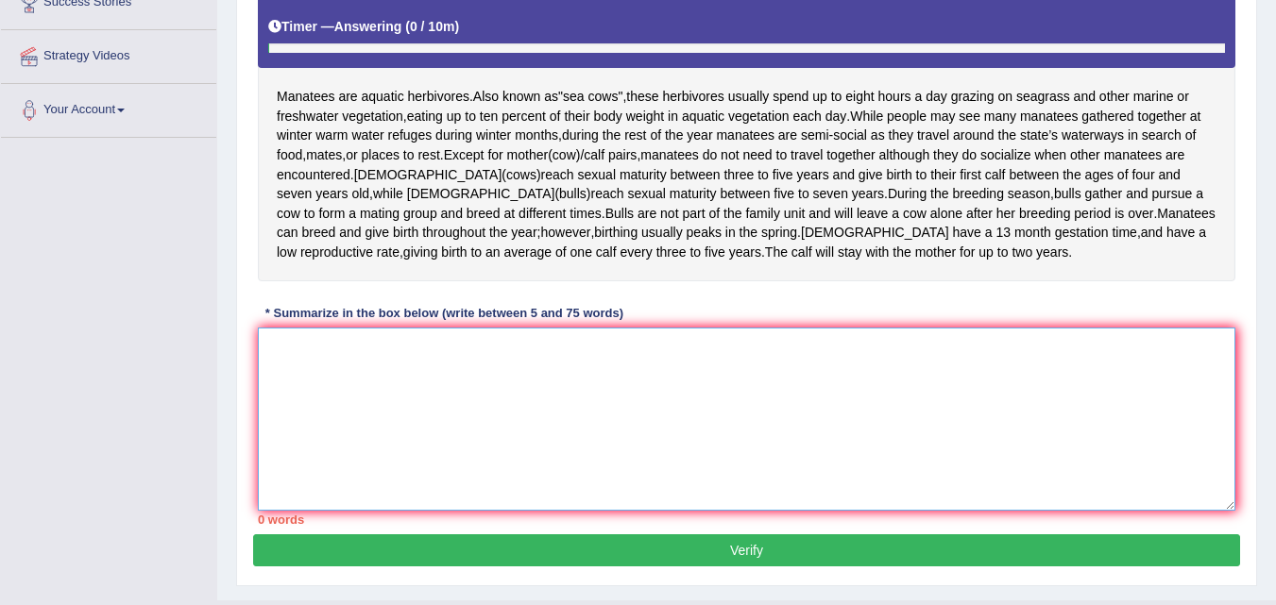
paste textarea "Manatees are aquatic herbivores also known as sea cows, and these herbivores us…"
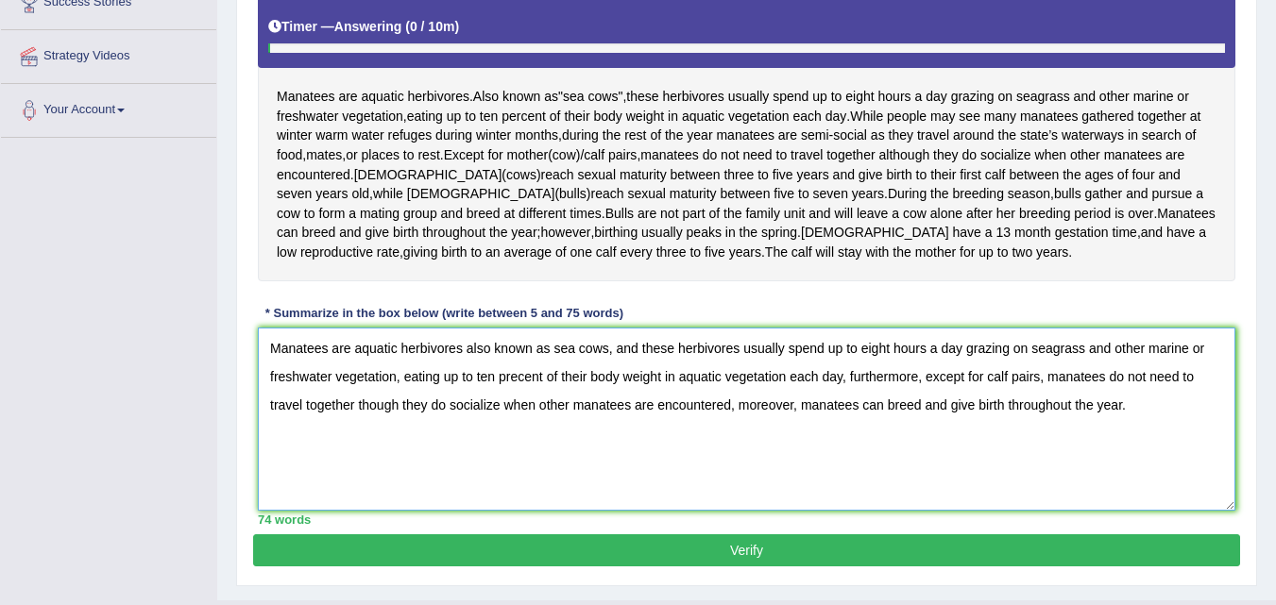
click at [915, 399] on textarea "Manatees are aquatic herbivores also known as sea cows, and these herbivores us…" at bounding box center [746, 419] width 977 height 183
drag, startPoint x: 357, startPoint y: 463, endPoint x: 733, endPoint y: 459, distance: 375.9
click at [733, 459] on textarea "Manatees are aquatic herbivores also known as sea cows, and these herbivores us…" at bounding box center [746, 419] width 977 height 183
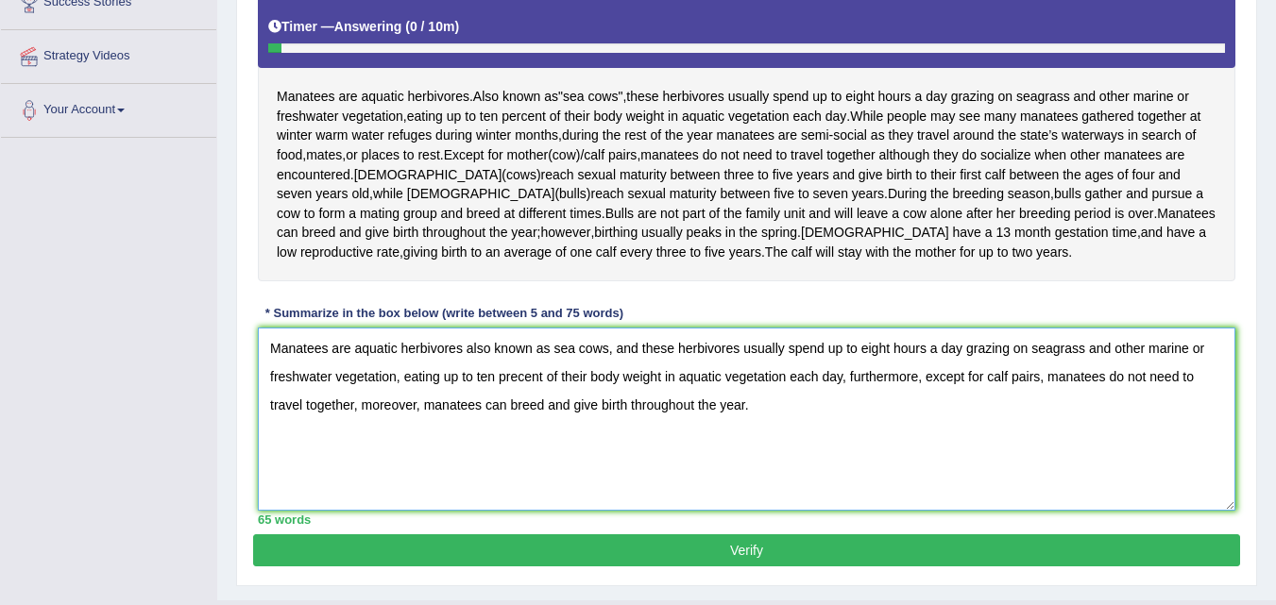
type textarea "Manatees are aquatic herbivores also known as sea cows, and these herbivores us…"
click at [1275, 483] on div "Home Practice Writing: Summarize Written Text Manatees You have already given a…" at bounding box center [746, 107] width 1059 height 987
drag, startPoint x: 1275, startPoint y: 483, endPoint x: 1281, endPoint y: 503, distance: 21.5
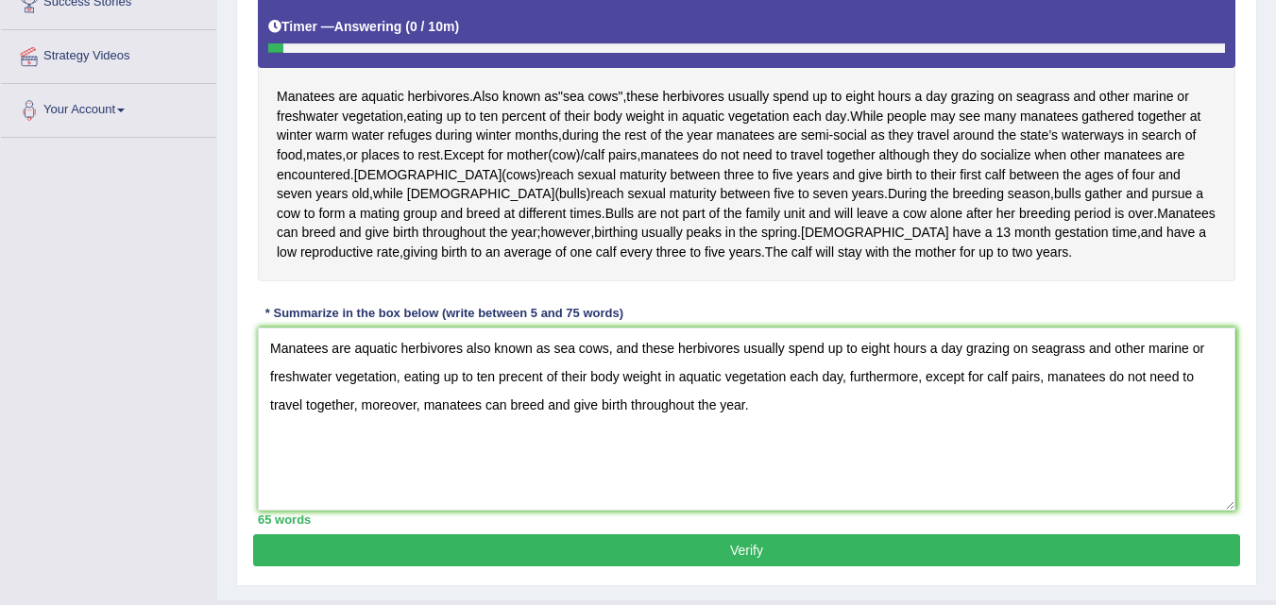
scroll to position [487, 0]
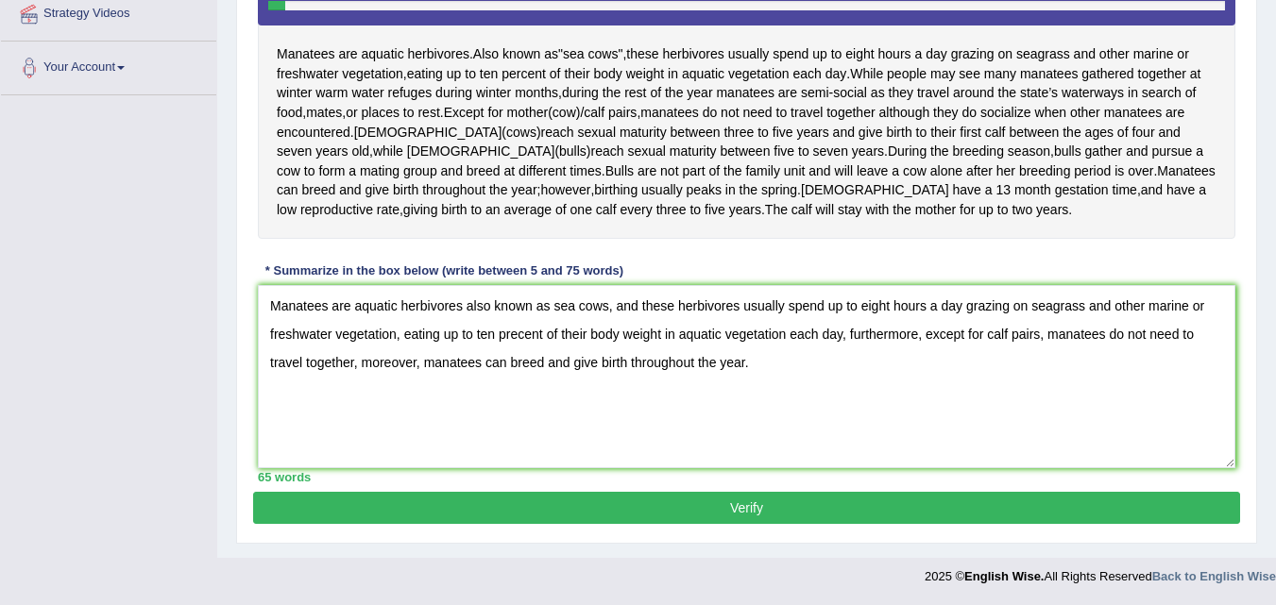
click at [1094, 516] on button "Verify" at bounding box center [746, 508] width 987 height 32
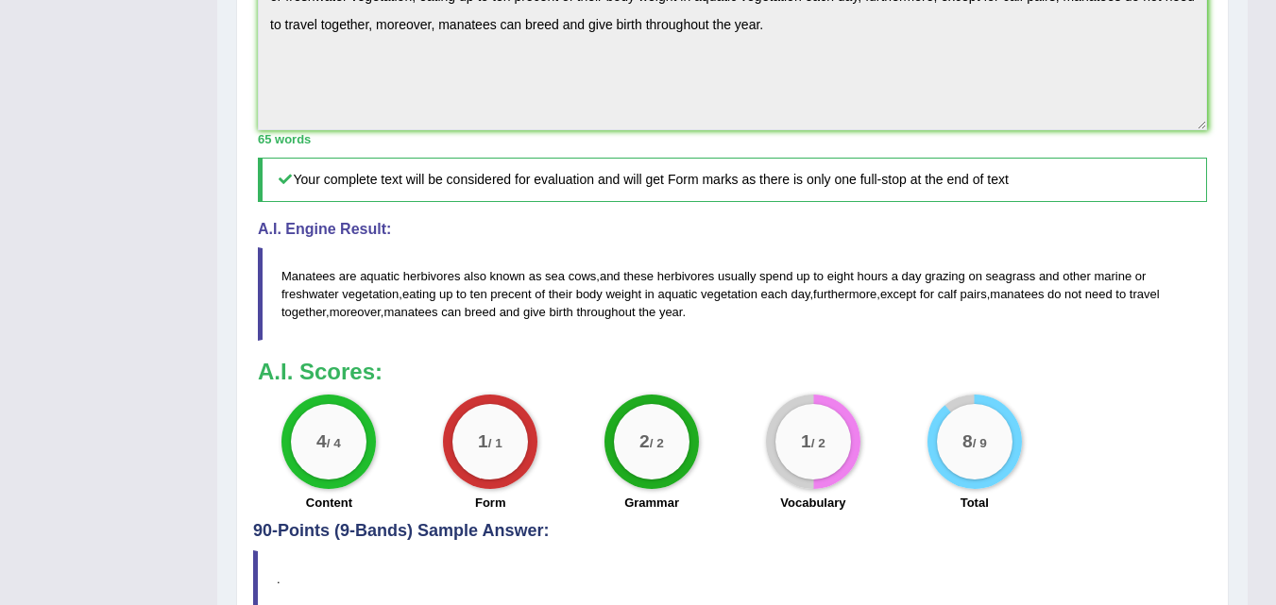
scroll to position [0, 0]
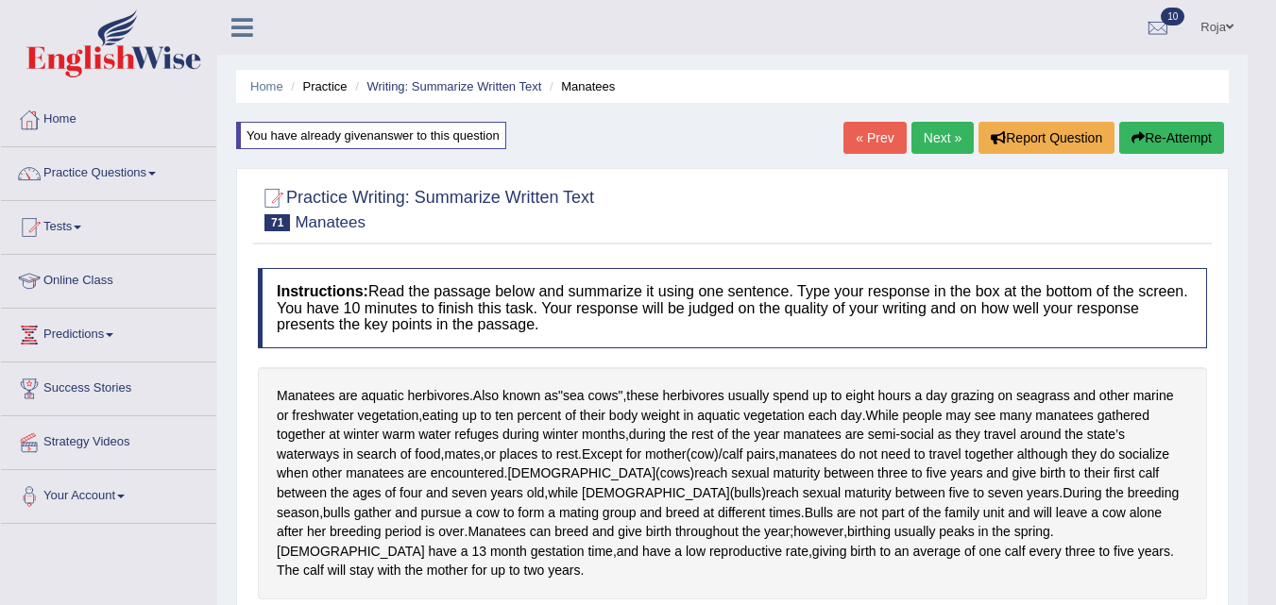
drag, startPoint x: 1285, startPoint y: 380, endPoint x: 1289, endPoint y: 41, distance: 339.0
click at [1275, 41] on html "Toggle navigation Home Practice Questions Speaking Practice Read Aloud Repeat S…" at bounding box center [638, 302] width 1276 height 605
click at [1182, 144] on button "Re-Attempt" at bounding box center [1171, 138] width 105 height 32
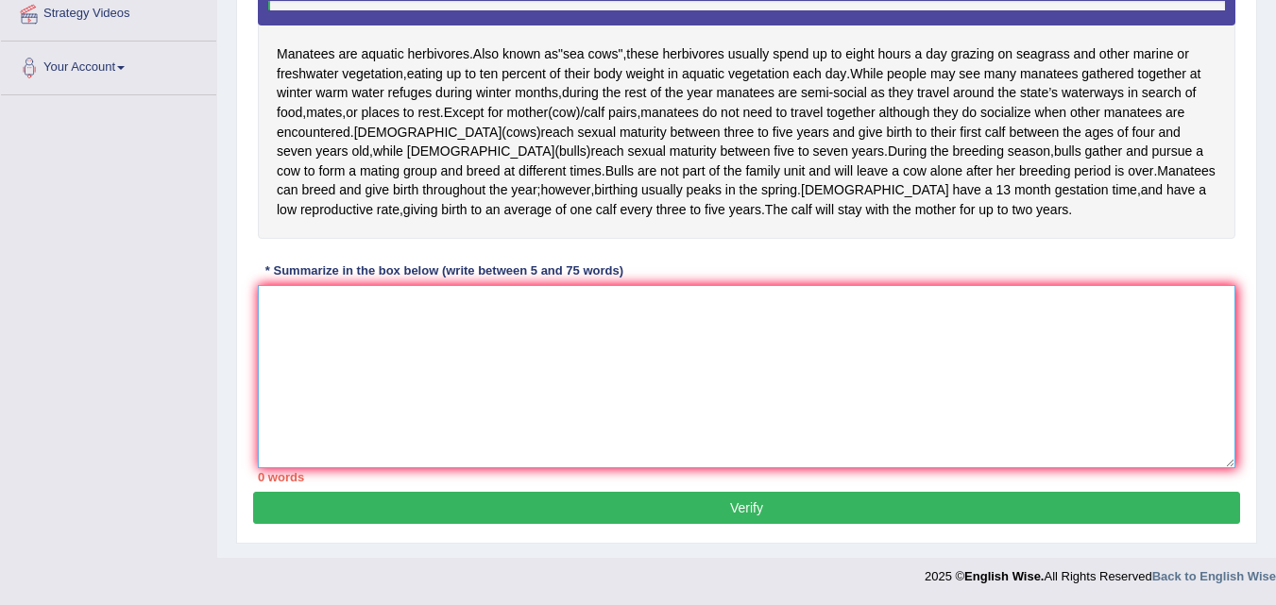
paste textarea "Manatees are aquatic herbivores also known as sea cows, and these herbivores us…"
click at [890, 336] on textarea at bounding box center [746, 376] width 977 height 183
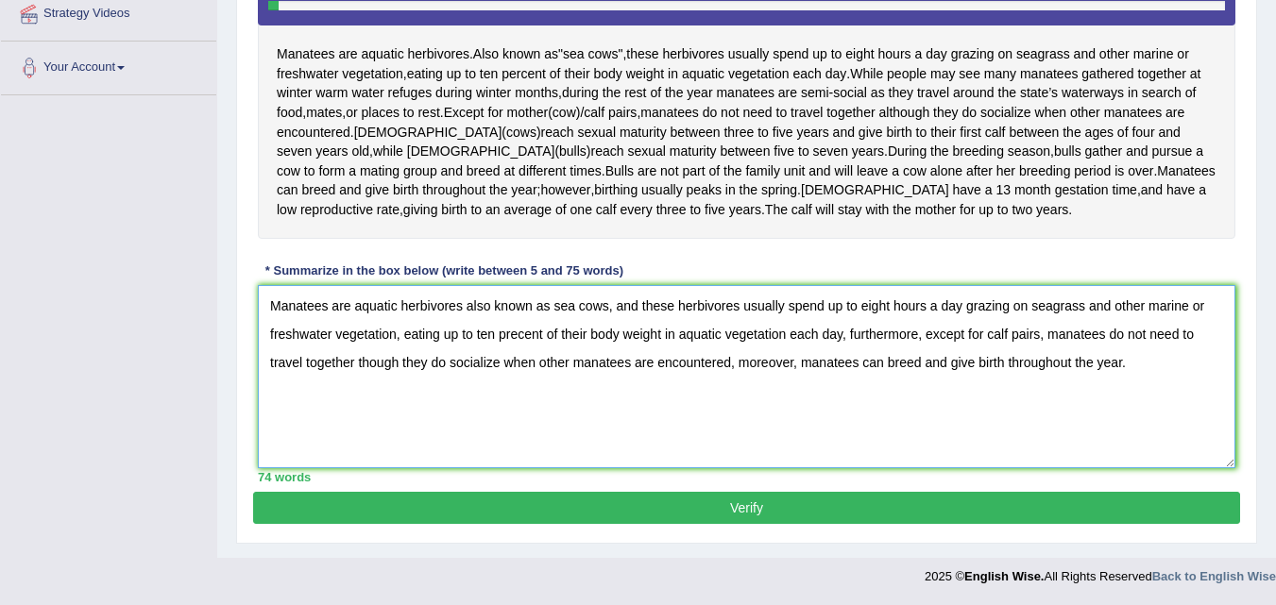
drag, startPoint x: 924, startPoint y: 333, endPoint x: 730, endPoint y: 368, distance: 196.7
click at [730, 368] on textarea "Manatees are aquatic herbivores also known as sea cows, and these herbivores us…" at bounding box center [746, 376] width 977 height 183
type textarea "Manatees are aquatic herbivores also known as sea cows, and these herbivores us…"
click at [625, 512] on button "Verify" at bounding box center [746, 508] width 987 height 32
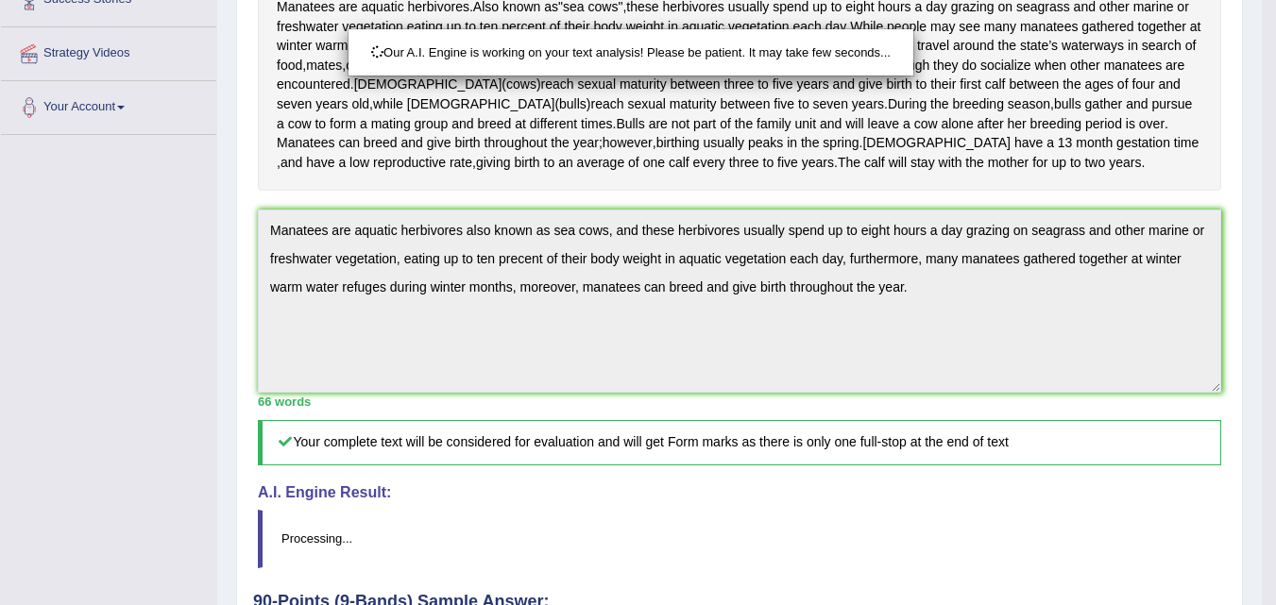
drag, startPoint x: 1281, startPoint y: 363, endPoint x: 1289, endPoint y: 399, distance: 37.8
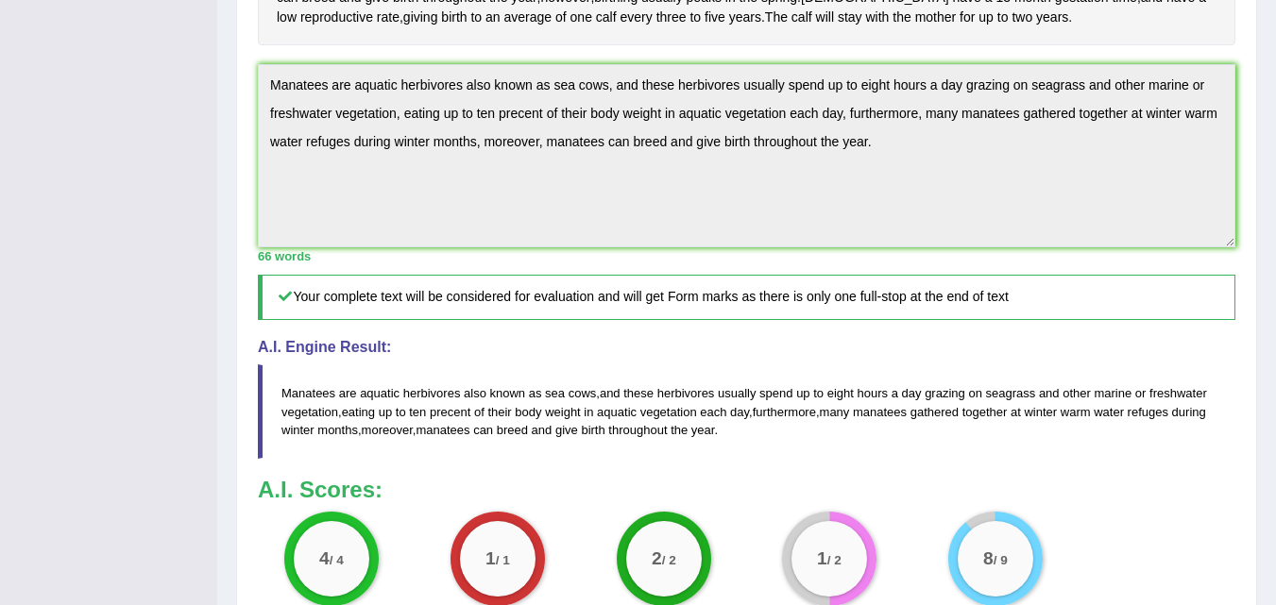
scroll to position [692, 0]
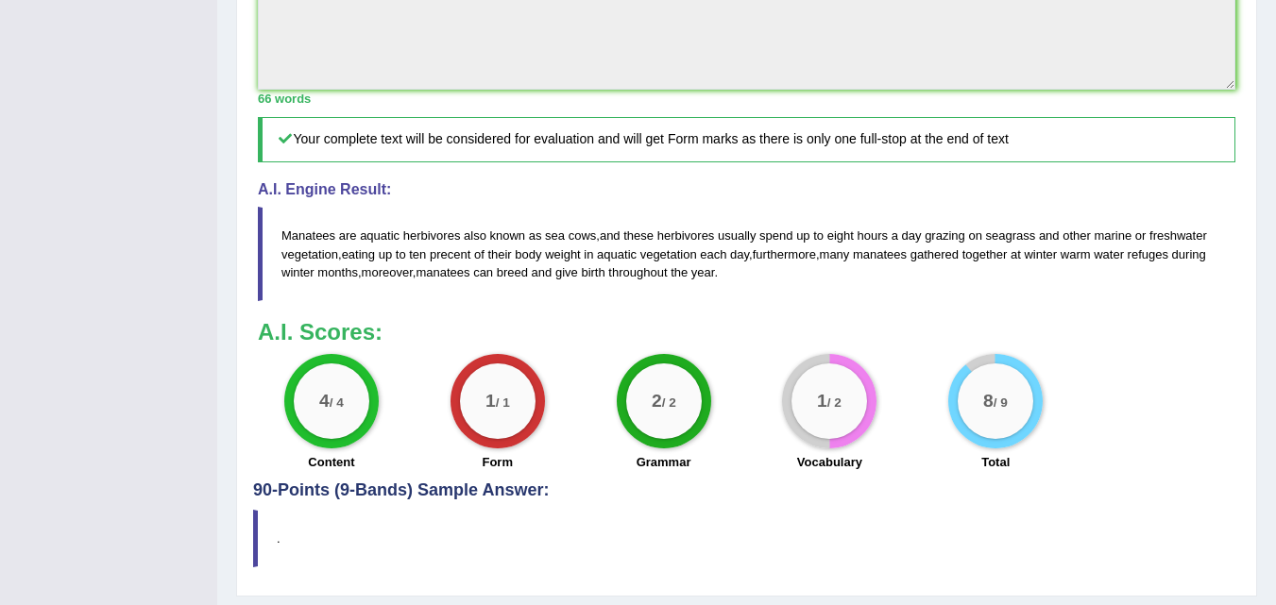
drag, startPoint x: 1289, startPoint y: 399, endPoint x: 1271, endPoint y: 642, distance: 243.4
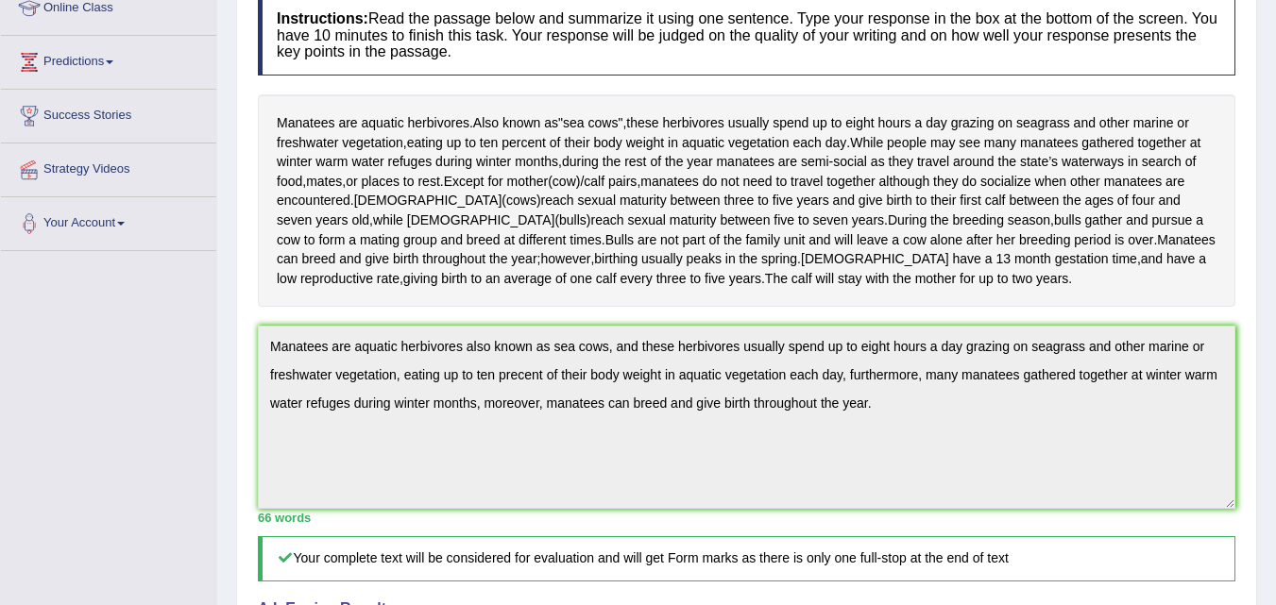
scroll to position [276, 0]
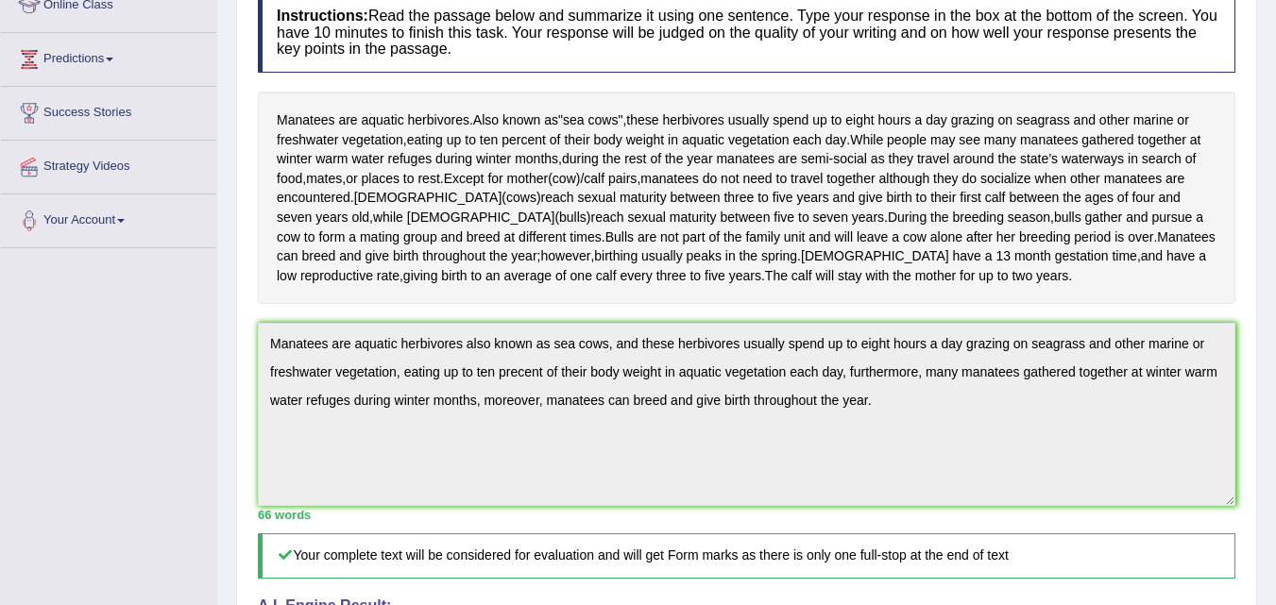
click at [240, 409] on div "Practice Writing: Summarize Written Text 71 Manatees Instructions: Read the pas…" at bounding box center [746, 452] width 1021 height 1121
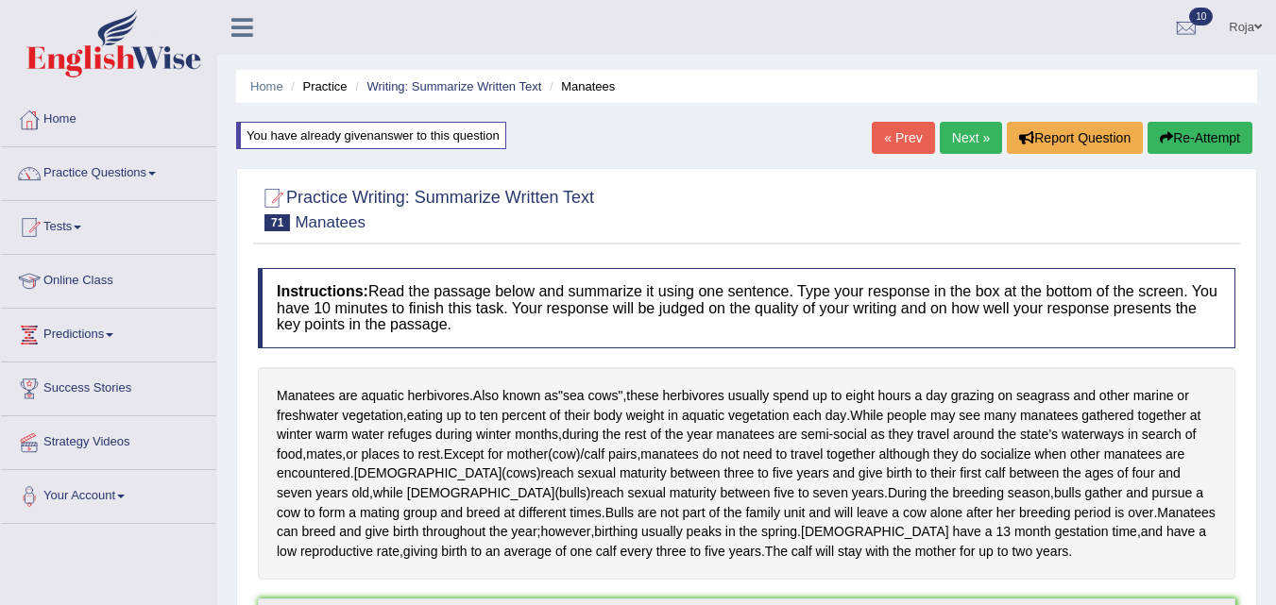
click at [1180, 131] on button "Re-Attempt" at bounding box center [1199, 138] width 105 height 32
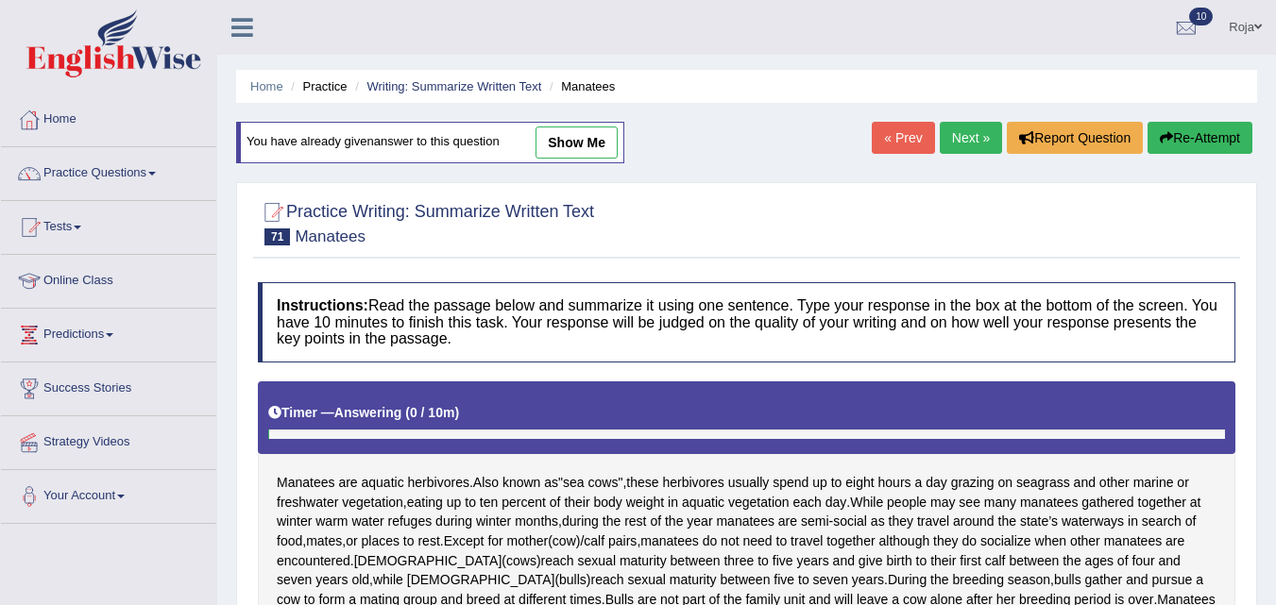
click at [1275, 487] on html "Toggle navigation Home Practice Questions Speaking Practice Read Aloud Repeat S…" at bounding box center [638, 302] width 1276 height 605
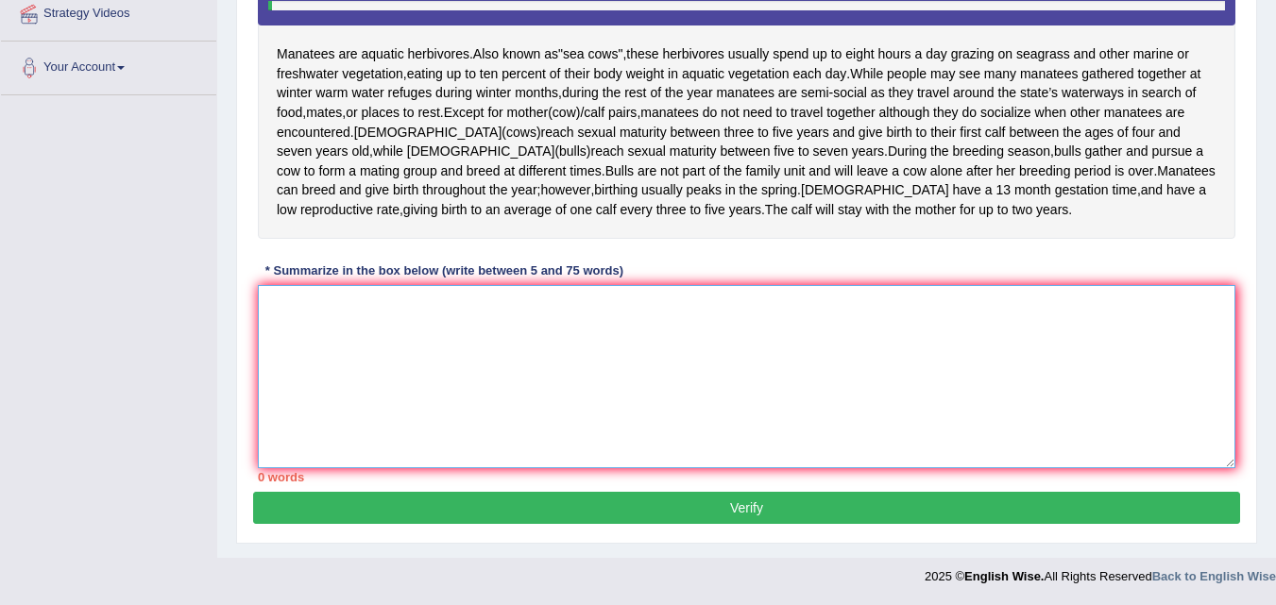
click at [991, 338] on textarea at bounding box center [746, 376] width 977 height 183
paste textarea "Manatees are aquatic herbivores also known as sea cows, and these herbivores us…"
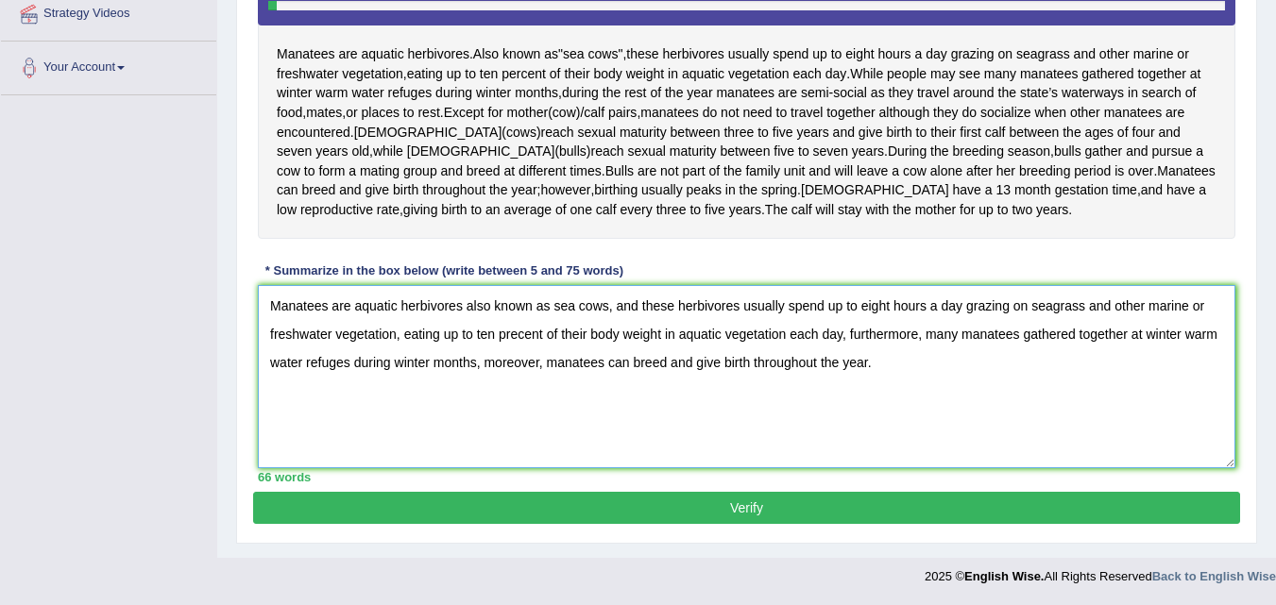
drag, startPoint x: 929, startPoint y: 337, endPoint x: 477, endPoint y: 367, distance: 453.3
click at [477, 367] on textarea "Manatees are aquatic herbivores also known as sea cows, and these herbivores us…" at bounding box center [746, 376] width 977 height 183
click at [543, 364] on textarea "Manatees are aquatic herbivores also known as sea cows, and these herbivores us…" at bounding box center [746, 376] width 977 height 183
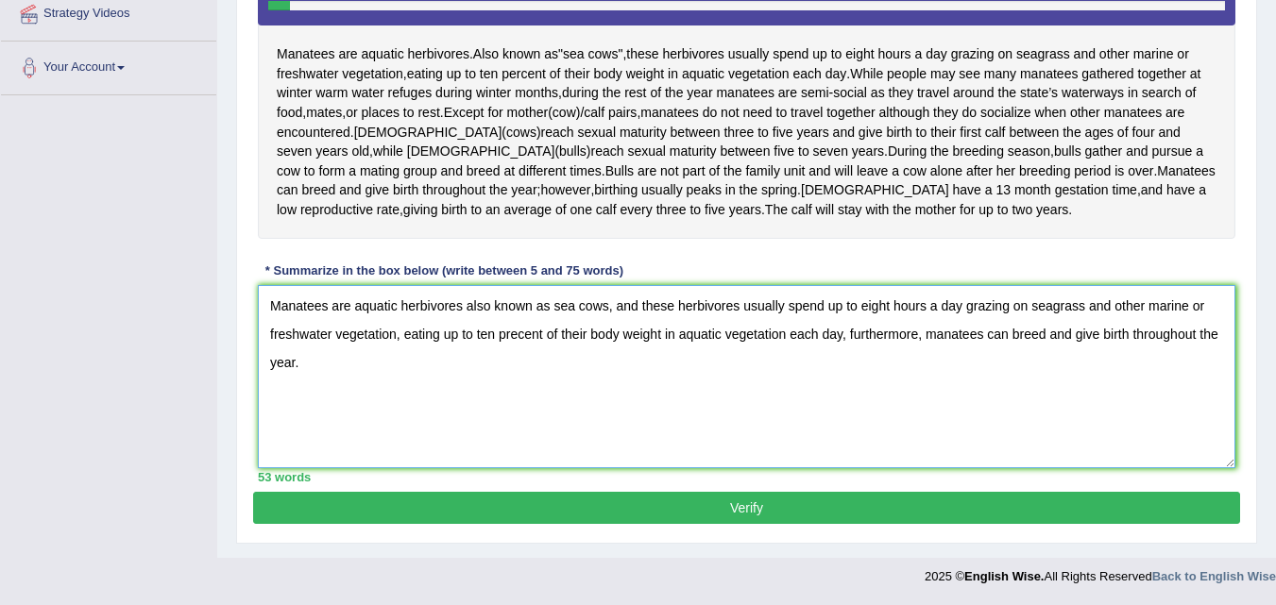
click at [413, 369] on textarea "Manatees are aquatic herbivores also known as sea cows, and these herbivores us…" at bounding box center [746, 376] width 977 height 183
type textarea "Manatees are aquatic herbivores also known as sea cows, and these herbivores us…"
click at [534, 492] on button "Verify" at bounding box center [746, 508] width 987 height 32
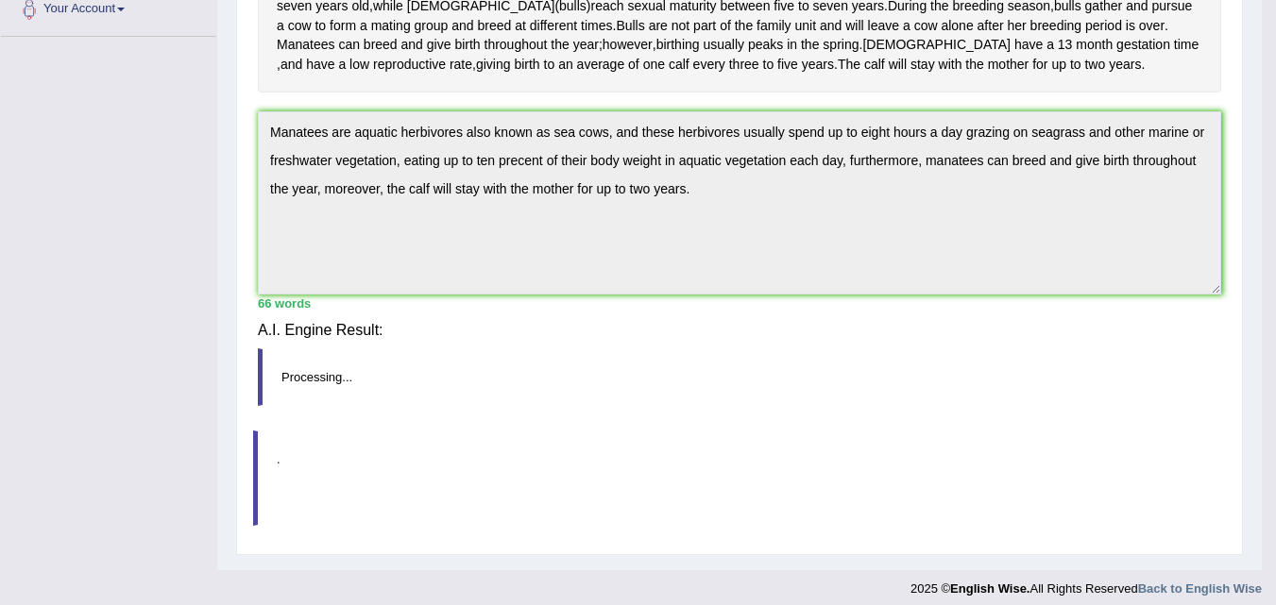
scroll to position [389, 0]
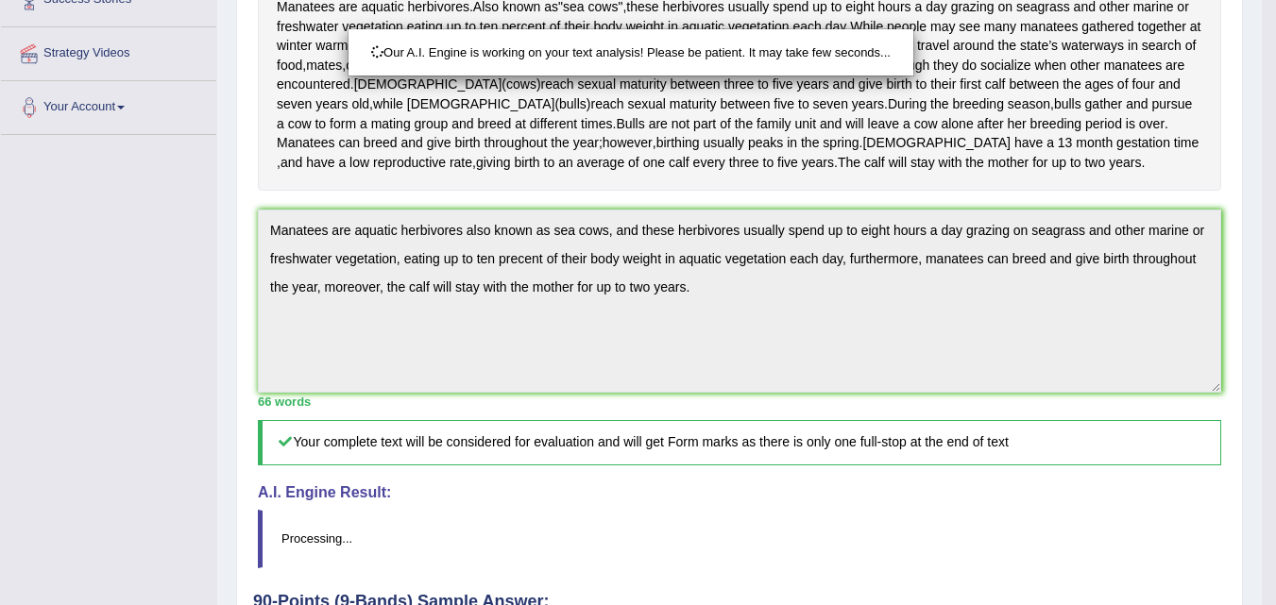
drag, startPoint x: 1268, startPoint y: 395, endPoint x: 1269, endPoint y: 450, distance: 54.8
click at [1269, 450] on div "Our A.I. Engine is working on your text analysis! Please be patient. It may tak…" at bounding box center [638, 302] width 1276 height 605
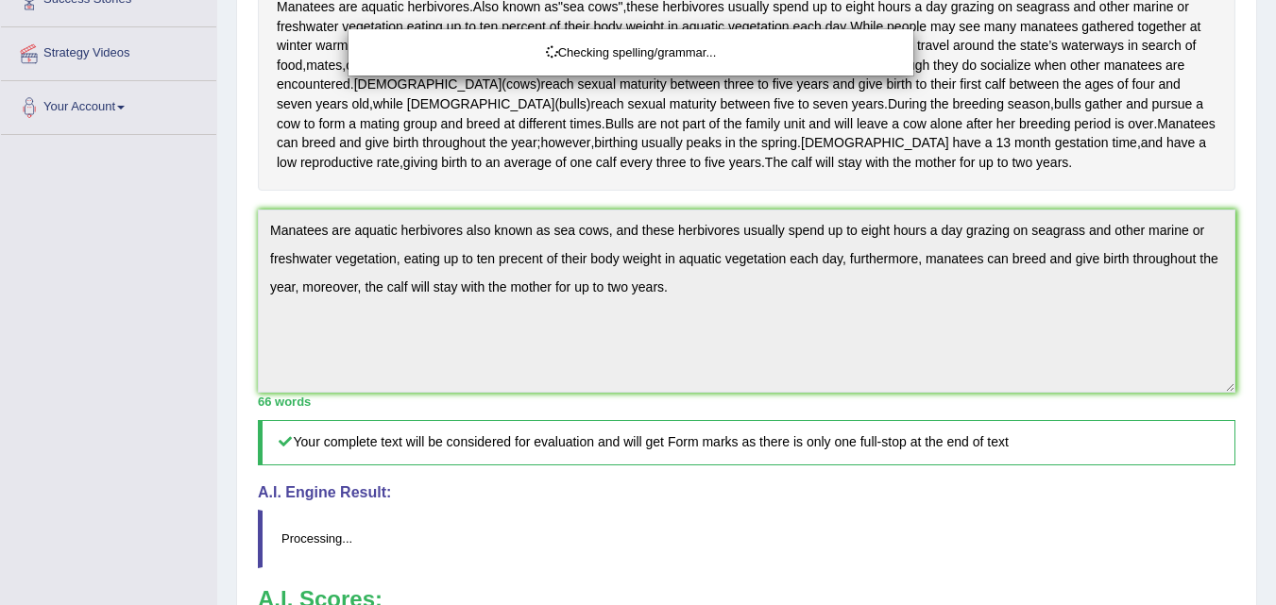
drag, startPoint x: 1286, startPoint y: 427, endPoint x: 1289, endPoint y: 496, distance: 69.0
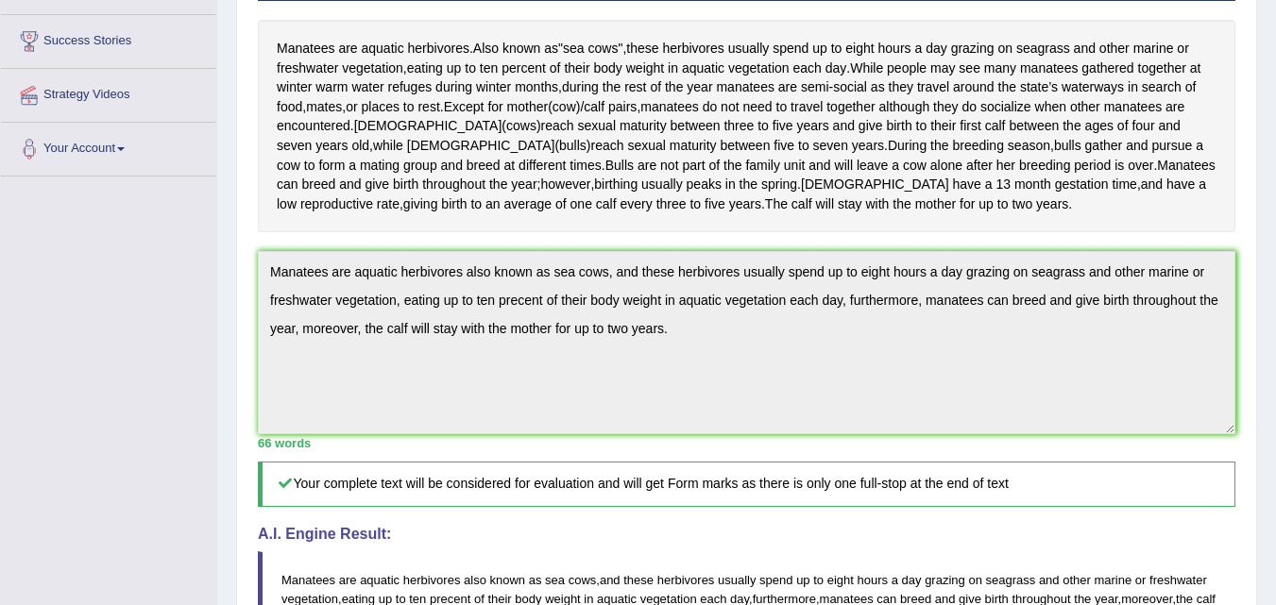
scroll to position [0, 0]
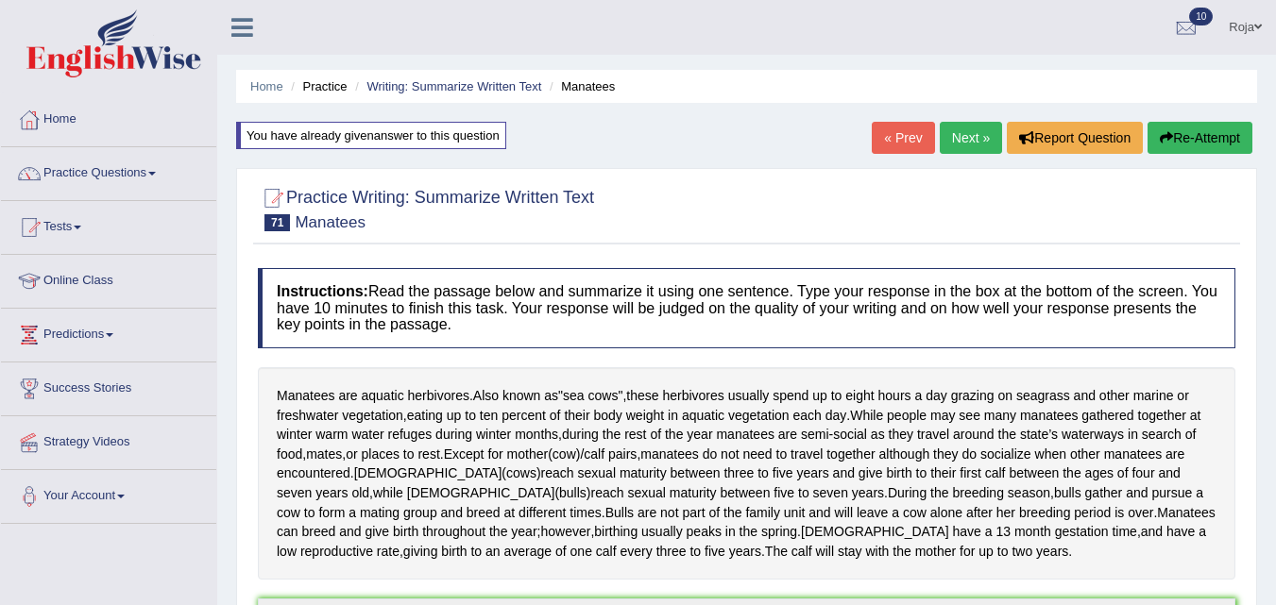
click at [966, 136] on link "Next »" at bounding box center [971, 138] width 62 height 32
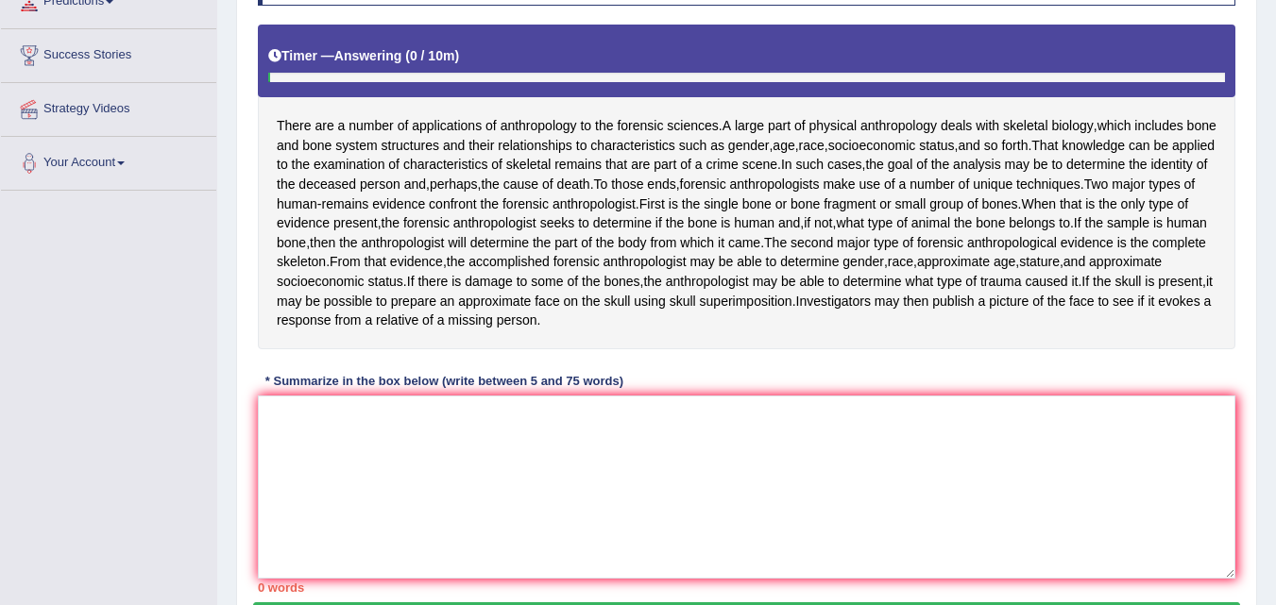
scroll to position [329, 0]
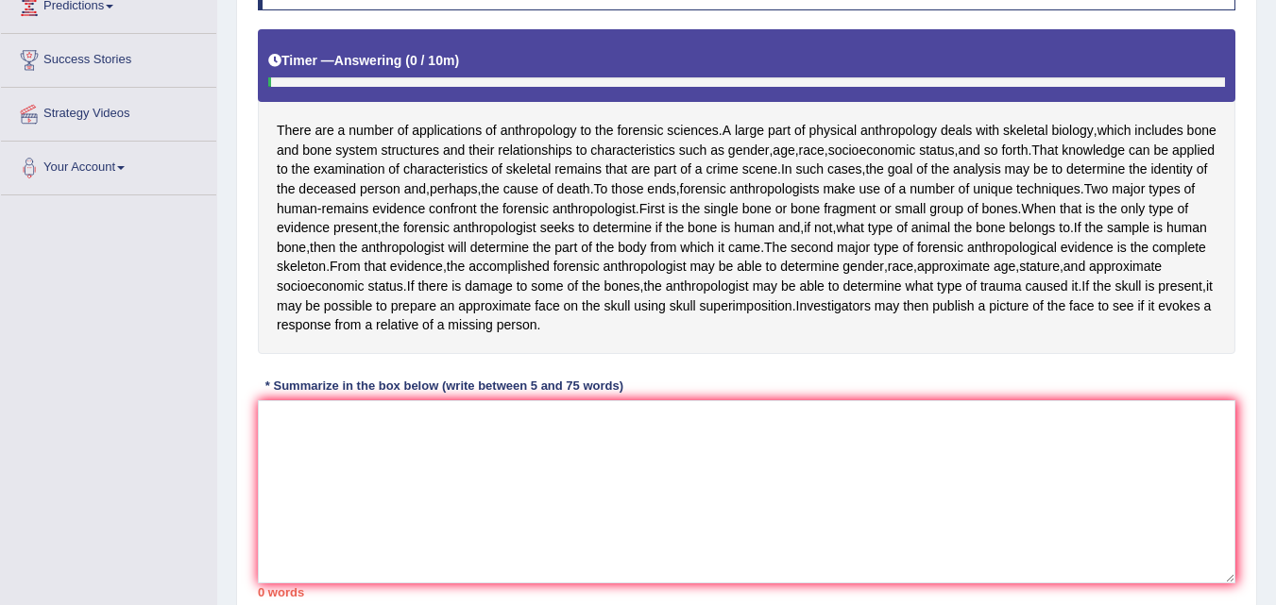
click at [623, 463] on textarea at bounding box center [746, 491] width 977 height 183
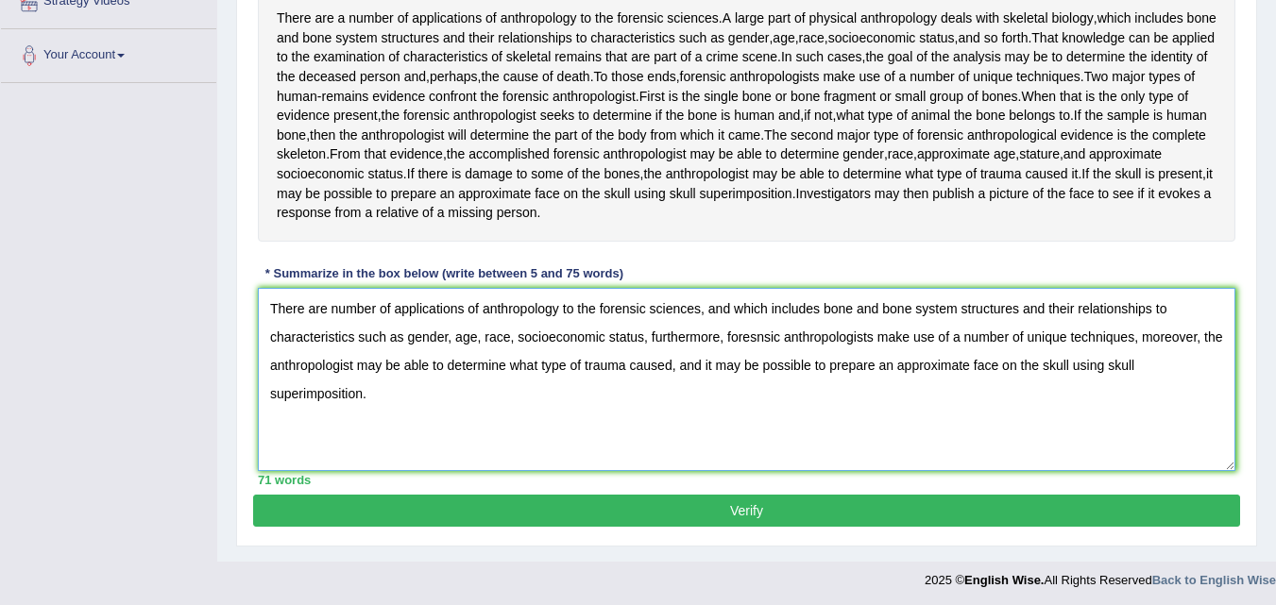
scroll to position [443, 0]
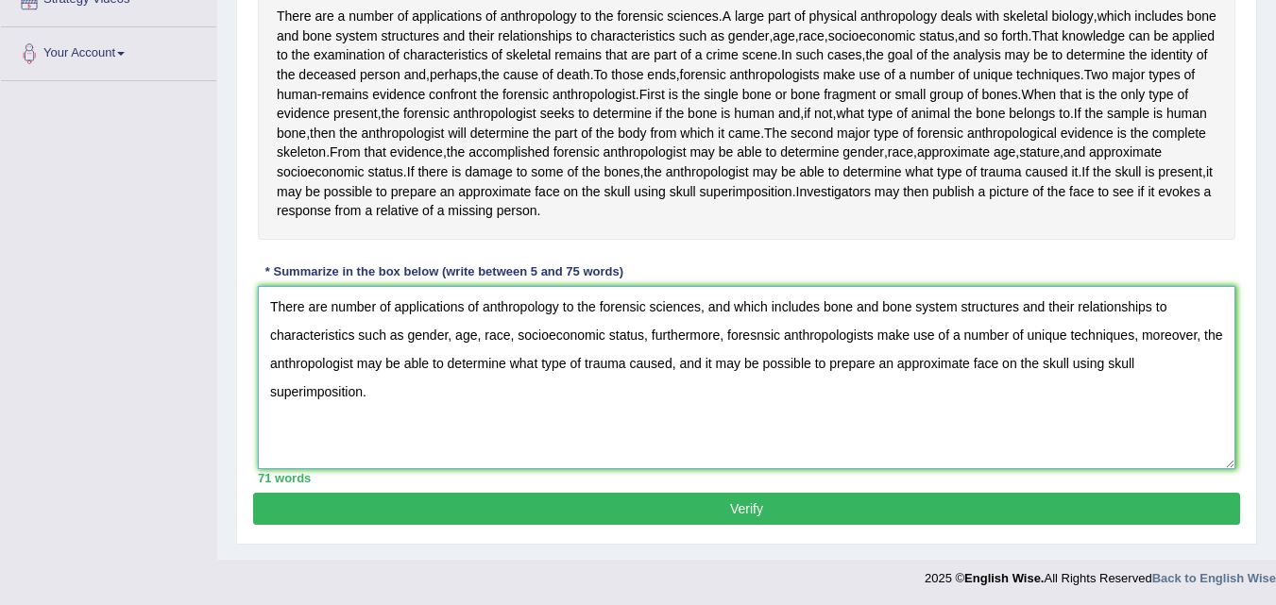
type textarea "There are number of applications of anthropology to the forensic sciences, and …"
click at [1062, 527] on div "Practice Writing: Summarize Written Text 72 Forensic sciences Instructions: Rea…" at bounding box center [746, 130] width 1021 height 829
click at [1044, 516] on button "Verify" at bounding box center [746, 509] width 987 height 32
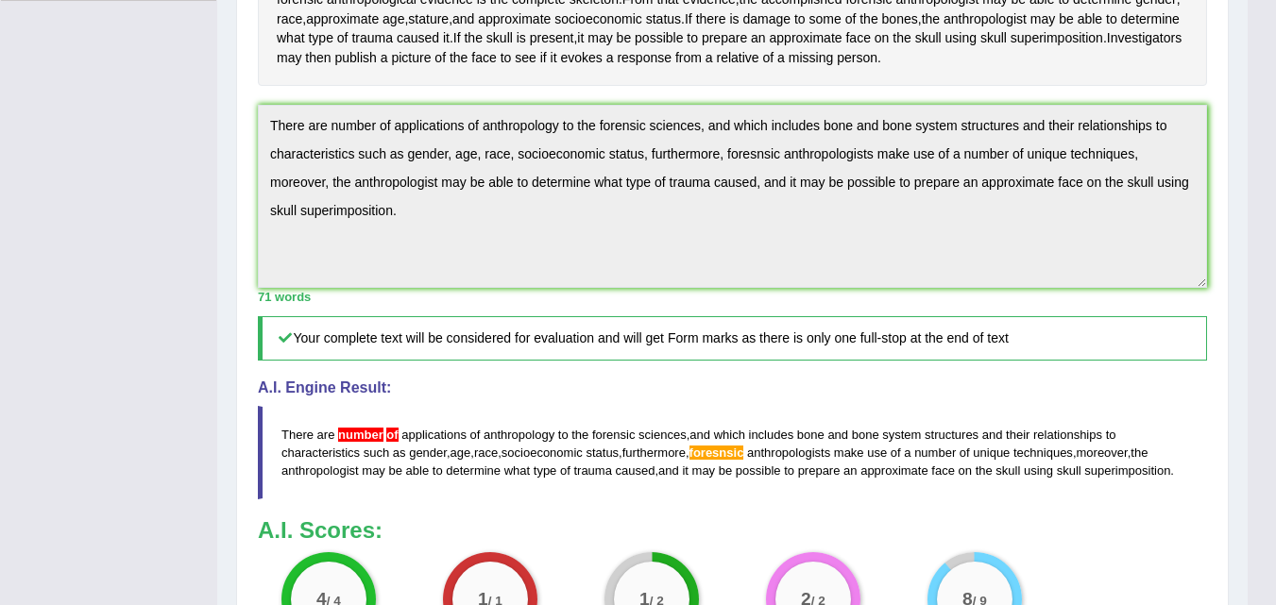
scroll to position [521, 0]
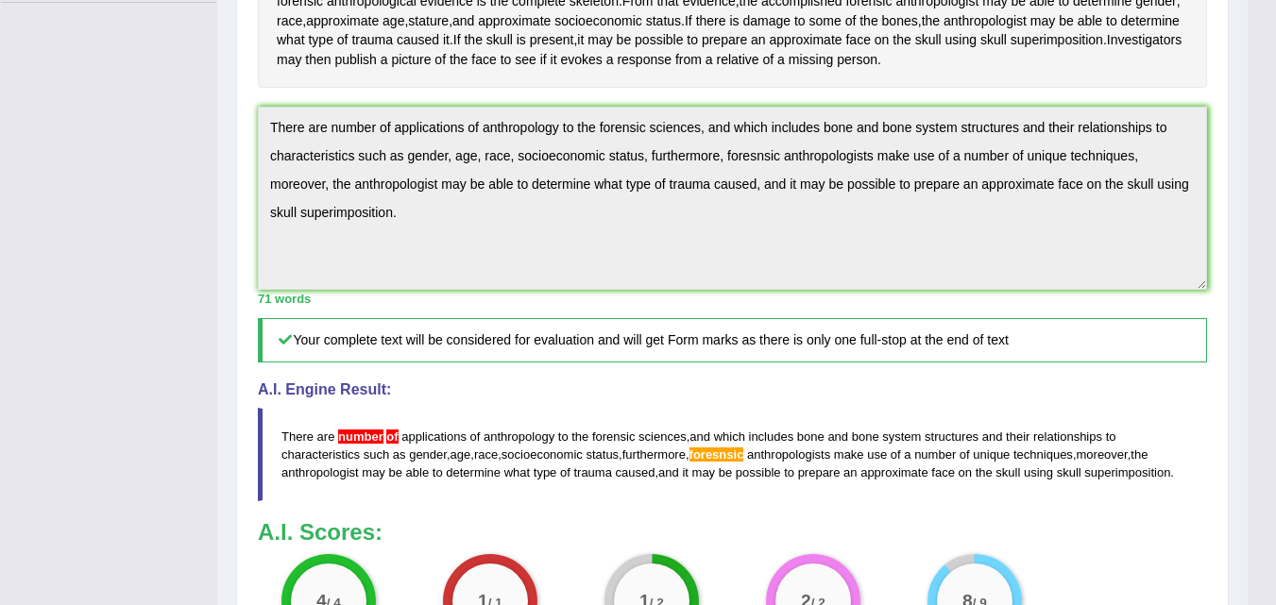
drag, startPoint x: 1289, startPoint y: 381, endPoint x: 1275, endPoint y: 529, distance: 148.9
click at [234, 86] on div "Home Practice Writing: Summarize Written Text Forensic sciences « Prev Next » R…" at bounding box center [732, 145] width 1030 height 1332
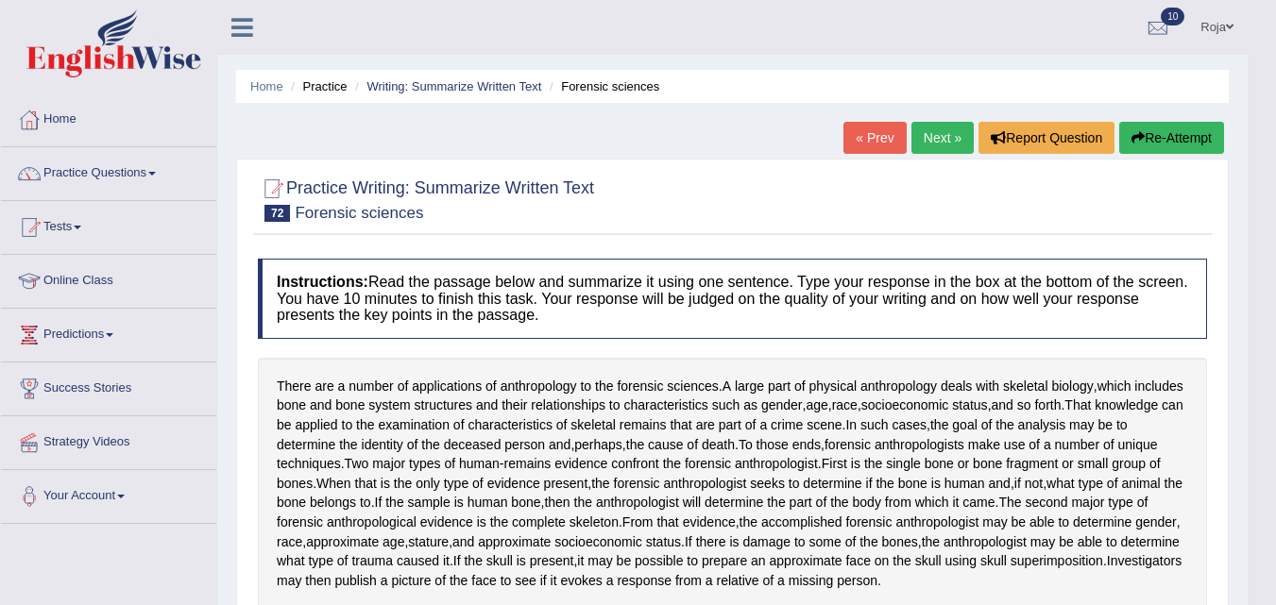
click at [1182, 126] on button "Re-Attempt" at bounding box center [1171, 138] width 105 height 32
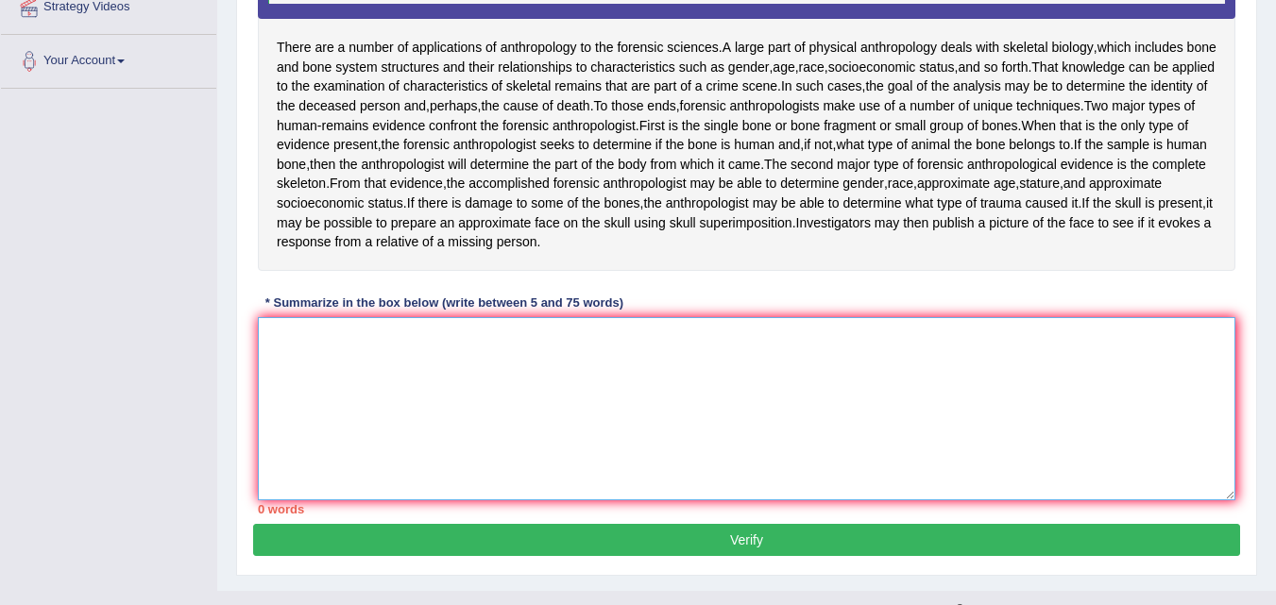
paste textarea "There are number of applications of anthropology to the forensic sciences, and …"
click at [1012, 423] on textarea at bounding box center [746, 408] width 977 height 183
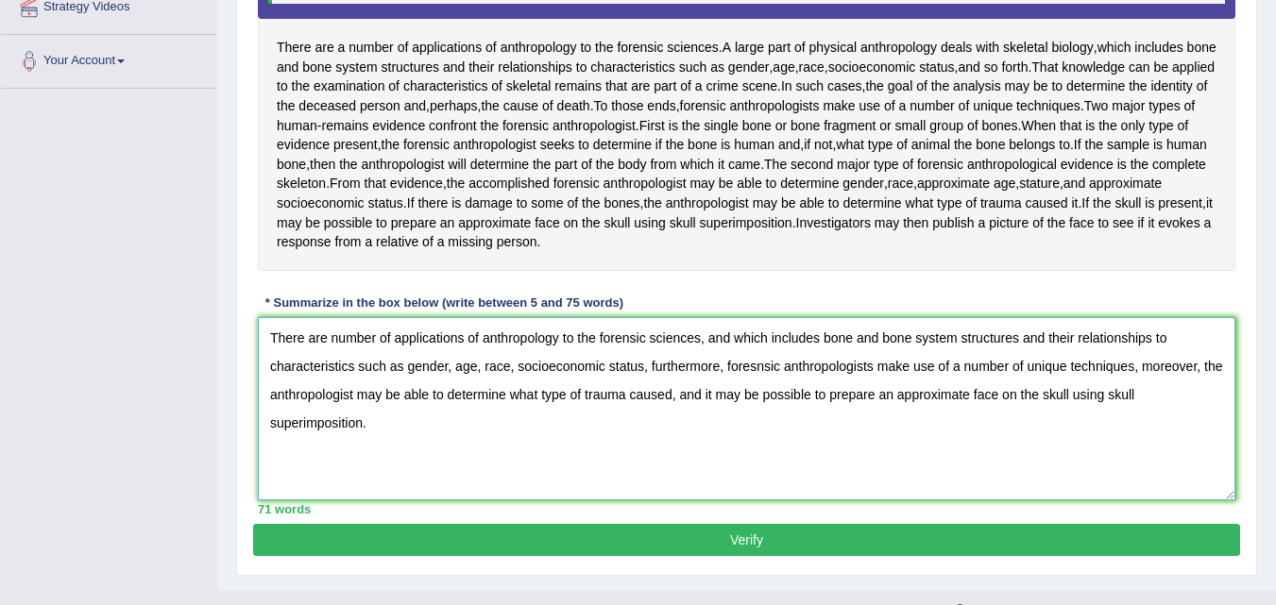
click at [755, 370] on textarea "There are number of applications of anthropology to the forensic sciences, and …" at bounding box center [746, 408] width 977 height 183
click at [321, 344] on textarea "There are number of applications of anthropology to the forensic sciences, and …" at bounding box center [746, 408] width 977 height 183
click at [330, 345] on textarea "There are number of applications of anthropology to the forensic sciences, and …" at bounding box center [746, 408] width 977 height 183
type textarea "There are a number of applications of anthropology to the forensic sciences, an…"
click at [611, 550] on button "Verify" at bounding box center [746, 540] width 987 height 32
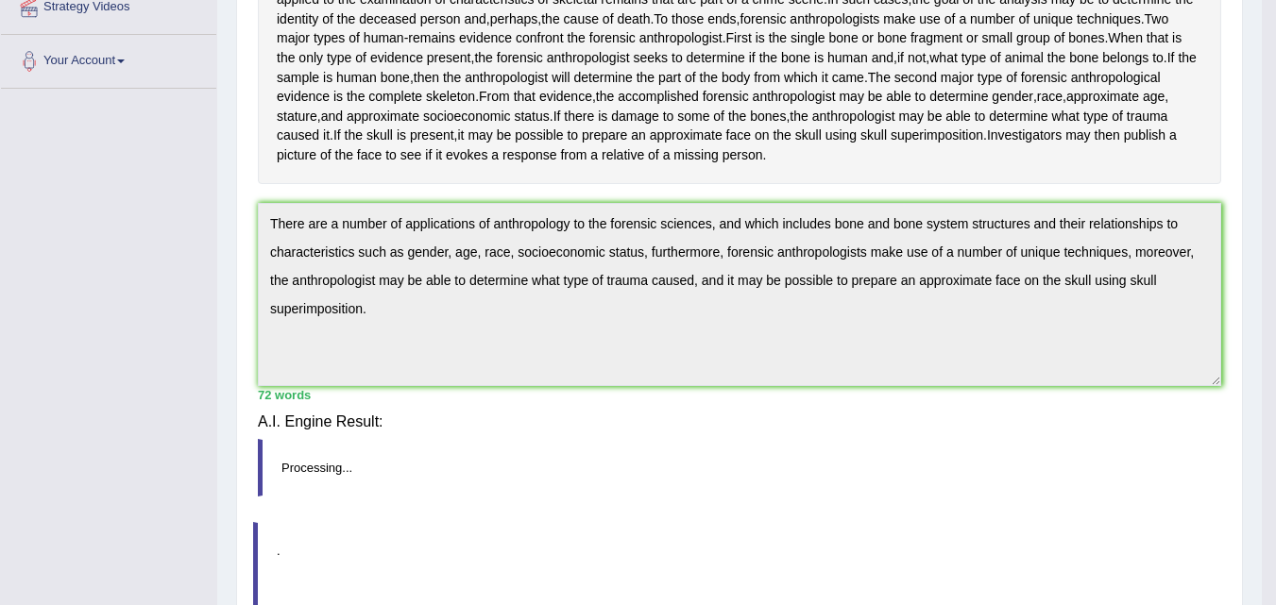
scroll to position [386, 0]
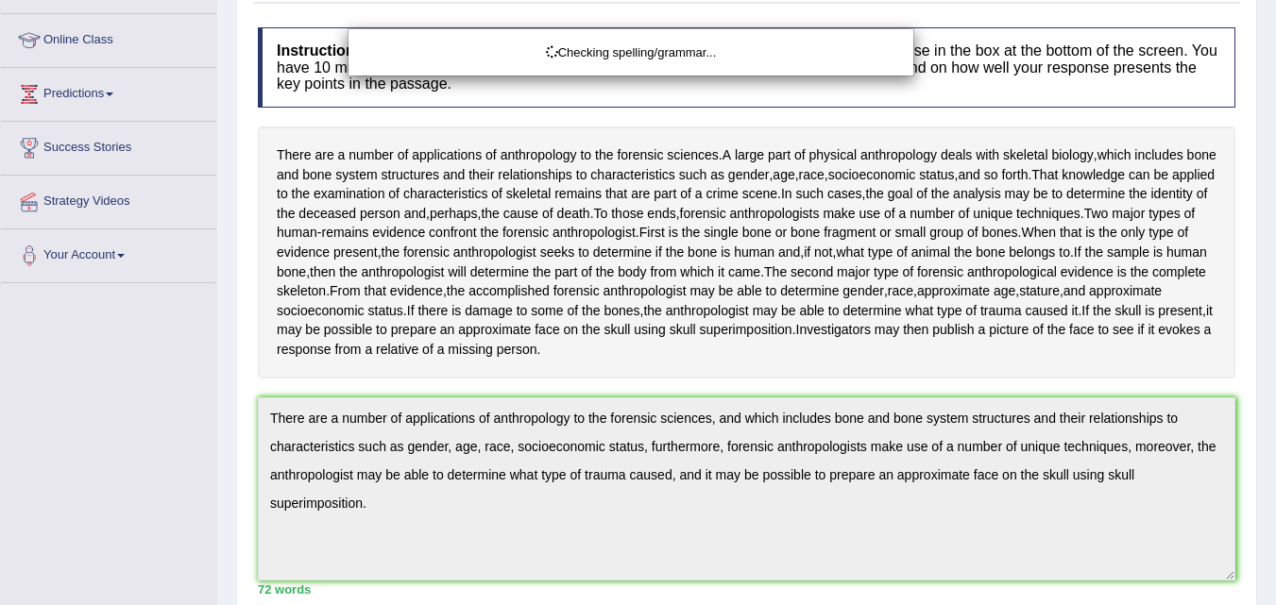
drag, startPoint x: 1289, startPoint y: 348, endPoint x: 1289, endPoint y: 421, distance: 72.7
click at [1275, 365] on html "Toggle navigation Home Practice Questions Speaking Practice Read Aloud Repeat S…" at bounding box center [638, 61] width 1276 height 605
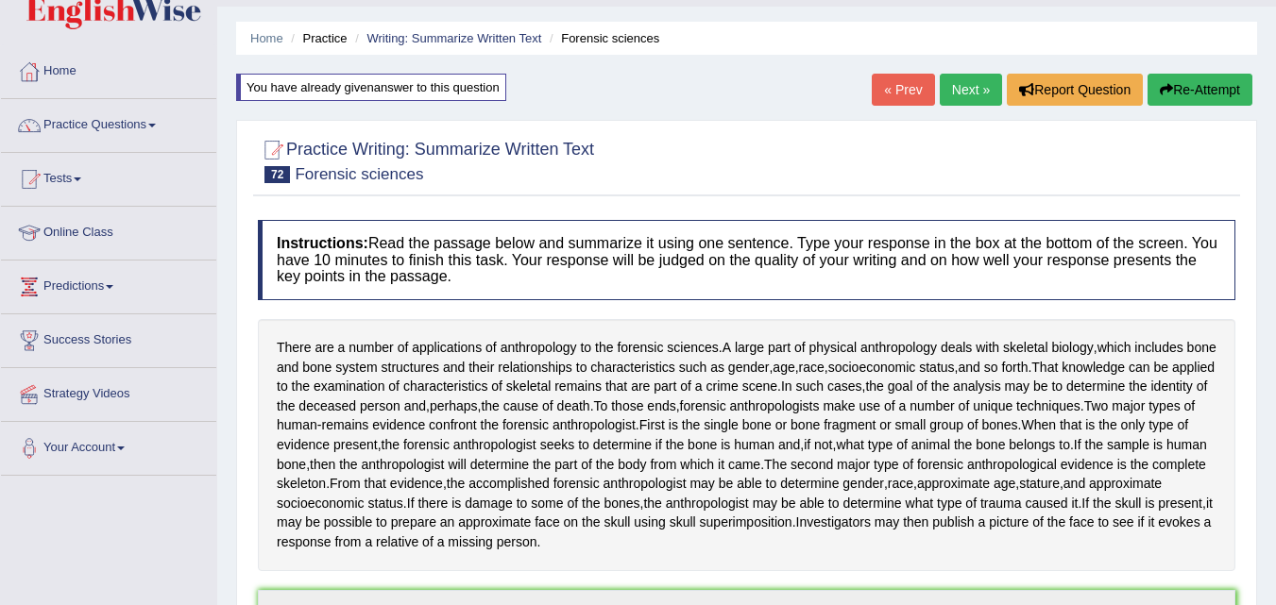
drag, startPoint x: 1289, startPoint y: 421, endPoint x: 1266, endPoint y: 304, distance: 119.3
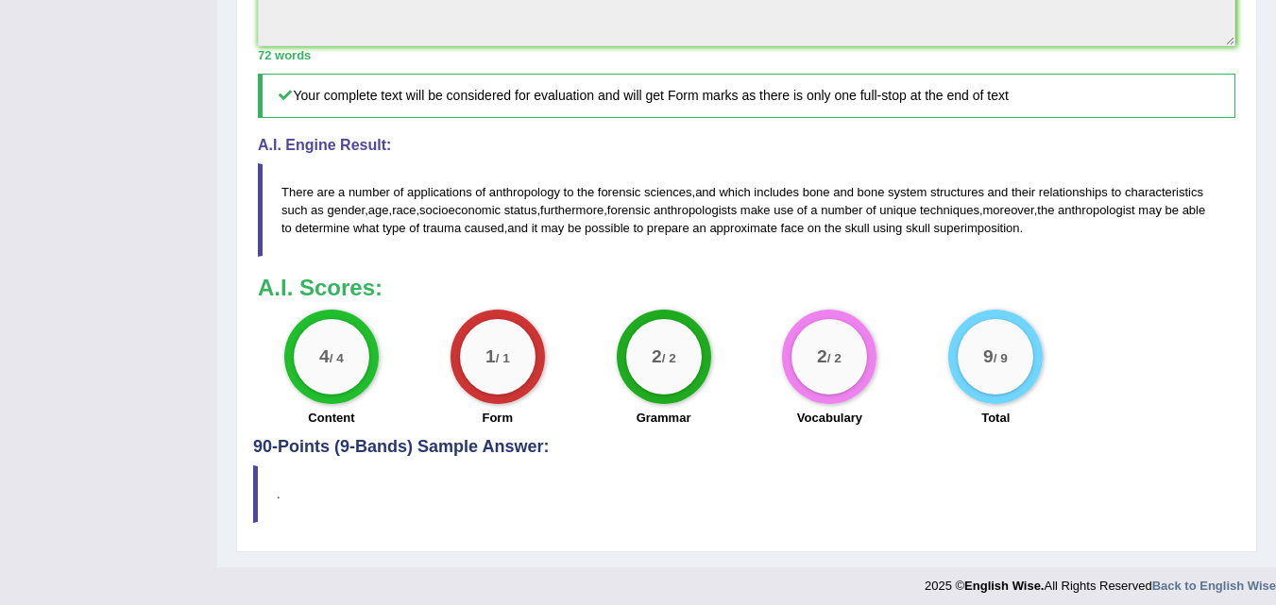
scroll to position [785, 0]
